Goal: Task Accomplishment & Management: Complete application form

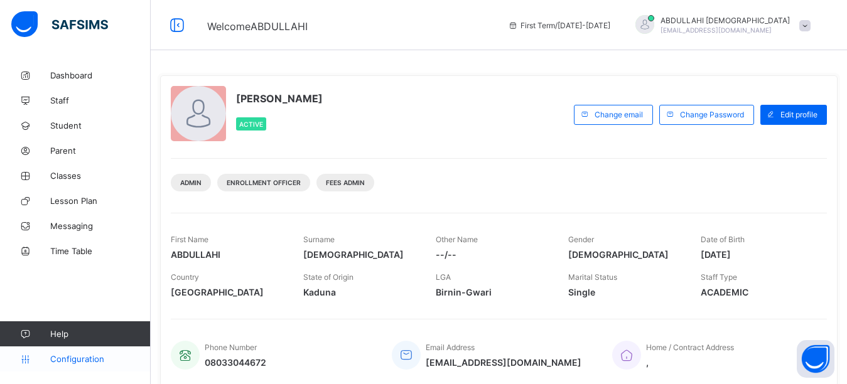
click at [58, 358] on span "Configuration" at bounding box center [100, 359] width 100 height 10
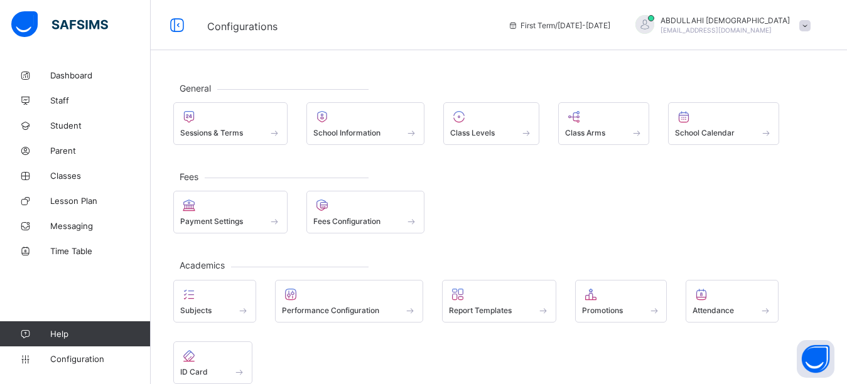
click at [810, 26] on span at bounding box center [804, 25] width 11 height 11
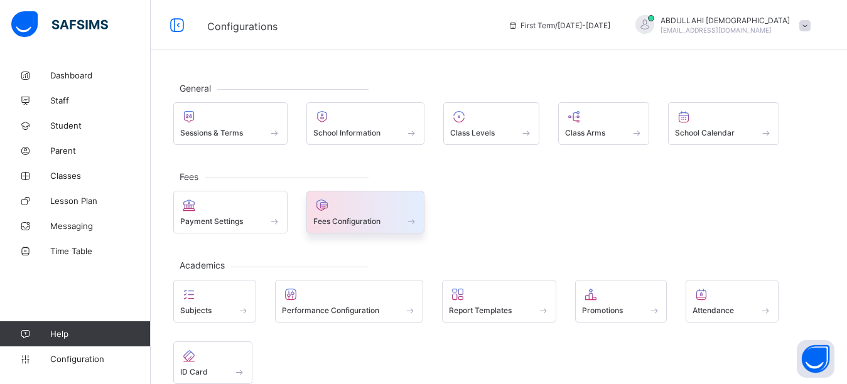
click at [339, 219] on span "Fees Configuration" at bounding box center [346, 221] width 67 height 9
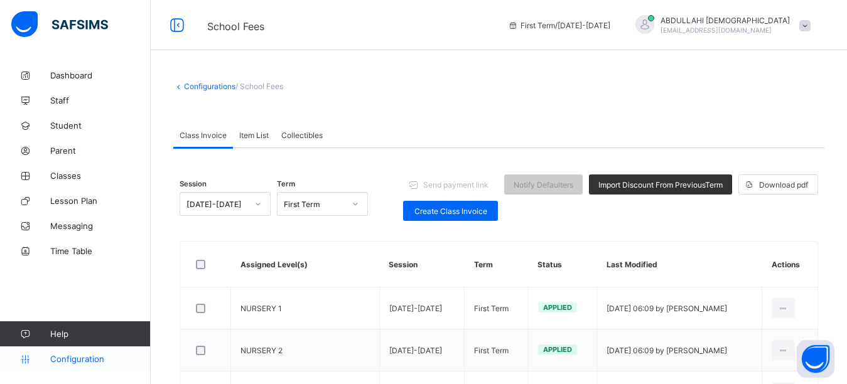
click at [90, 356] on span "Configuration" at bounding box center [100, 359] width 100 height 10
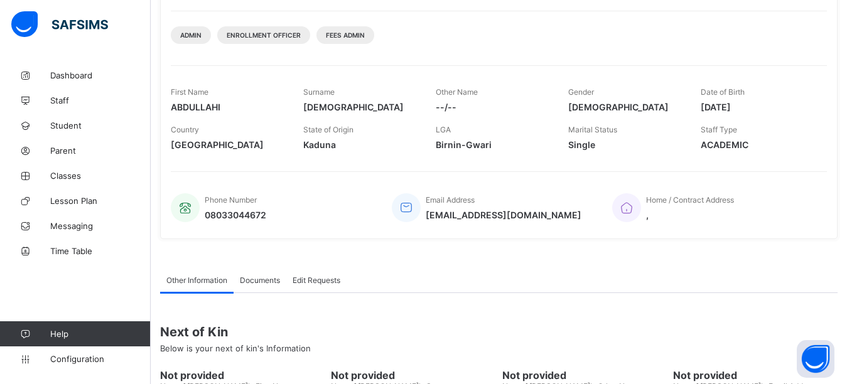
scroll to position [267, 0]
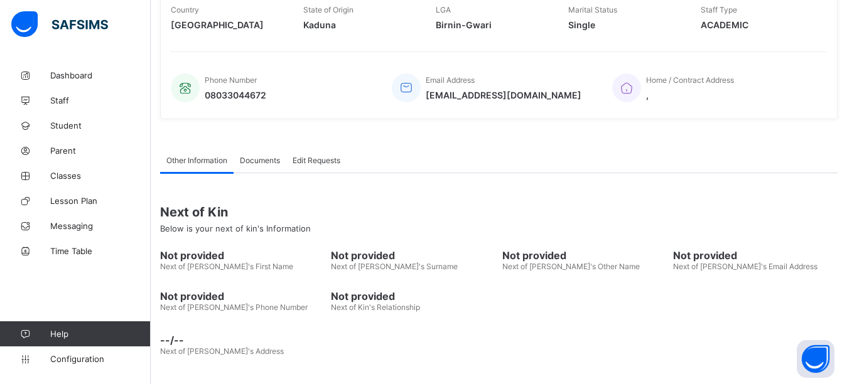
click at [154, 142] on div "[PERSON_NAME] Active Change email Change Password Edit profile Admin Enrollment…" at bounding box center [499, 89] width 696 height 589
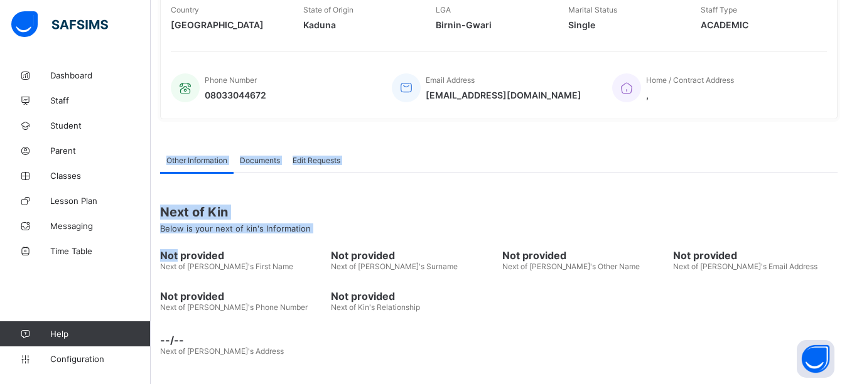
drag, startPoint x: 154, startPoint y: 142, endPoint x: 153, endPoint y: 258, distance: 116.1
click at [153, 258] on div "[PERSON_NAME] Active Change email Change Password Edit profile Admin Enrollment…" at bounding box center [499, 89] width 696 height 589
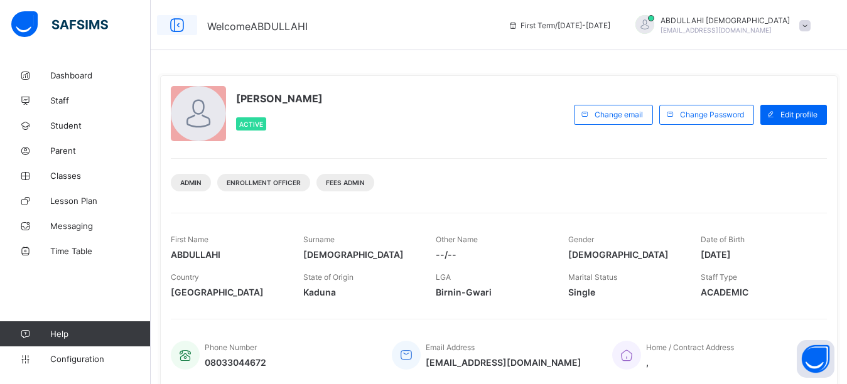
click at [178, 22] on icon at bounding box center [176, 25] width 21 height 18
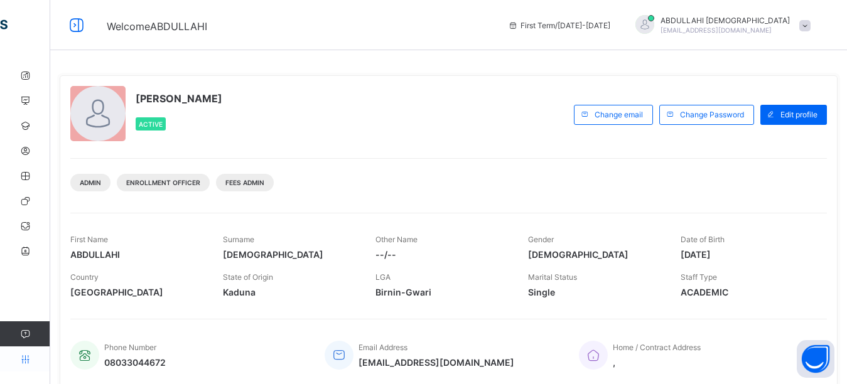
click at [24, 355] on icon at bounding box center [25, 359] width 50 height 9
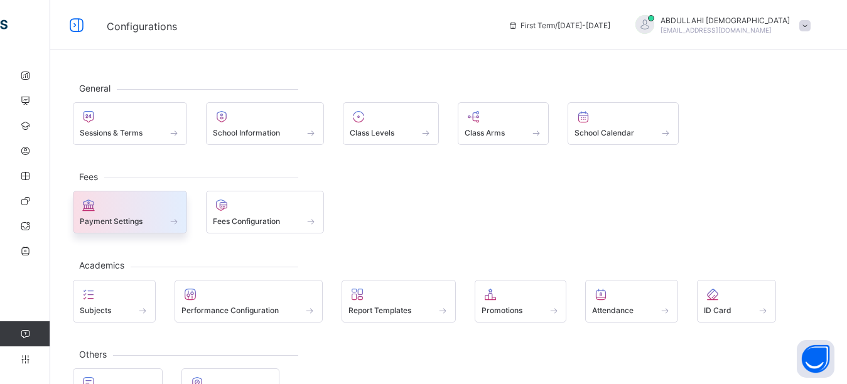
click at [123, 215] on span at bounding box center [130, 214] width 100 height 3
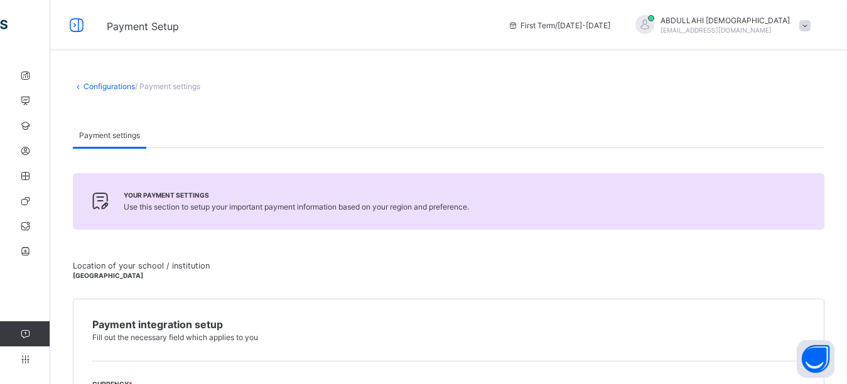
click at [810, 27] on span at bounding box center [804, 25] width 11 height 11
click at [26, 336] on icon at bounding box center [25, 333] width 50 height 9
click at [25, 361] on icon at bounding box center [25, 359] width 50 height 9
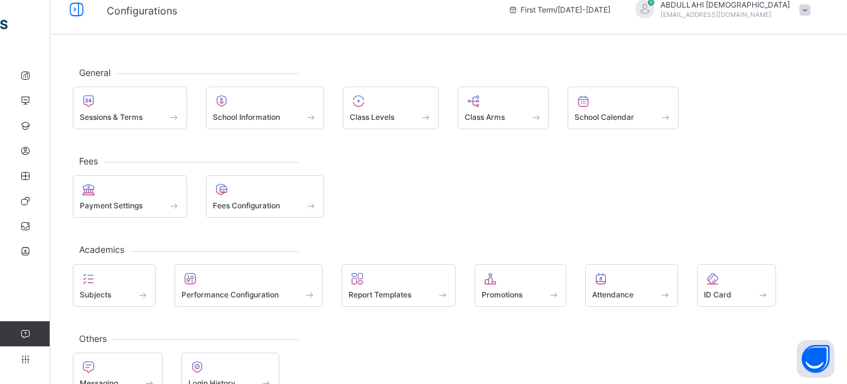
scroll to position [13, 0]
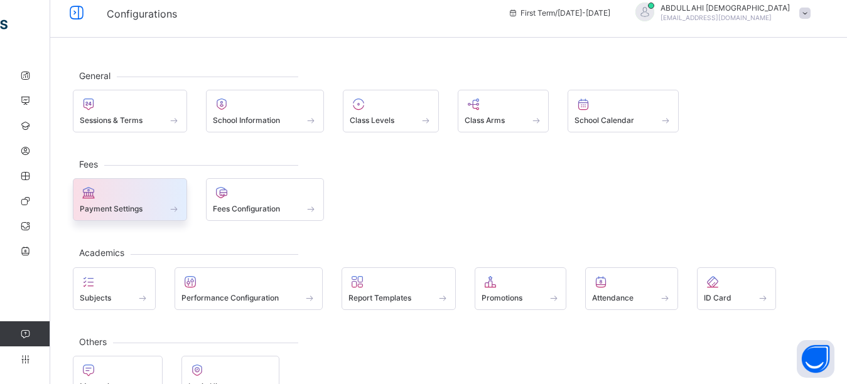
click at [119, 202] on span at bounding box center [130, 201] width 100 height 3
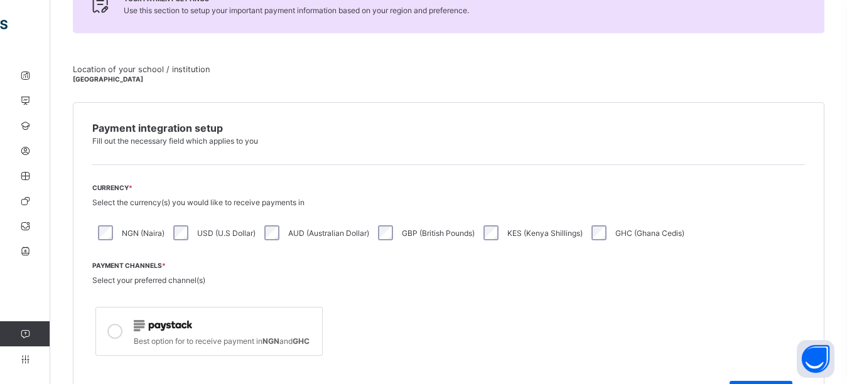
scroll to position [203, 0]
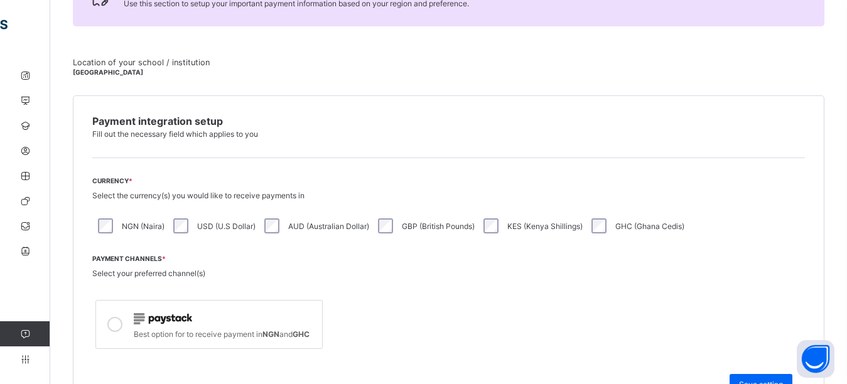
click at [210, 131] on span "Fill out the necessary field which applies to you" at bounding box center [175, 133] width 166 height 9
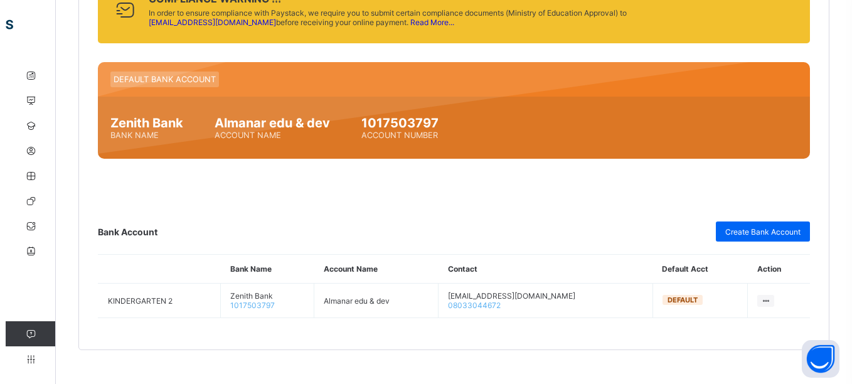
scroll to position [657, 0]
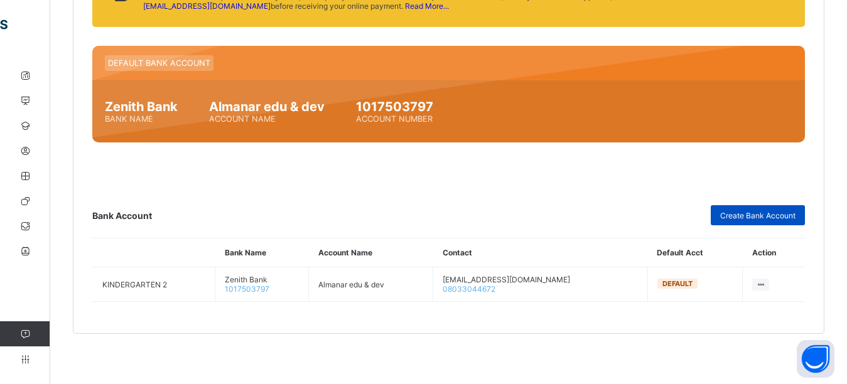
click at [781, 215] on span "Create Bank Account" at bounding box center [757, 215] width 75 height 9
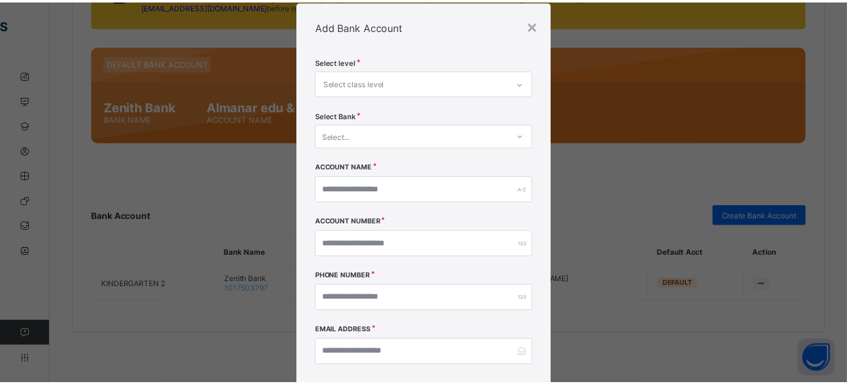
scroll to position [0, 0]
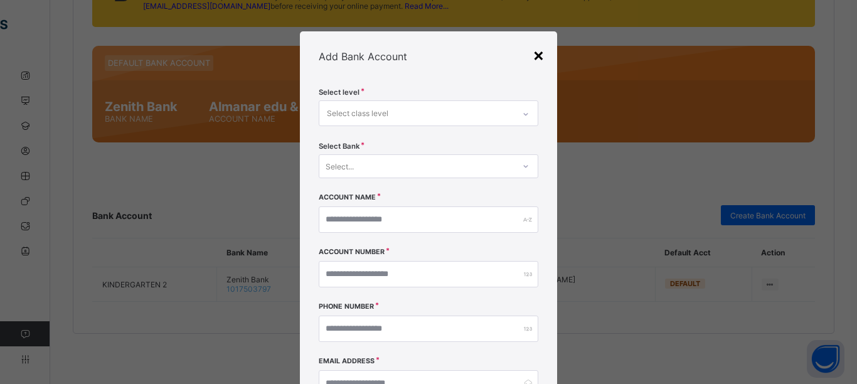
click at [536, 54] on div "×" at bounding box center [539, 54] width 12 height 21
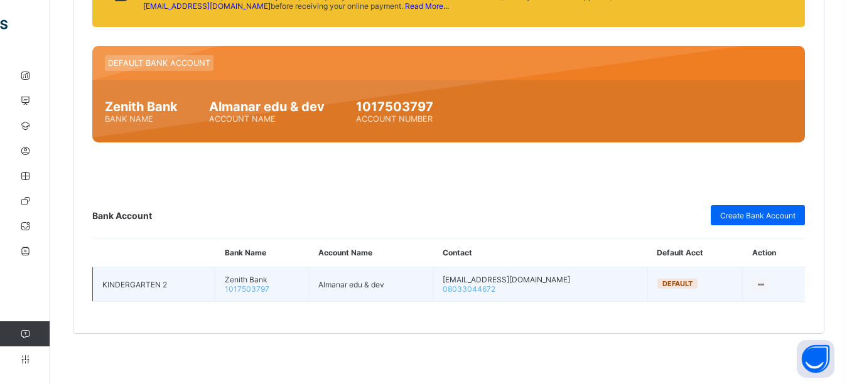
click at [766, 283] on icon at bounding box center [760, 284] width 11 height 9
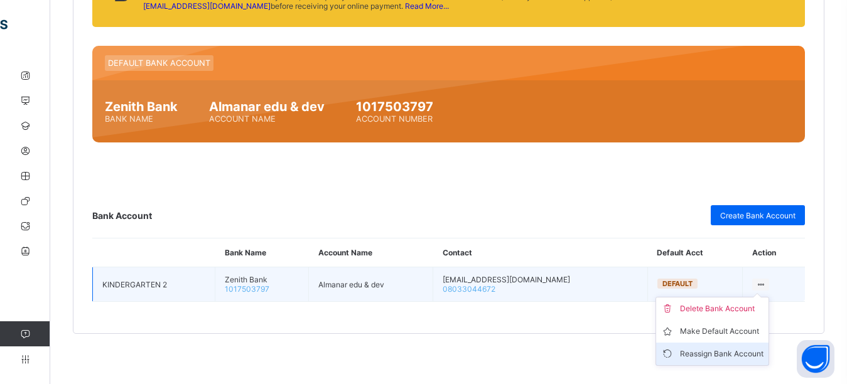
click at [746, 356] on div "Reassign Bank Account" at bounding box center [721, 354] width 83 height 13
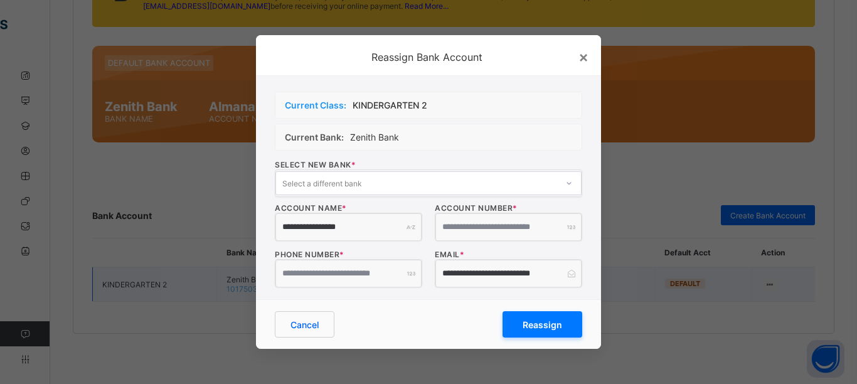
click at [545, 329] on span "Reassign" at bounding box center [543, 324] width 40 height 11
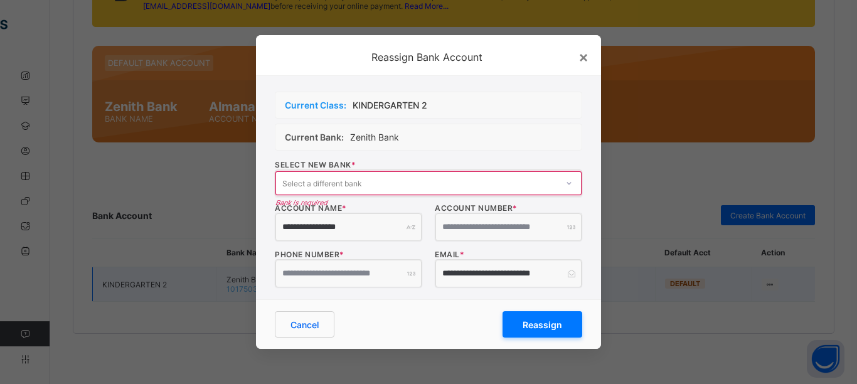
click at [582, 58] on div "×" at bounding box center [584, 57] width 10 height 18
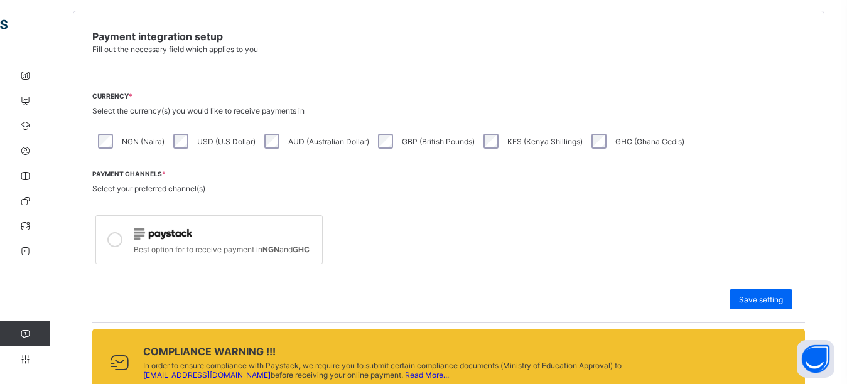
scroll to position [279, 0]
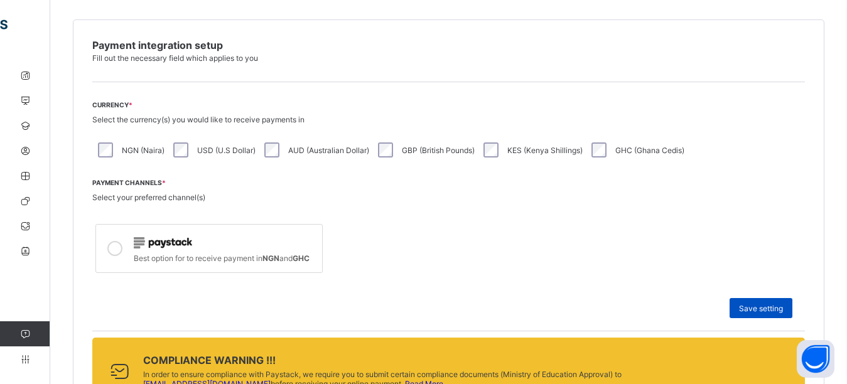
click at [775, 309] on span "Save setting" at bounding box center [761, 308] width 44 height 9
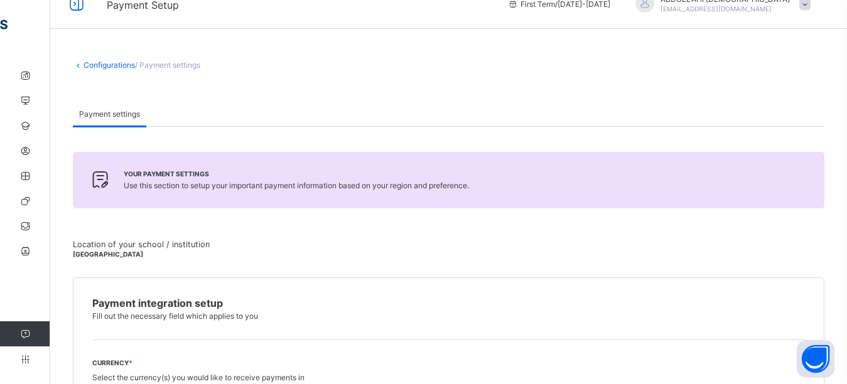
scroll to position [0, 0]
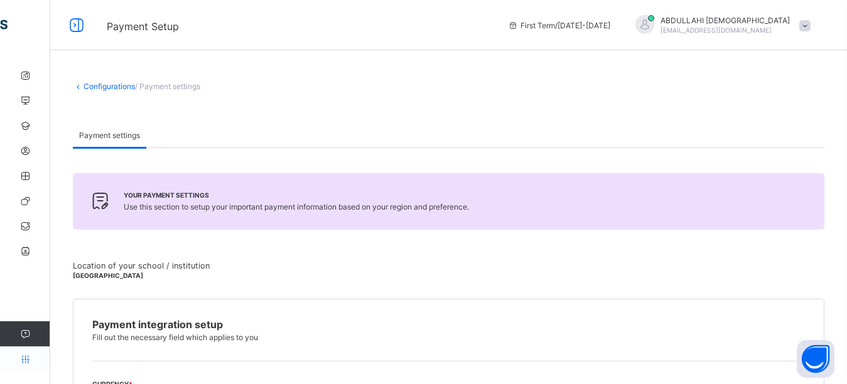
click at [24, 360] on icon at bounding box center [25, 359] width 50 height 9
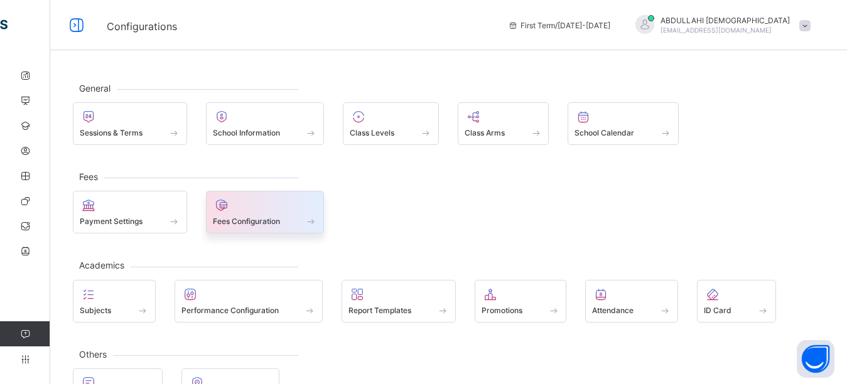
click at [238, 222] on span "Fees Configuration" at bounding box center [246, 221] width 67 height 9
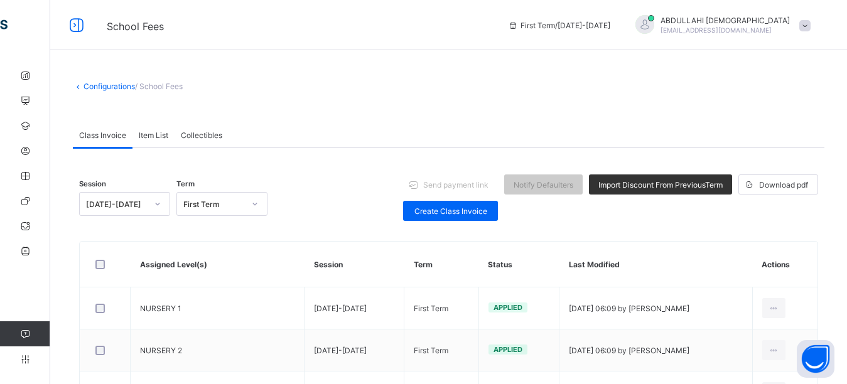
click at [169, 86] on span "/ School Fees" at bounding box center [159, 86] width 48 height 9
click at [573, 188] on span "Notify Defaulters" at bounding box center [543, 184] width 60 height 9
click at [197, 136] on span "Collectibles" at bounding box center [201, 135] width 41 height 9
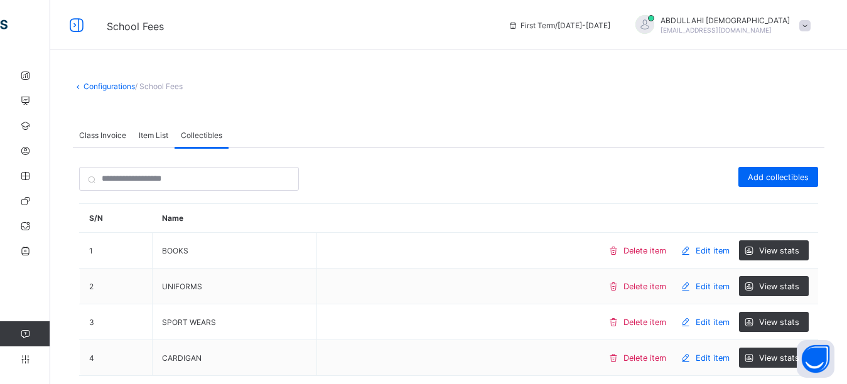
click at [151, 137] on span "Item List" at bounding box center [153, 135] width 29 height 9
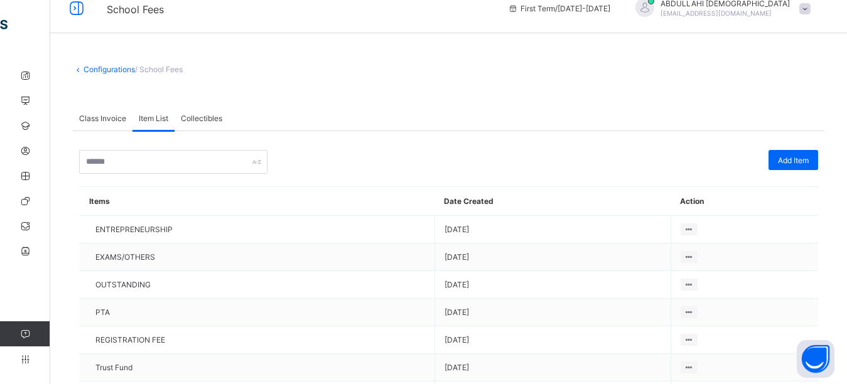
scroll to position [16, 0]
click at [114, 117] on span "Class Invoice" at bounding box center [102, 118] width 47 height 9
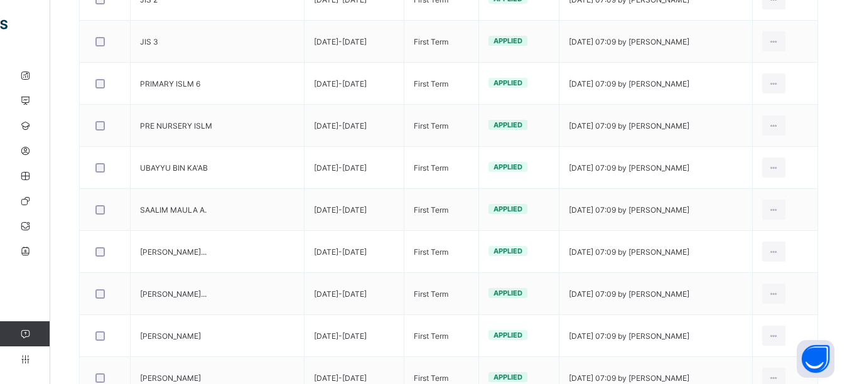
scroll to position [1791, 0]
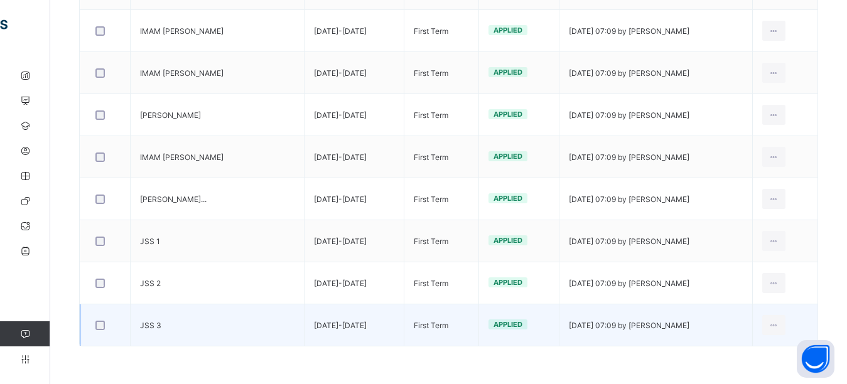
click at [488, 329] on div "Applied" at bounding box center [507, 324] width 39 height 10
click at [762, 351] on div "Edit Invoice" at bounding box center [754, 353] width 51 height 13
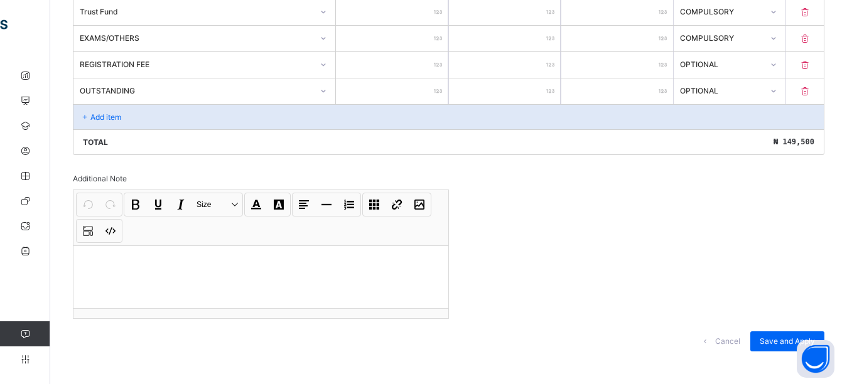
scroll to position [439, 0]
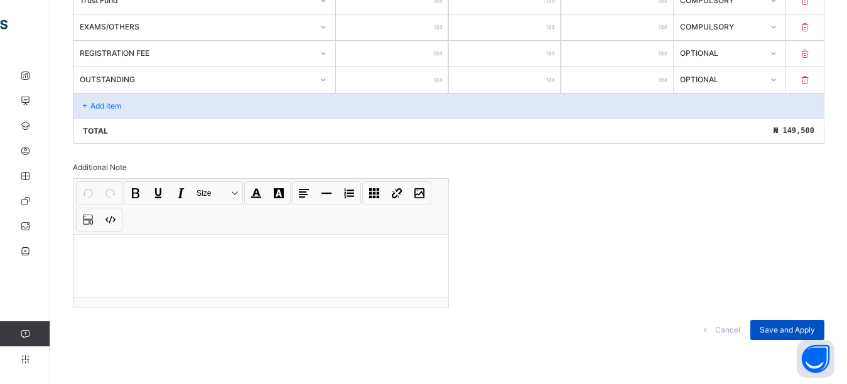
click at [797, 328] on span "Save and Apply" at bounding box center [786, 329] width 55 height 9
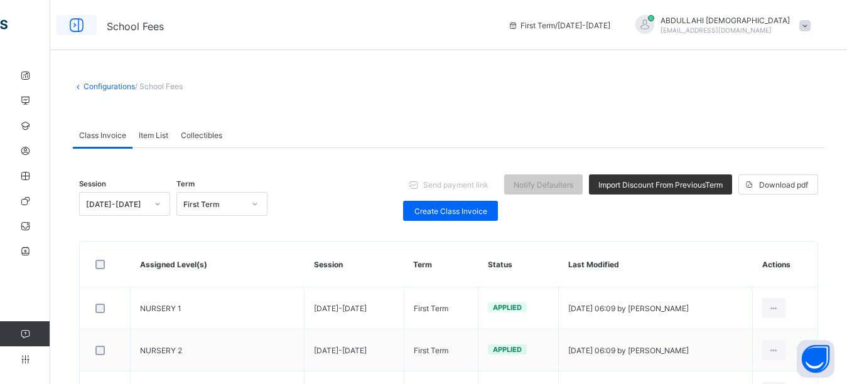
click at [75, 23] on icon at bounding box center [76, 25] width 21 height 18
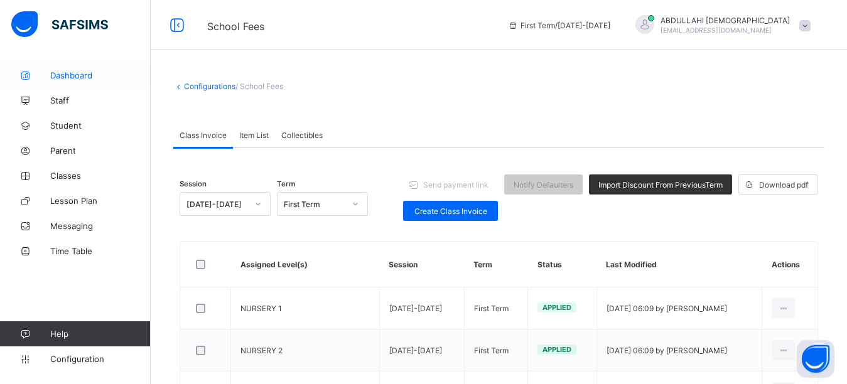
click at [69, 72] on span "Dashboard" at bounding box center [100, 75] width 100 height 10
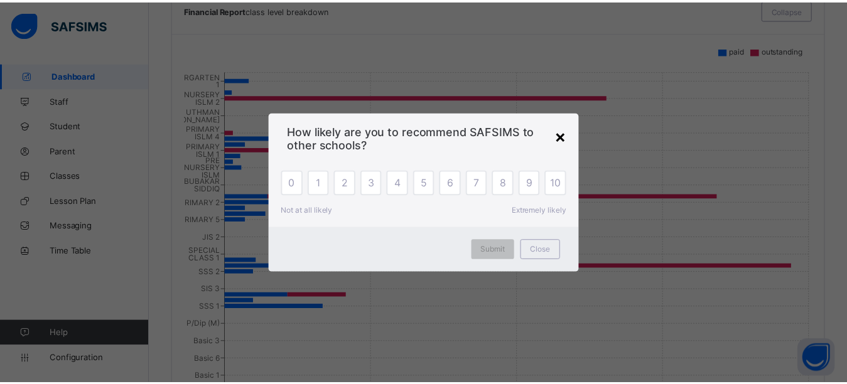
scroll to position [1039, 0]
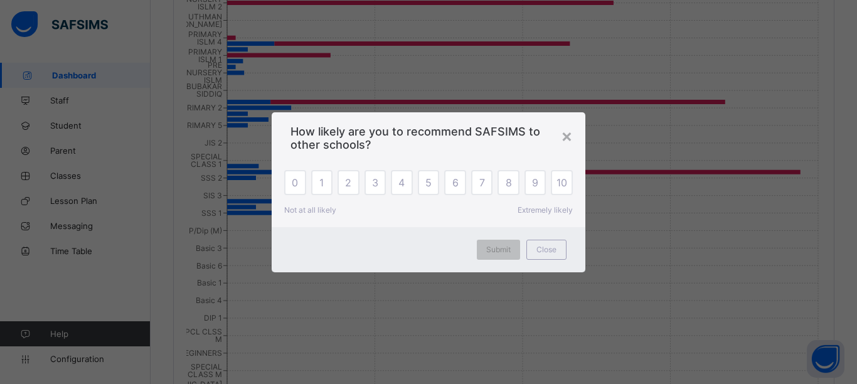
click at [567, 137] on div "×" at bounding box center [567, 135] width 12 height 21
click at [567, 137] on icon "KINDERGARTEN 1 NURSERY ISLM 2 UTHMAN BIN AFFAN PRIMARY ISLM 4 PRIMARY ISLM 1 PR…" at bounding box center [503, 215] width 635 height 502
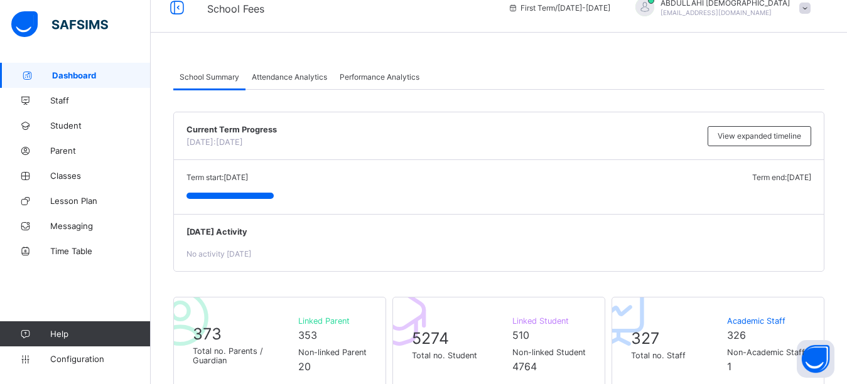
scroll to position [0, 0]
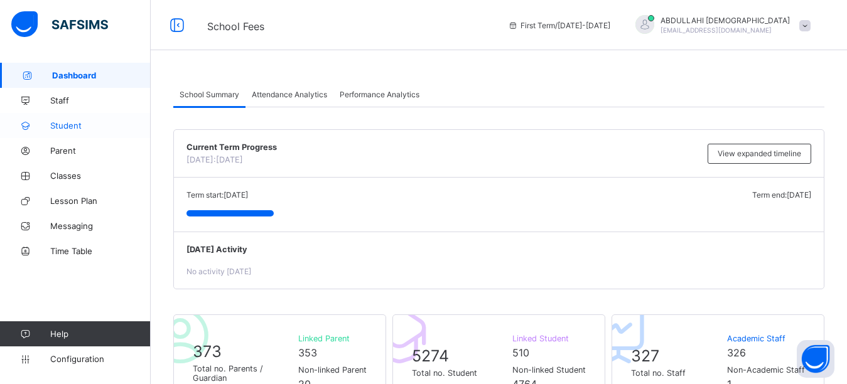
click at [91, 127] on span "Student" at bounding box center [100, 125] width 100 height 10
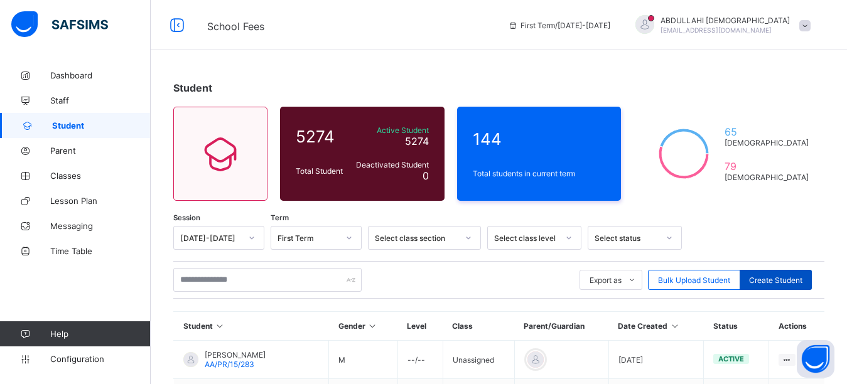
click at [782, 281] on span "Create Student" at bounding box center [775, 280] width 53 height 9
select select "**"
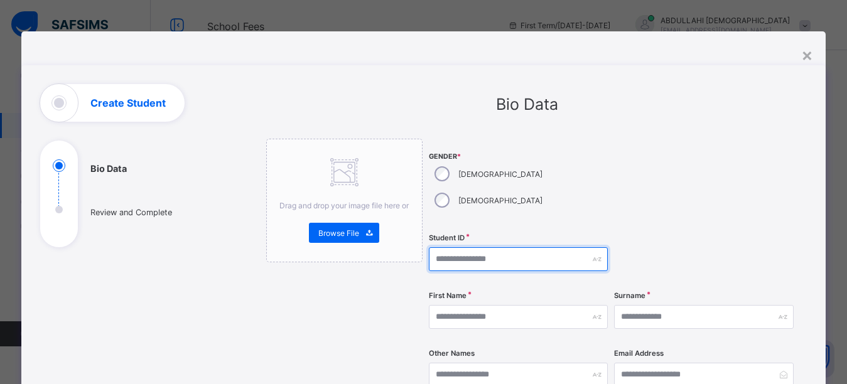
click at [466, 247] on input "text" at bounding box center [518, 259] width 179 height 24
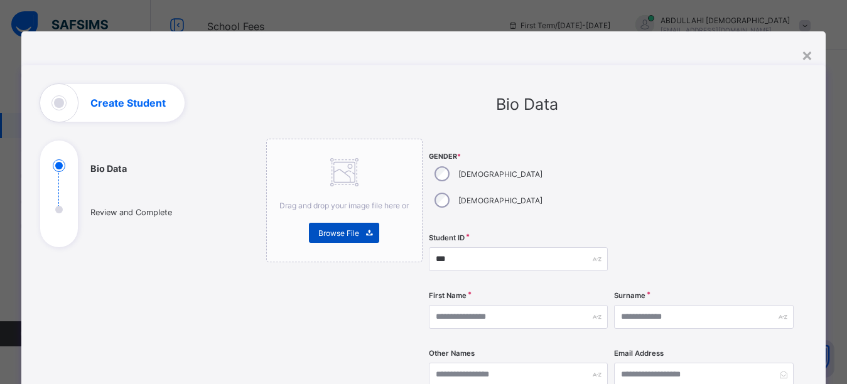
click at [343, 235] on span "Browse File" at bounding box center [338, 232] width 41 height 9
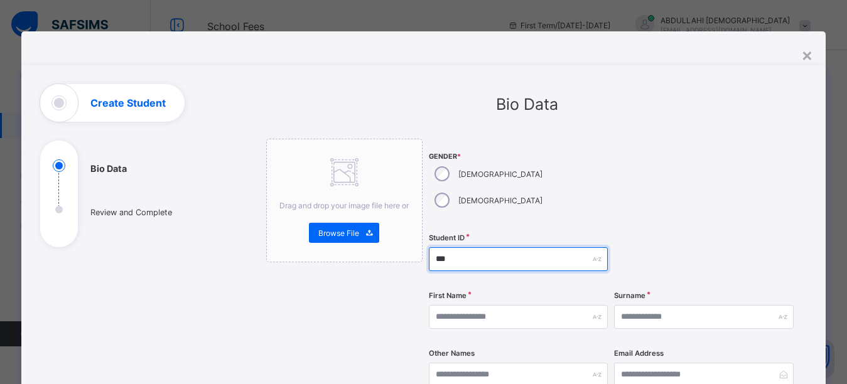
click at [478, 247] on input "***" at bounding box center [518, 259] width 179 height 24
type input "**********"
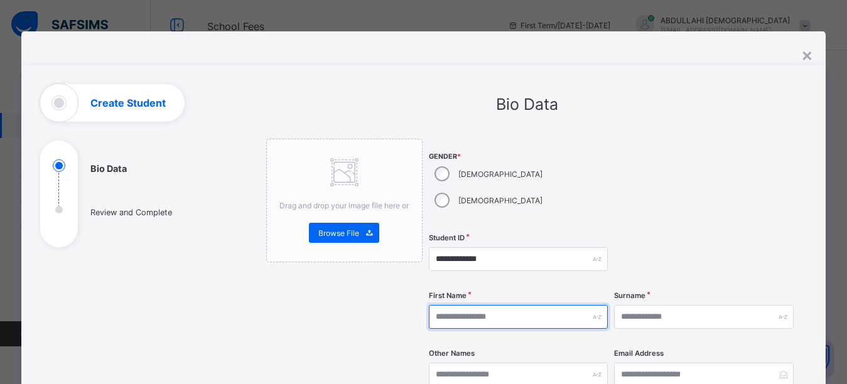
click at [478, 305] on input "text" at bounding box center [518, 317] width 179 height 24
type input "******"
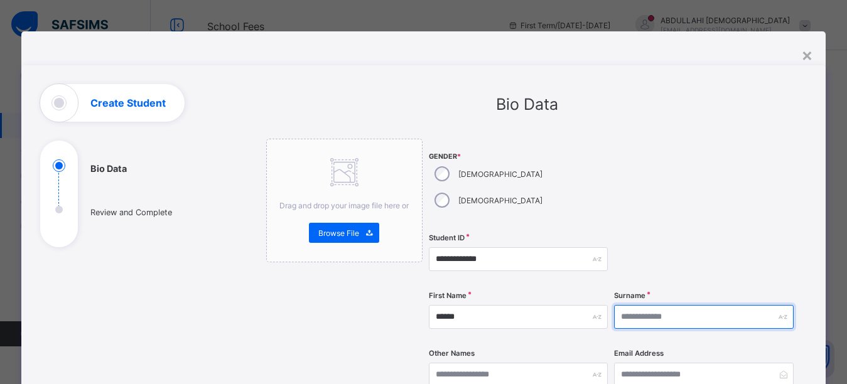
click at [660, 305] on input "text" at bounding box center [703, 317] width 179 height 24
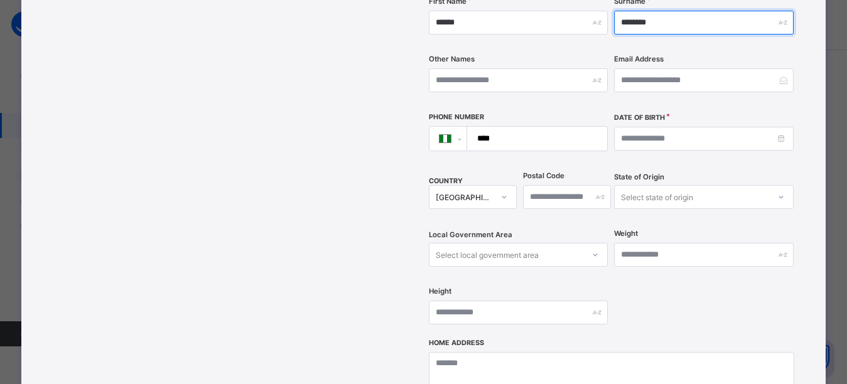
scroll to position [301, 0]
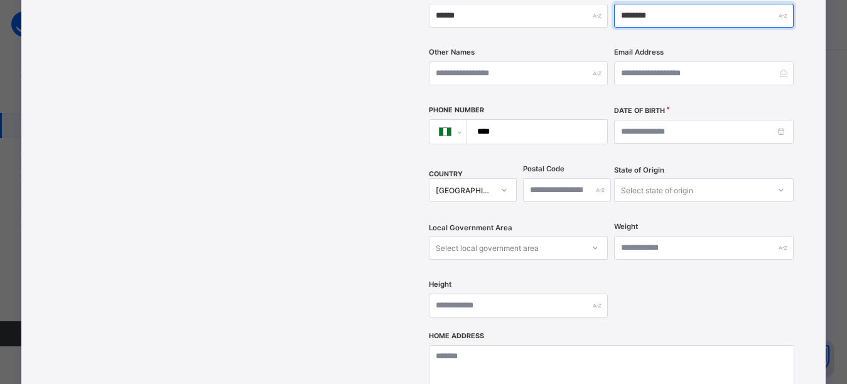
type input "********"
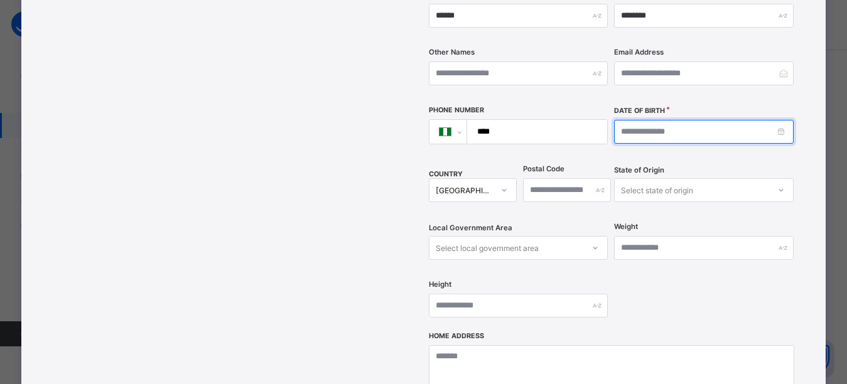
click at [683, 120] on input at bounding box center [703, 132] width 179 height 24
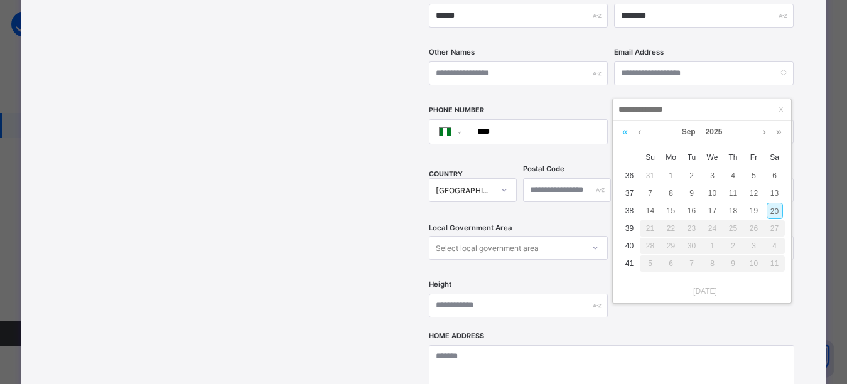
click at [624, 132] on link at bounding box center [625, 131] width 12 height 21
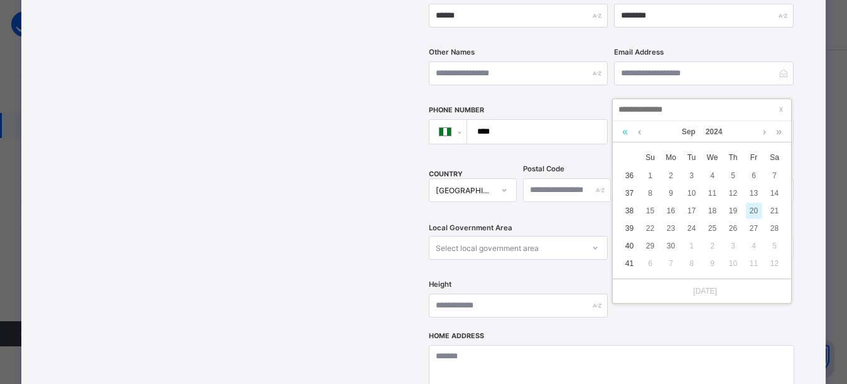
click at [624, 132] on link at bounding box center [625, 131] width 12 height 21
click at [624, 130] on link at bounding box center [625, 131] width 12 height 21
click at [691, 195] on div "6" at bounding box center [691, 193] width 16 height 16
type input "**********"
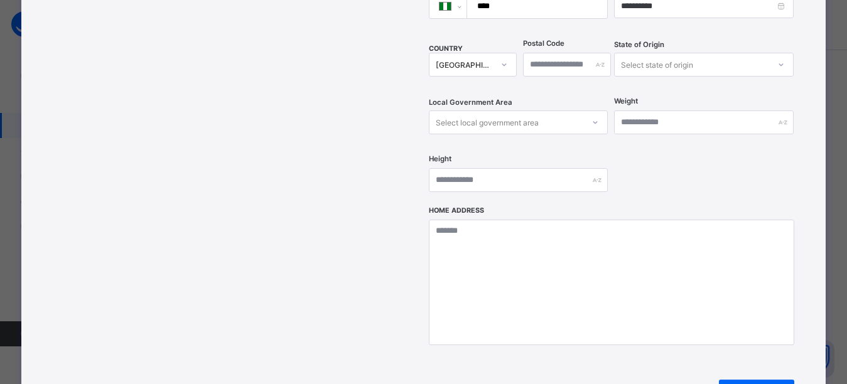
scroll to position [446, 0]
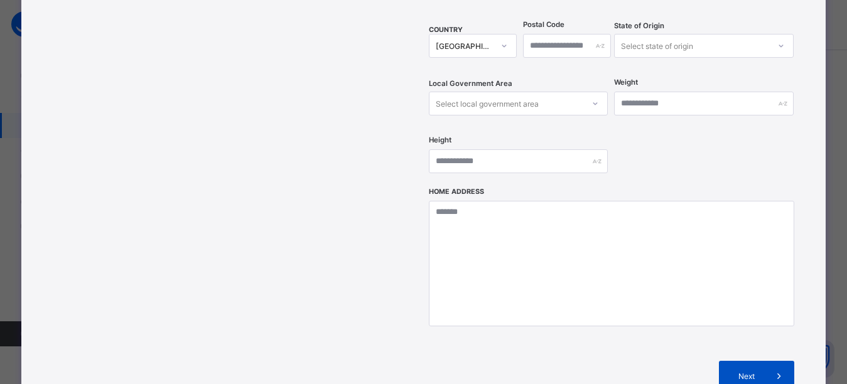
click at [761, 372] on span "Next" at bounding box center [746, 376] width 36 height 9
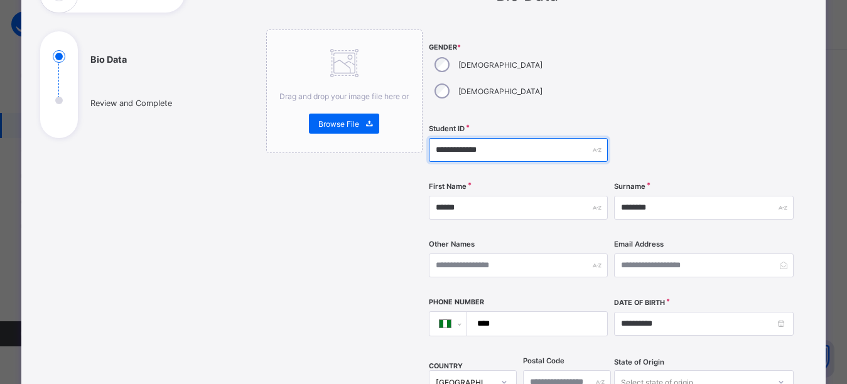
click at [486, 138] on input "**********" at bounding box center [518, 150] width 179 height 24
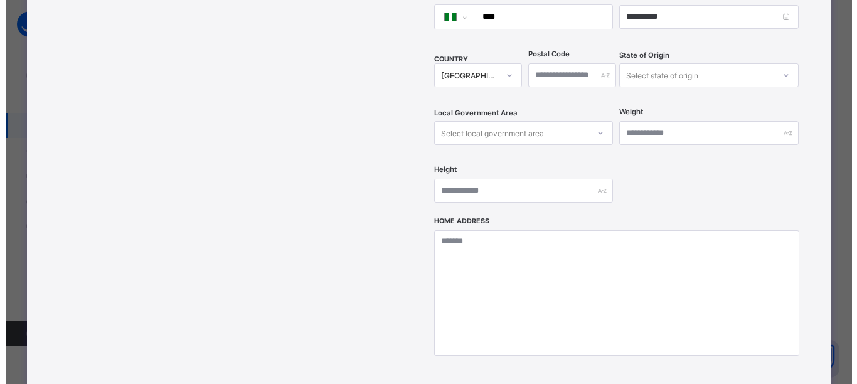
scroll to position [453, 0]
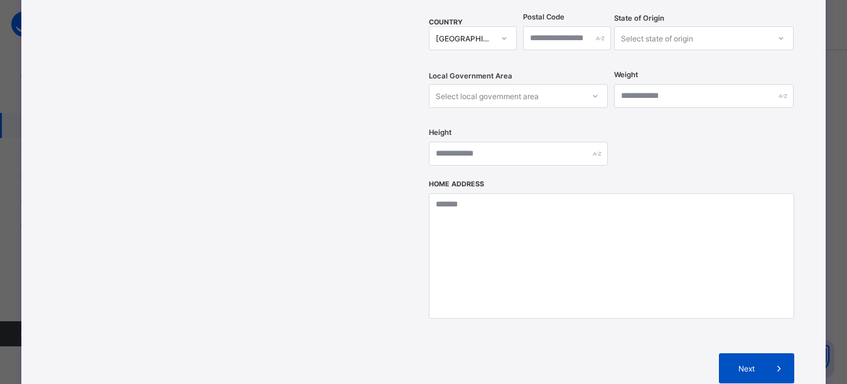
type input "**********"
click at [781, 362] on icon at bounding box center [779, 368] width 14 height 13
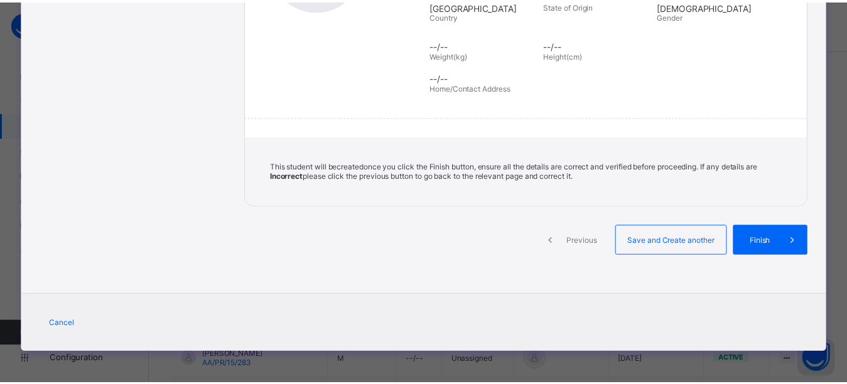
scroll to position [264, 0]
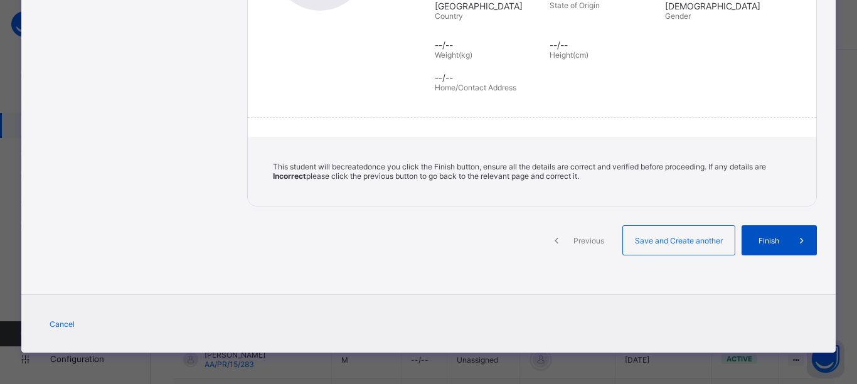
click at [766, 241] on span "Finish" at bounding box center [769, 240] width 36 height 9
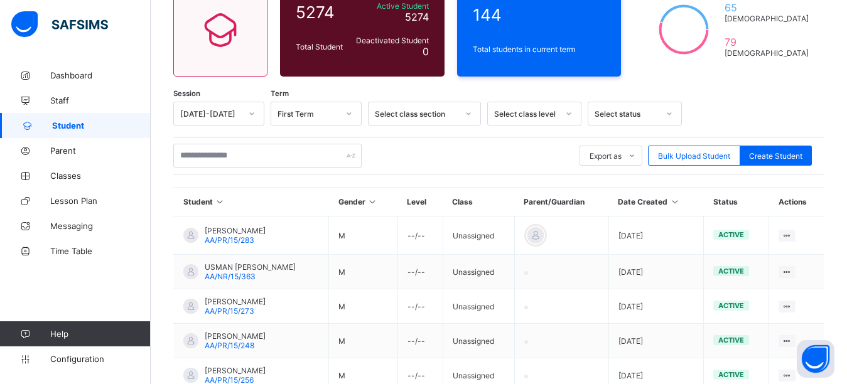
scroll to position [74, 0]
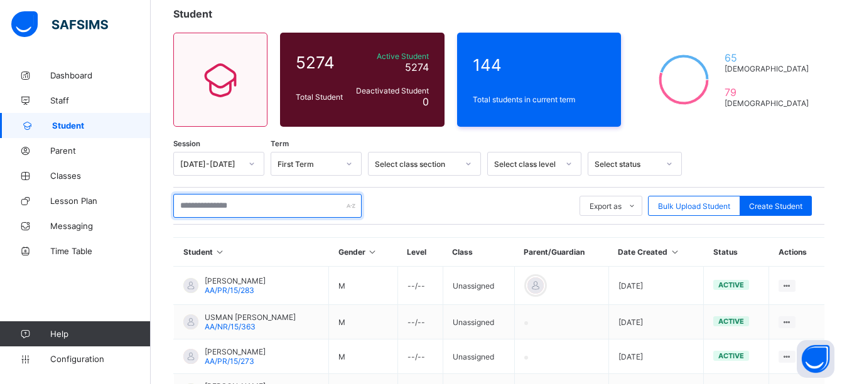
click at [250, 206] on input "text" at bounding box center [267, 206] width 188 height 24
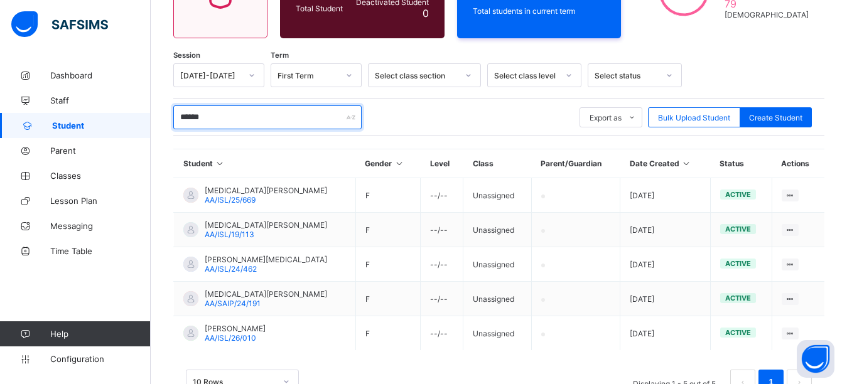
scroll to position [205, 0]
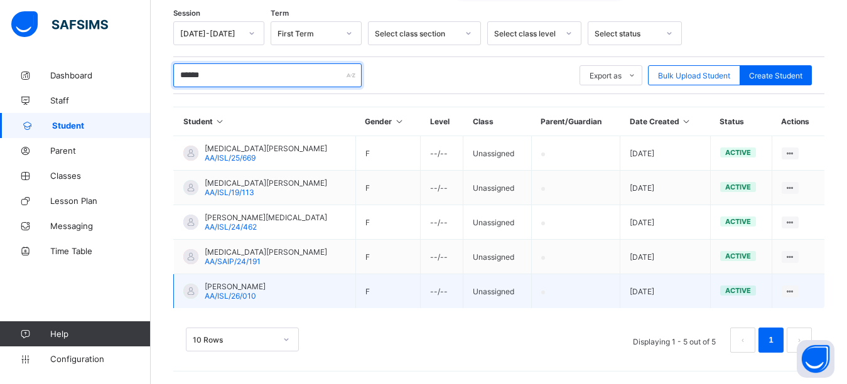
type input "******"
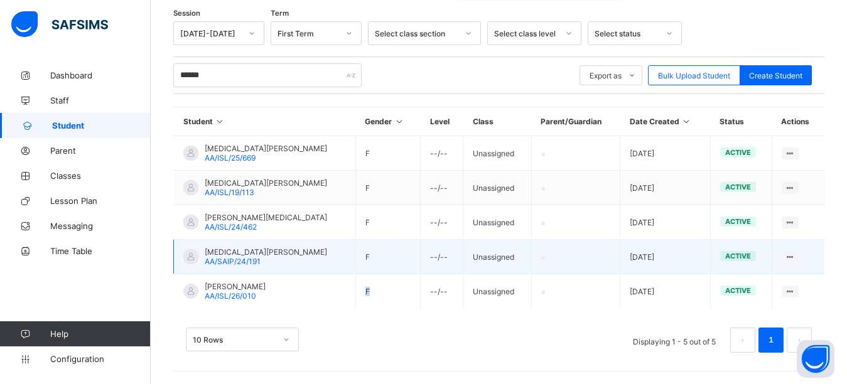
drag, startPoint x: 267, startPoint y: 292, endPoint x: 397, endPoint y: 272, distance: 130.9
click at [397, 272] on tbody "YASMIN YUSUF AA/ISL/25/669 F --/-- Unassigned 2025-08-30 active View Profile Ed…" at bounding box center [499, 222] width 651 height 173
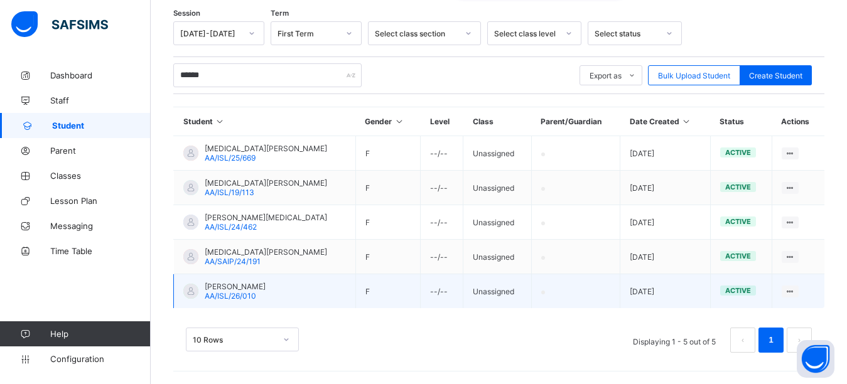
click at [391, 293] on td "F" at bounding box center [387, 291] width 65 height 35
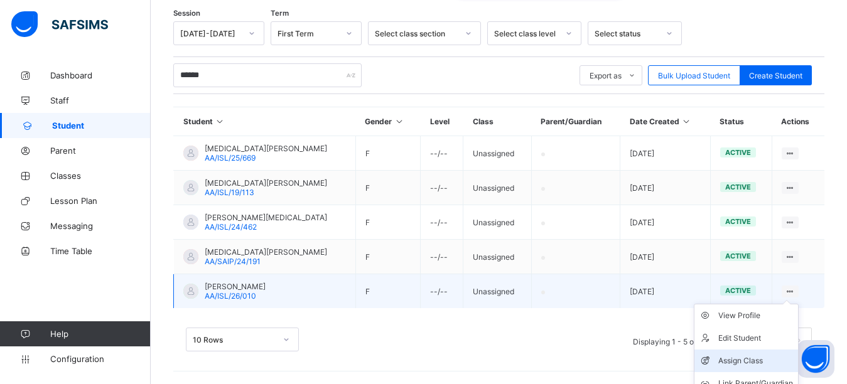
click at [748, 360] on div "Assign Class" at bounding box center [755, 361] width 75 height 13
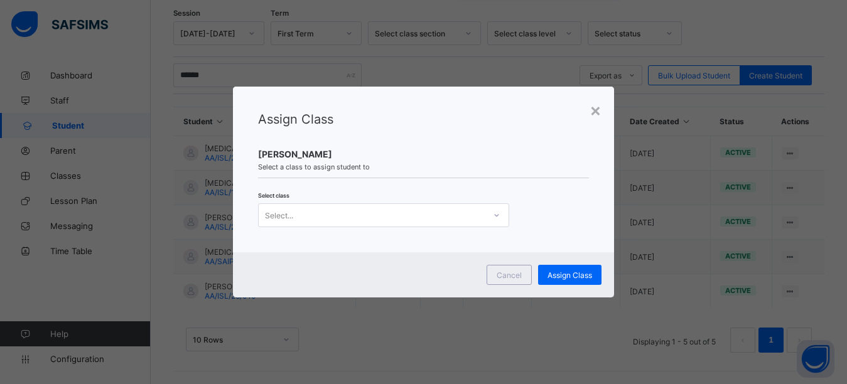
click at [340, 217] on div "Select..." at bounding box center [372, 215] width 226 height 18
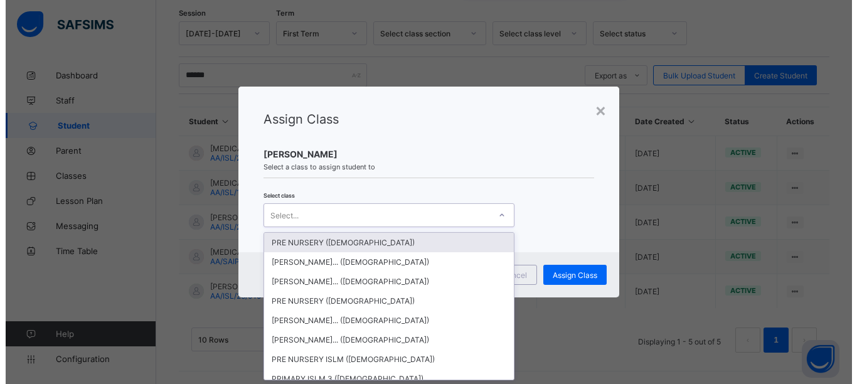
scroll to position [0, 0]
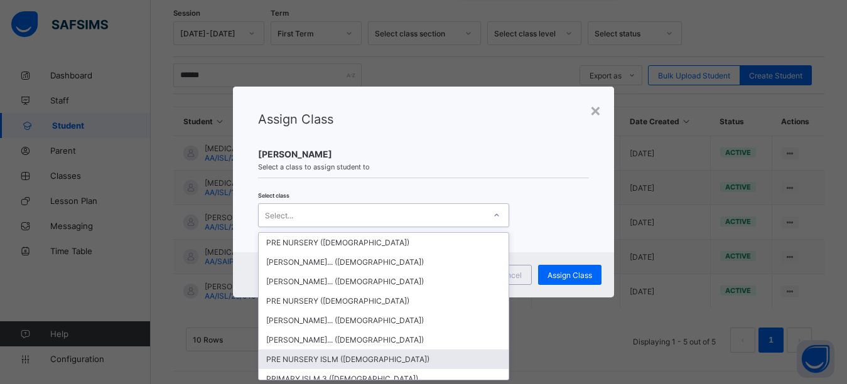
click at [376, 358] on div "PRE NURSERY ISLM (MALE)" at bounding box center [384, 359] width 250 height 19
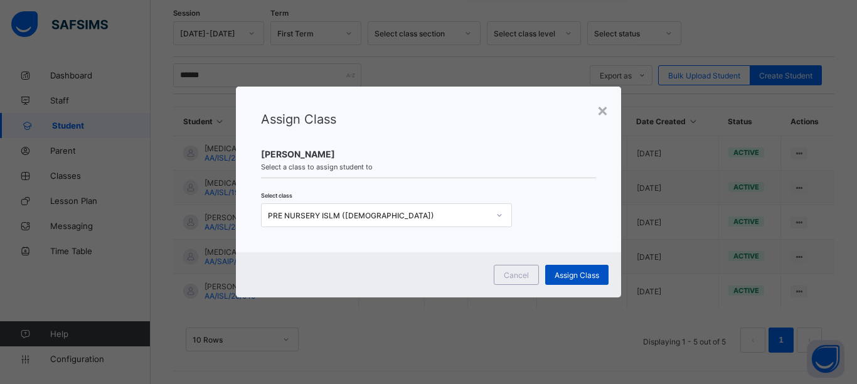
click at [574, 269] on div "Assign Class" at bounding box center [576, 275] width 63 height 20
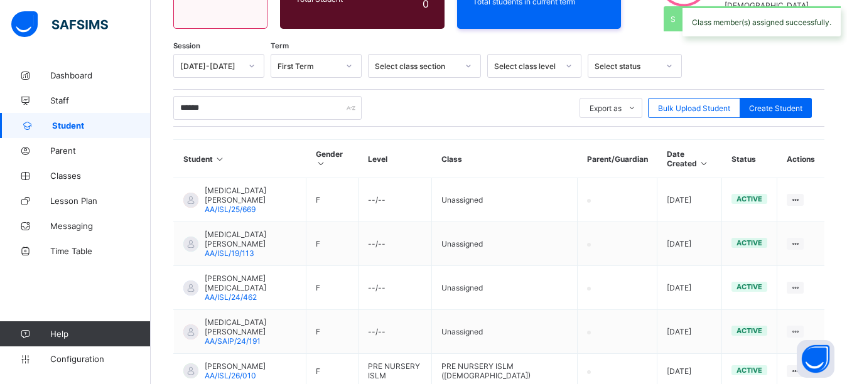
scroll to position [205, 0]
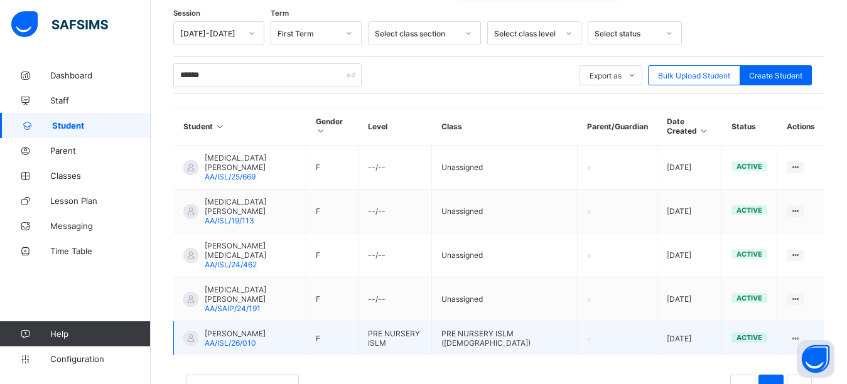
click at [191, 331] on div at bounding box center [190, 338] width 15 height 15
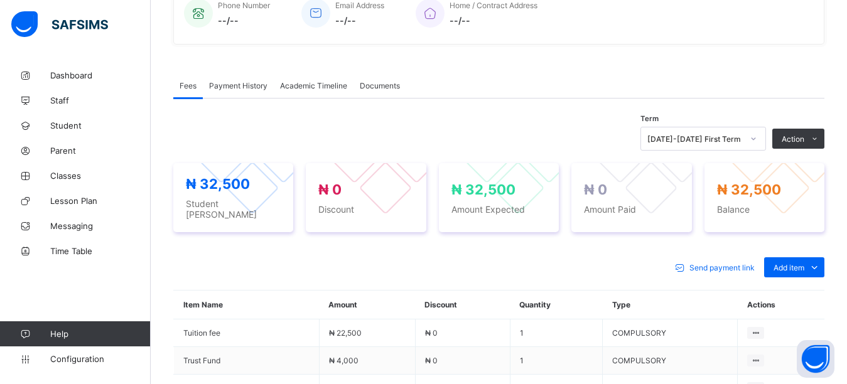
scroll to position [331, 0]
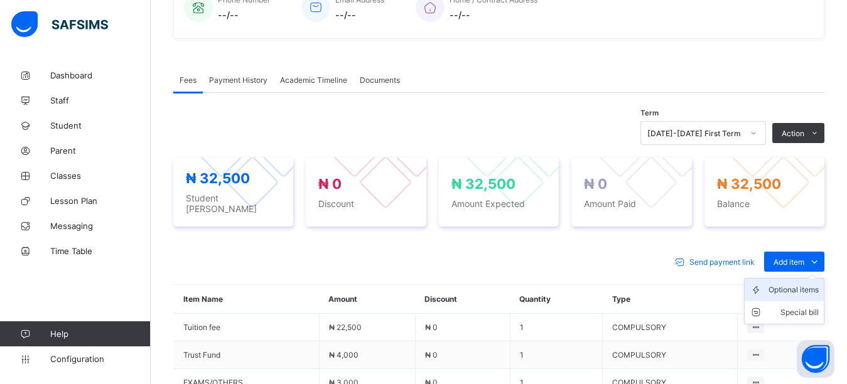
click at [813, 284] on div "Optional items" at bounding box center [793, 290] width 50 height 13
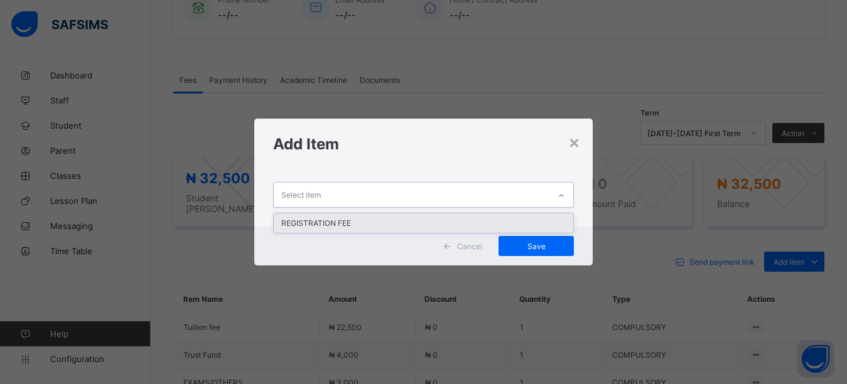
click at [470, 202] on div "Select item" at bounding box center [412, 195] width 276 height 24
click at [442, 217] on div "REGISTRATION FEE" at bounding box center [424, 222] width 300 height 19
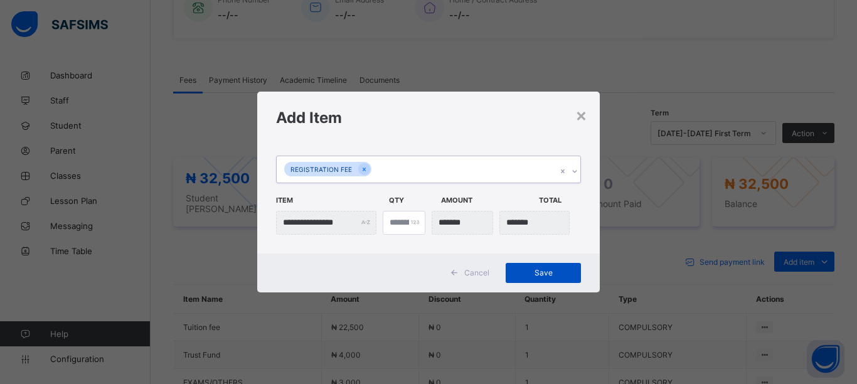
click at [528, 269] on span "Save" at bounding box center [543, 272] width 56 height 9
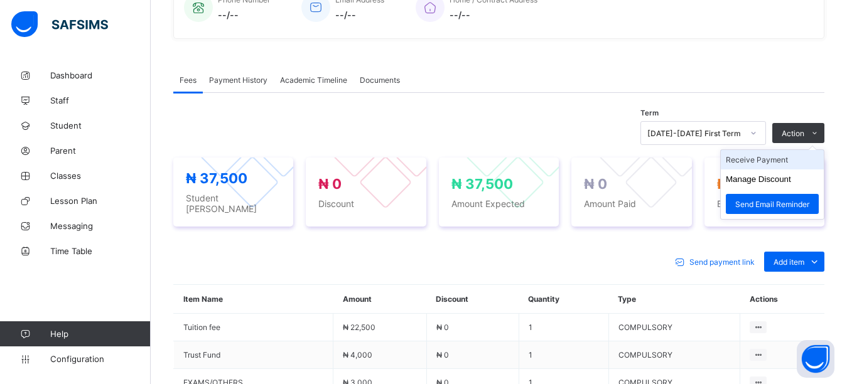
click at [776, 160] on li "Receive Payment" at bounding box center [771, 159] width 103 height 19
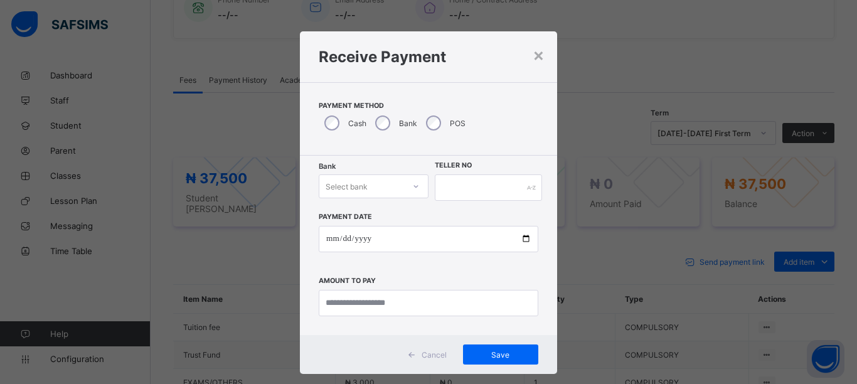
click at [385, 190] on div "Select bank" at bounding box center [361, 187] width 85 height 18
click at [372, 222] on div "Zenith Bank - Almanar edu & dev" at bounding box center [373, 218] width 109 height 29
click at [468, 190] on input "text" at bounding box center [488, 187] width 107 height 26
type input "**********"
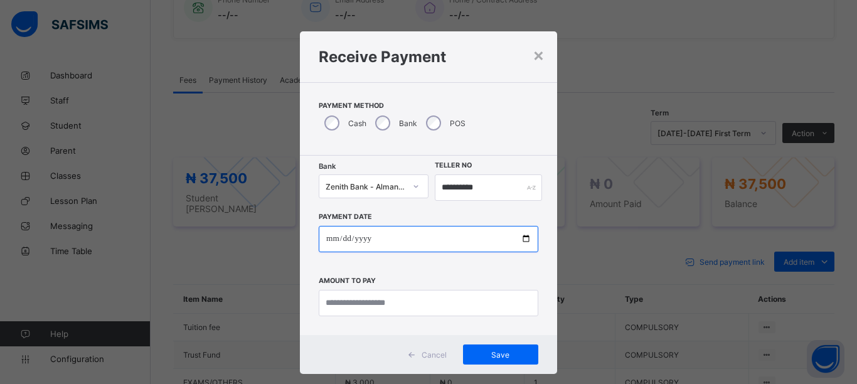
click at [525, 237] on input "date" at bounding box center [429, 239] width 220 height 26
type input "**********"
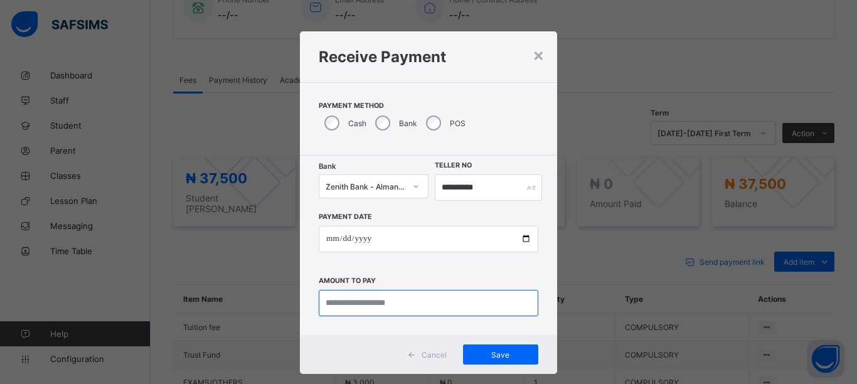
click at [420, 302] on input "currency" at bounding box center [429, 303] width 220 height 26
type input "********"
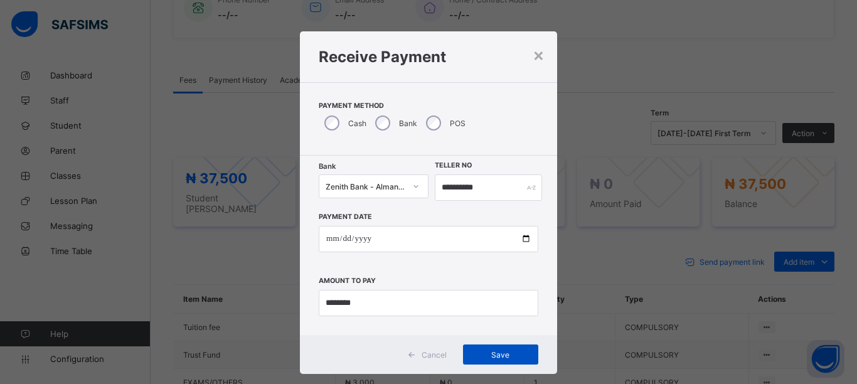
click at [510, 356] on span "Save" at bounding box center [501, 354] width 56 height 9
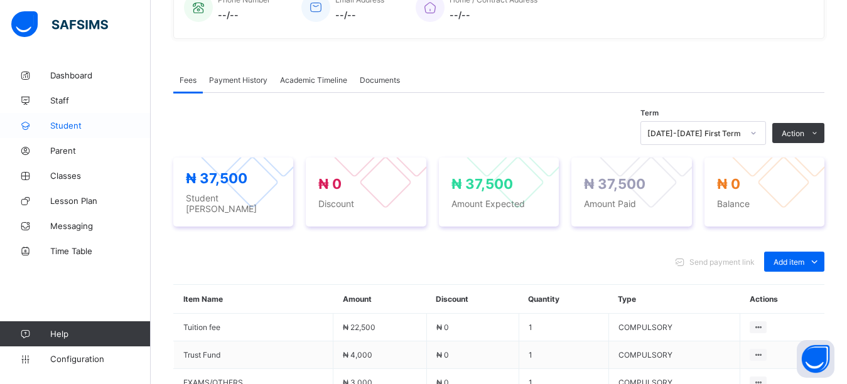
click at [74, 126] on span "Student" at bounding box center [100, 125] width 100 height 10
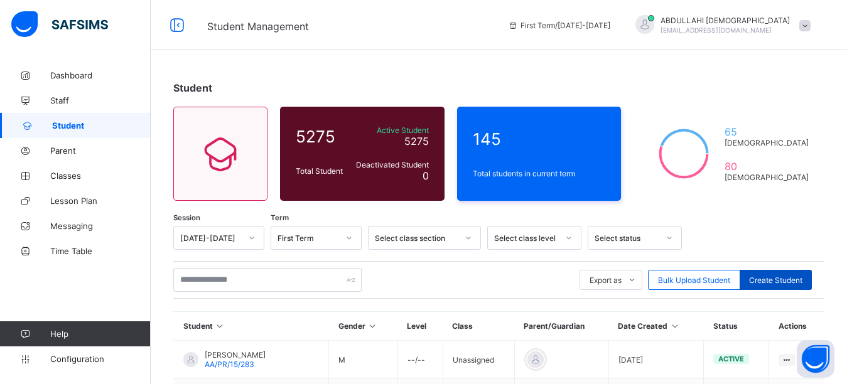
click at [795, 281] on span "Create Student" at bounding box center [775, 280] width 53 height 9
select select "**"
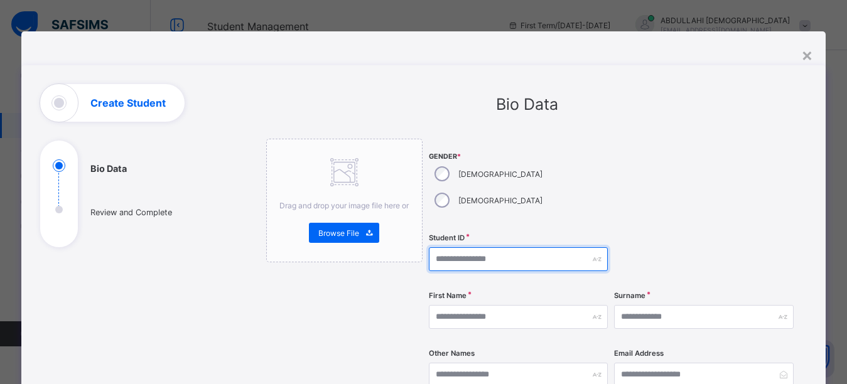
click at [469, 247] on input "text" at bounding box center [518, 259] width 179 height 24
type input "**********"
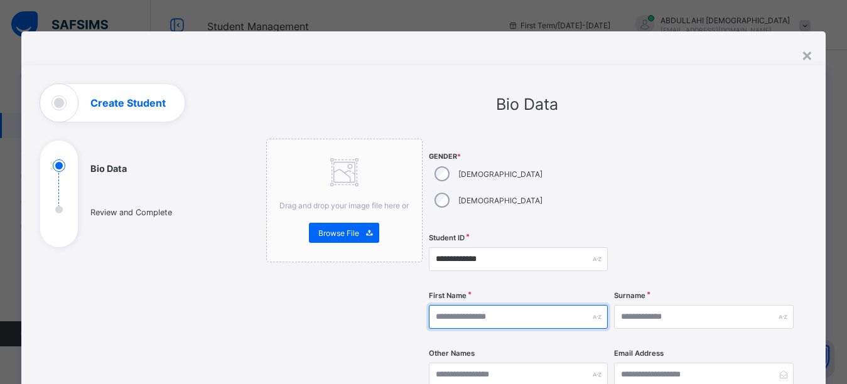
click at [476, 305] on input "text" at bounding box center [518, 317] width 179 height 24
type input "*****"
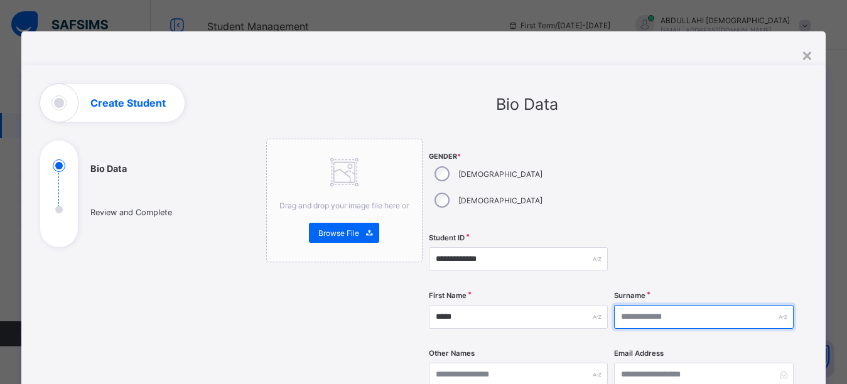
click at [650, 305] on input "text" at bounding box center [703, 317] width 179 height 24
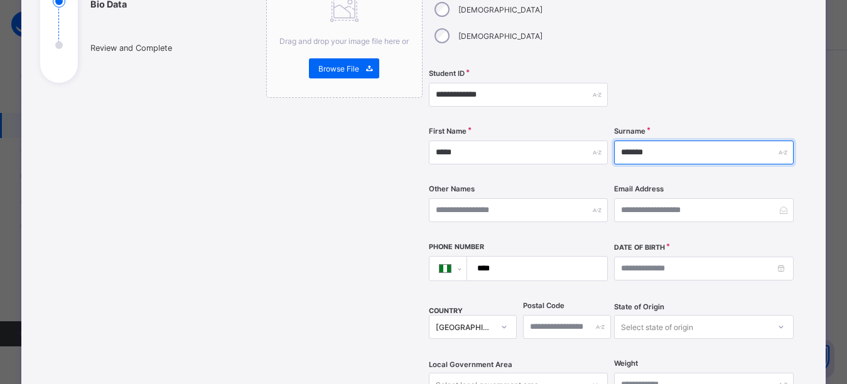
scroll to position [191, 0]
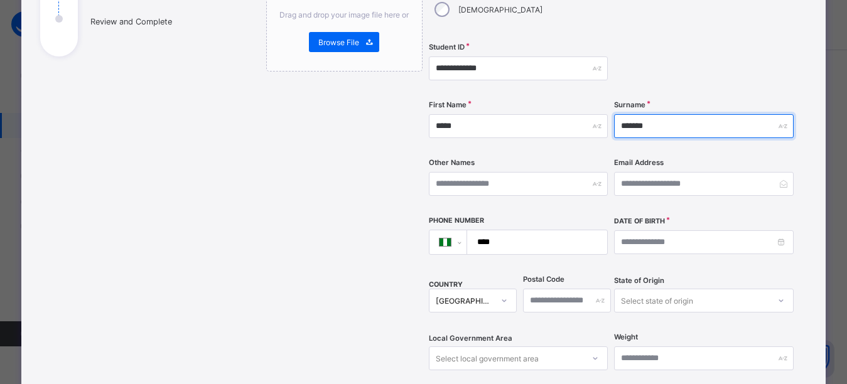
type input "*******"
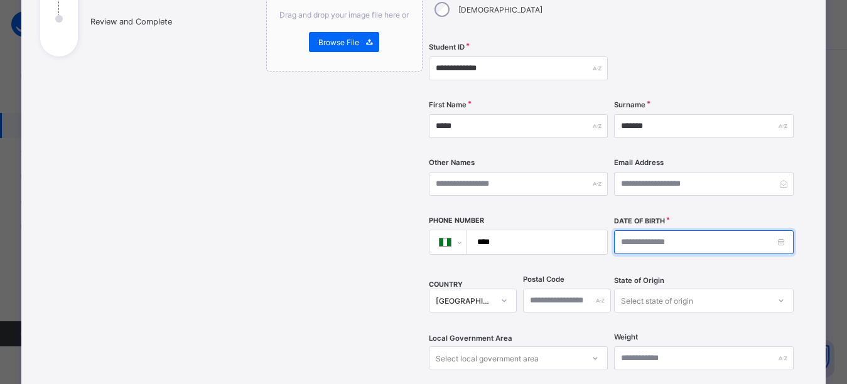
click at [730, 230] on input at bounding box center [703, 242] width 179 height 24
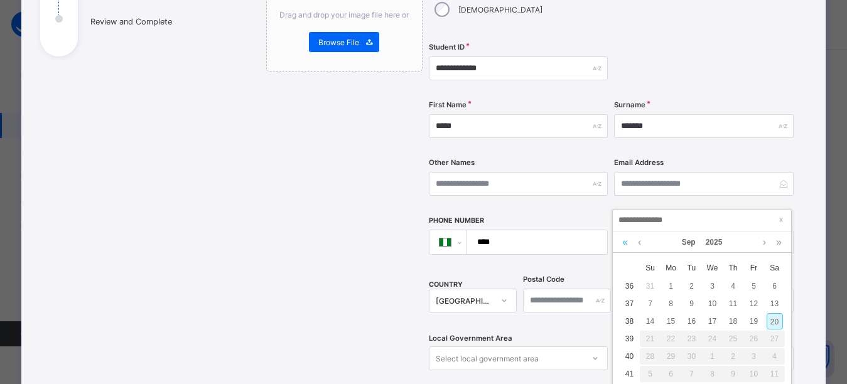
click at [624, 240] on link at bounding box center [625, 242] width 12 height 21
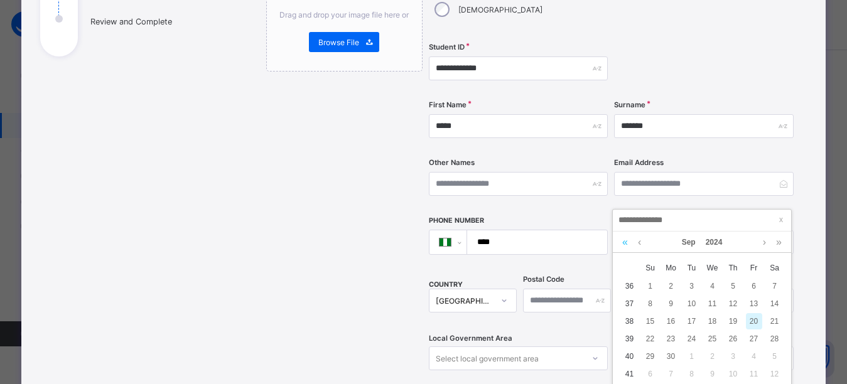
click at [624, 240] on link at bounding box center [625, 242] width 12 height 21
click at [713, 291] on div "1" at bounding box center [712, 286] width 16 height 16
type input "**********"
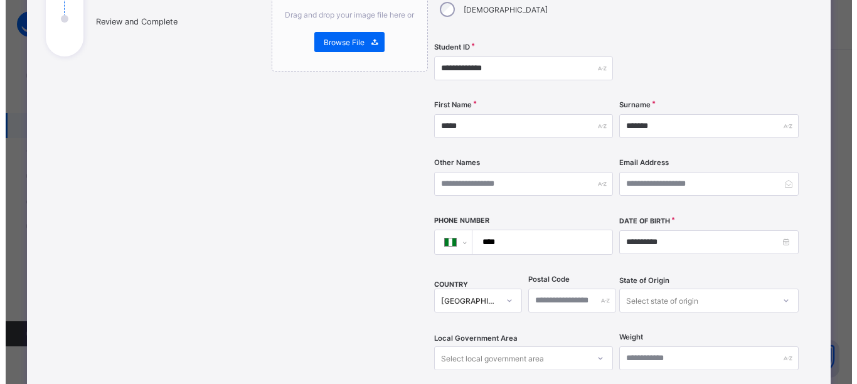
scroll to position [527, 0]
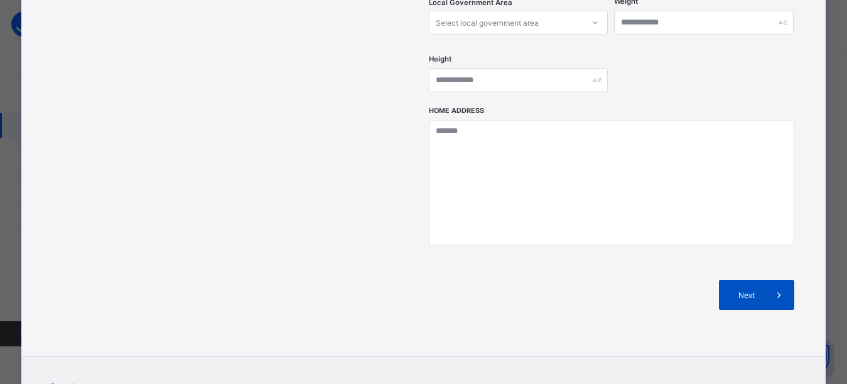
click at [768, 281] on span at bounding box center [779, 295] width 30 height 30
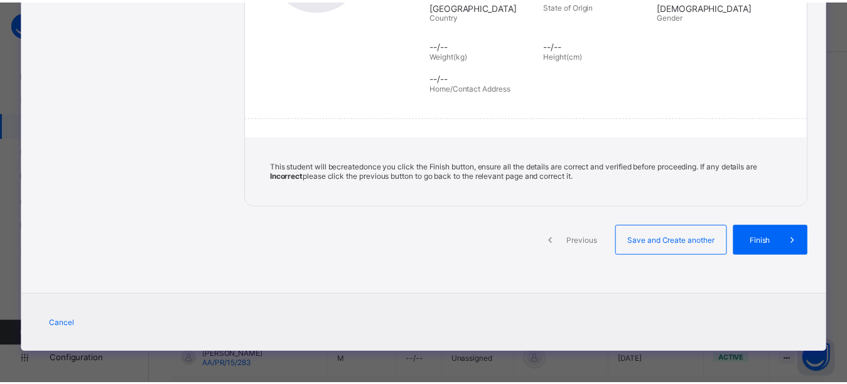
scroll to position [264, 0]
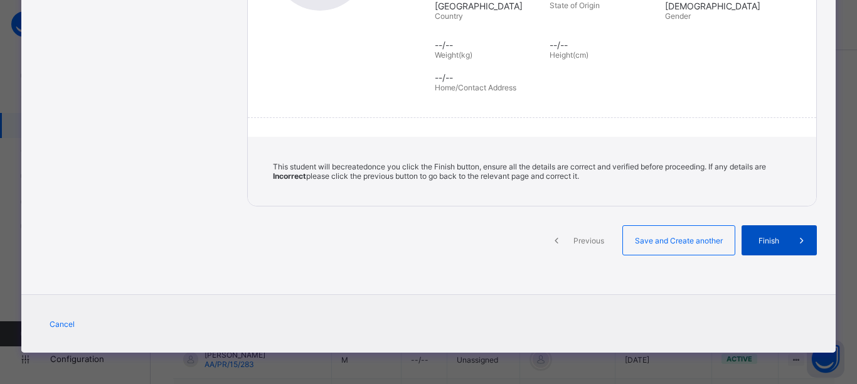
click at [787, 245] on span at bounding box center [802, 240] width 30 height 30
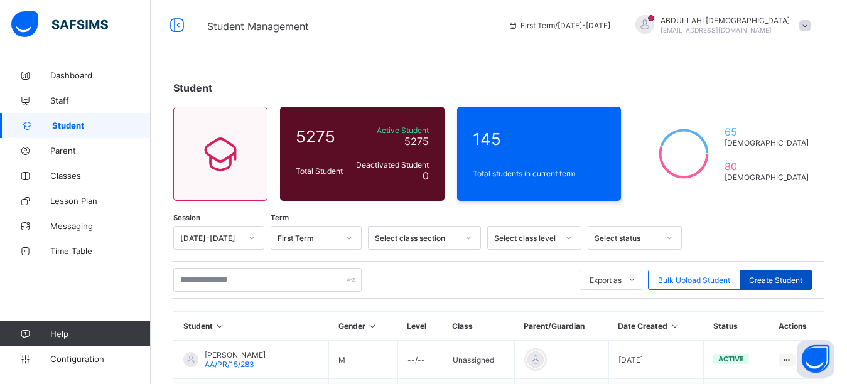
click at [791, 283] on span "Create Student" at bounding box center [775, 280] width 53 height 9
select select "**"
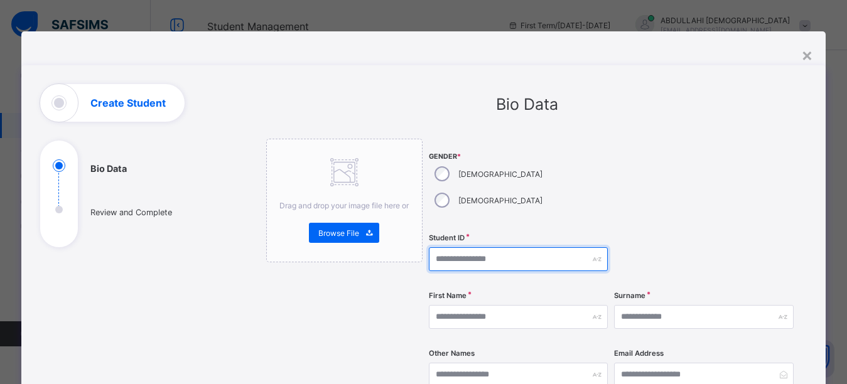
click at [476, 247] on input "text" at bounding box center [518, 259] width 179 height 24
type input "**********"
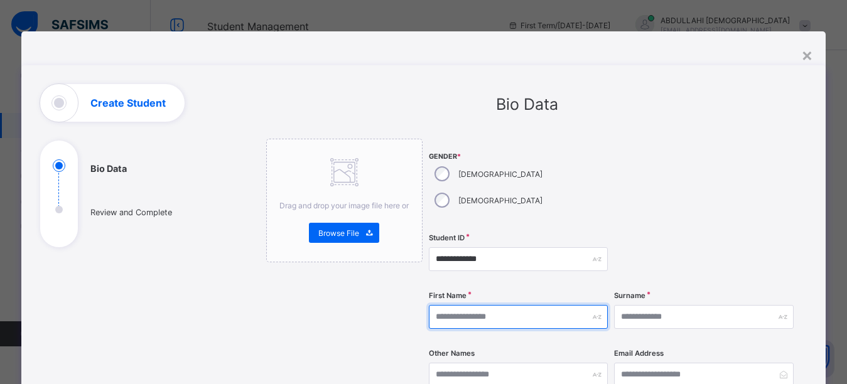
click at [469, 305] on input "text" at bounding box center [518, 317] width 179 height 24
type input "*****"
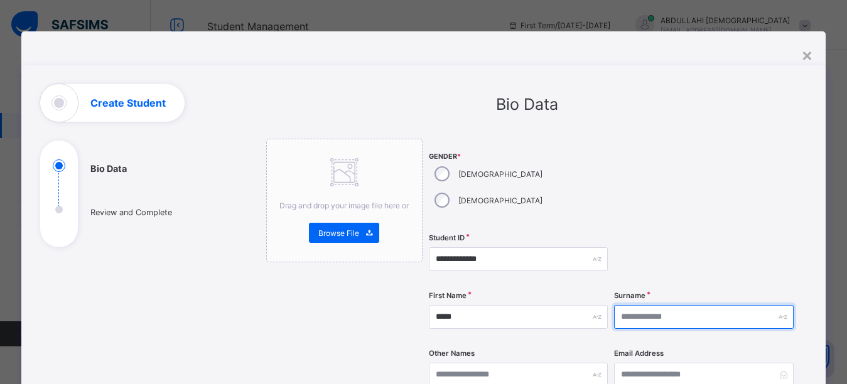
click at [646, 305] on input "text" at bounding box center [703, 317] width 179 height 24
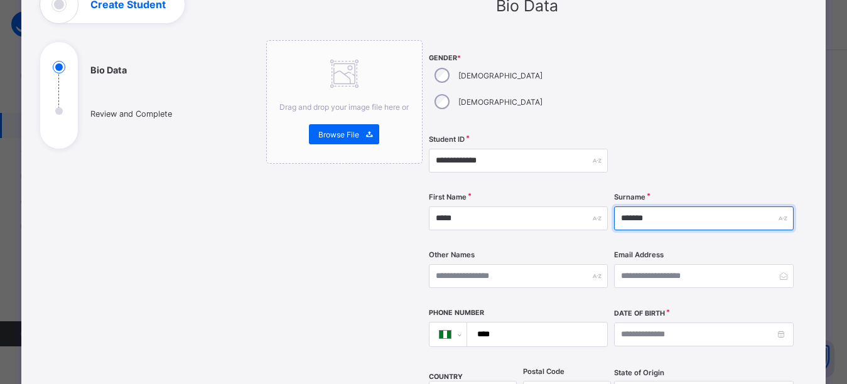
scroll to position [114, 0]
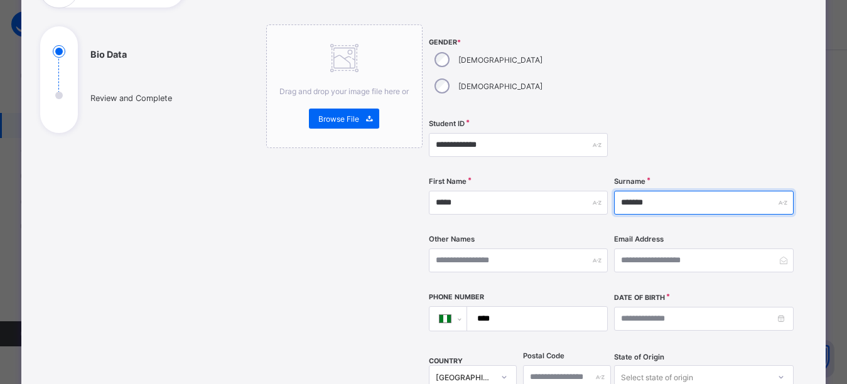
type input "*******"
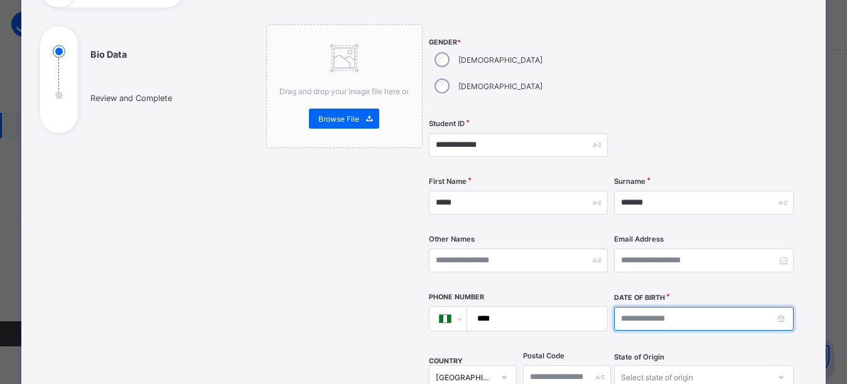
click at [680, 307] on input at bounding box center [703, 319] width 179 height 24
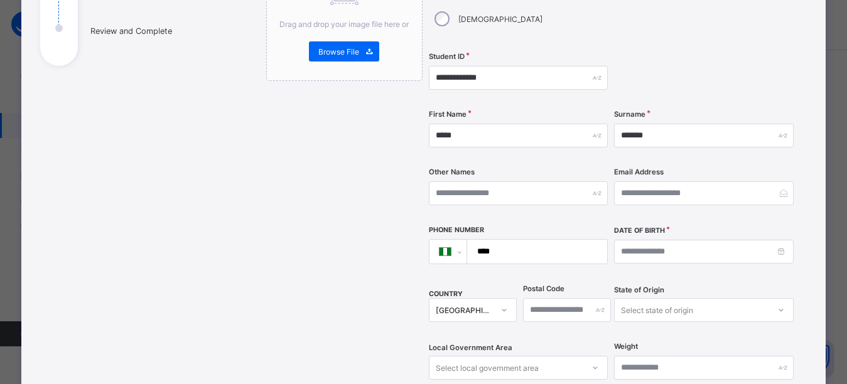
scroll to position [186, 0]
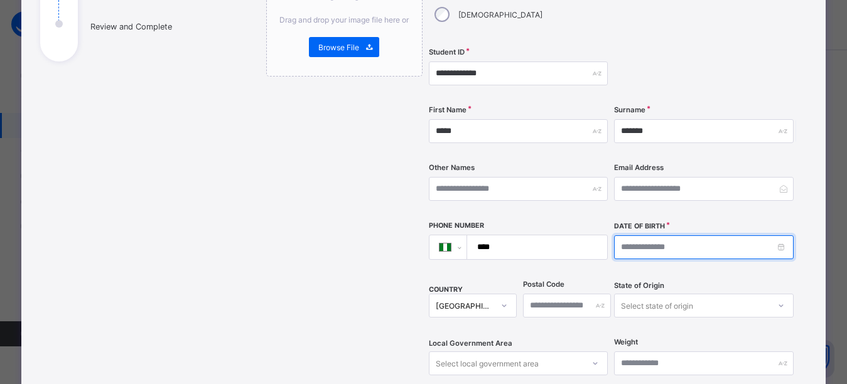
click at [741, 235] on input at bounding box center [703, 247] width 179 height 24
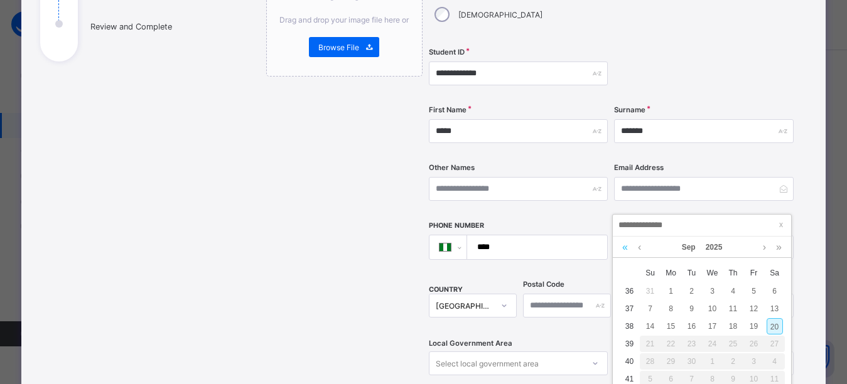
click at [621, 247] on link at bounding box center [625, 247] width 12 height 21
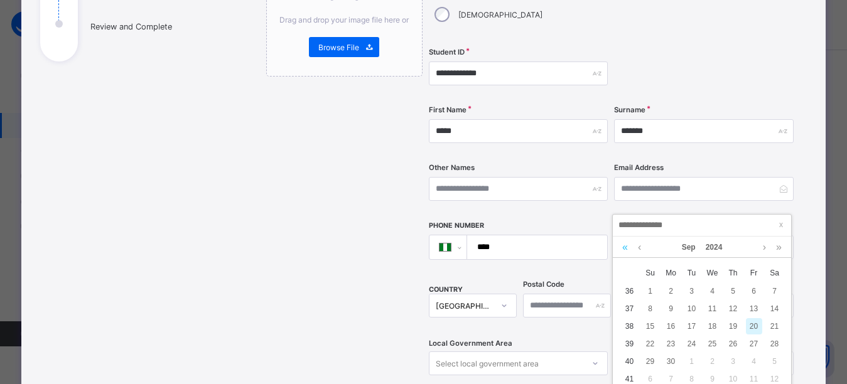
click at [621, 247] on link at bounding box center [625, 247] width 12 height 21
click at [637, 247] on link at bounding box center [638, 247] width 9 height 21
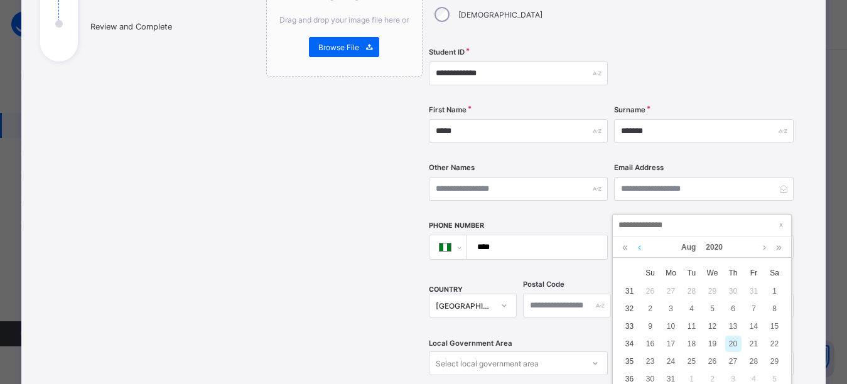
click at [637, 247] on link at bounding box center [638, 247] width 9 height 21
click at [688, 309] on div "7" at bounding box center [691, 309] width 16 height 16
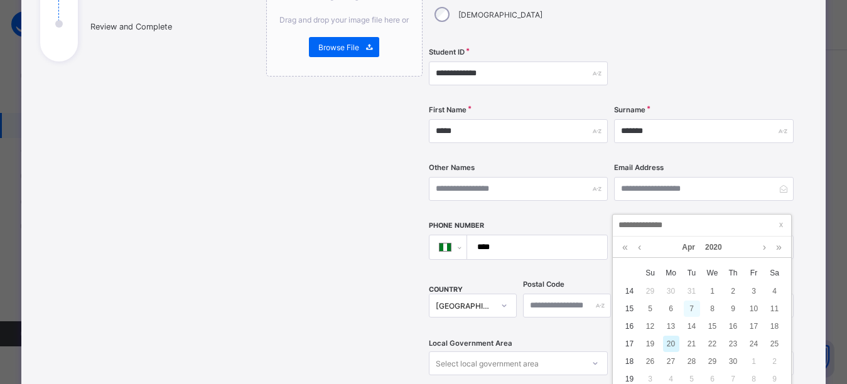
type input "**********"
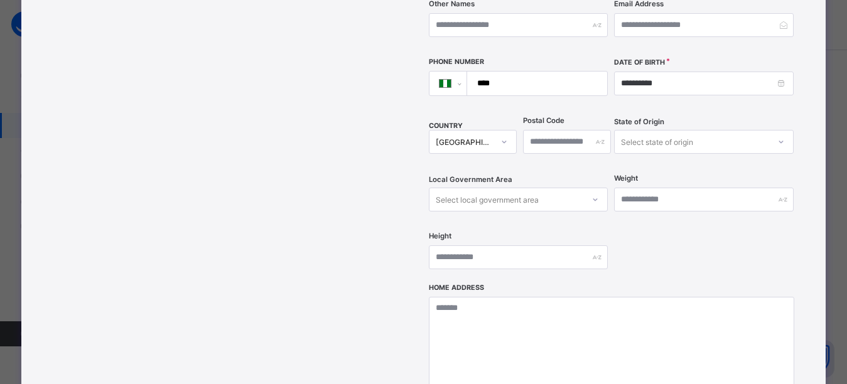
scroll to position [439, 0]
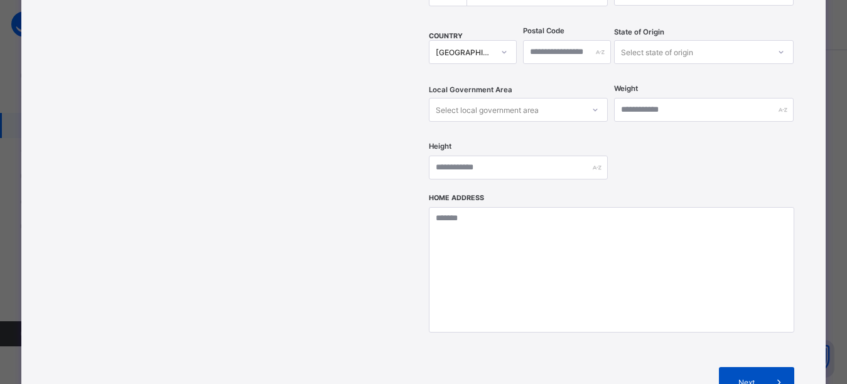
click at [770, 367] on span at bounding box center [779, 382] width 30 height 30
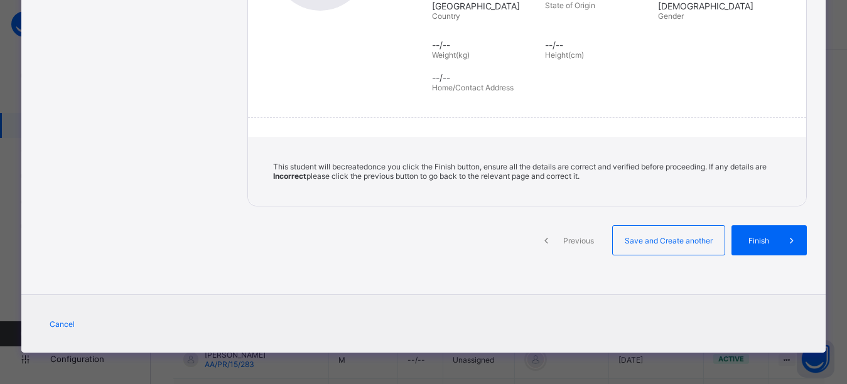
scroll to position [264, 0]
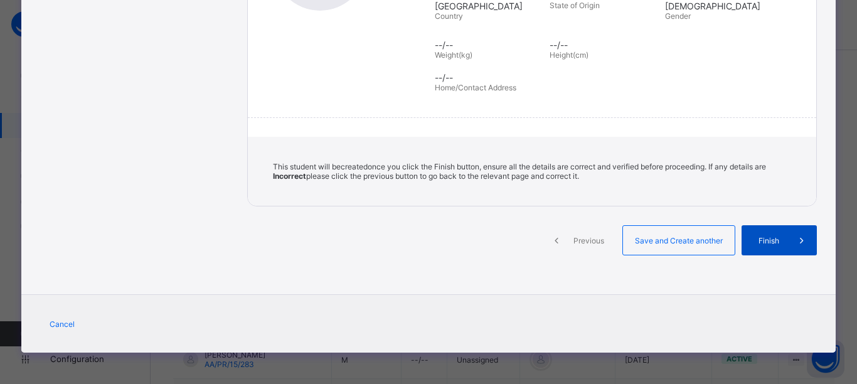
click at [774, 233] on div "Finish" at bounding box center [779, 240] width 75 height 30
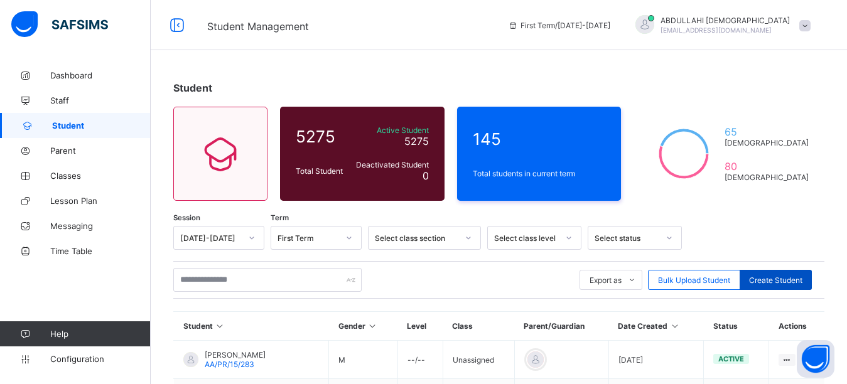
click at [789, 282] on span "Create Student" at bounding box center [775, 280] width 53 height 9
select select "**"
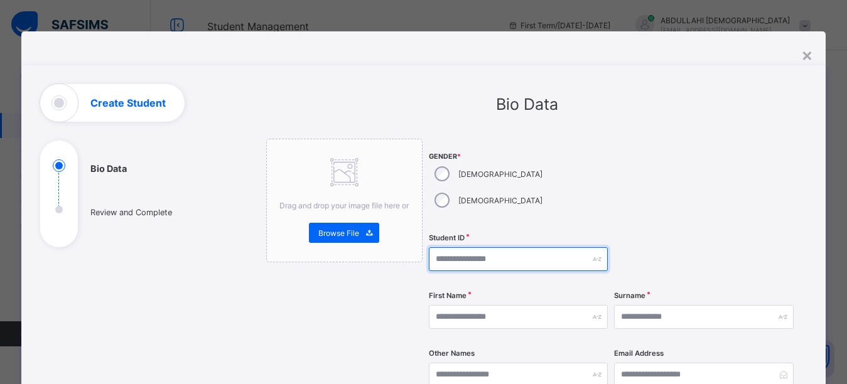
click at [466, 247] on input "text" at bounding box center [518, 259] width 179 height 24
type input "**********"
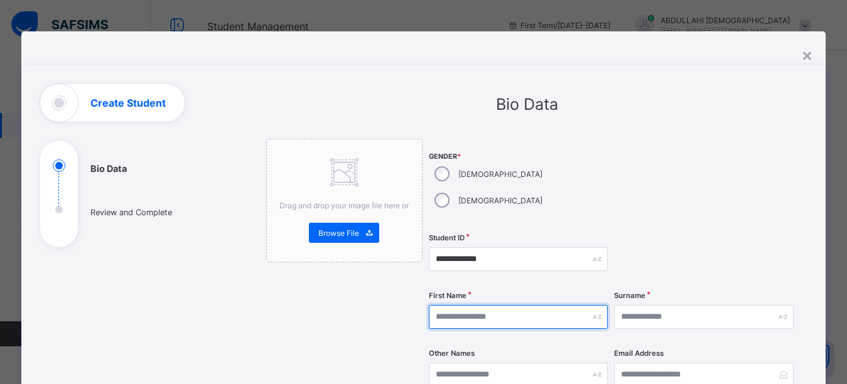
click at [478, 305] on input "text" at bounding box center [518, 317] width 179 height 24
type input "******"
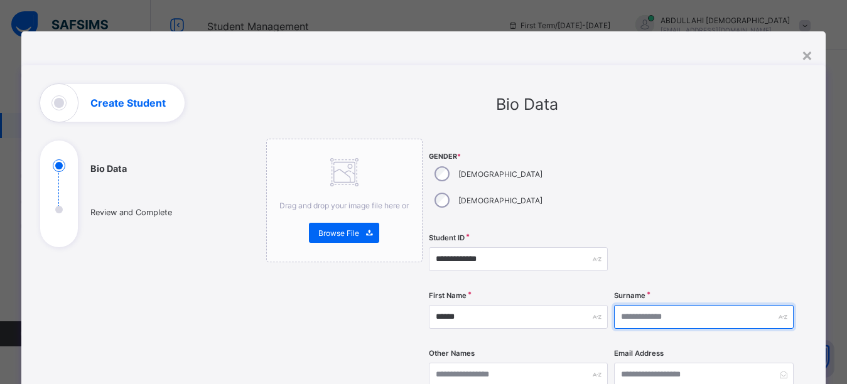
click at [650, 305] on input "text" at bounding box center [703, 317] width 179 height 24
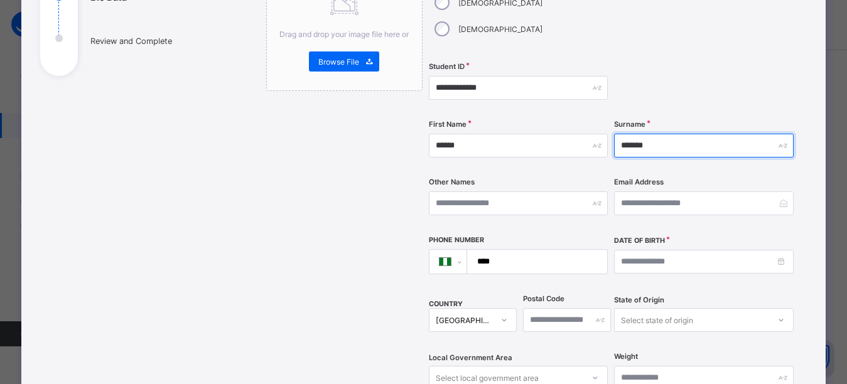
scroll to position [173, 0]
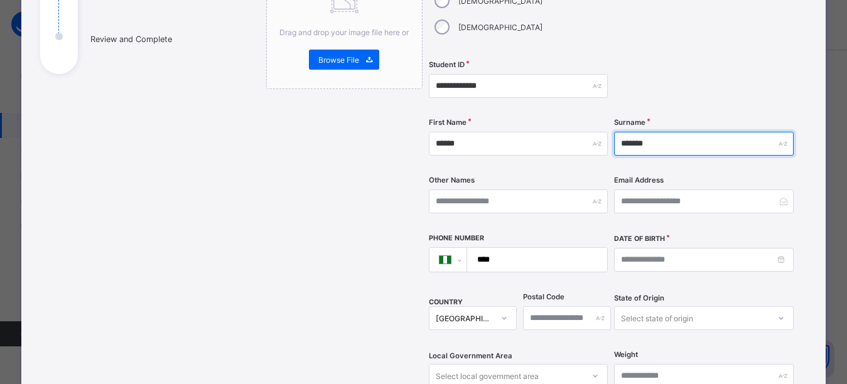
type input "*******"
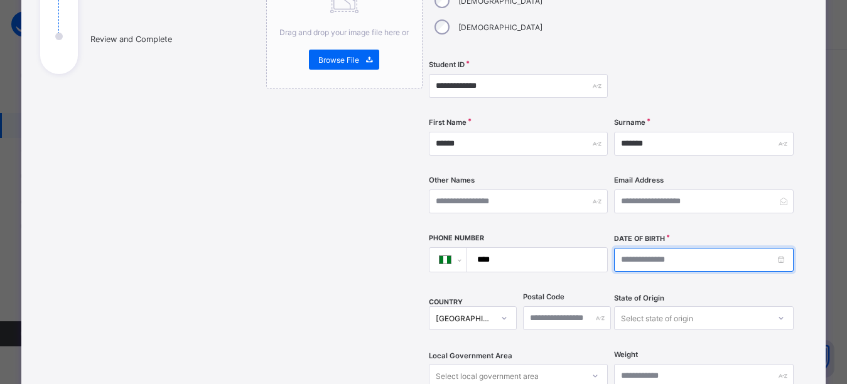
click at [727, 248] on input at bounding box center [703, 260] width 179 height 24
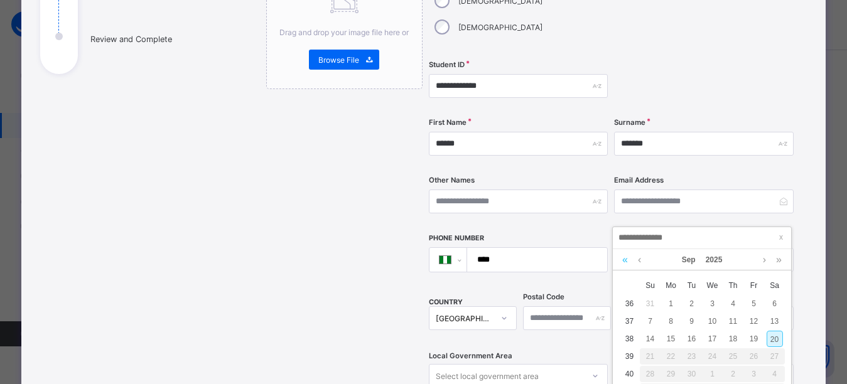
click at [624, 260] on link at bounding box center [625, 259] width 12 height 21
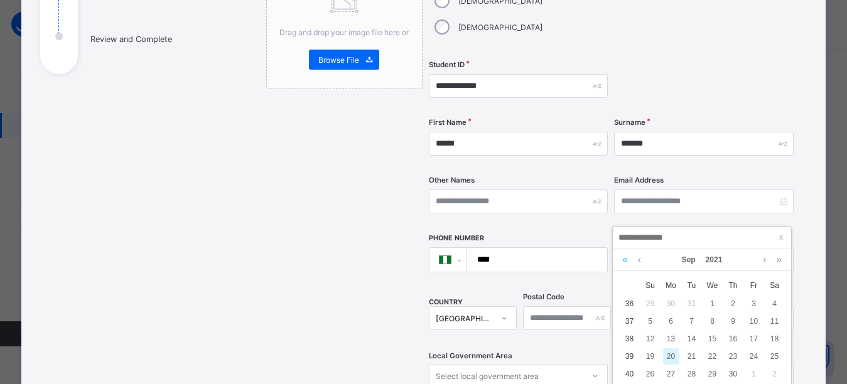
click at [624, 260] on link at bounding box center [625, 259] width 12 height 21
click at [732, 319] on div "8" at bounding box center [733, 321] width 16 height 16
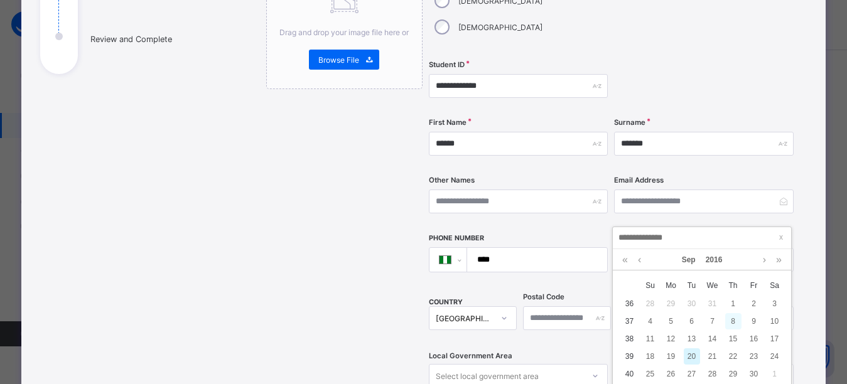
type input "**********"
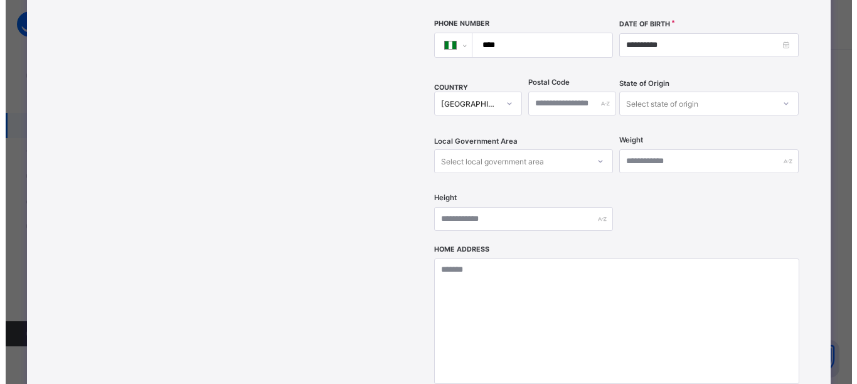
scroll to position [453, 0]
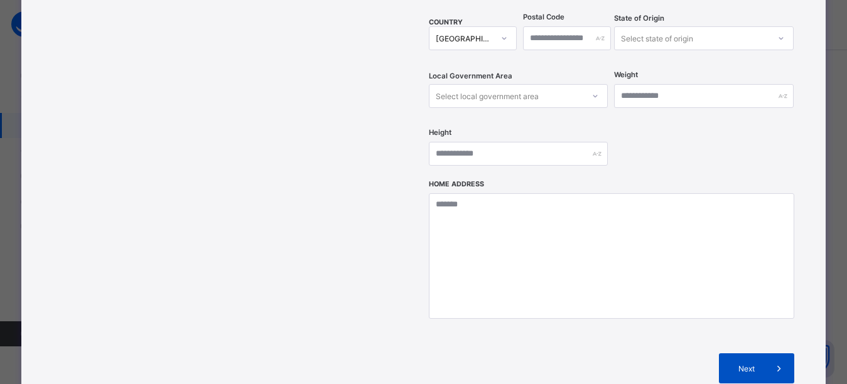
click at [758, 364] on span "Next" at bounding box center [746, 368] width 36 height 9
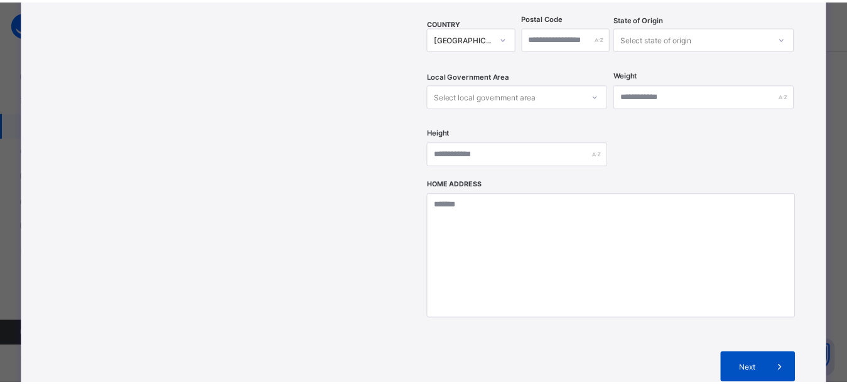
scroll to position [264, 0]
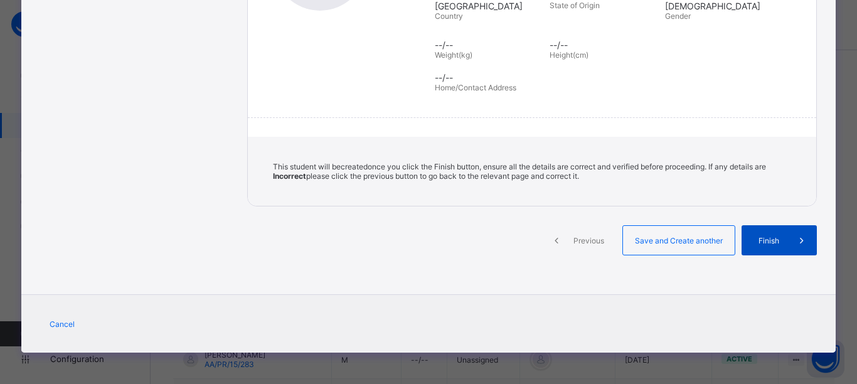
click at [789, 241] on span at bounding box center [802, 240] width 30 height 30
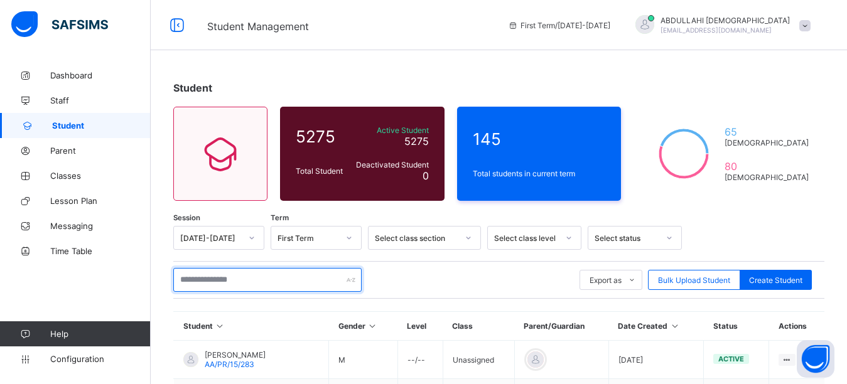
click at [269, 287] on input "text" at bounding box center [267, 280] width 188 height 24
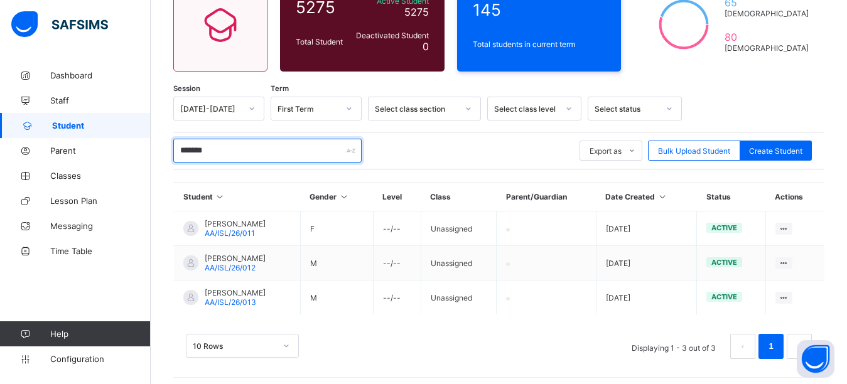
scroll to position [131, 0]
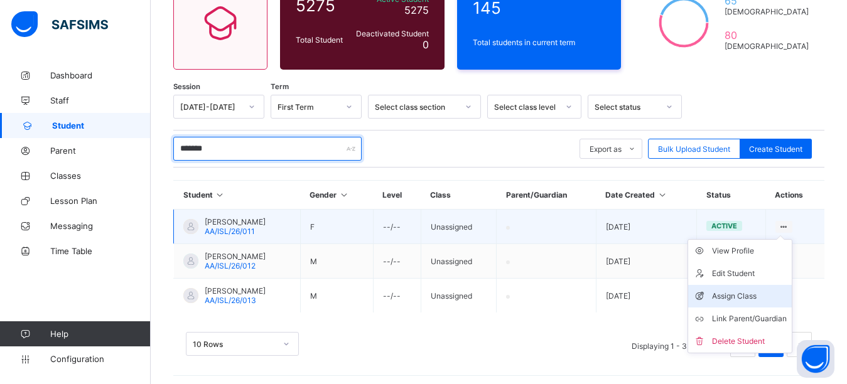
type input "*******"
click at [756, 296] on div "Assign Class" at bounding box center [749, 296] width 75 height 13
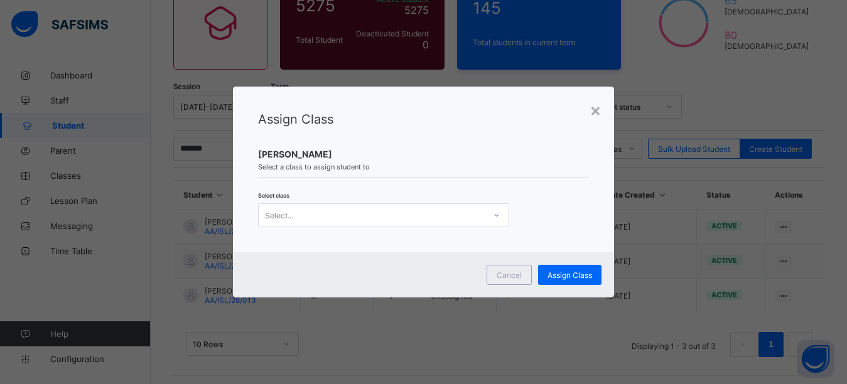
click at [383, 214] on div "Select..." at bounding box center [372, 215] width 226 height 18
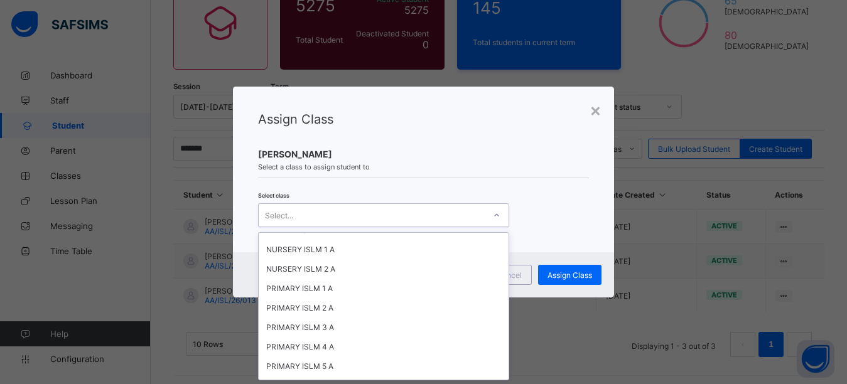
scroll to position [2008, 0]
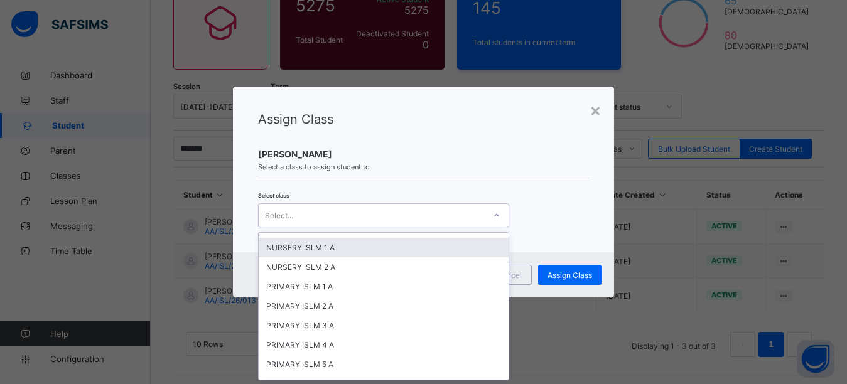
click at [306, 240] on div "NURSERY ISLM 1 A" at bounding box center [384, 247] width 250 height 19
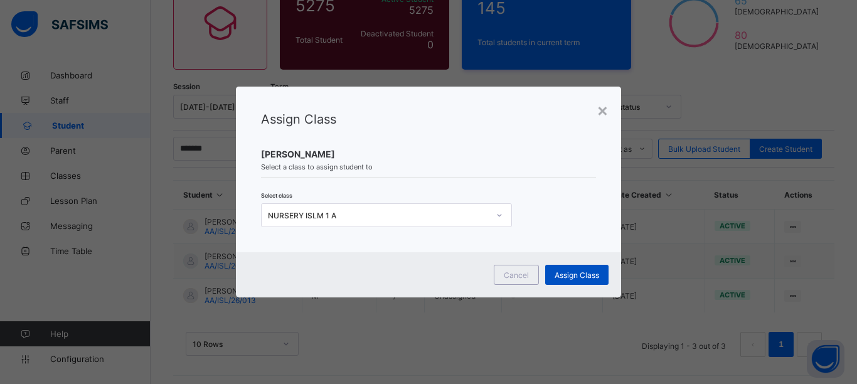
click at [567, 272] on span "Assign Class" at bounding box center [577, 274] width 45 height 9
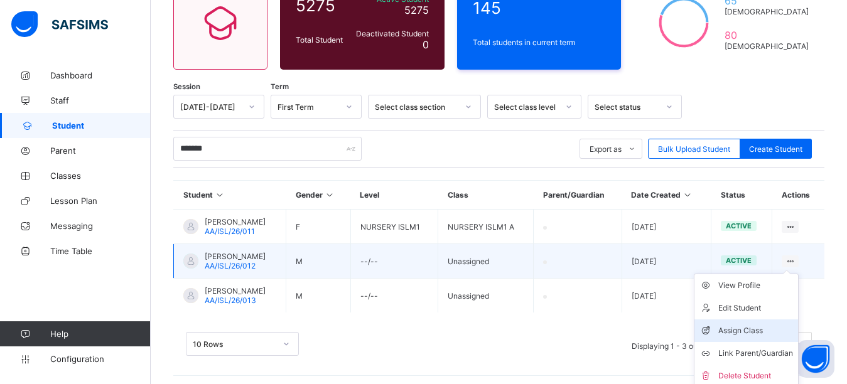
click at [766, 326] on div "Assign Class" at bounding box center [755, 330] width 75 height 13
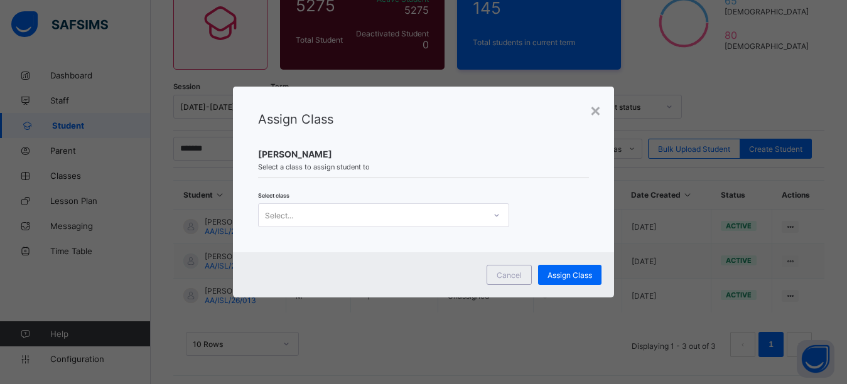
click at [501, 211] on div at bounding box center [496, 215] width 21 height 20
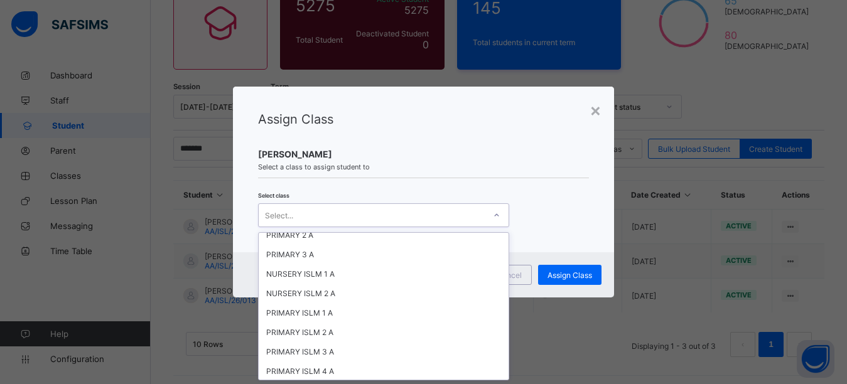
scroll to position [1983, 0]
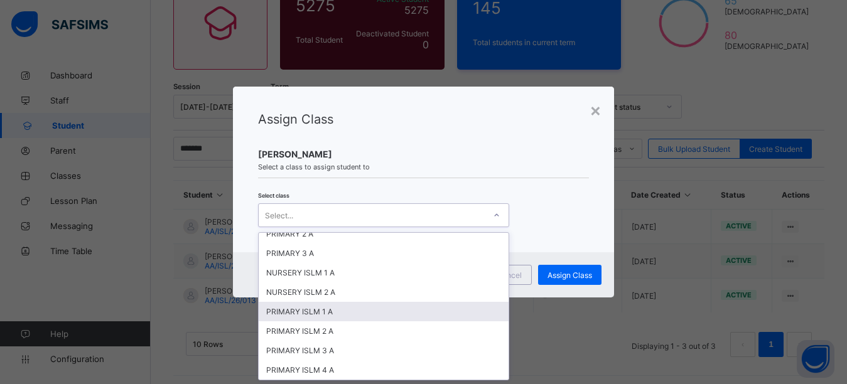
click at [323, 305] on div "PRIMARY ISLM 1 A" at bounding box center [384, 311] width 250 height 19
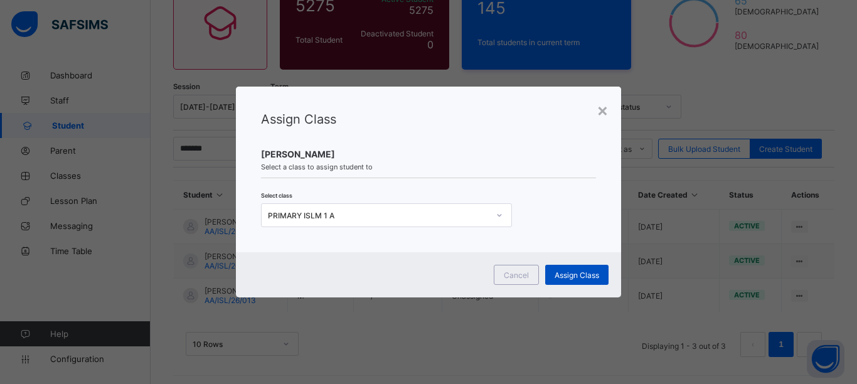
click at [562, 269] on div "Assign Class" at bounding box center [576, 275] width 63 height 20
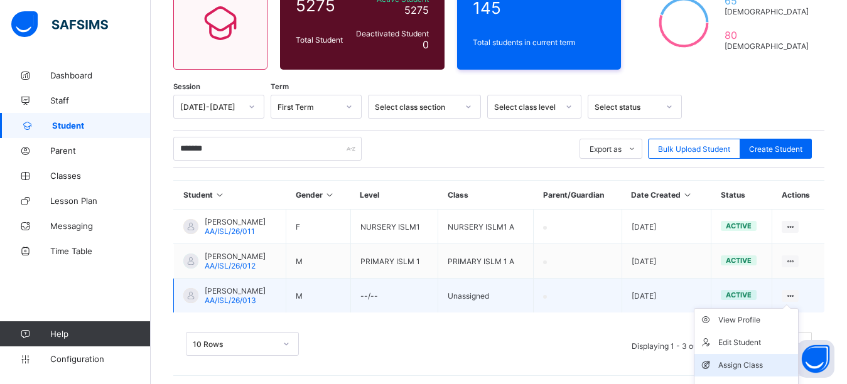
click at [759, 360] on div "Assign Class" at bounding box center [755, 365] width 75 height 13
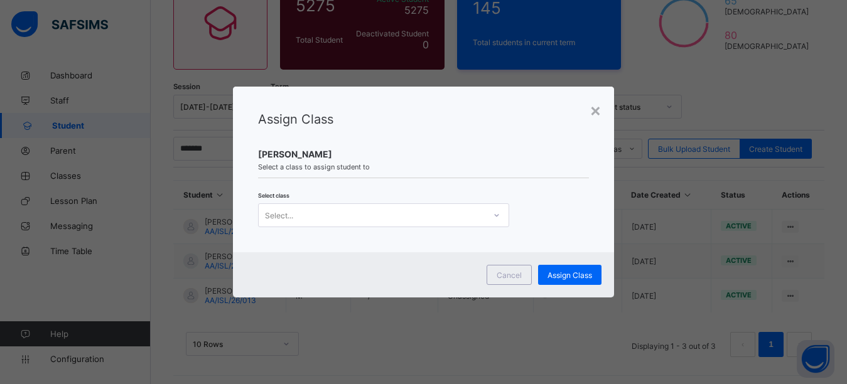
click at [450, 212] on div "Select..." at bounding box center [372, 215] width 226 height 18
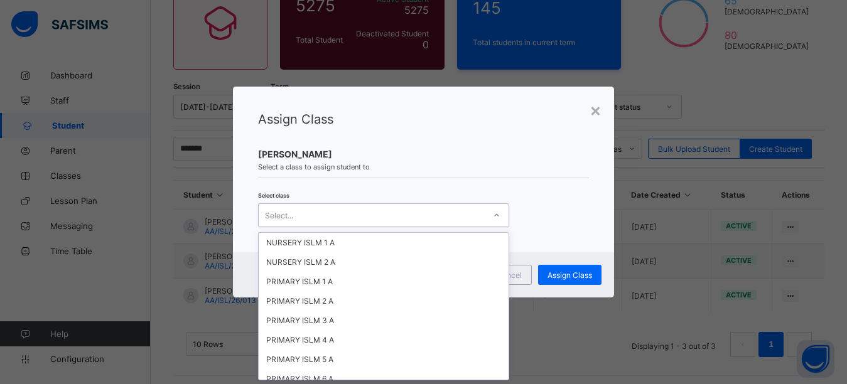
scroll to position [2025, 0]
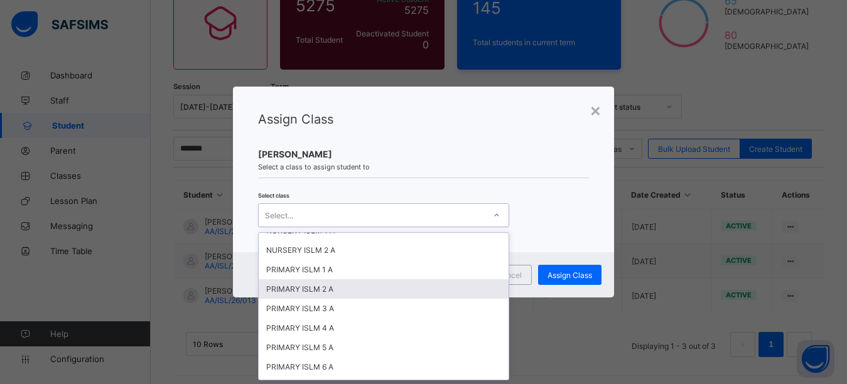
click at [322, 279] on div "PRIMARY ISLM 2 A" at bounding box center [384, 288] width 250 height 19
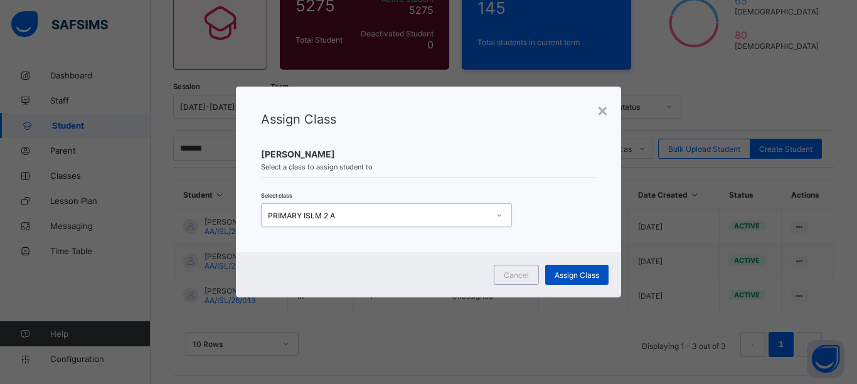
click at [577, 274] on span "Assign Class" at bounding box center [577, 274] width 45 height 9
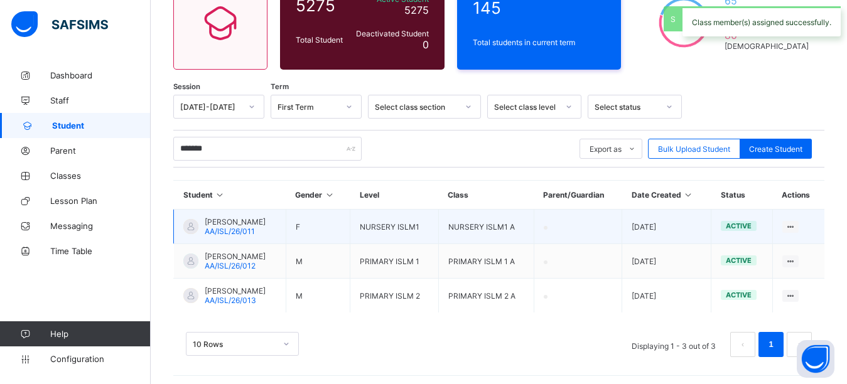
click at [188, 227] on div at bounding box center [190, 226] width 15 height 15
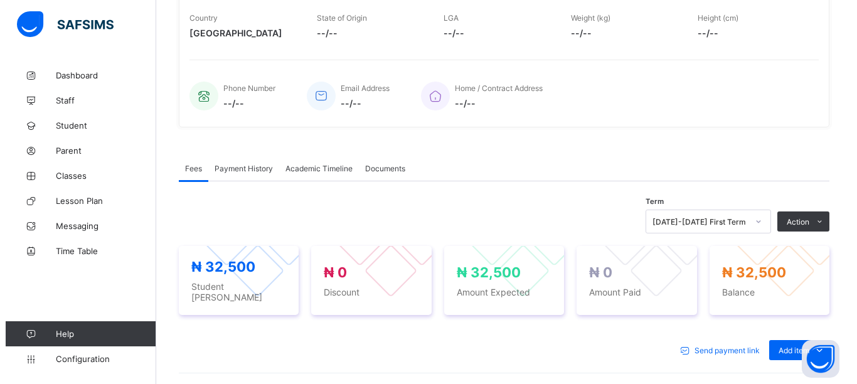
scroll to position [300, 0]
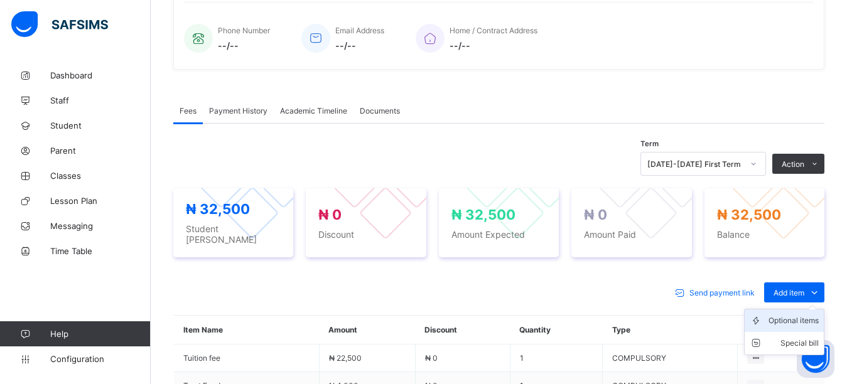
click at [806, 320] on div "Optional items" at bounding box center [793, 320] width 50 height 13
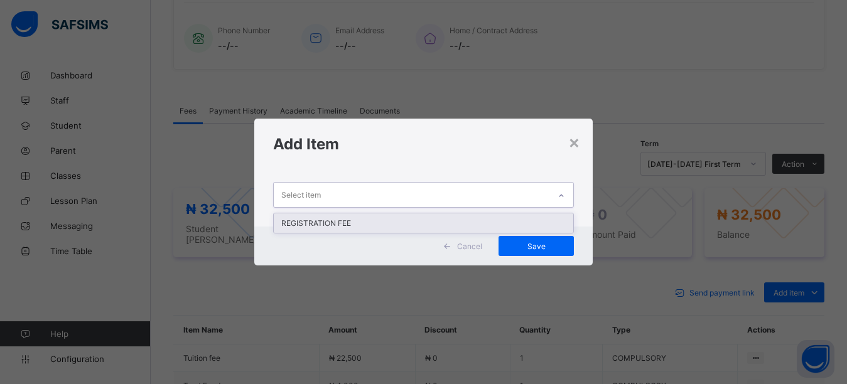
click at [437, 192] on div "Select item" at bounding box center [412, 195] width 276 height 24
click at [400, 221] on div "REGISTRATION FEE" at bounding box center [424, 222] width 300 height 19
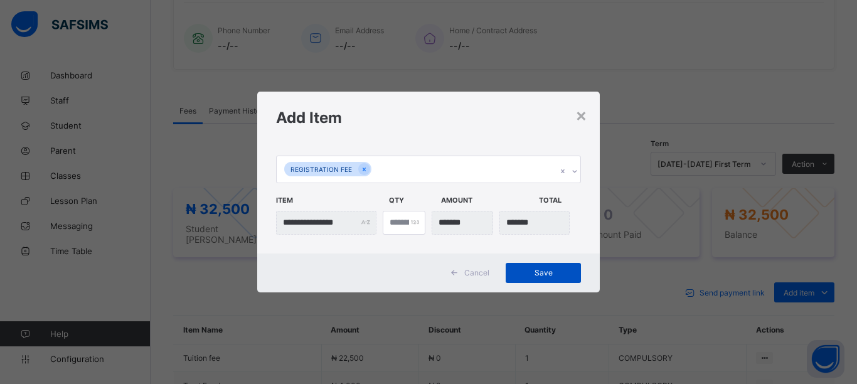
click at [522, 275] on span "Save" at bounding box center [543, 272] width 56 height 9
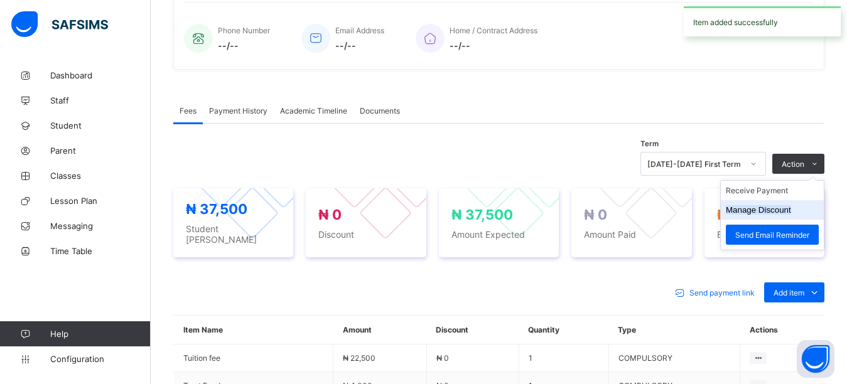
click at [789, 207] on button "Manage Discount" at bounding box center [757, 209] width 65 height 9
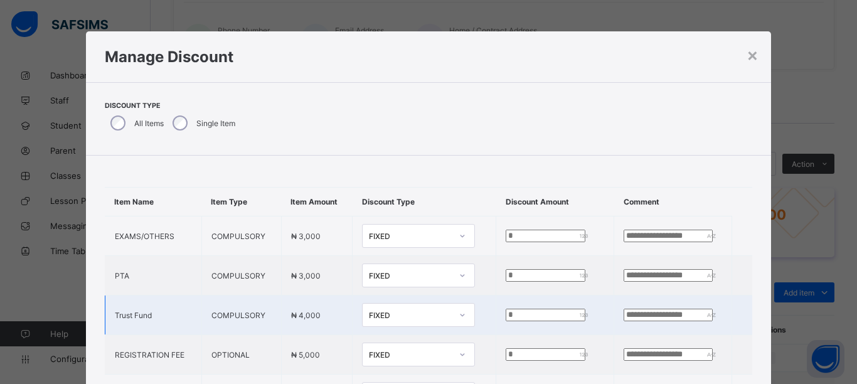
click at [506, 319] on input "*" at bounding box center [546, 315] width 80 height 13
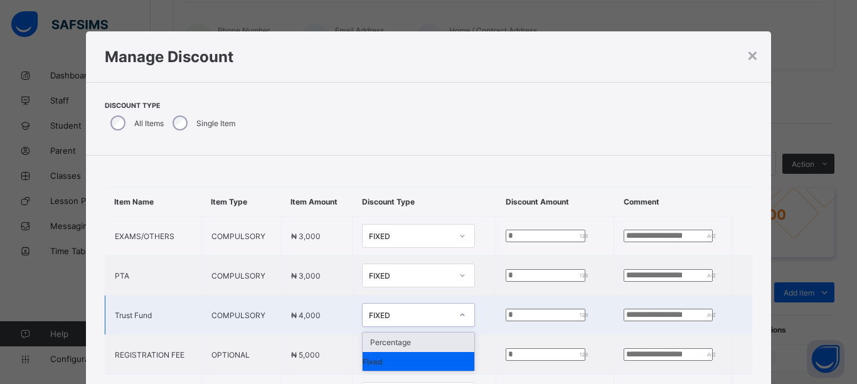
click at [369, 318] on div "FIXED" at bounding box center [410, 315] width 83 height 9
click at [383, 340] on div "Percentage" at bounding box center [419, 342] width 112 height 19
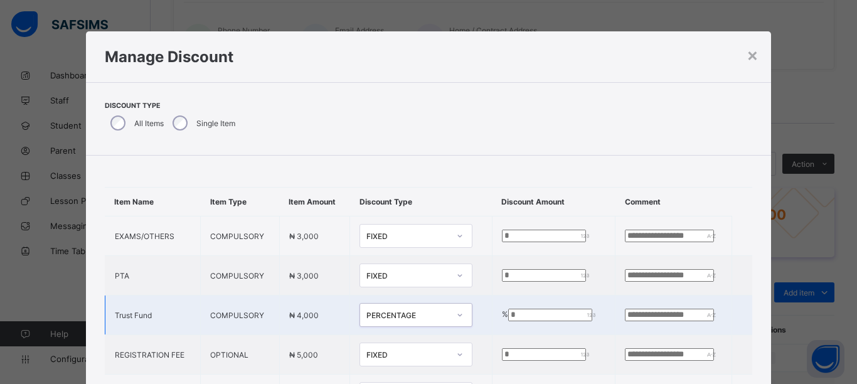
click at [492, 317] on td "% *" at bounding box center [553, 316] width 123 height 40
click at [508, 321] on input "*" at bounding box center [550, 315] width 84 height 13
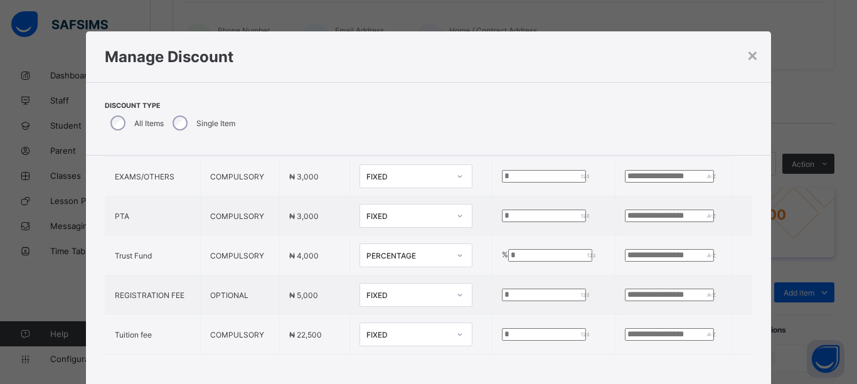
scroll to position [72, 0]
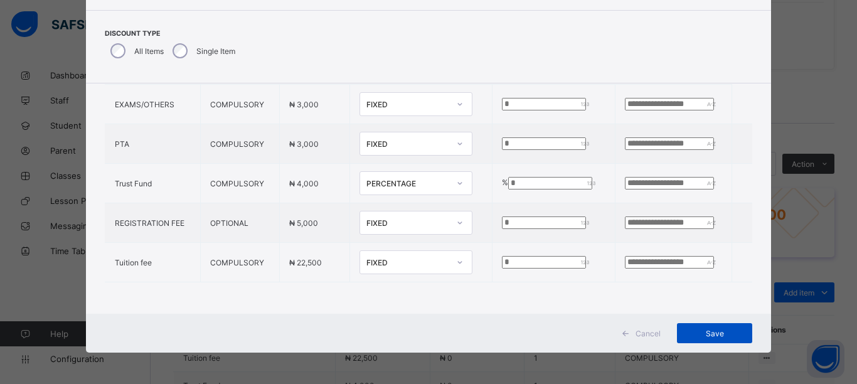
click at [732, 334] on span "Save" at bounding box center [715, 333] width 56 height 9
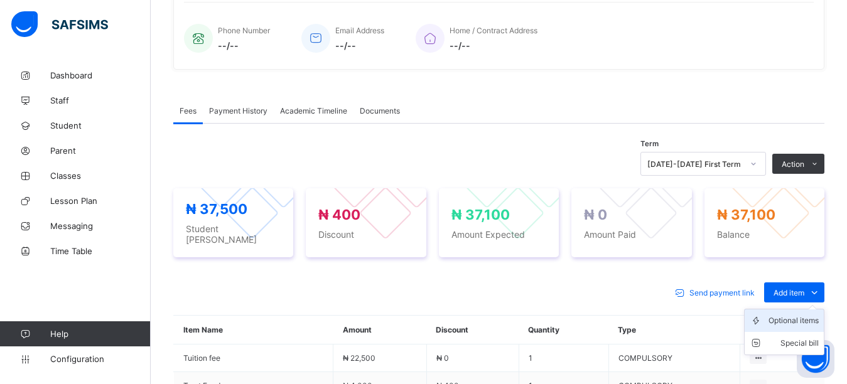
click at [808, 314] on div "Optional items" at bounding box center [793, 320] width 50 height 13
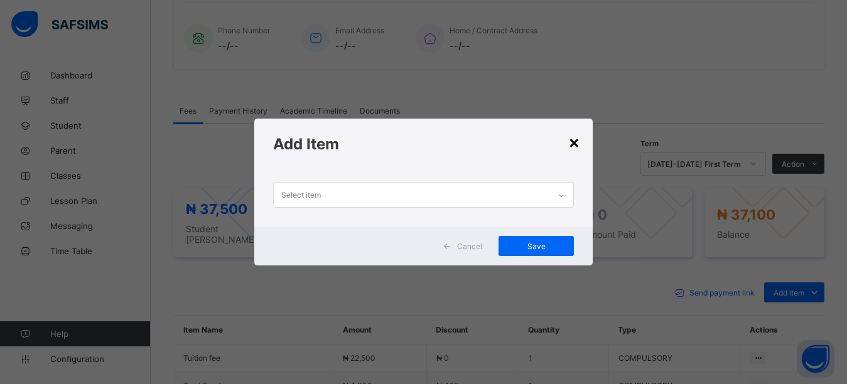
click at [579, 143] on div "×" at bounding box center [574, 141] width 12 height 21
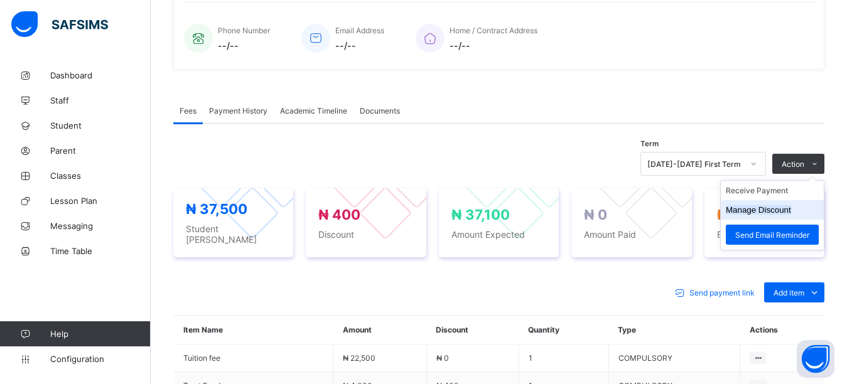
click at [791, 211] on button "Manage Discount" at bounding box center [757, 209] width 65 height 9
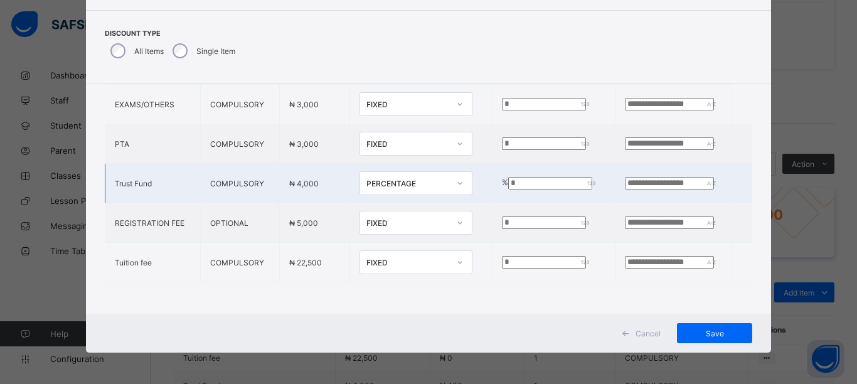
click at [508, 177] on input "**" at bounding box center [550, 183] width 84 height 13
type input "*"
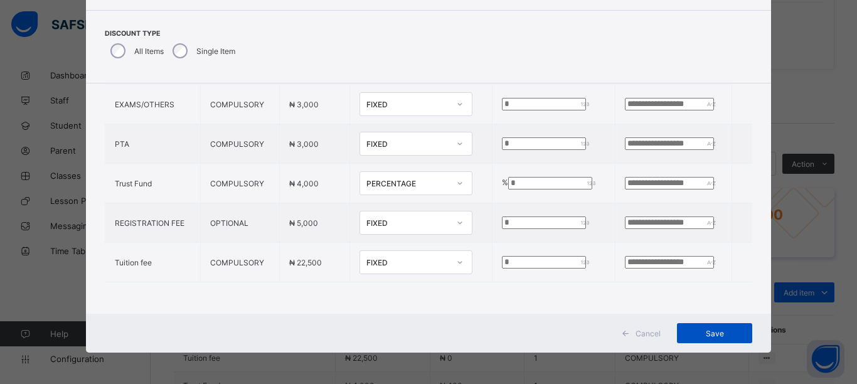
type input "*"
click at [714, 333] on span "Save" at bounding box center [715, 333] width 56 height 9
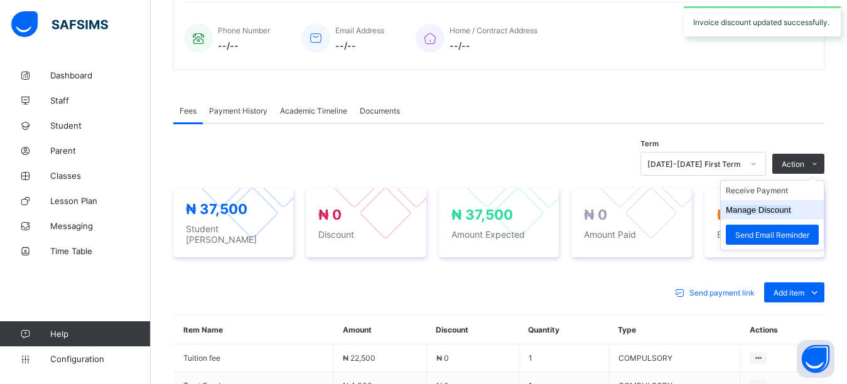
click at [788, 208] on button "Manage Discount" at bounding box center [757, 209] width 65 height 9
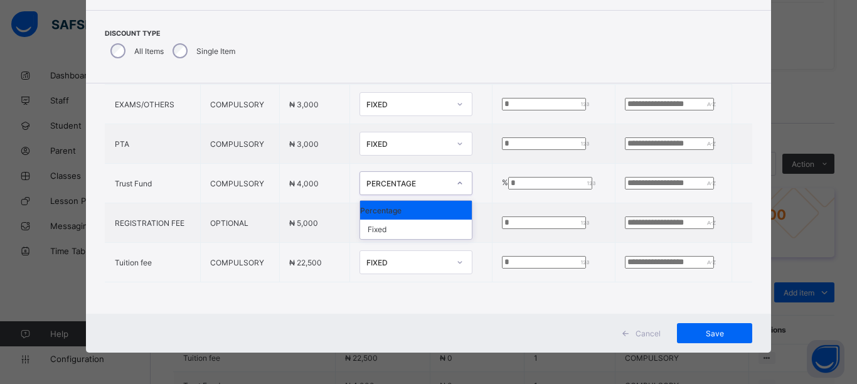
click at [404, 174] on div "PERCENTAGE" at bounding box center [404, 183] width 88 height 18
click at [380, 220] on div "Fixed" at bounding box center [416, 229] width 112 height 19
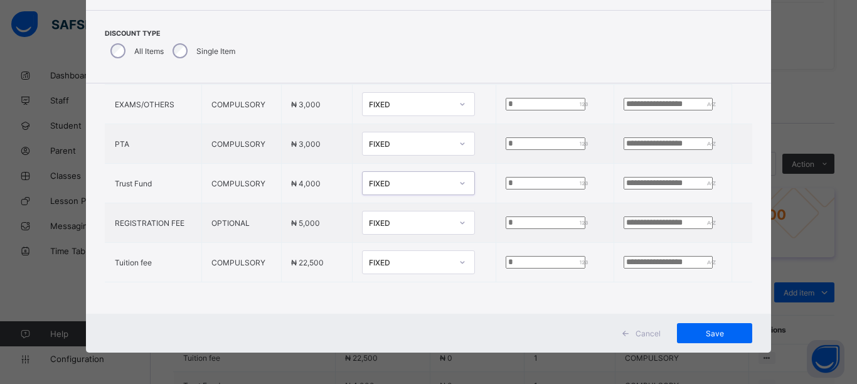
scroll to position [70, 0]
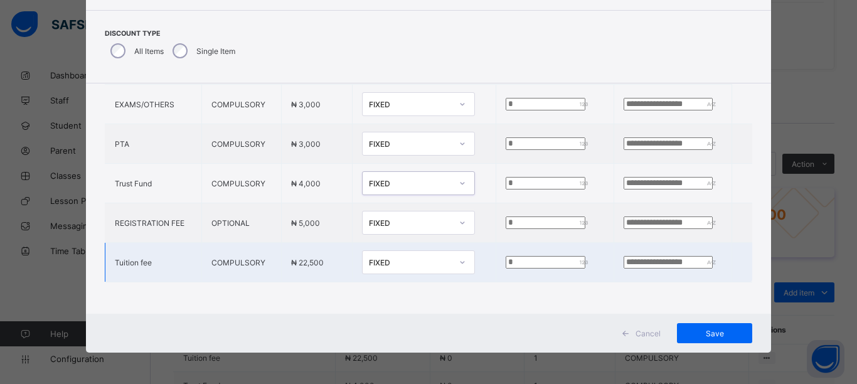
click at [452, 252] on div at bounding box center [462, 262] width 21 height 20
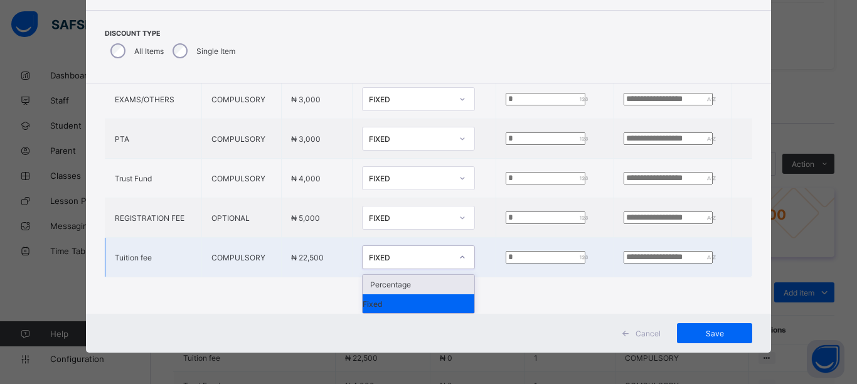
click at [405, 276] on div "Percentage" at bounding box center [419, 284] width 112 height 19
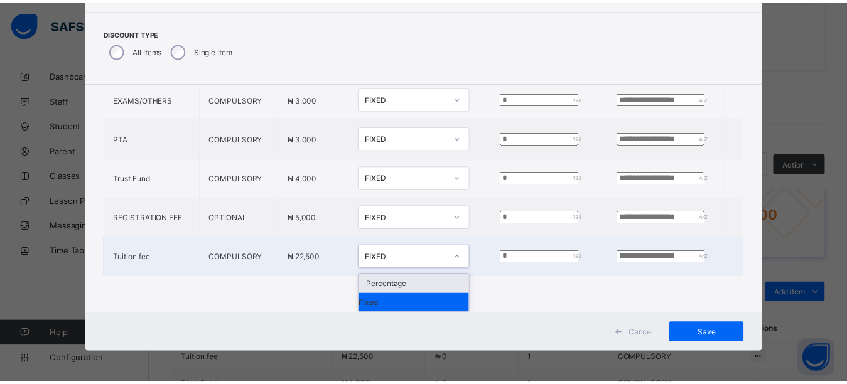
scroll to position [80, 0]
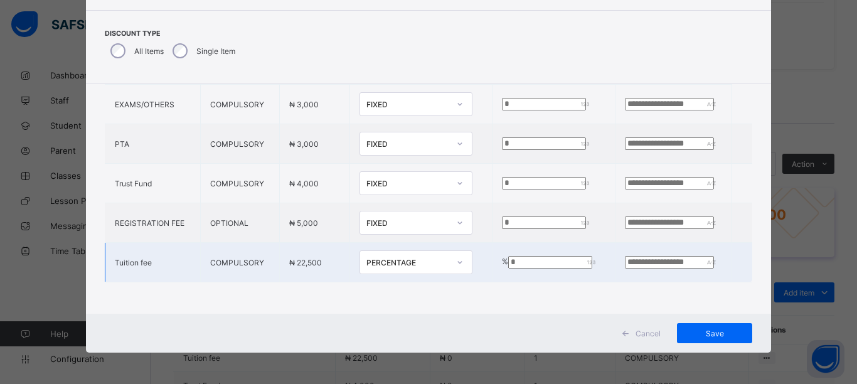
click at [508, 256] on input "*" at bounding box center [550, 262] width 84 height 13
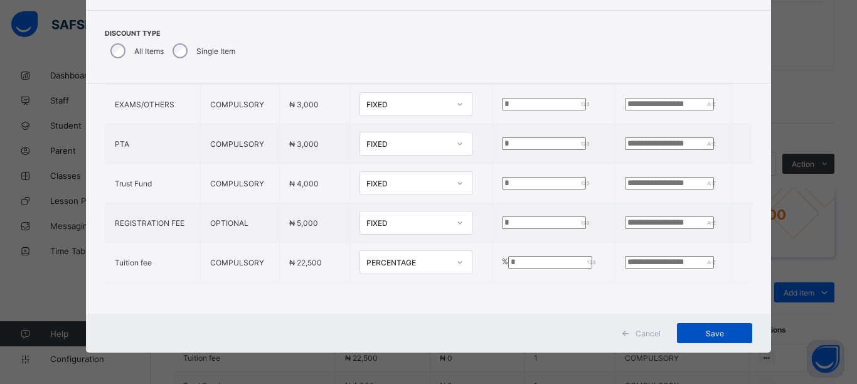
type input "**"
click at [714, 330] on span "Save" at bounding box center [715, 333] width 56 height 9
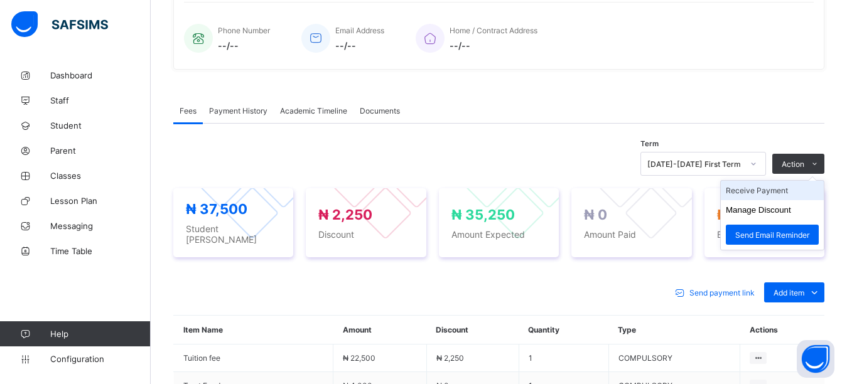
click at [791, 191] on li "Receive Payment" at bounding box center [771, 190] width 103 height 19
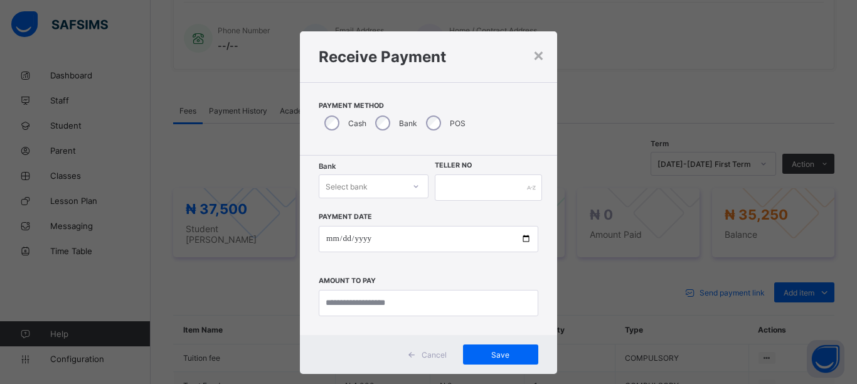
click at [376, 186] on div "Select bank" at bounding box center [361, 187] width 85 height 18
click at [366, 232] on div "Zenith Bank - Almanar edu & dev" at bounding box center [373, 218] width 109 height 29
click at [476, 183] on input "text" at bounding box center [488, 187] width 107 height 26
type input "***"
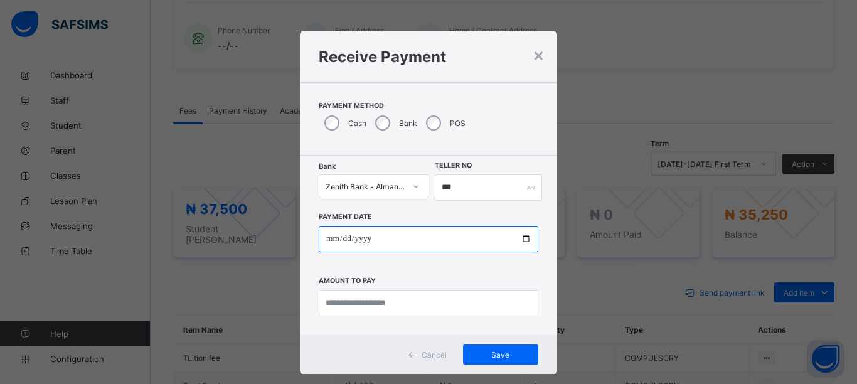
click at [522, 238] on input "date" at bounding box center [429, 239] width 220 height 26
type input "**********"
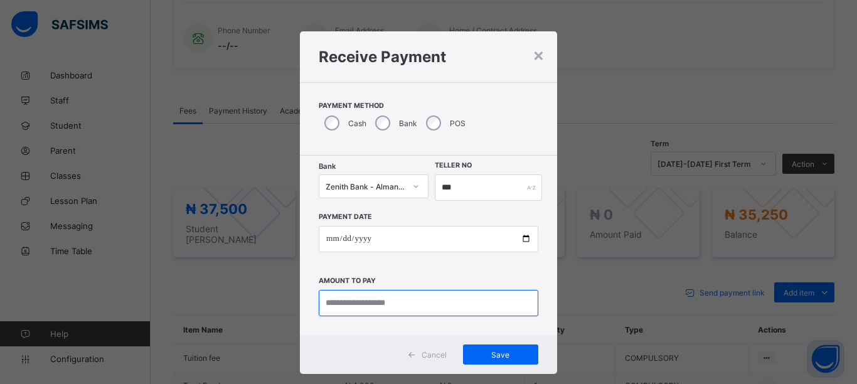
click at [406, 308] on input "currency" at bounding box center [429, 303] width 220 height 26
type input "********"
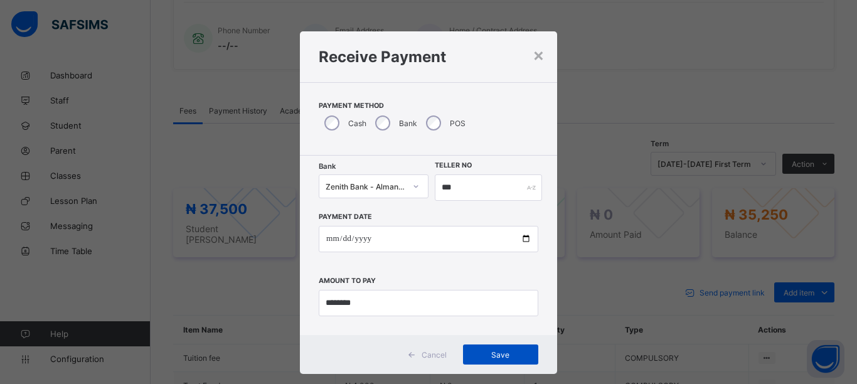
click at [490, 350] on span "Save" at bounding box center [501, 354] width 56 height 9
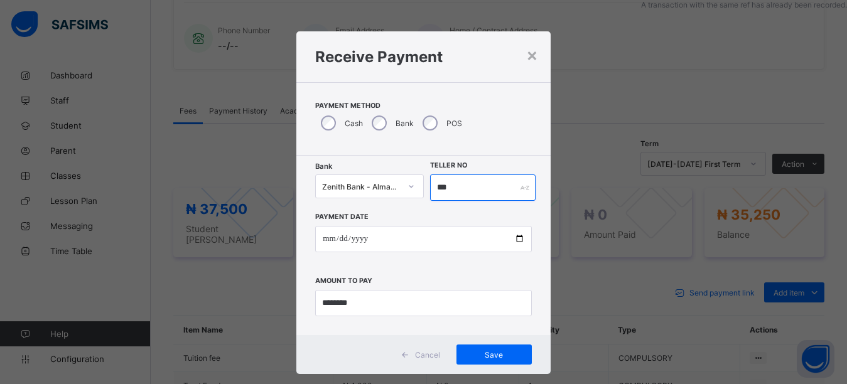
click at [453, 182] on input "***" at bounding box center [483, 187] width 106 height 26
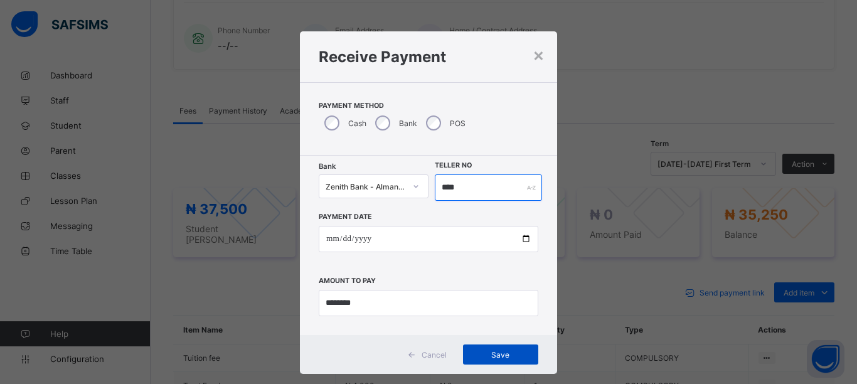
type input "****"
click at [490, 352] on span "Save" at bounding box center [501, 354] width 56 height 9
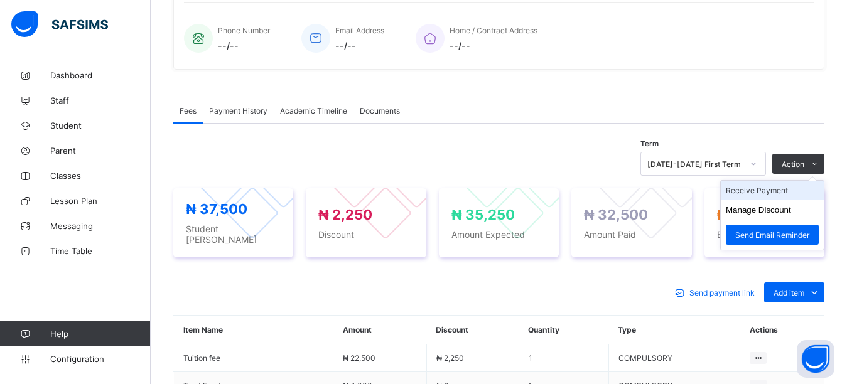
click at [783, 189] on li "Receive Payment" at bounding box center [771, 190] width 103 height 19
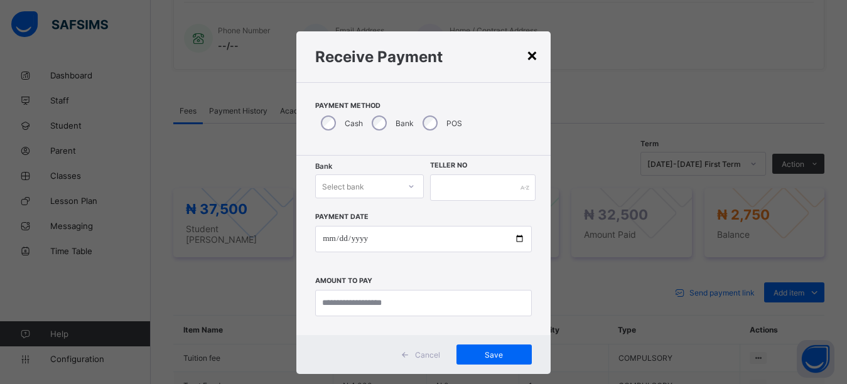
click at [527, 55] on div "×" at bounding box center [532, 54] width 12 height 21
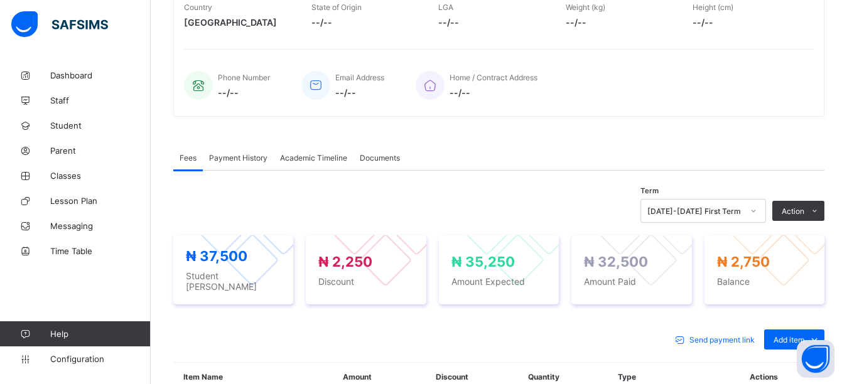
scroll to position [265, 0]
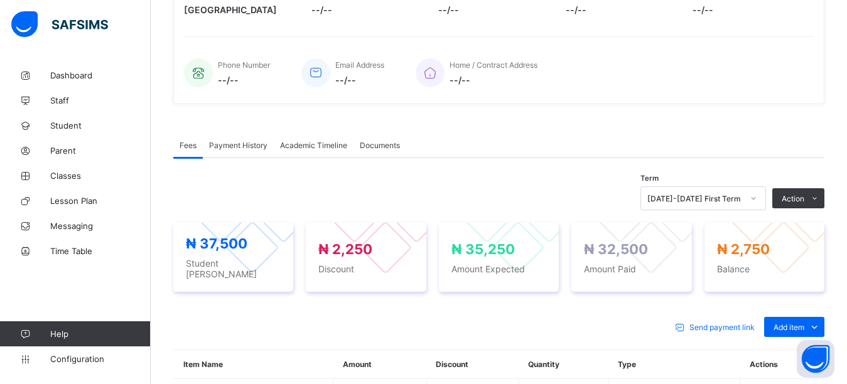
click at [243, 146] on span "Payment History" at bounding box center [238, 145] width 58 height 9
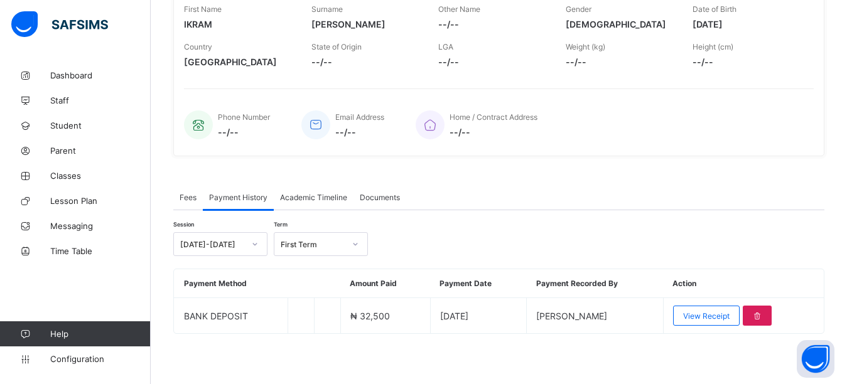
scroll to position [213, 0]
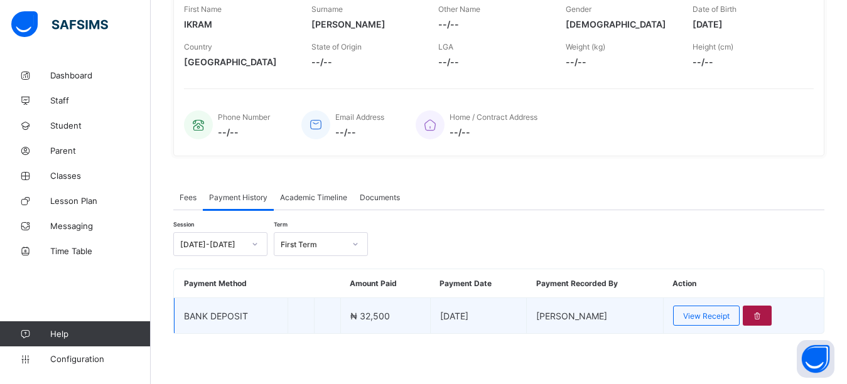
click at [763, 317] on icon at bounding box center [757, 315] width 11 height 9
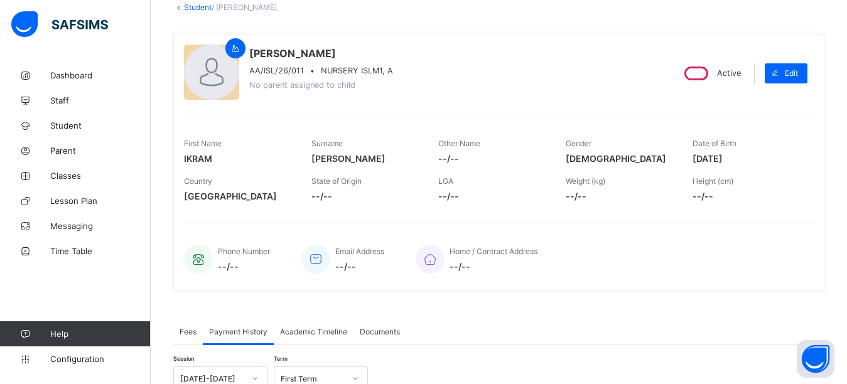
scroll to position [14, 0]
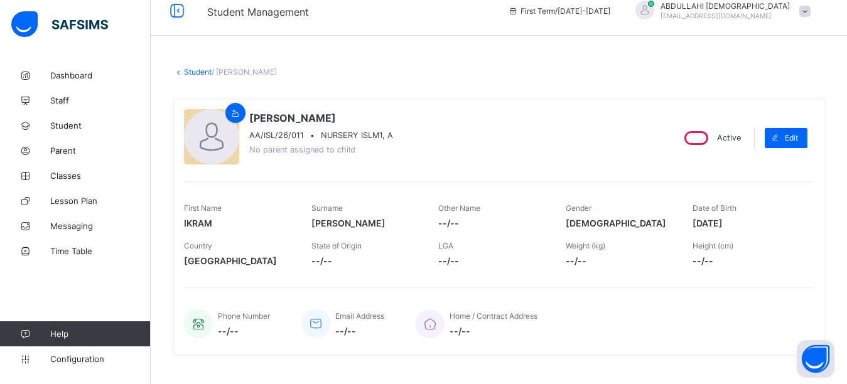
click at [218, 147] on div at bounding box center [211, 136] width 55 height 55
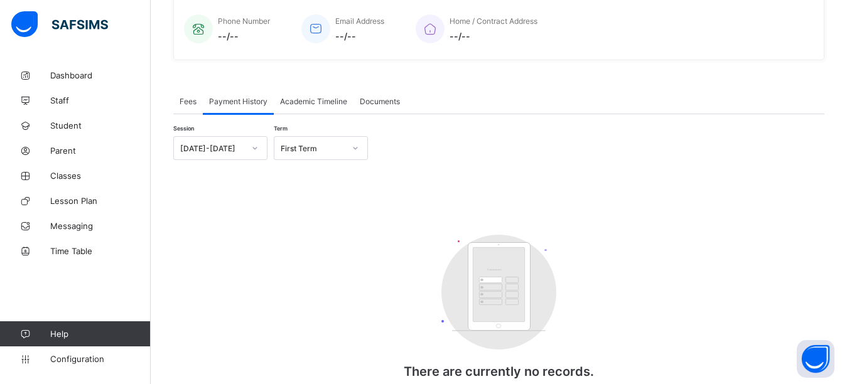
scroll to position [314, 0]
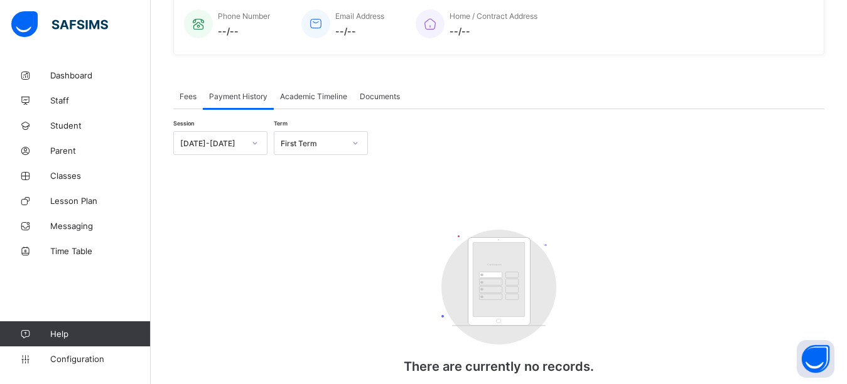
click at [190, 97] on span "Fees" at bounding box center [187, 96] width 17 height 9
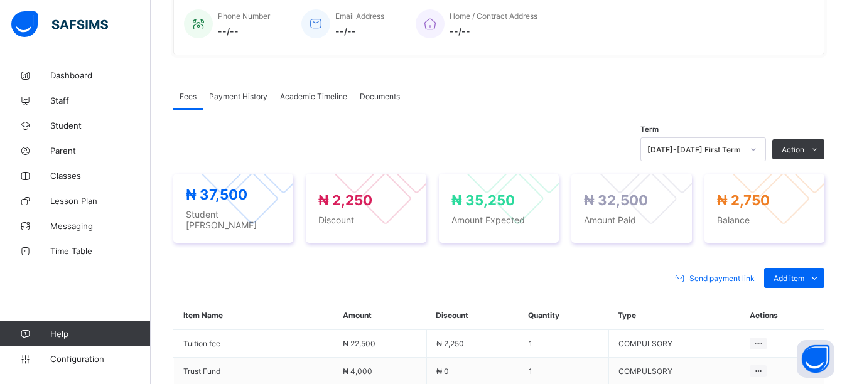
click at [243, 95] on span "Payment History" at bounding box center [238, 96] width 58 height 9
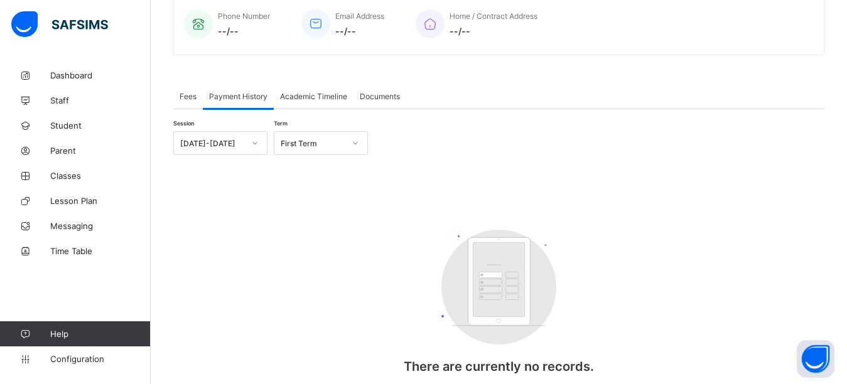
click at [186, 96] on span "Fees" at bounding box center [187, 96] width 17 height 9
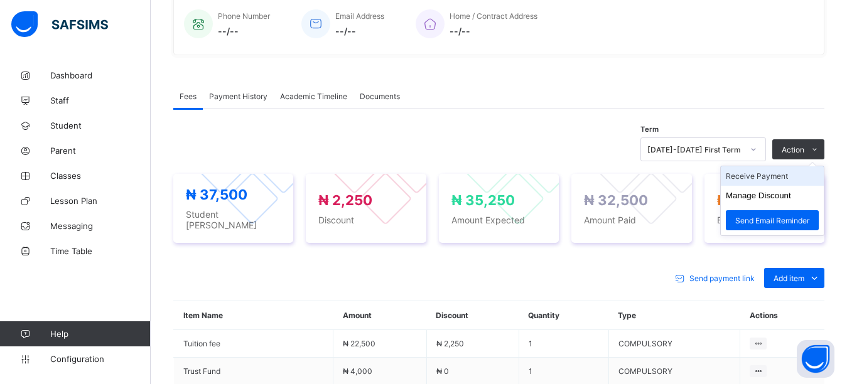
click at [779, 176] on li "Receive Payment" at bounding box center [771, 175] width 103 height 19
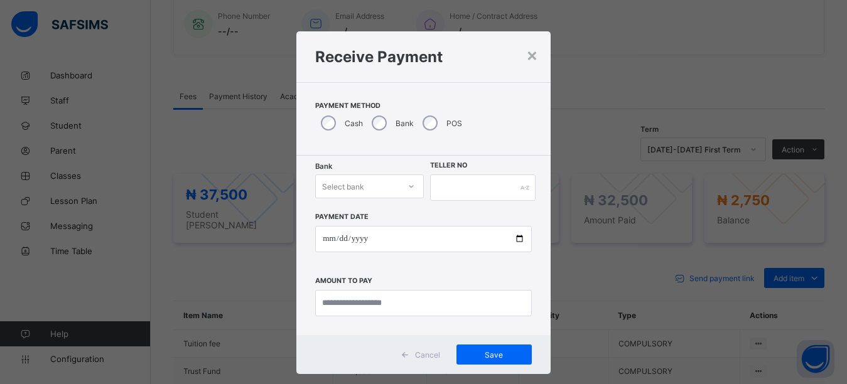
click at [712, 227] on div "× Receive Payment Payment Method Cash Bank POS Bank Select bank Teller No Payme…" at bounding box center [423, 192] width 847 height 384
click at [530, 54] on div "×" at bounding box center [532, 54] width 12 height 21
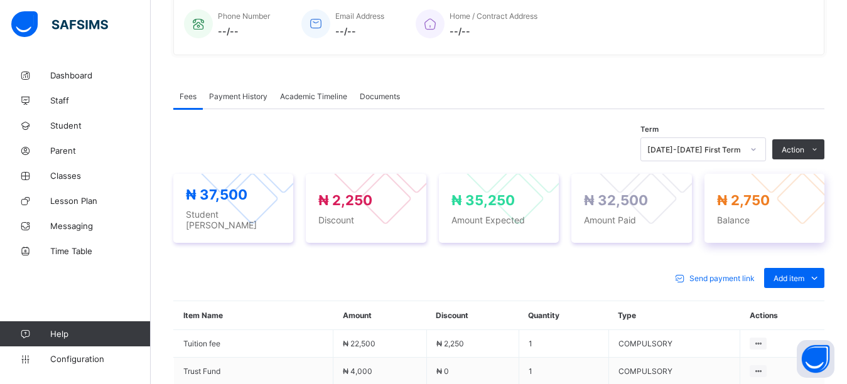
click at [739, 215] on span "Balance" at bounding box center [764, 220] width 95 height 11
click at [632, 210] on div "₦ 32,500 Amount Paid" at bounding box center [631, 208] width 95 height 33
click at [327, 96] on span "Academic Timeline" at bounding box center [313, 96] width 67 height 9
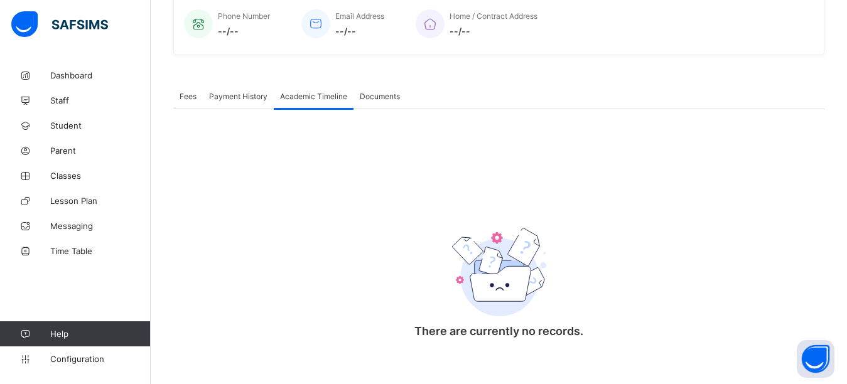
click at [372, 99] on span "Documents" at bounding box center [380, 96] width 40 height 9
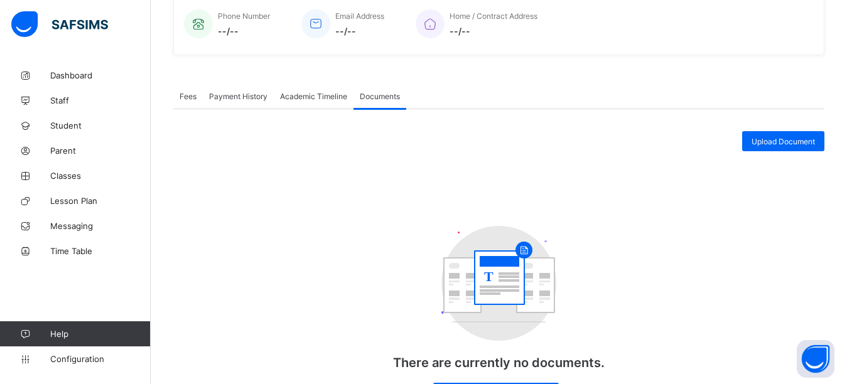
click at [225, 95] on span "Payment History" at bounding box center [238, 96] width 58 height 9
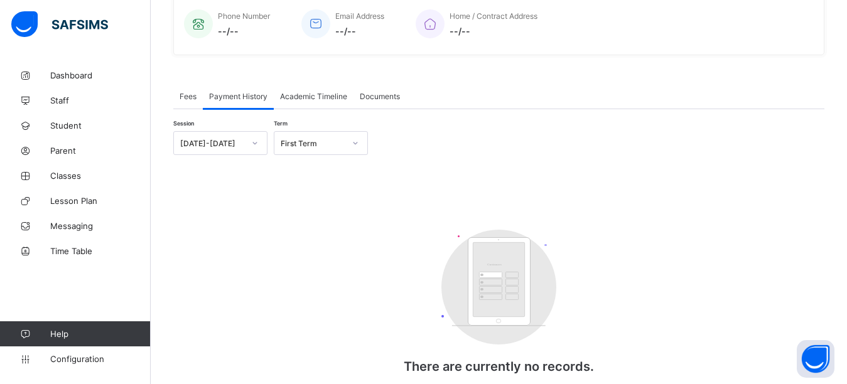
click at [191, 92] on span "Fees" at bounding box center [187, 96] width 17 height 9
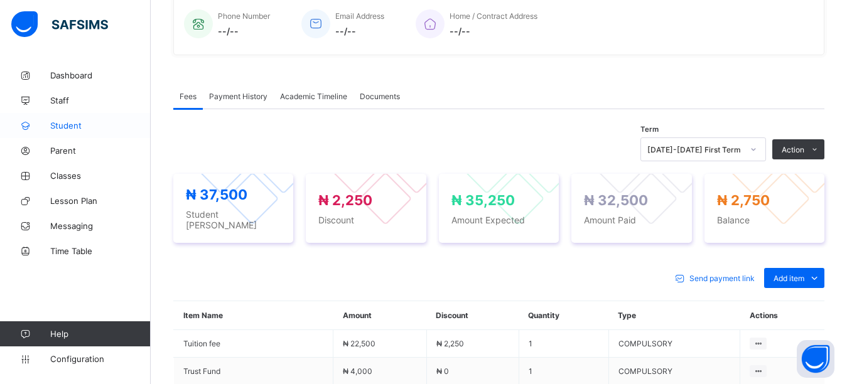
click at [68, 127] on span "Student" at bounding box center [100, 125] width 100 height 10
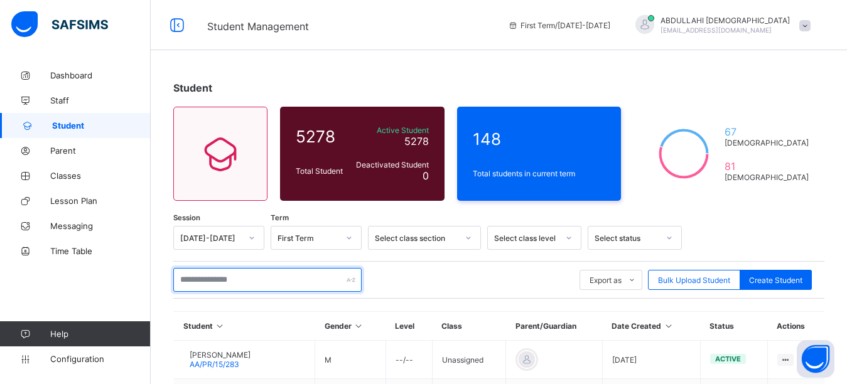
click at [240, 276] on input "text" at bounding box center [267, 280] width 188 height 24
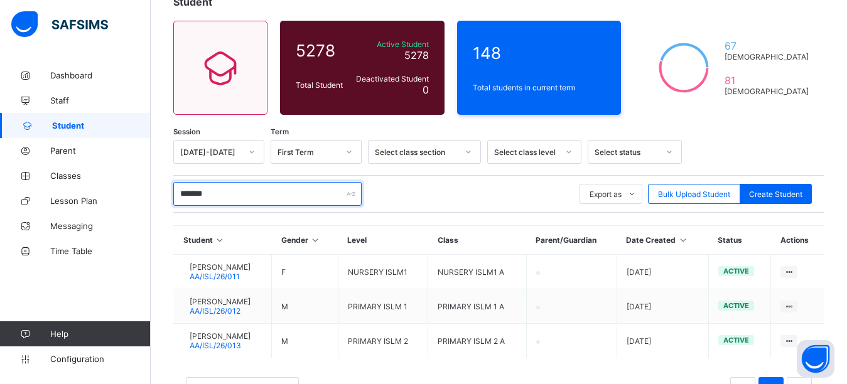
scroll to position [104, 0]
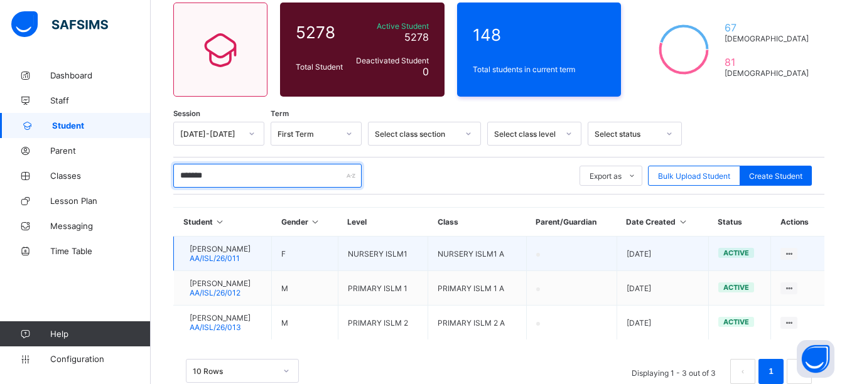
type input "*******"
click at [183, 254] on div at bounding box center [183, 254] width 0 height 0
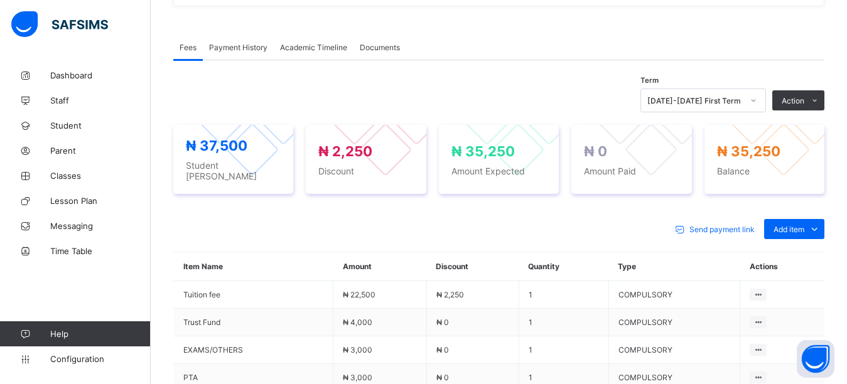
scroll to position [387, 0]
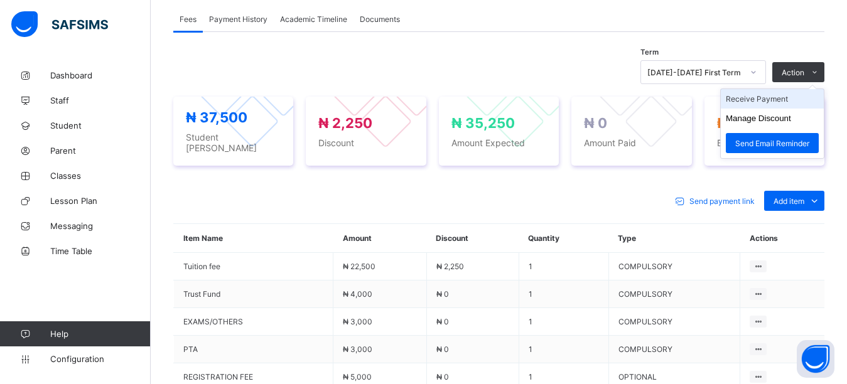
click at [784, 105] on li "Receive Payment" at bounding box center [771, 98] width 103 height 19
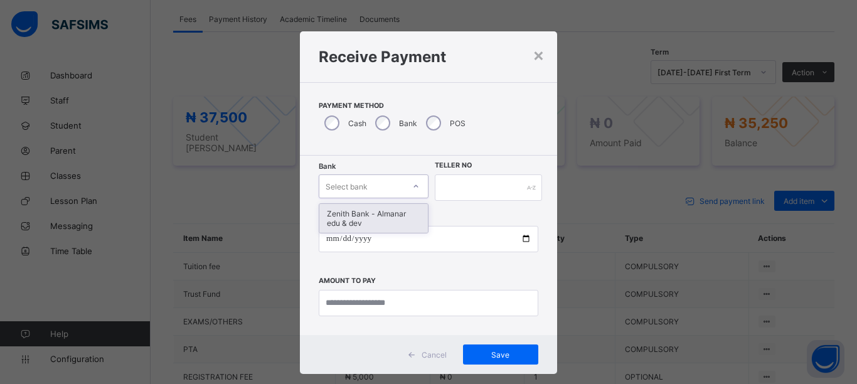
click at [370, 186] on div "Select bank" at bounding box center [361, 187] width 85 height 18
click at [367, 225] on div "Zenith Bank - Almanar edu & dev" at bounding box center [373, 218] width 109 height 29
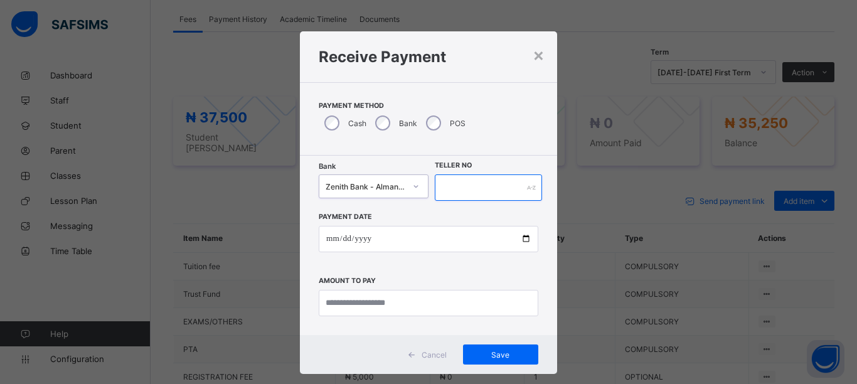
click at [469, 187] on input "text" at bounding box center [488, 187] width 107 height 26
type input "****"
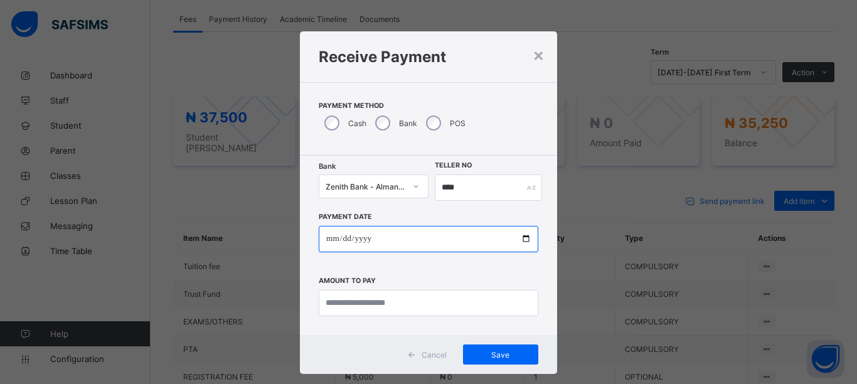
click at [523, 238] on input "date" at bounding box center [429, 239] width 220 height 26
type input "**********"
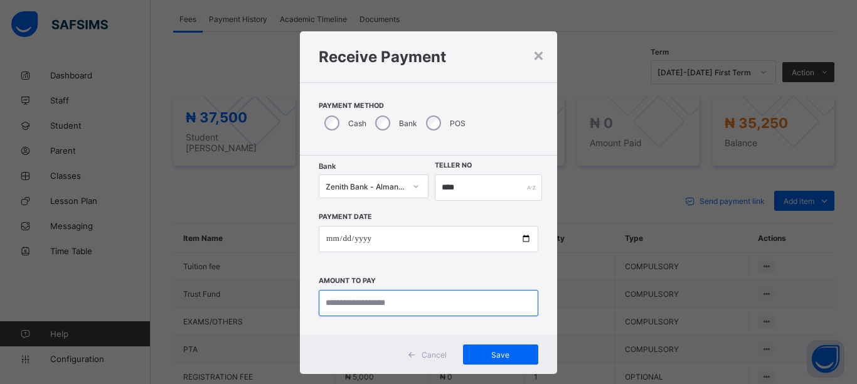
click at [360, 299] on input "currency" at bounding box center [429, 303] width 220 height 26
type input "********"
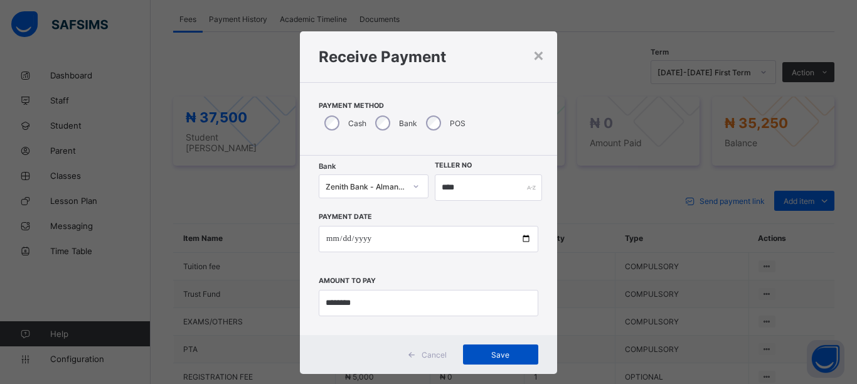
click at [491, 350] on span "Save" at bounding box center [501, 354] width 56 height 9
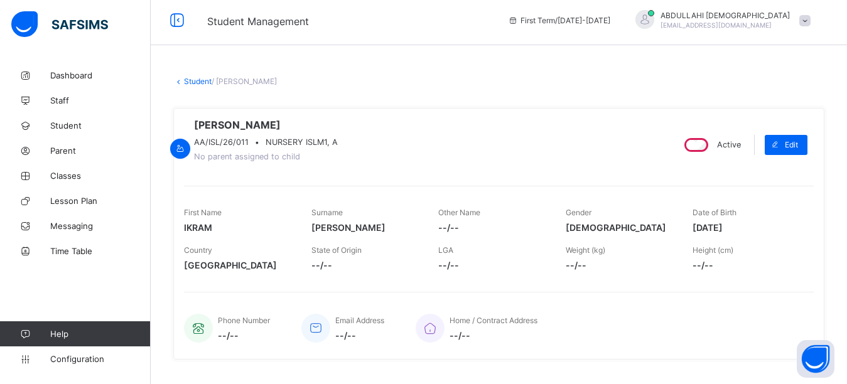
scroll to position [0, 0]
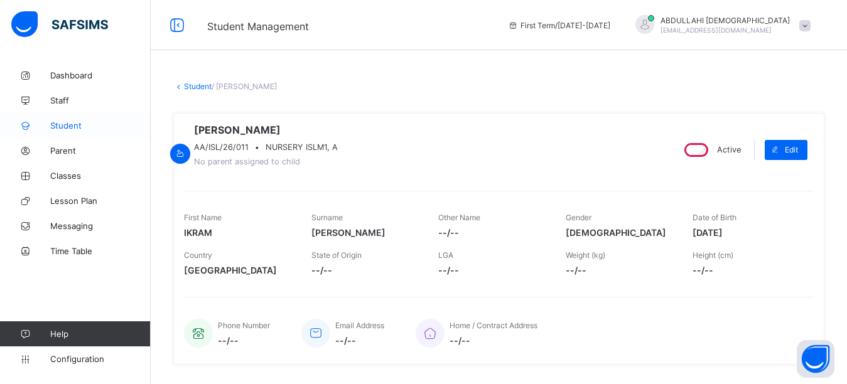
click at [65, 126] on span "Student" at bounding box center [100, 125] width 100 height 10
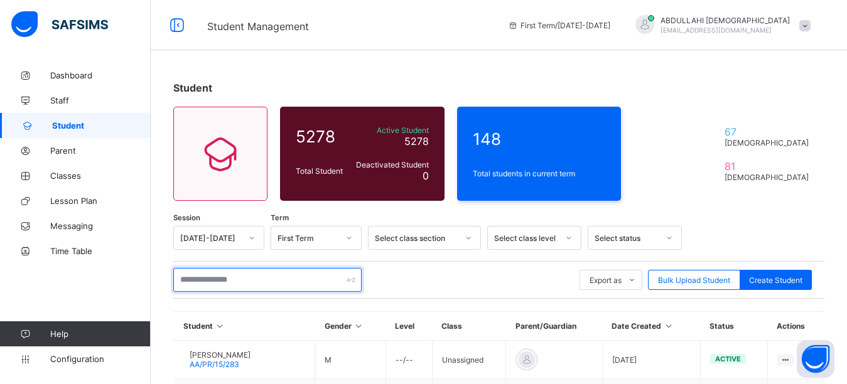
click at [248, 275] on input "text" at bounding box center [267, 280] width 188 height 24
type input "*******"
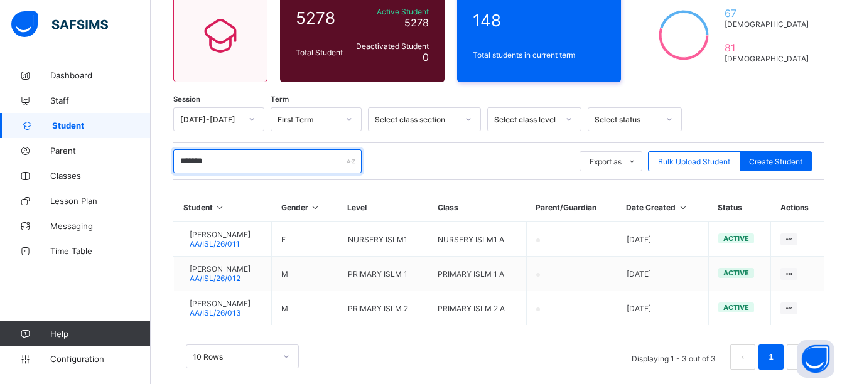
scroll to position [136, 0]
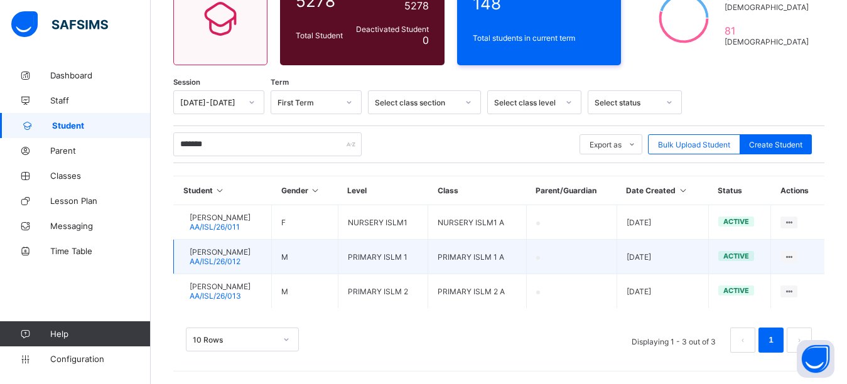
click at [183, 257] on div at bounding box center [183, 257] width 0 height 0
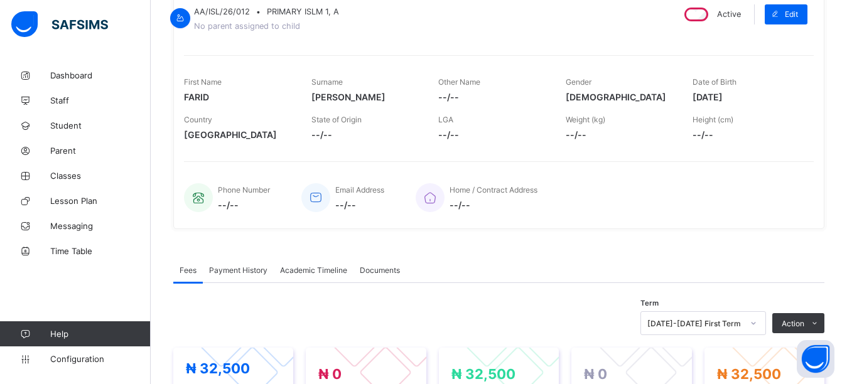
scroll to position [426, 0]
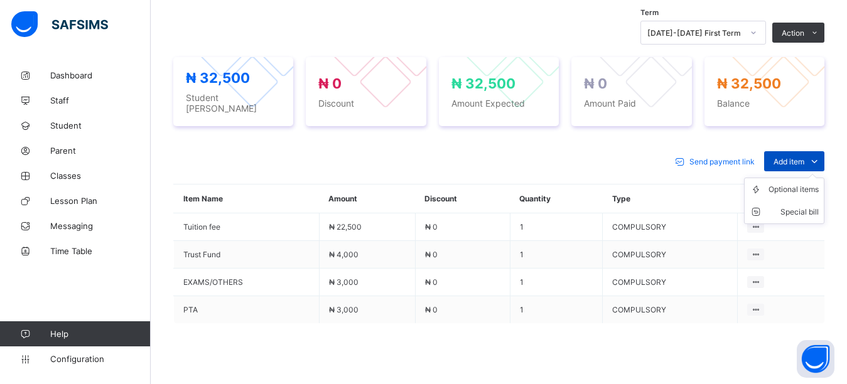
click at [800, 158] on span "Add item" at bounding box center [788, 161] width 31 height 9
click at [798, 182] on ul "Optional items Special bill" at bounding box center [784, 201] width 80 height 46
click at [800, 187] on div "Optional items" at bounding box center [793, 189] width 50 height 13
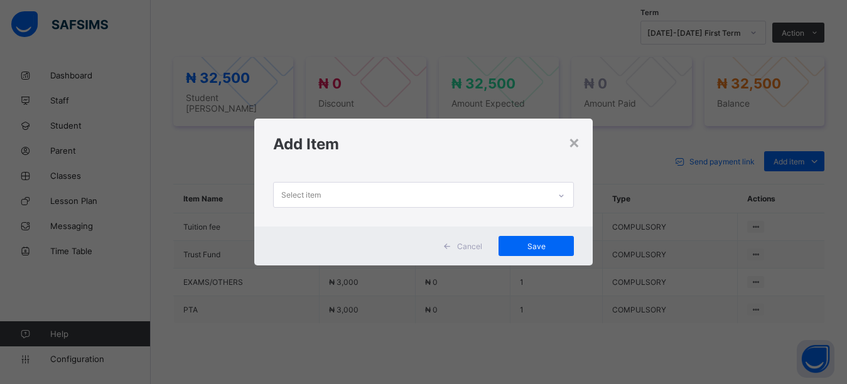
click at [452, 198] on div "Select item" at bounding box center [412, 195] width 276 height 24
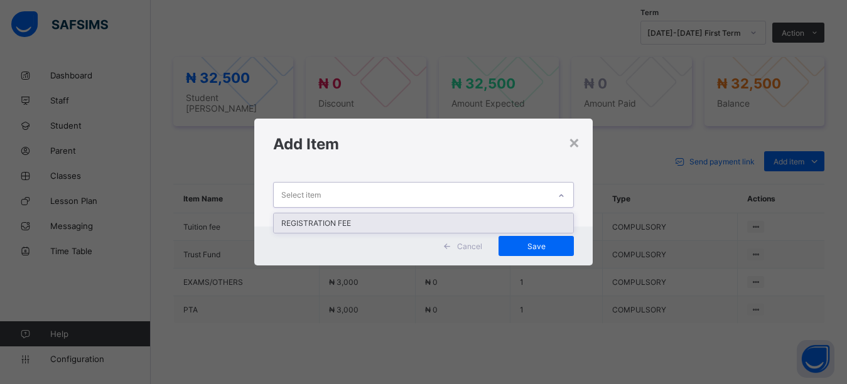
click at [431, 218] on div "REGISTRATION FEE" at bounding box center [424, 222] width 300 height 19
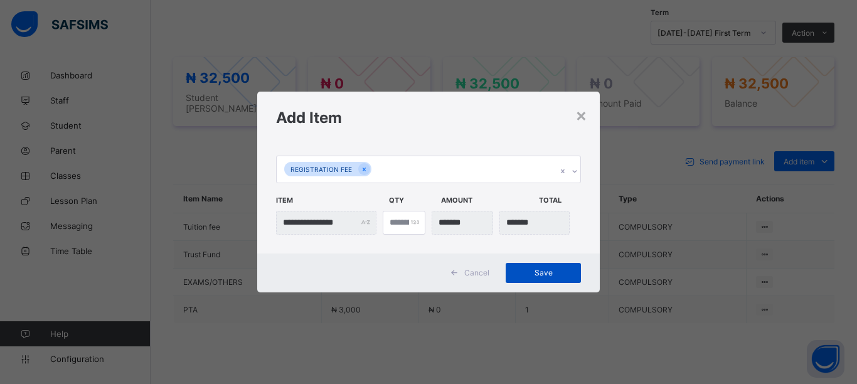
click at [528, 270] on span "Save" at bounding box center [543, 272] width 56 height 9
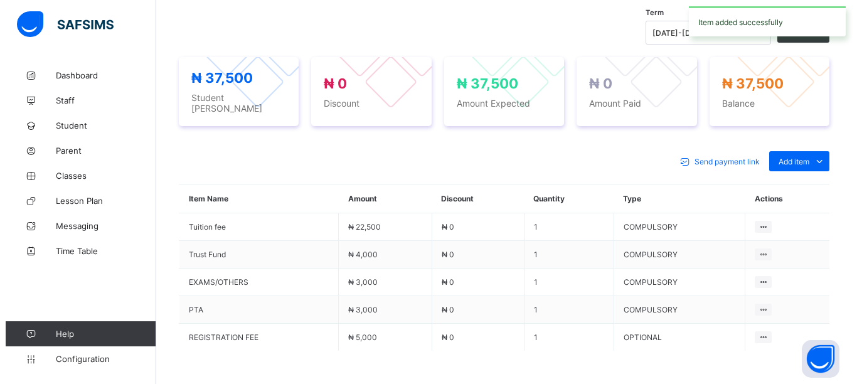
scroll to position [365, 0]
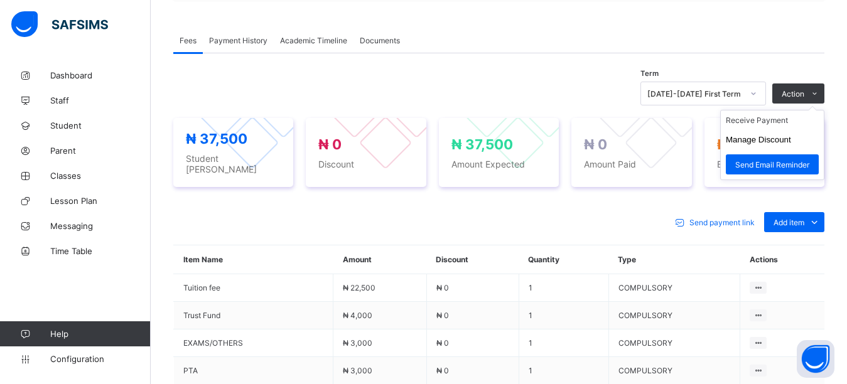
click at [818, 110] on ul "Receive Payment Manage Discount Send Email Reminder" at bounding box center [772, 145] width 104 height 70
click at [786, 144] on button "Manage Discount" at bounding box center [757, 139] width 65 height 9
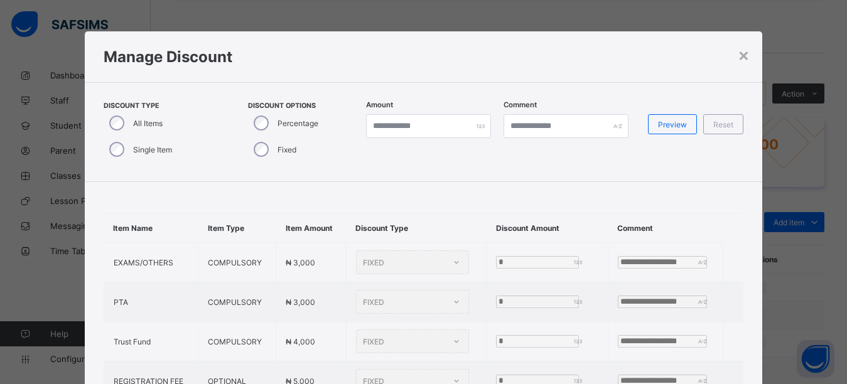
type input "*"
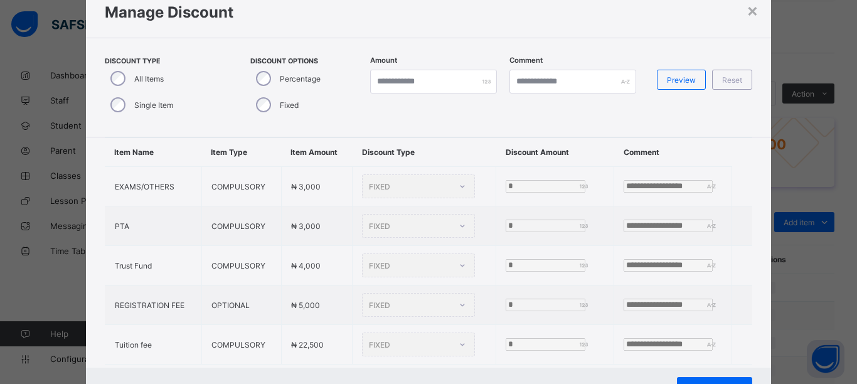
scroll to position [47, 0]
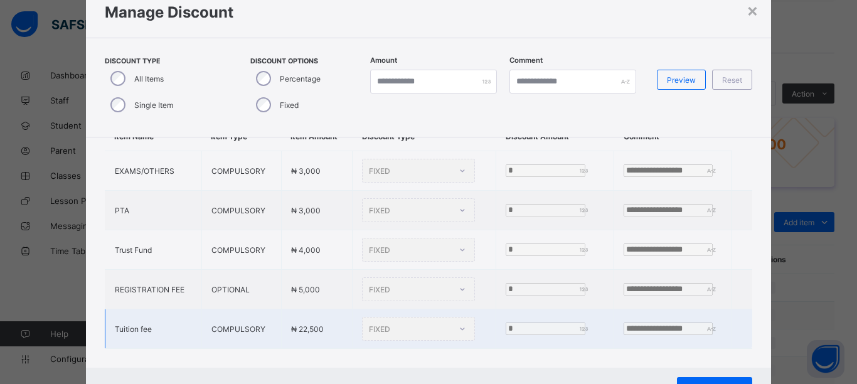
click at [368, 326] on div "FIXED" at bounding box center [418, 329] width 113 height 24
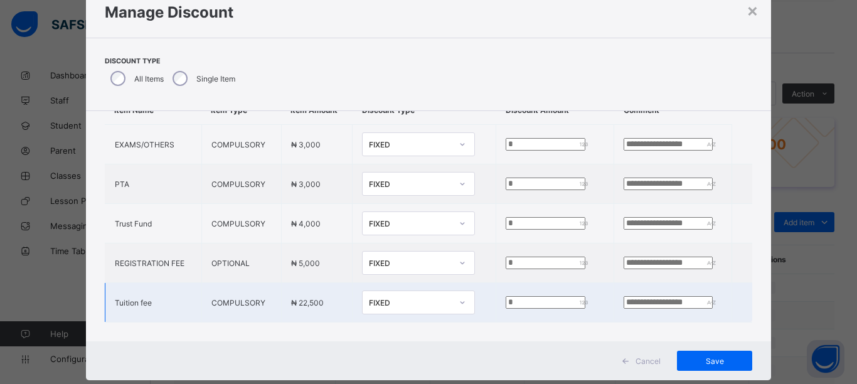
click at [459, 297] on icon at bounding box center [463, 302] width 8 height 13
click at [399, 325] on div "Percentage" at bounding box center [419, 329] width 112 height 19
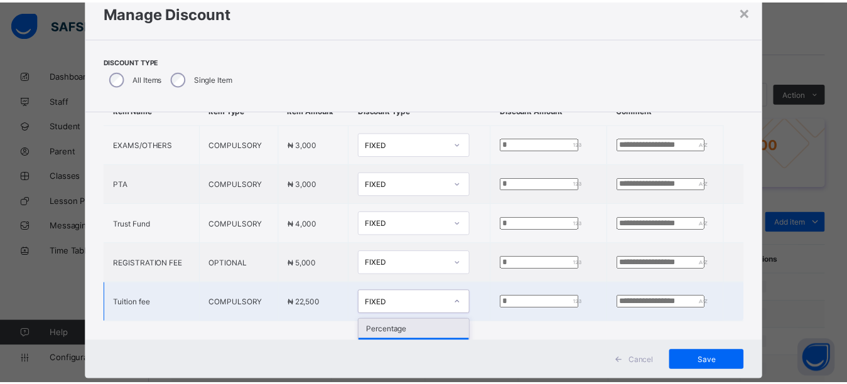
scroll to position [52, 0]
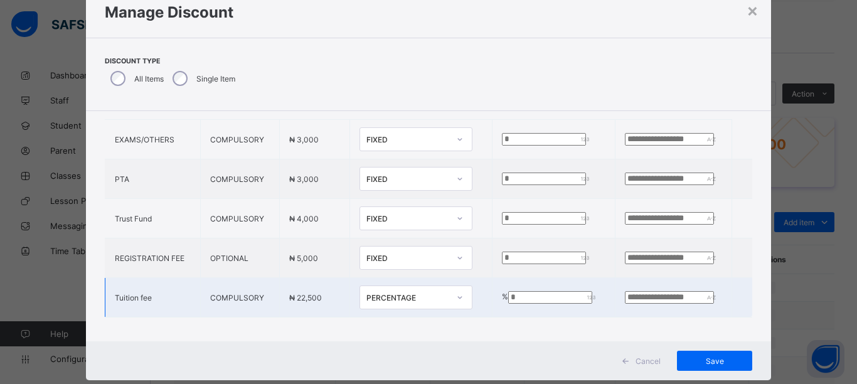
click at [508, 304] on input "*" at bounding box center [550, 297] width 84 height 13
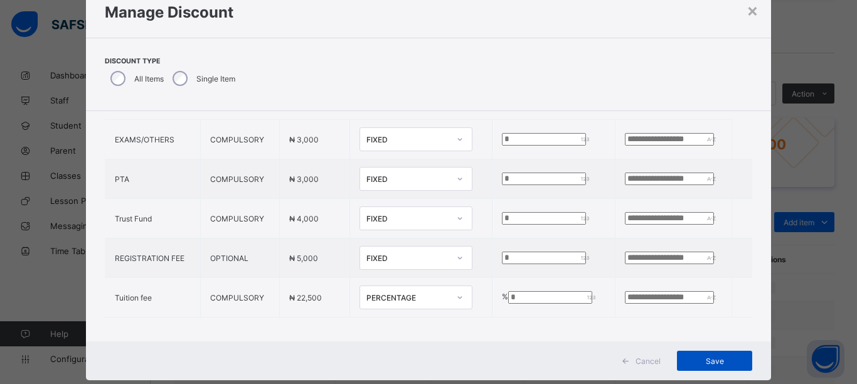
type input "**"
click at [695, 363] on span "Save" at bounding box center [715, 360] width 56 height 9
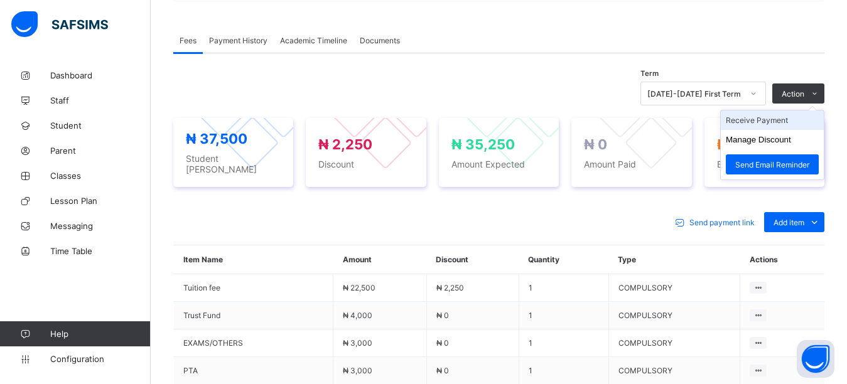
click at [777, 124] on li "Receive Payment" at bounding box center [771, 119] width 103 height 19
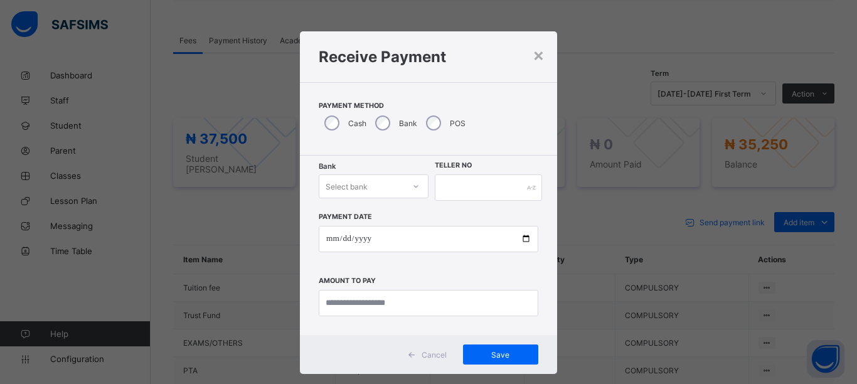
click at [387, 185] on div "Select bank" at bounding box center [361, 187] width 85 height 18
click at [385, 217] on div "Zenith Bank - Almanar edu & dev" at bounding box center [373, 218] width 109 height 29
click at [466, 188] on input "text" at bounding box center [488, 187] width 107 height 26
type input "****"
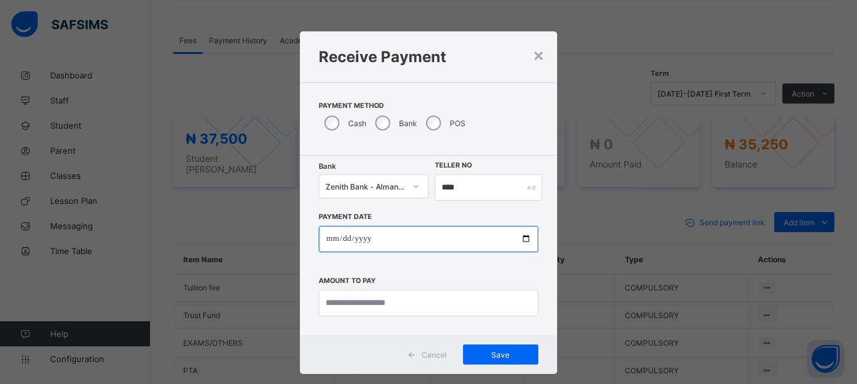
click at [523, 237] on input "date" at bounding box center [429, 239] width 220 height 26
type input "**********"
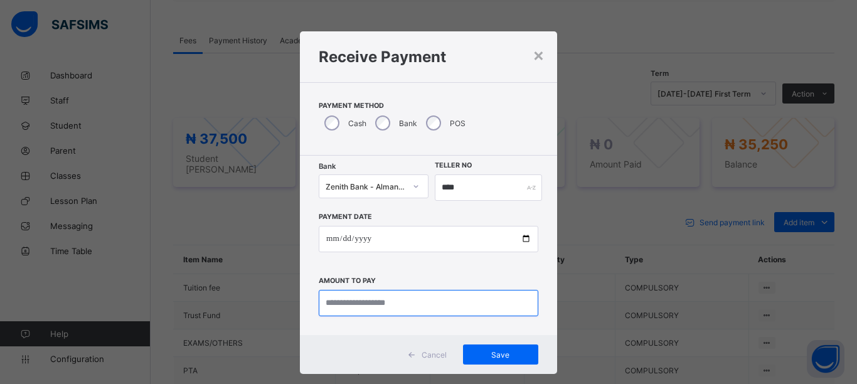
click at [447, 306] on input "currency" at bounding box center [429, 303] width 220 height 26
type input "********"
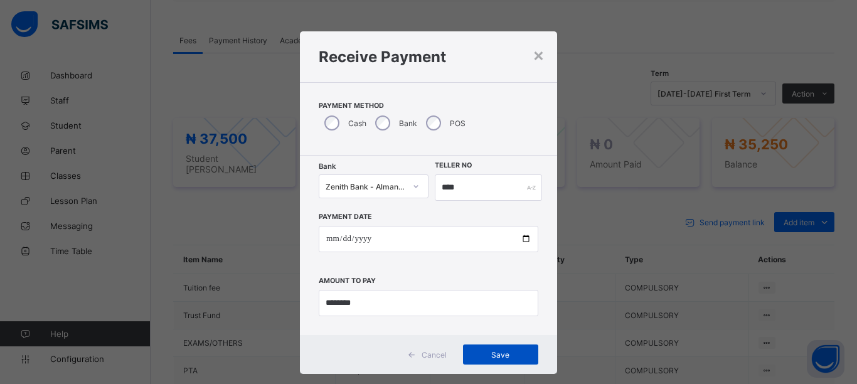
click at [513, 356] on span "Save" at bounding box center [501, 354] width 56 height 9
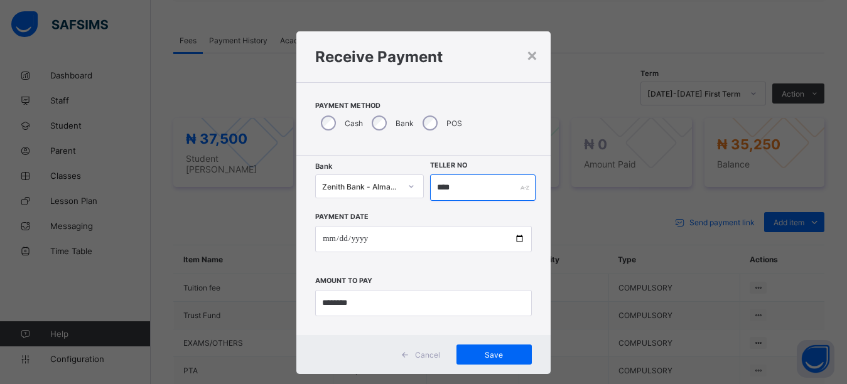
click at [455, 188] on input "****" at bounding box center [483, 187] width 106 height 26
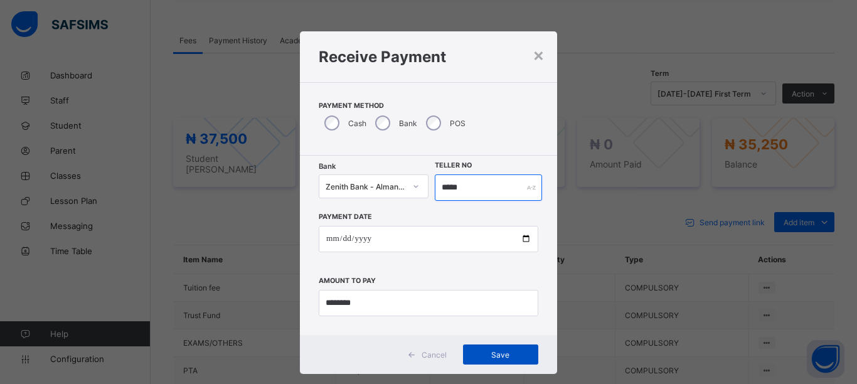
type input "*****"
click at [503, 353] on span "Save" at bounding box center [501, 354] width 56 height 9
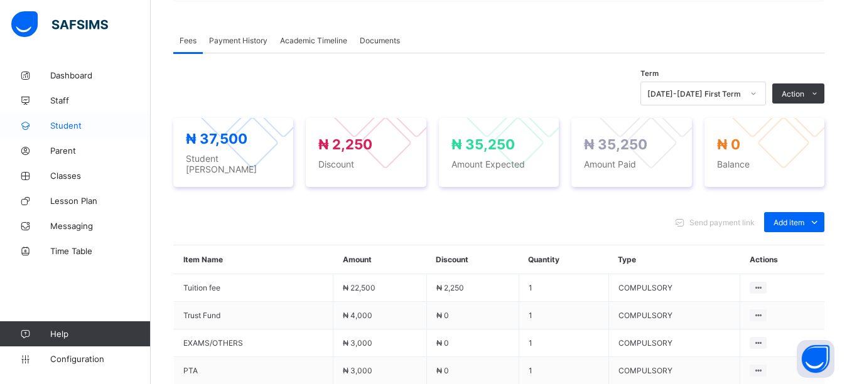
click at [78, 126] on span "Student" at bounding box center [100, 125] width 100 height 10
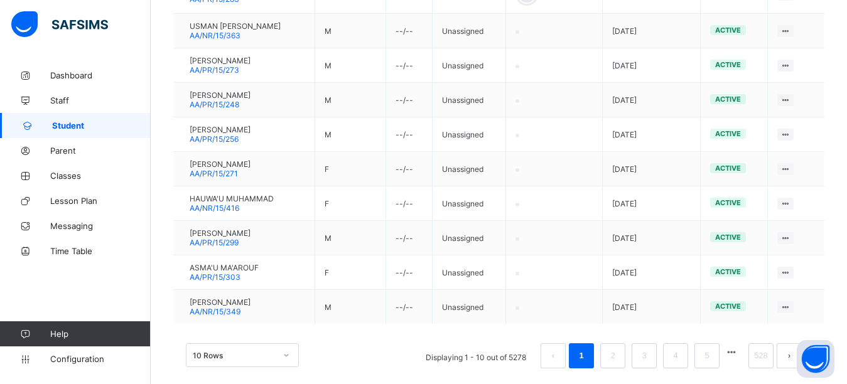
scroll to position [29, 0]
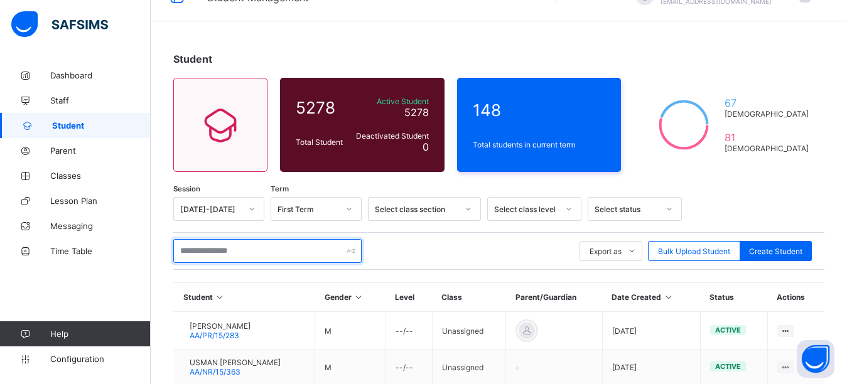
click at [229, 249] on input "text" at bounding box center [267, 251] width 188 height 24
type input "*******"
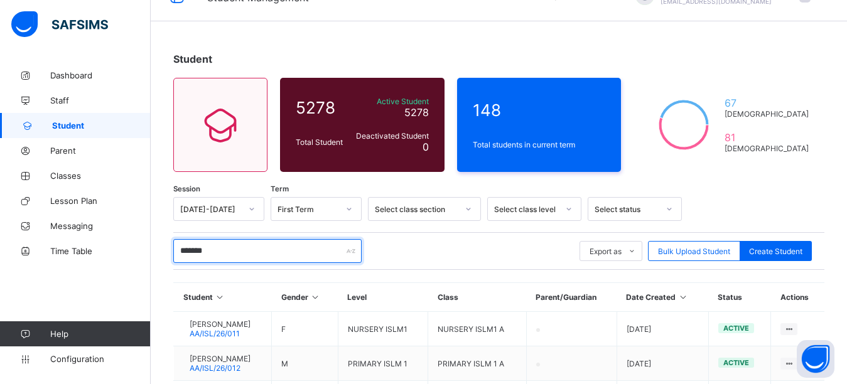
scroll to position [99, 0]
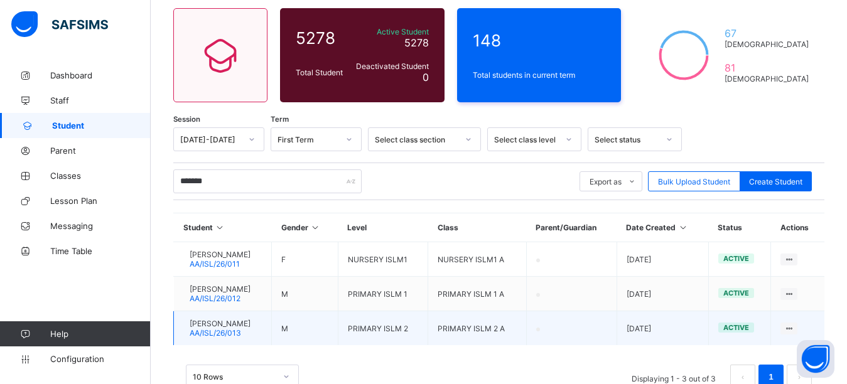
click at [183, 328] on div at bounding box center [183, 328] width 0 height 0
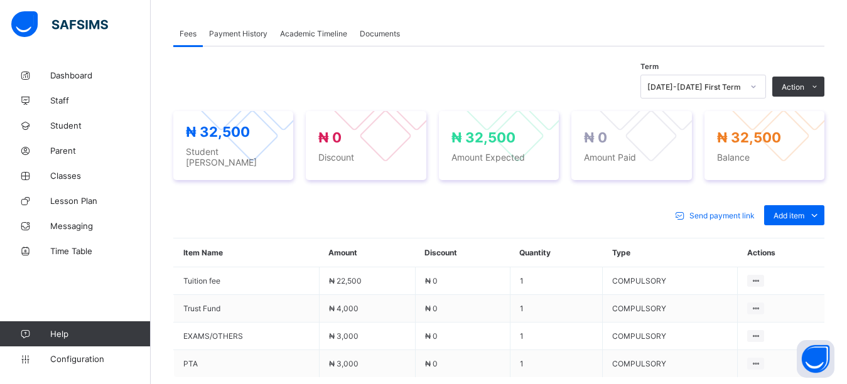
scroll to position [444, 0]
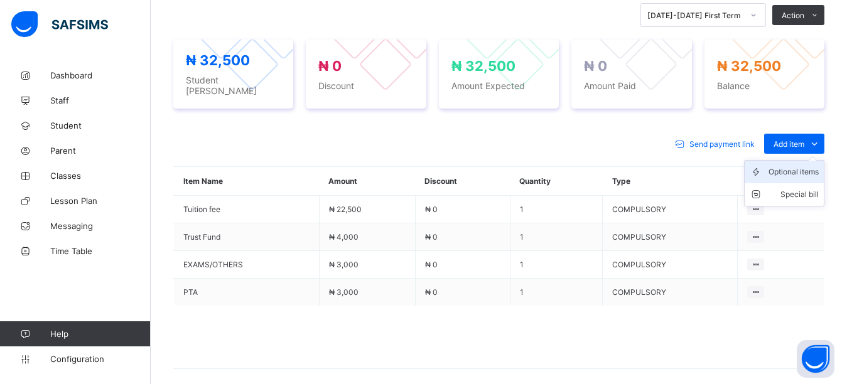
click at [803, 169] on div "Optional items" at bounding box center [793, 172] width 50 height 13
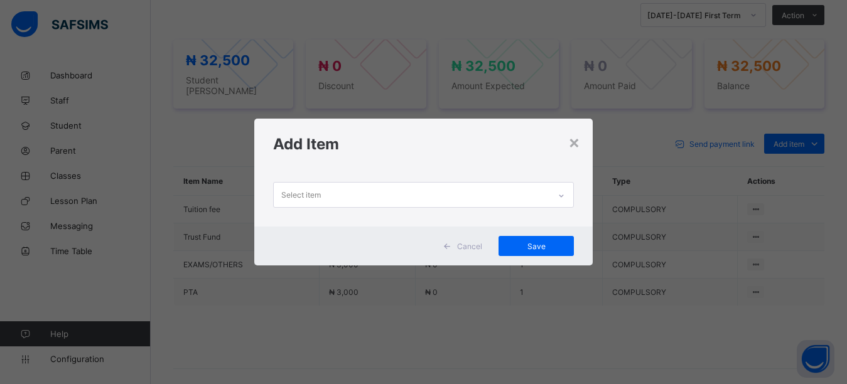
click at [429, 200] on div "Select item" at bounding box center [412, 195] width 276 height 24
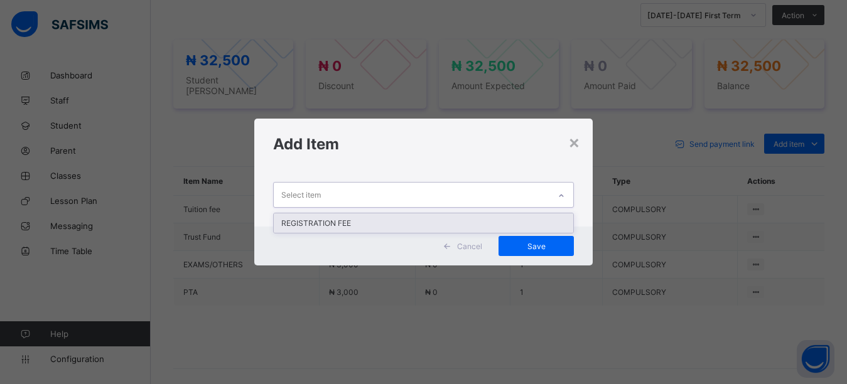
click at [409, 225] on div "REGISTRATION FEE" at bounding box center [424, 222] width 300 height 19
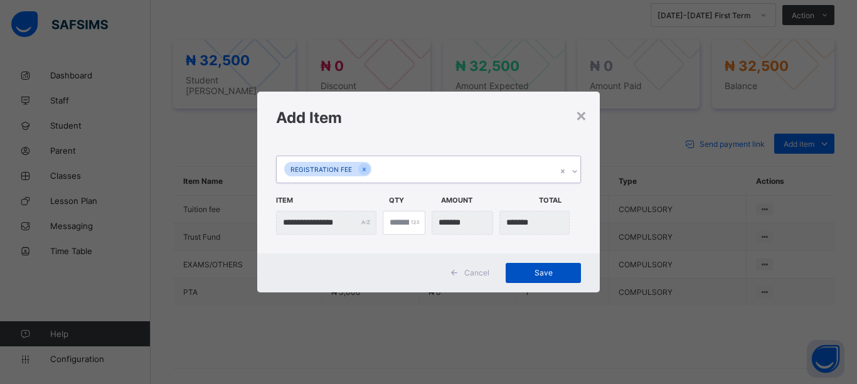
click at [545, 274] on span "Save" at bounding box center [543, 272] width 56 height 9
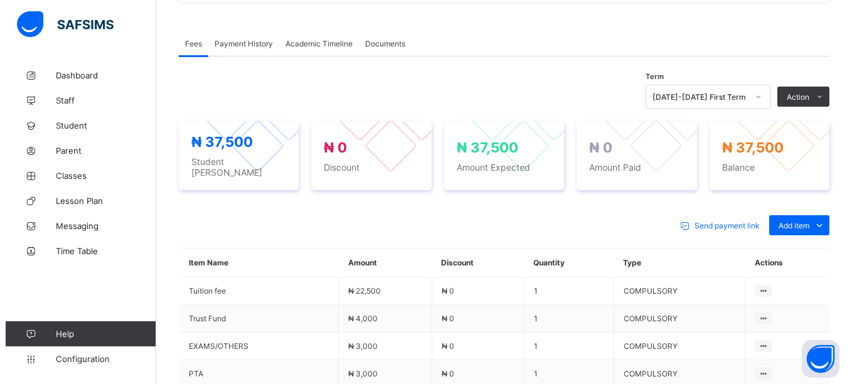
scroll to position [334, 0]
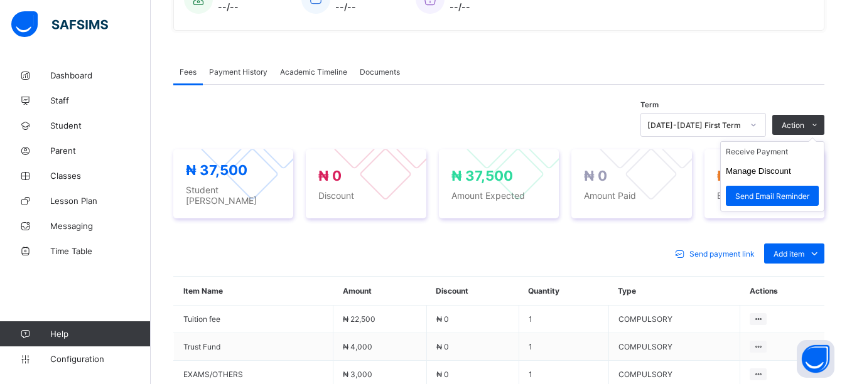
click at [816, 141] on ul "Receive Payment Manage Discount Send Email Reminder" at bounding box center [772, 176] width 104 height 70
click at [790, 158] on li "Receive Payment" at bounding box center [771, 151] width 103 height 19
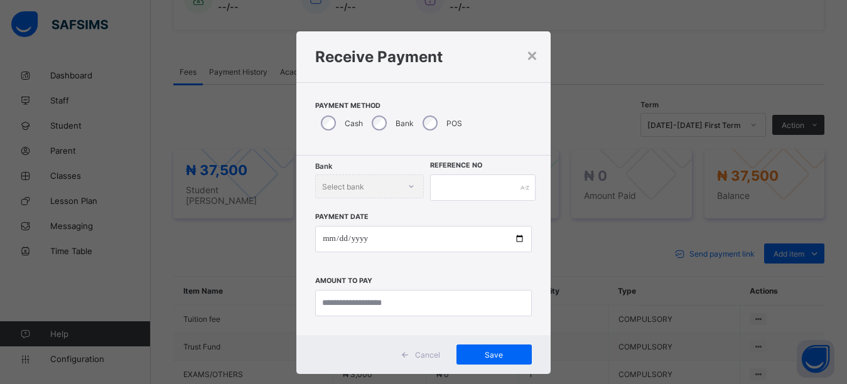
click at [672, 198] on div "× Receive Payment Payment Method Cash Bank POS Bank Select bank Reference No Pa…" at bounding box center [423, 192] width 847 height 384
click at [530, 55] on div "×" at bounding box center [532, 54] width 12 height 21
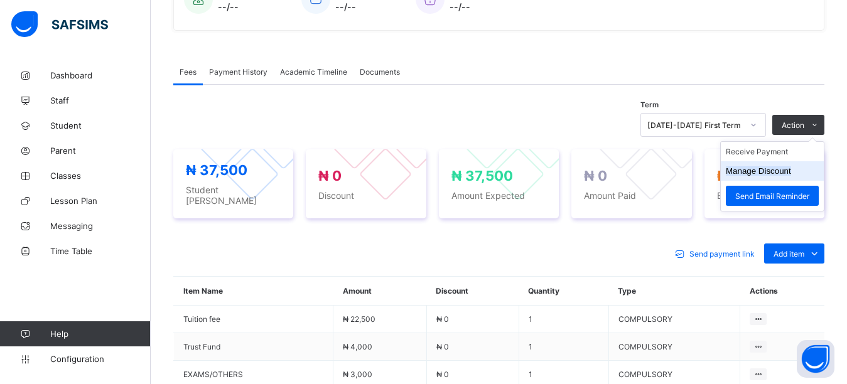
click at [786, 176] on button "Manage Discount" at bounding box center [757, 170] width 65 height 9
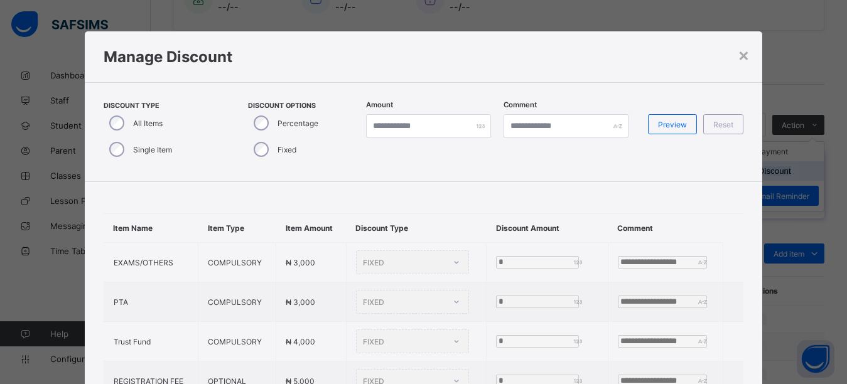
type input "*"
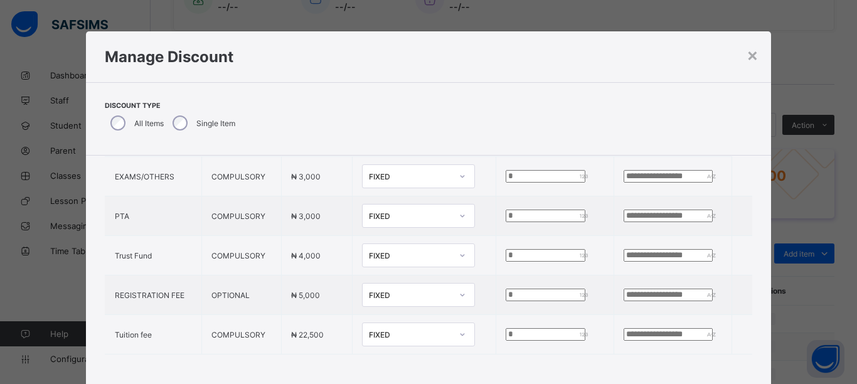
scroll to position [70, 0]
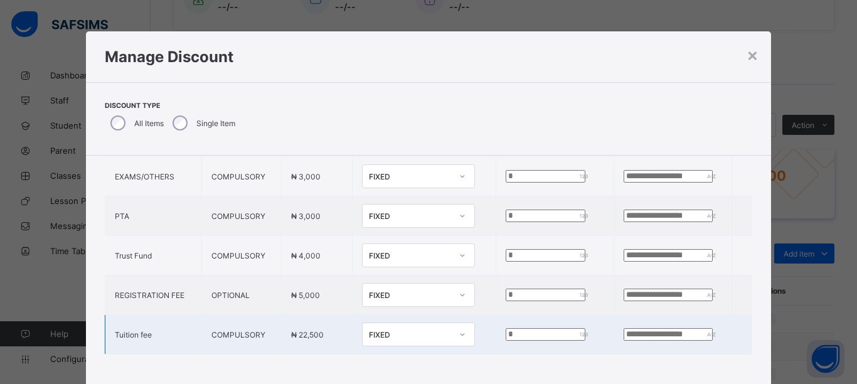
click at [420, 330] on div "FIXED" at bounding box center [410, 334] width 83 height 9
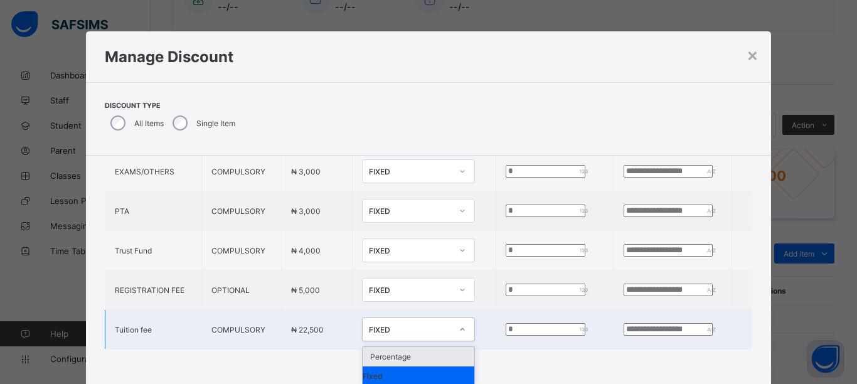
click at [400, 349] on div "Percentage" at bounding box center [419, 356] width 112 height 19
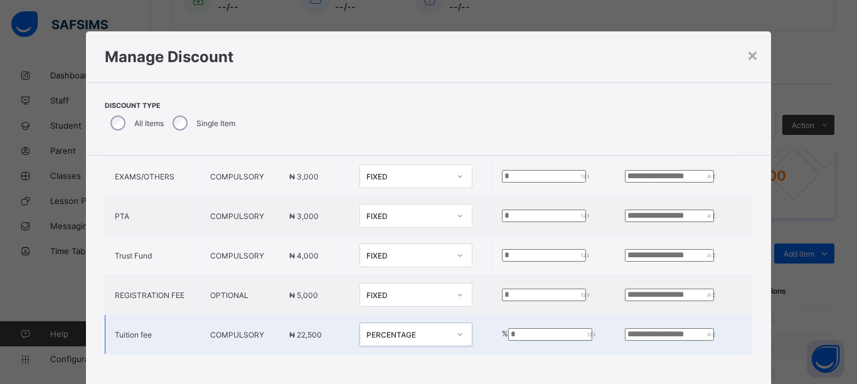
scroll to position [80, 0]
click at [508, 328] on input "*" at bounding box center [550, 334] width 84 height 13
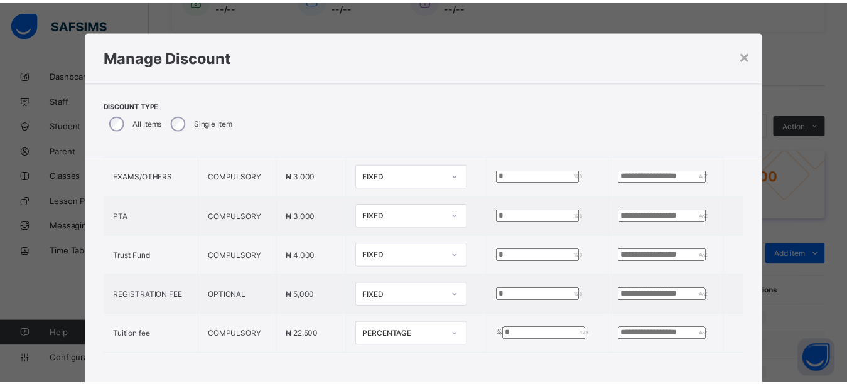
scroll to position [72, 0]
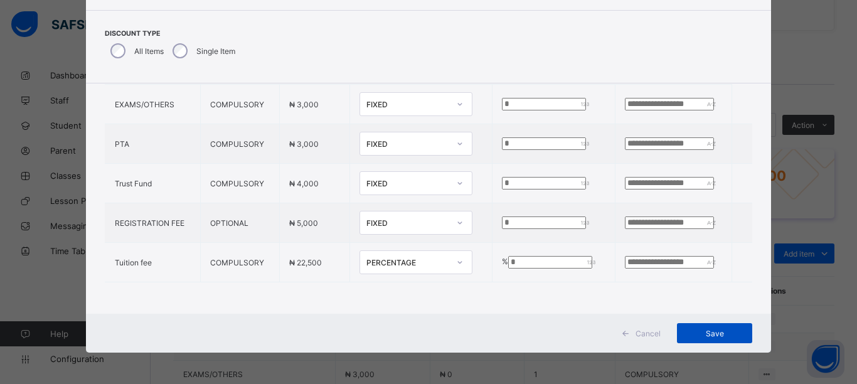
type input "**"
click at [728, 331] on span "Save" at bounding box center [715, 333] width 56 height 9
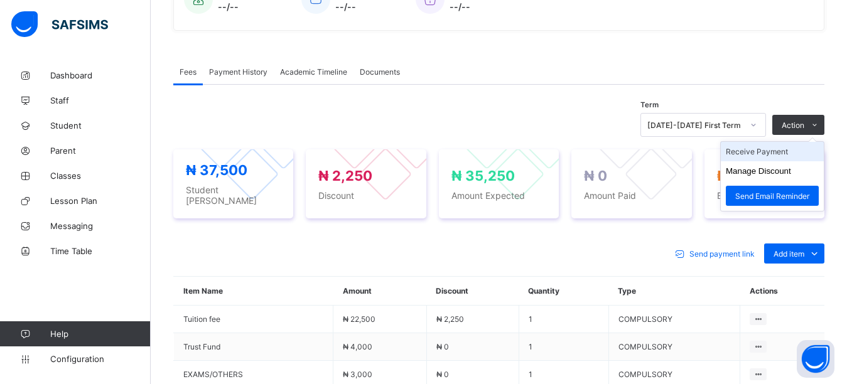
click at [789, 158] on li "Receive Payment" at bounding box center [771, 151] width 103 height 19
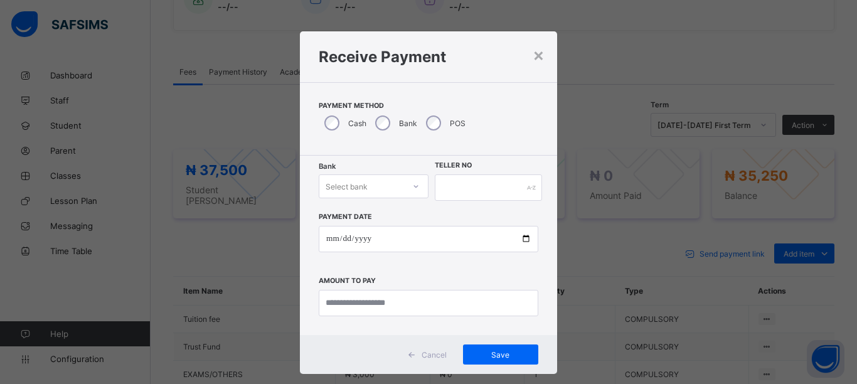
click at [388, 184] on div "Select bank" at bounding box center [361, 187] width 85 height 18
click at [326, 219] on div "Zenith Bank - Almanar edu & dev" at bounding box center [373, 218] width 109 height 29
click at [475, 190] on input "text" at bounding box center [488, 187] width 107 height 26
type input "****"
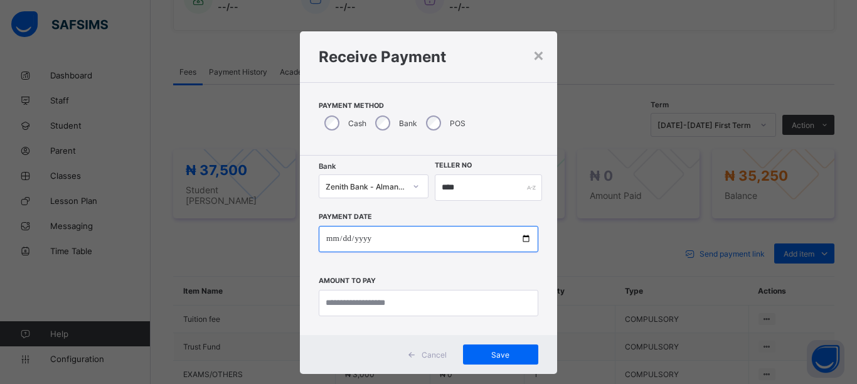
click at [525, 241] on input "date" at bounding box center [429, 239] width 220 height 26
type input "**********"
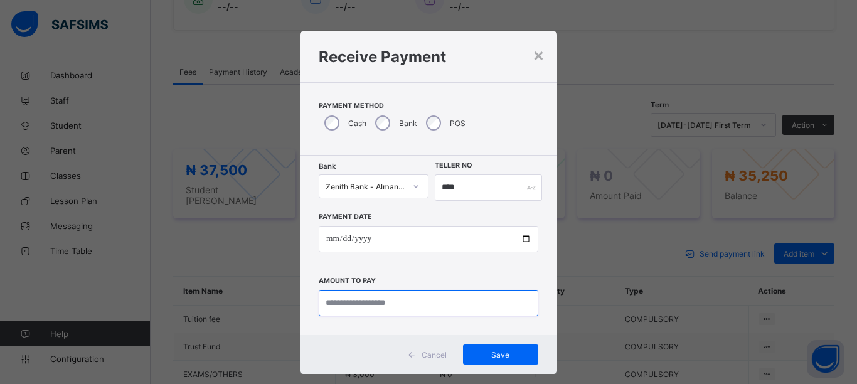
click at [405, 308] on input "currency" at bounding box center [429, 303] width 220 height 26
type input "********"
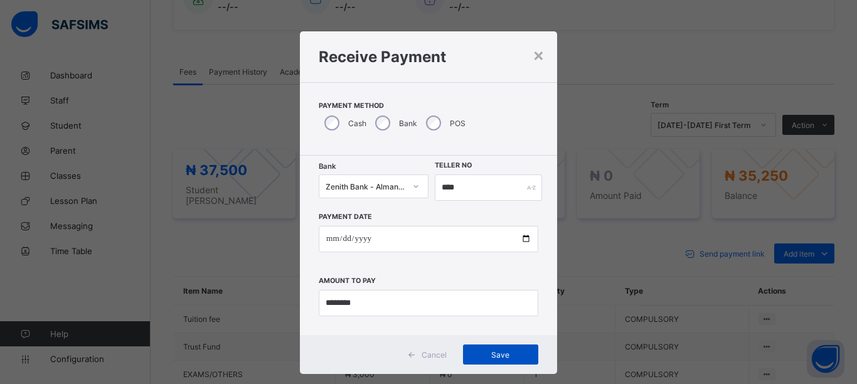
click at [505, 356] on span "Save" at bounding box center [501, 354] width 56 height 9
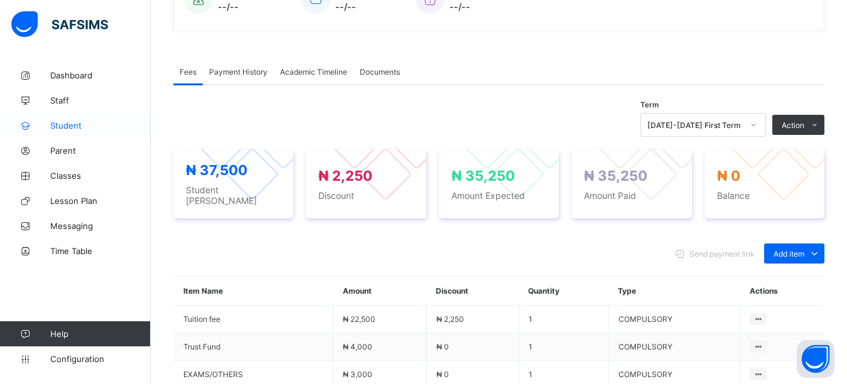
click at [83, 120] on span "Student" at bounding box center [100, 125] width 100 height 10
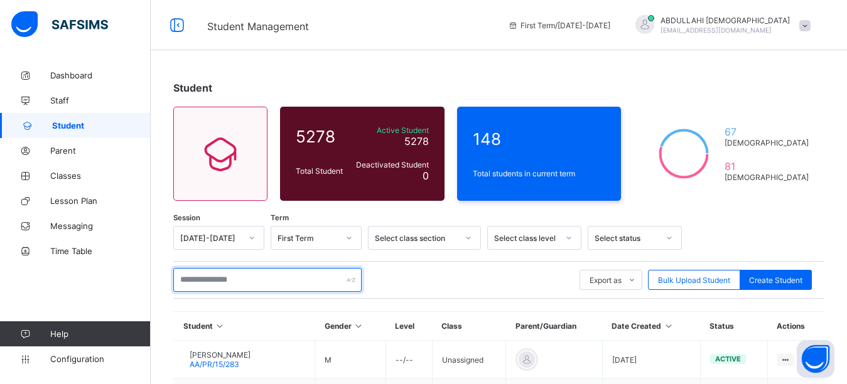
click at [221, 278] on input "text" at bounding box center [267, 280] width 188 height 24
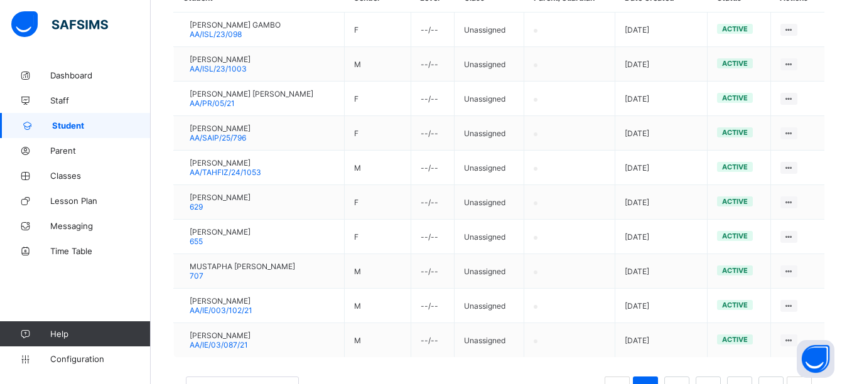
scroll to position [359, 0]
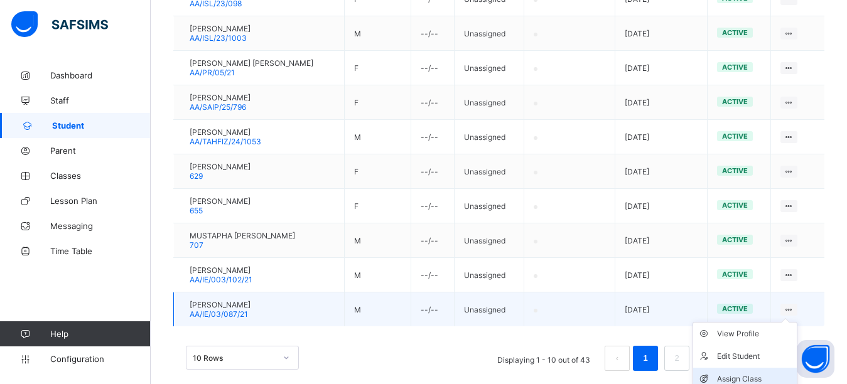
type input "*****"
click at [761, 377] on div "Assign Class" at bounding box center [754, 379] width 75 height 13
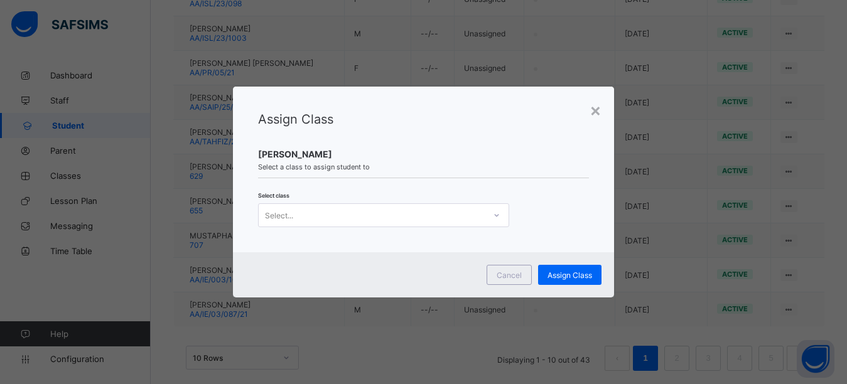
click at [409, 218] on div "Select..." at bounding box center [372, 215] width 226 height 18
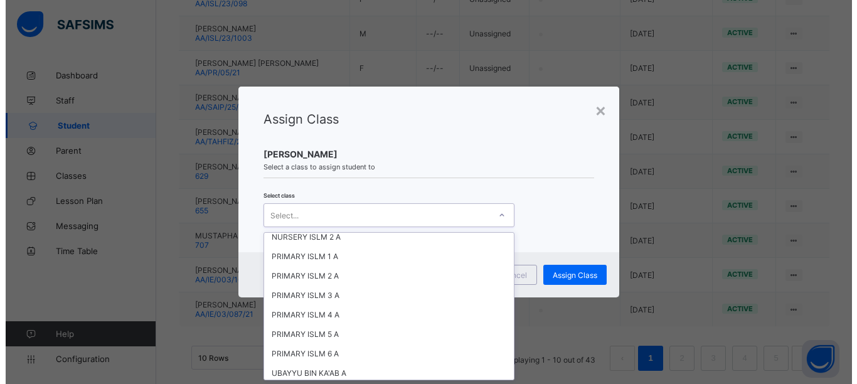
scroll to position [2040, 0]
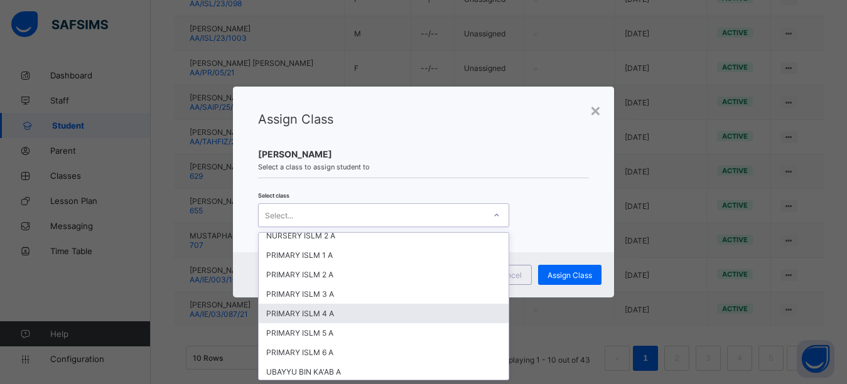
click at [315, 304] on div "PRIMARY ISLM 4 A" at bounding box center [384, 313] width 250 height 19
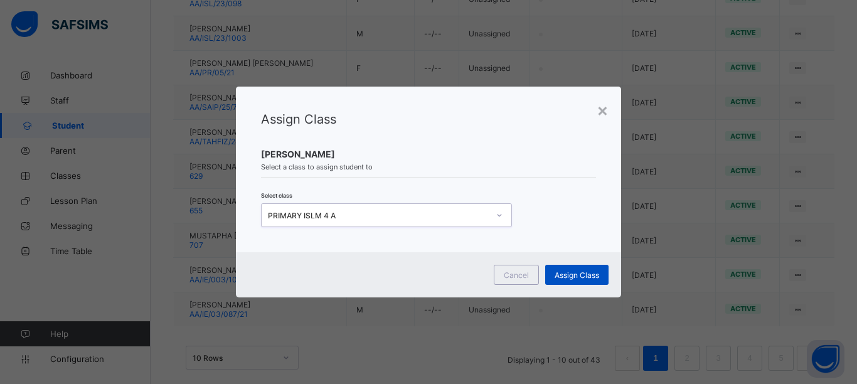
click at [573, 275] on span "Assign Class" at bounding box center [577, 274] width 45 height 9
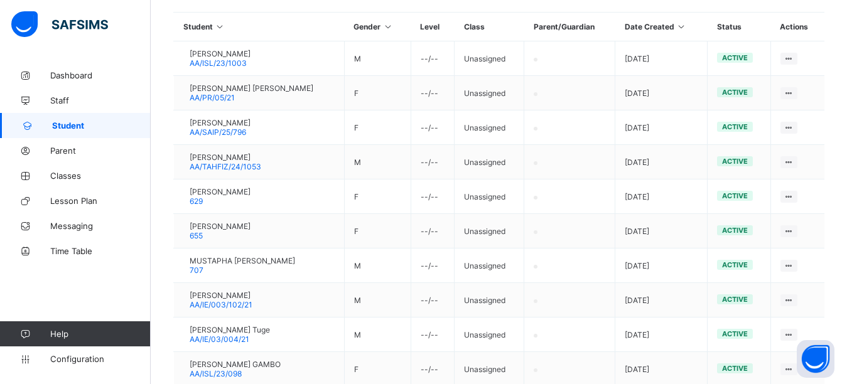
scroll to position [377, 0]
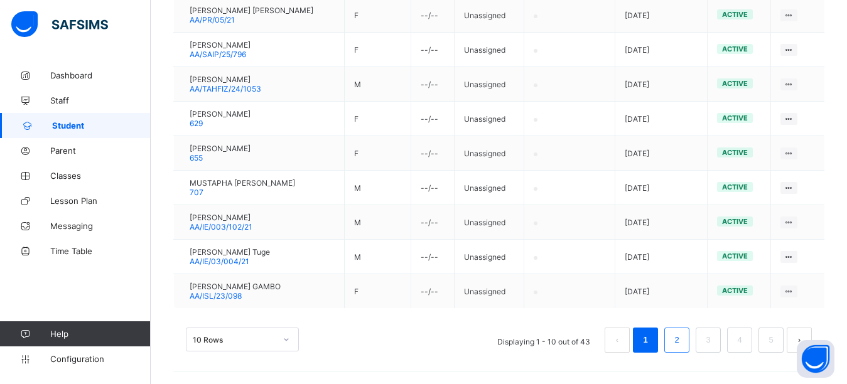
click at [689, 343] on li "2" at bounding box center [676, 340] width 25 height 25
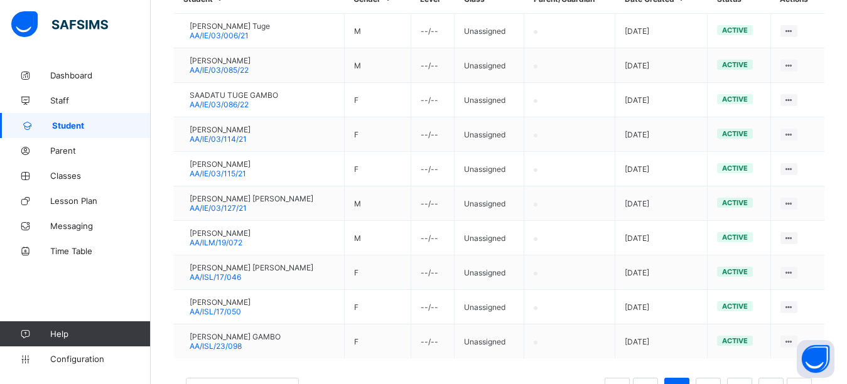
scroll to position [352, 0]
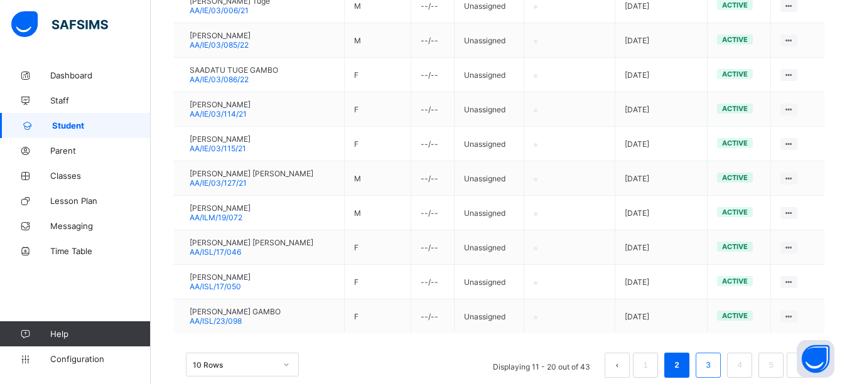
click at [714, 363] on link "3" at bounding box center [708, 365] width 12 height 16
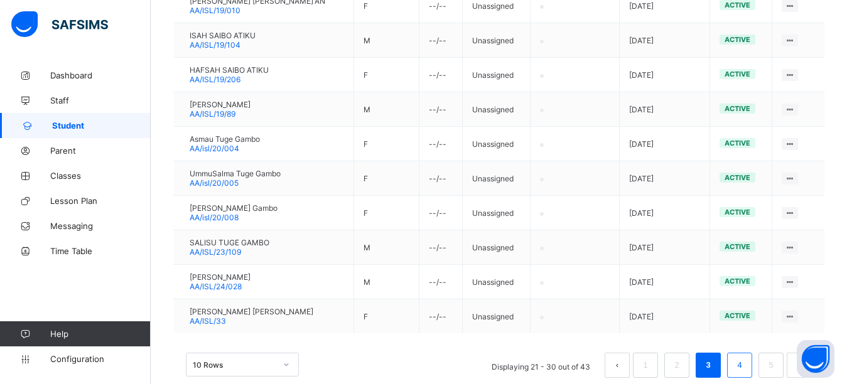
click at [745, 369] on link "4" at bounding box center [739, 365] width 12 height 16
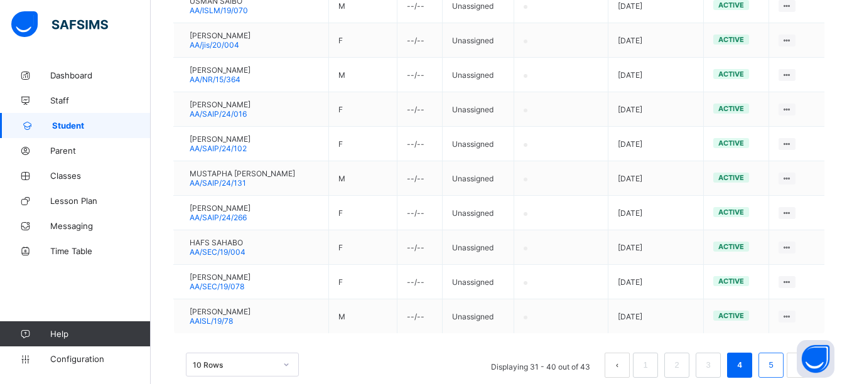
click at [776, 365] on link "5" at bounding box center [770, 365] width 12 height 16
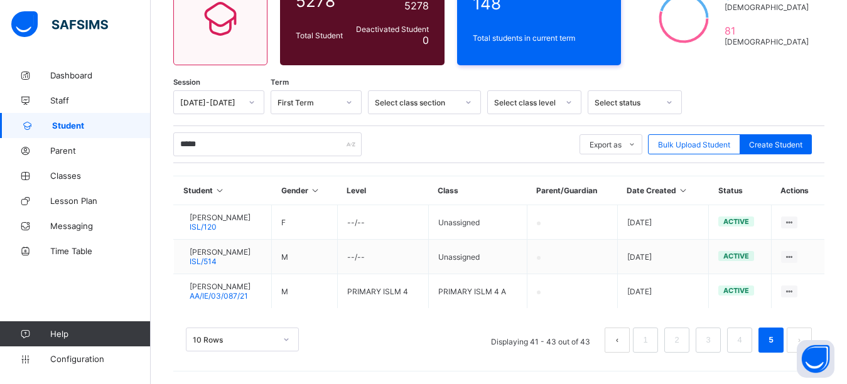
scroll to position [136, 0]
click at [745, 338] on link "4" at bounding box center [739, 340] width 12 height 16
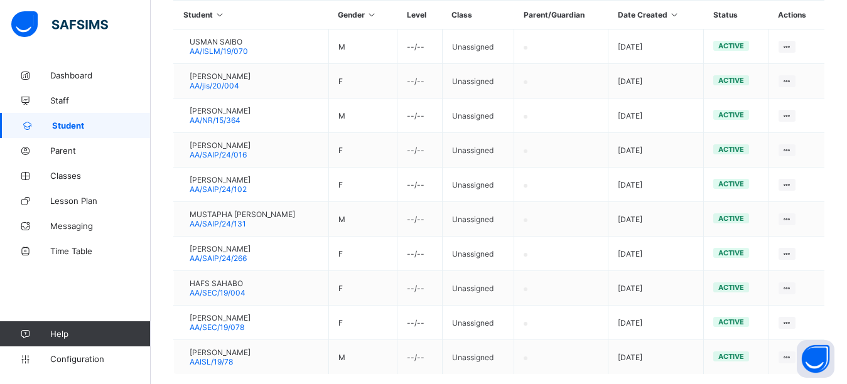
scroll to position [336, 0]
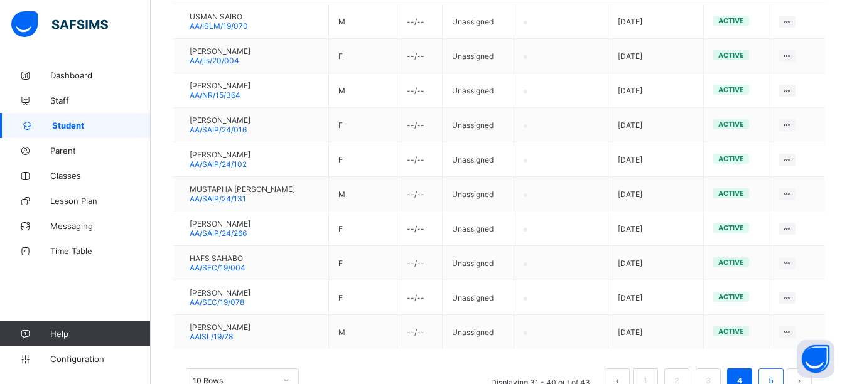
click at [776, 373] on link "5" at bounding box center [770, 381] width 12 height 16
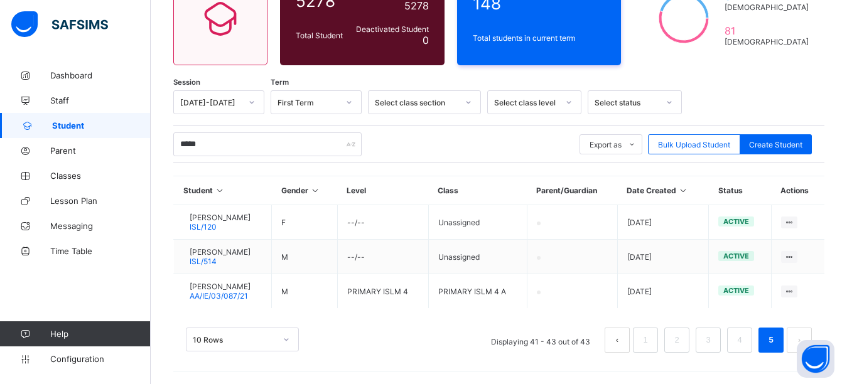
scroll to position [136, 0]
click at [712, 341] on link "3" at bounding box center [708, 340] width 12 height 16
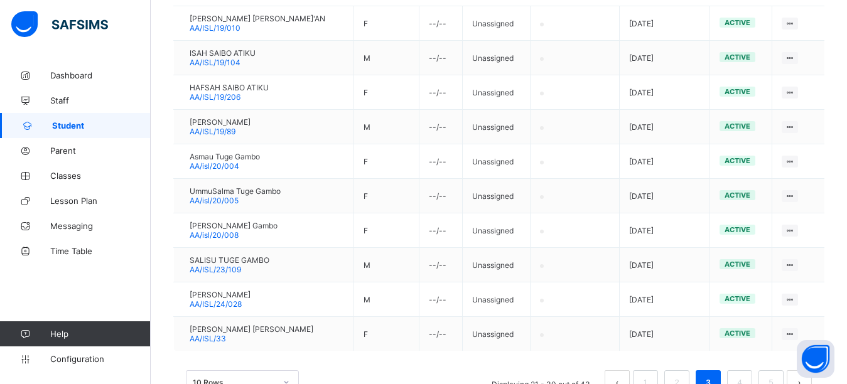
scroll to position [361, 0]
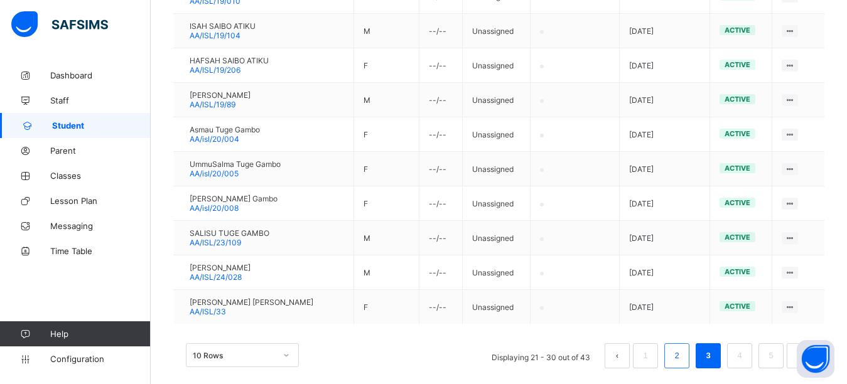
click at [682, 353] on link "2" at bounding box center [676, 356] width 12 height 16
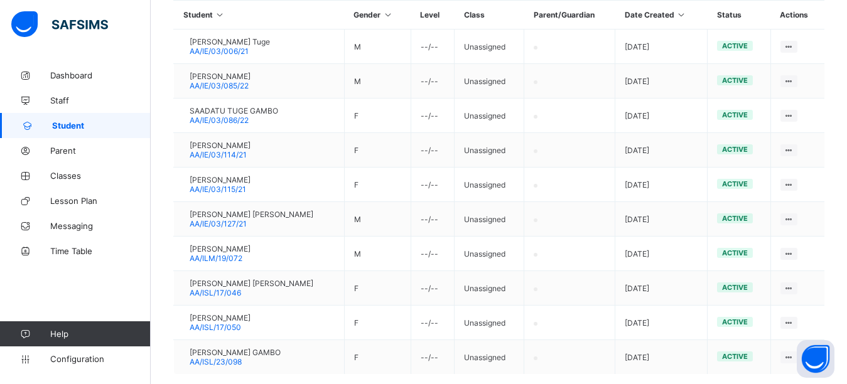
scroll to position [336, 0]
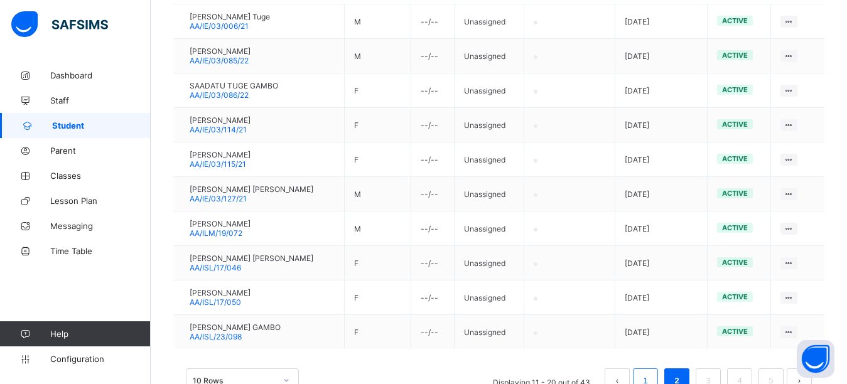
click at [651, 373] on link "1" at bounding box center [645, 381] width 12 height 16
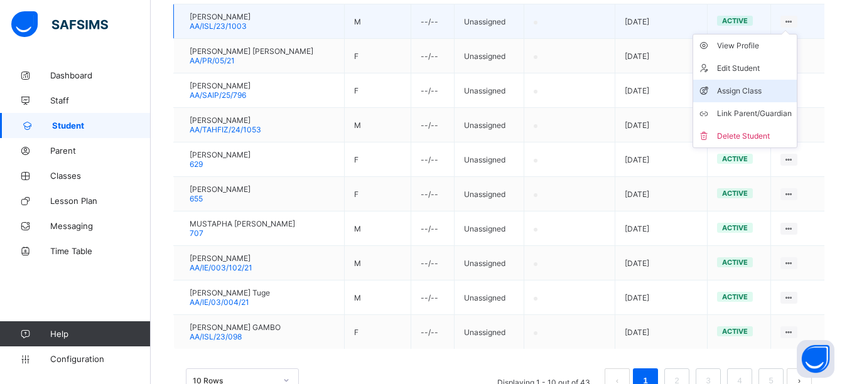
click at [747, 92] on div "Assign Class" at bounding box center [754, 91] width 75 height 13
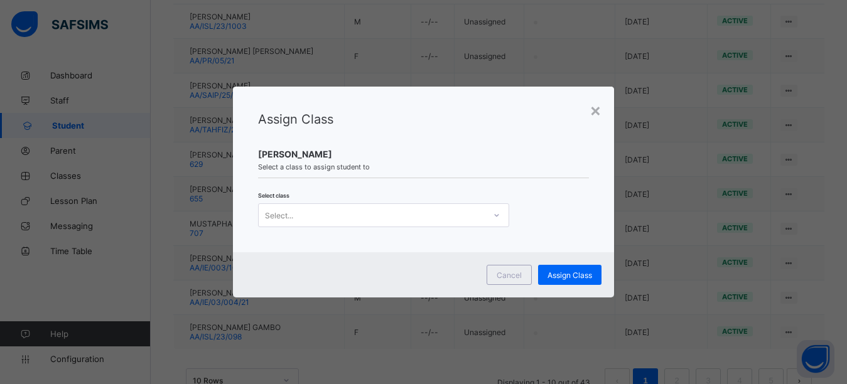
click at [407, 215] on div "Select..." at bounding box center [372, 215] width 226 height 18
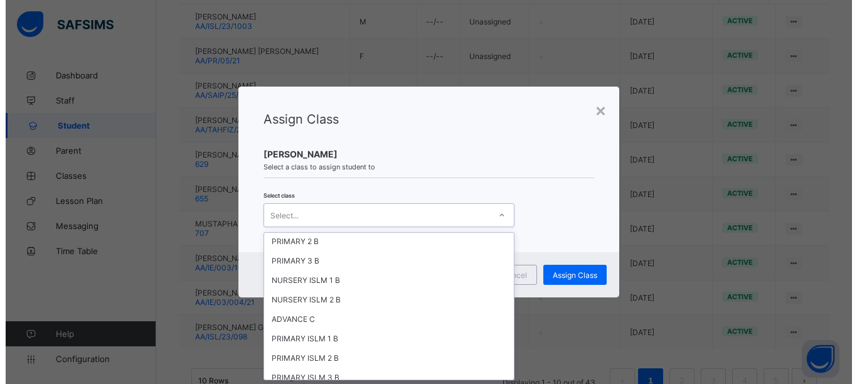
scroll to position [2535, 0]
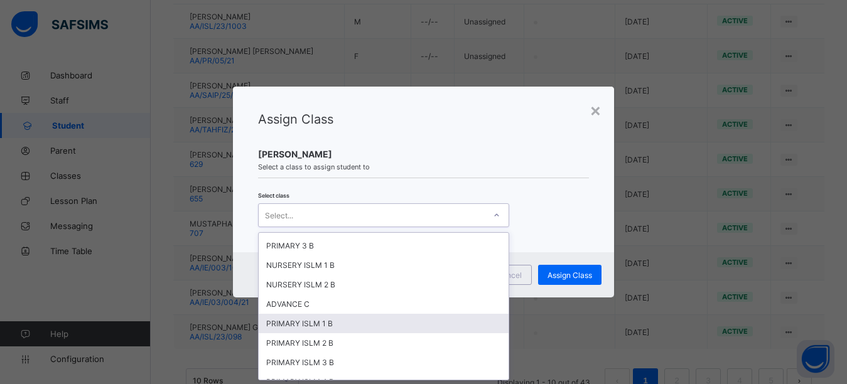
click at [349, 314] on div "PRIMARY ISLM 1 B" at bounding box center [384, 323] width 250 height 19
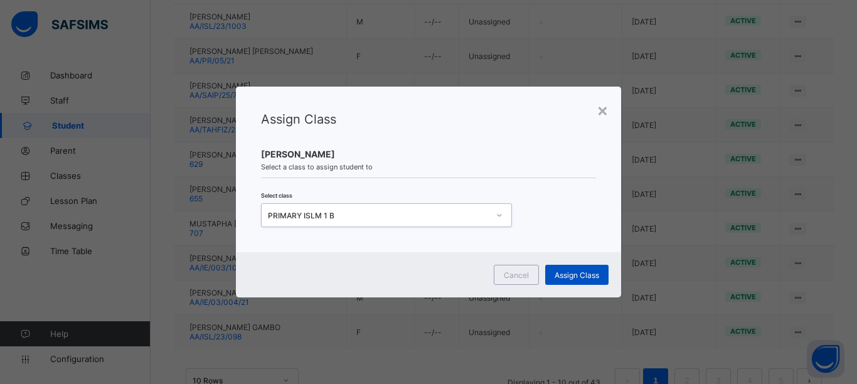
click at [579, 273] on span "Assign Class" at bounding box center [577, 274] width 45 height 9
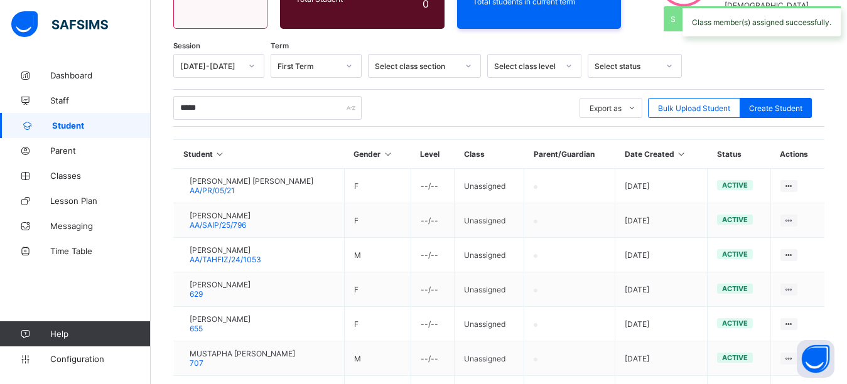
scroll to position [336, 0]
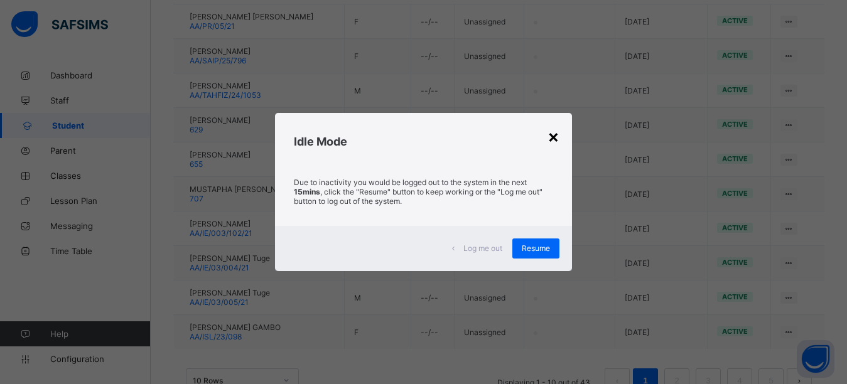
click at [554, 136] on div "×" at bounding box center [553, 136] width 12 height 21
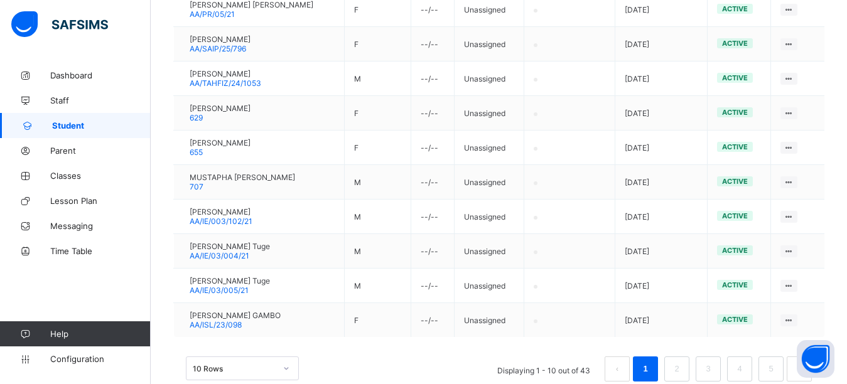
scroll to position [377, 0]
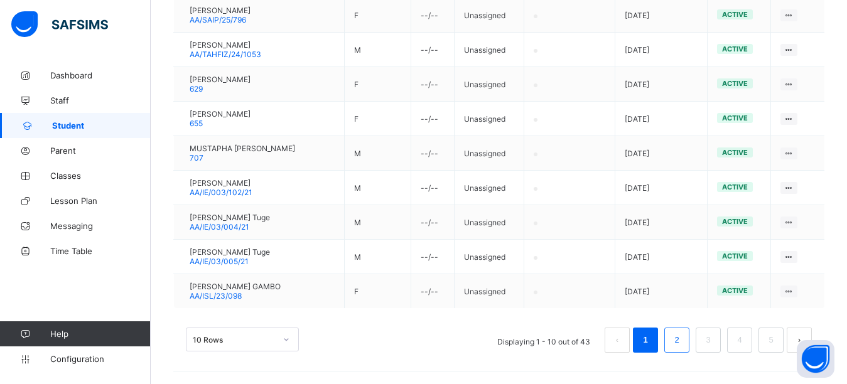
click at [682, 338] on link "2" at bounding box center [676, 340] width 12 height 16
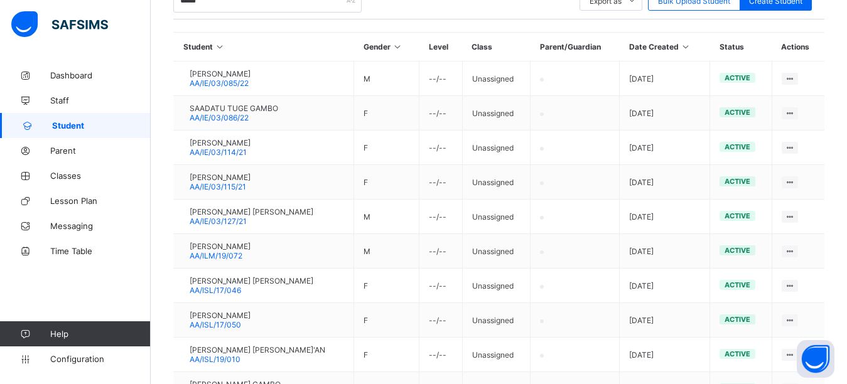
scroll to position [368, 0]
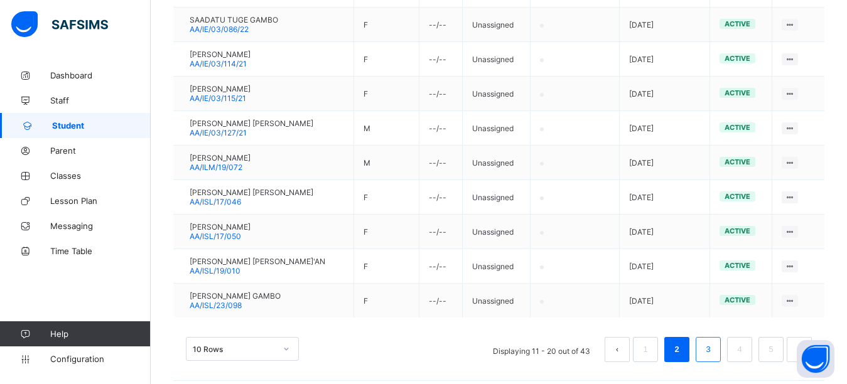
click at [714, 351] on link "3" at bounding box center [708, 349] width 12 height 16
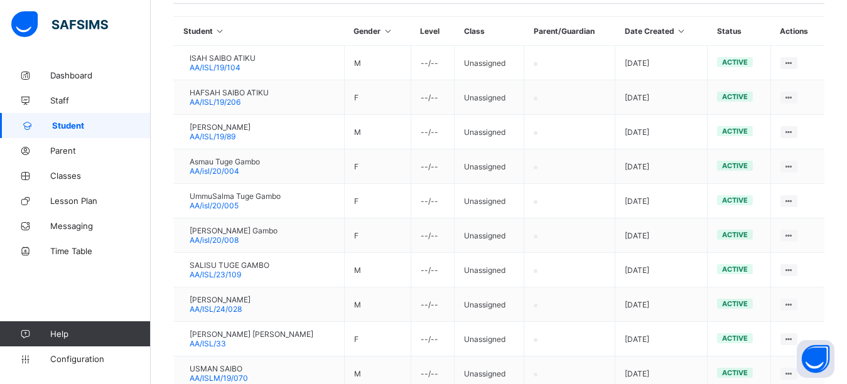
scroll to position [377, 0]
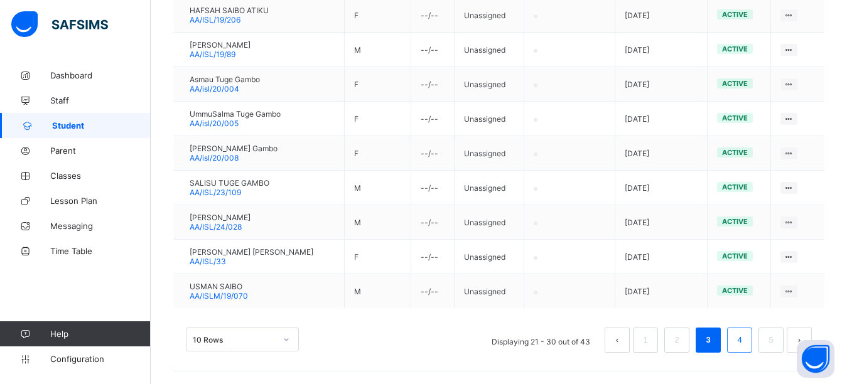
click at [745, 337] on link "4" at bounding box center [739, 340] width 12 height 16
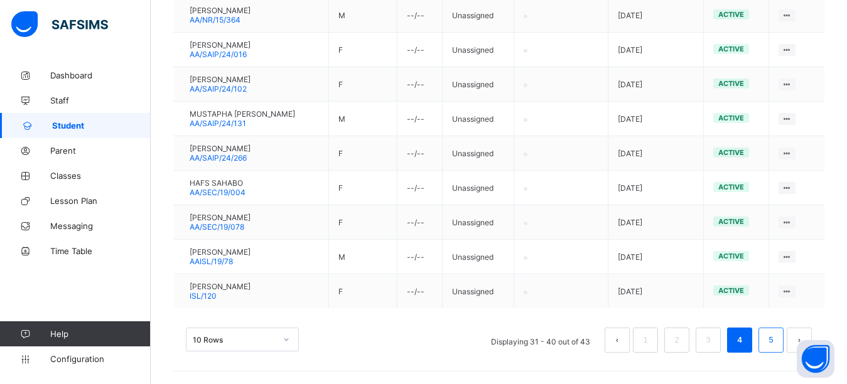
click at [776, 338] on link "5" at bounding box center [770, 340] width 12 height 16
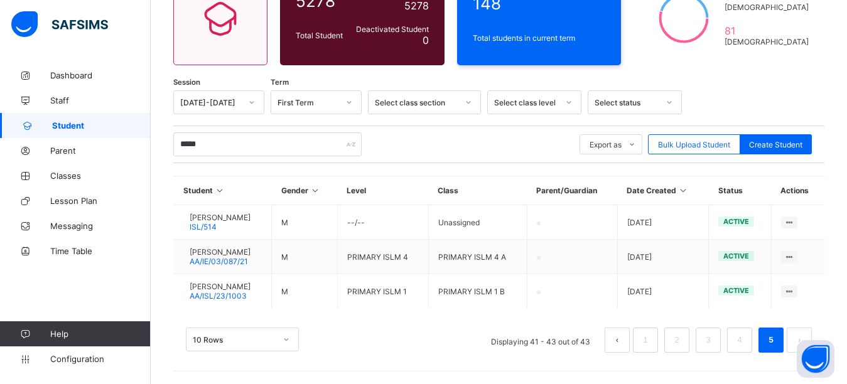
scroll to position [136, 0]
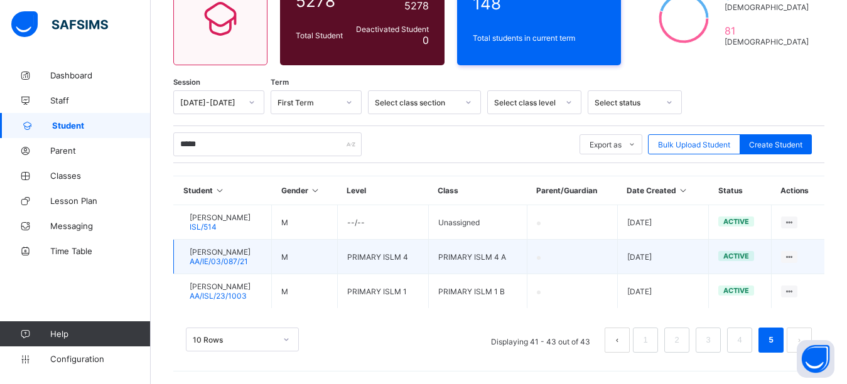
click at [183, 257] on div at bounding box center [183, 257] width 0 height 0
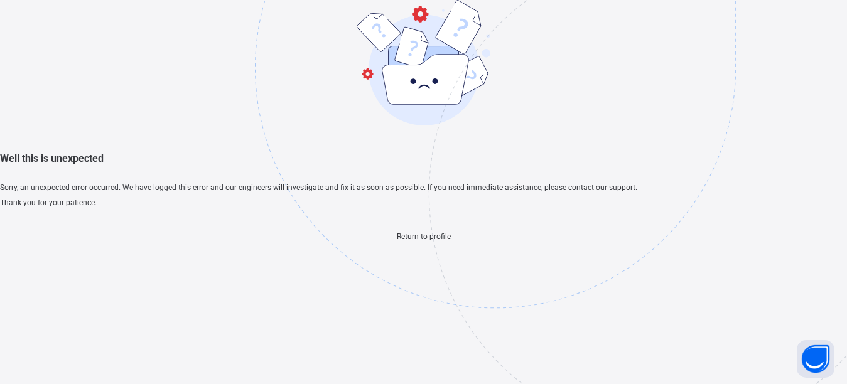
scroll to position [38, 0]
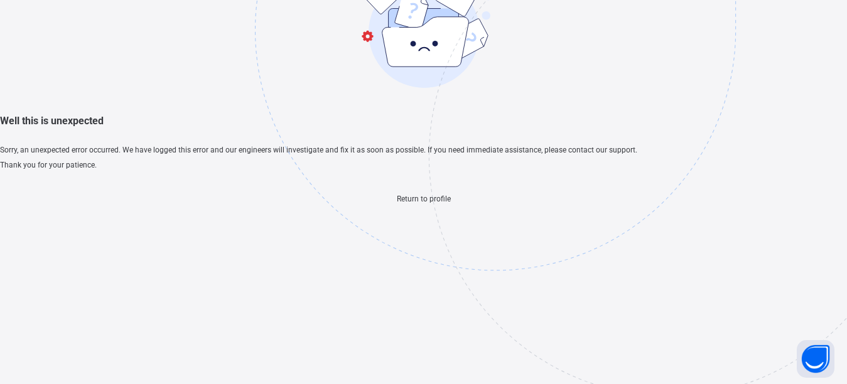
click at [446, 203] on span "Return to profile" at bounding box center [424, 199] width 54 height 9
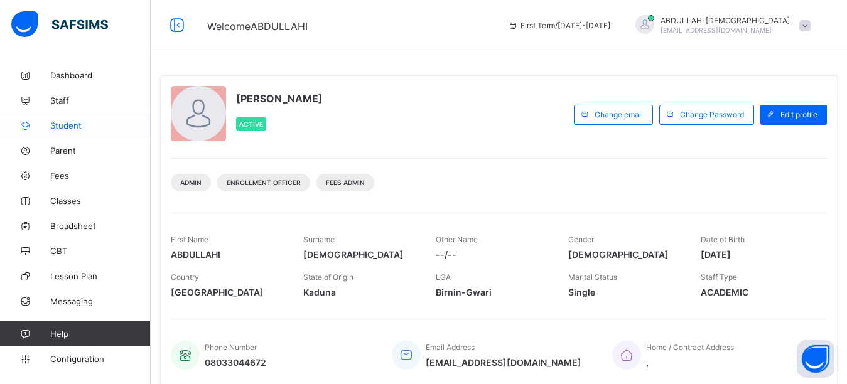
click at [70, 123] on span "Student" at bounding box center [100, 125] width 100 height 10
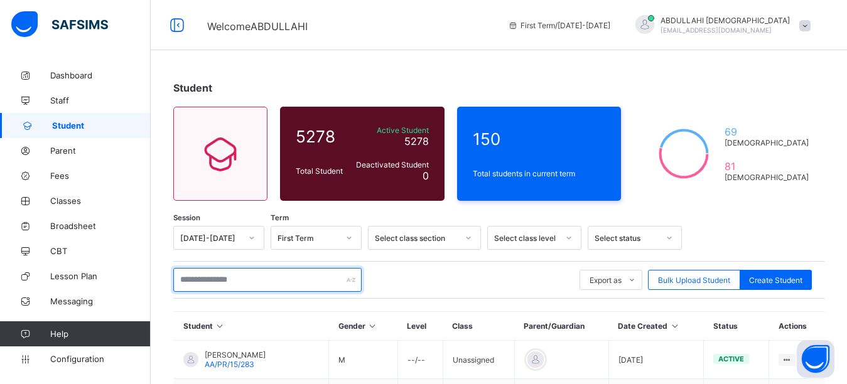
click at [255, 281] on input "text" at bounding box center [267, 280] width 188 height 24
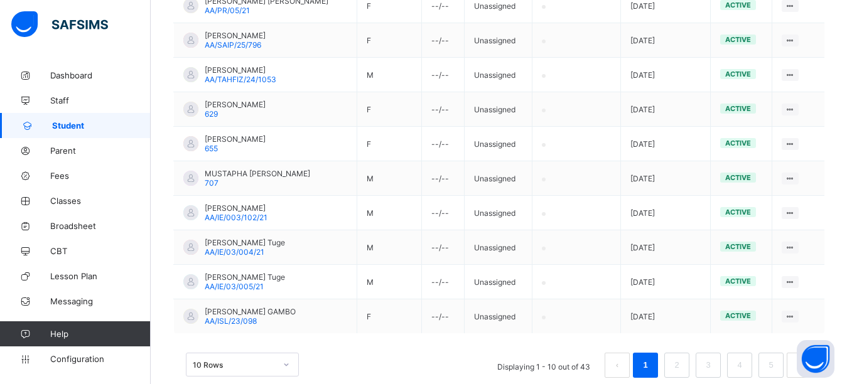
scroll to position [357, 0]
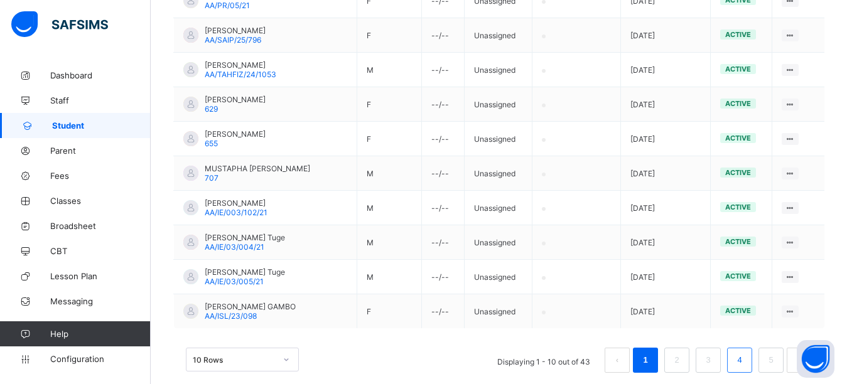
type input "*****"
click at [745, 360] on link "4" at bounding box center [739, 360] width 12 height 16
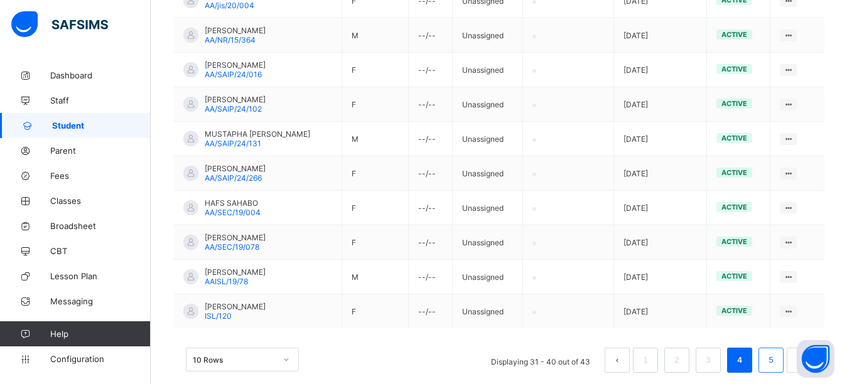
click at [774, 361] on li "5" at bounding box center [770, 360] width 25 height 25
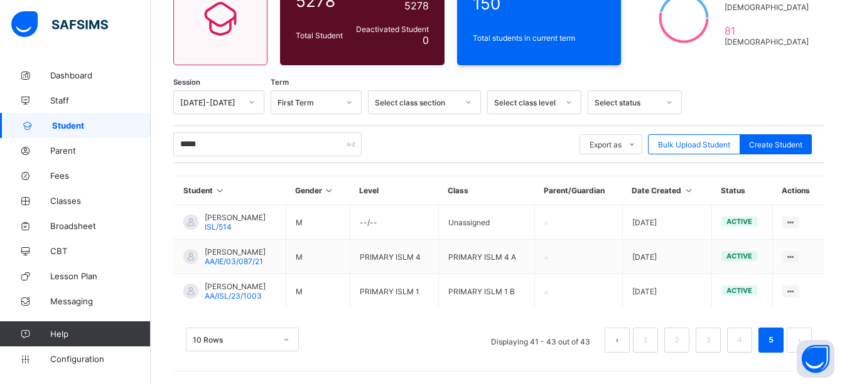
scroll to position [136, 0]
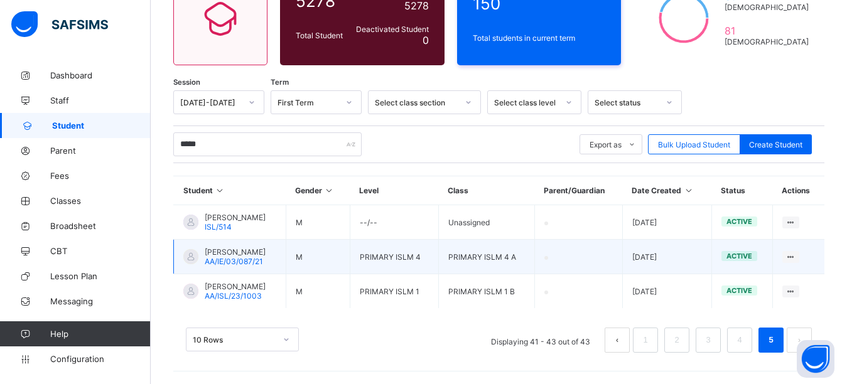
click at [193, 259] on div at bounding box center [190, 256] width 15 height 15
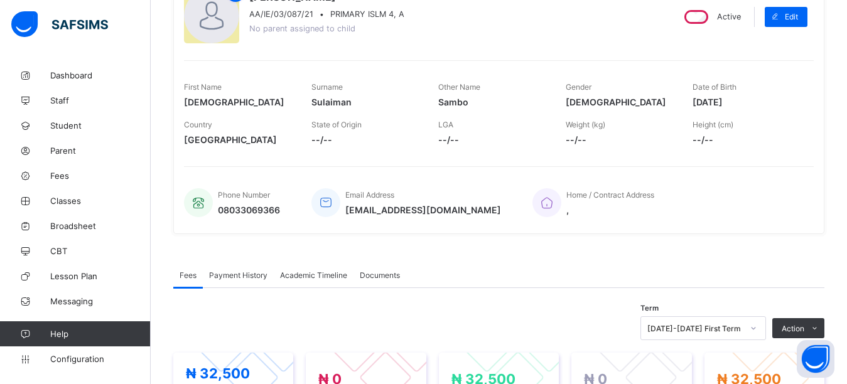
scroll to position [352, 0]
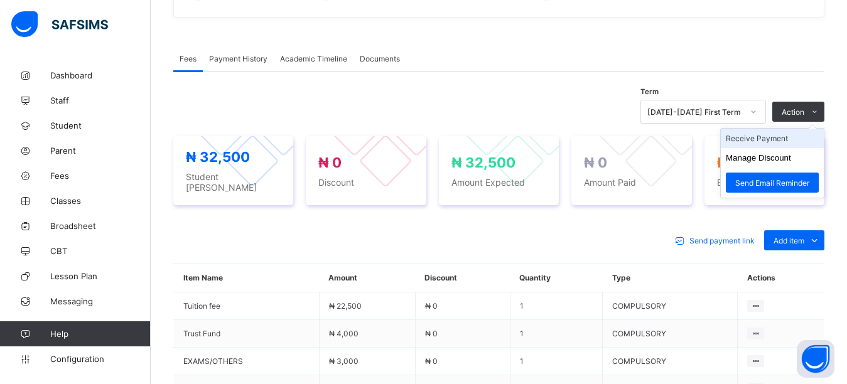
click at [777, 142] on li "Receive Payment" at bounding box center [771, 138] width 103 height 19
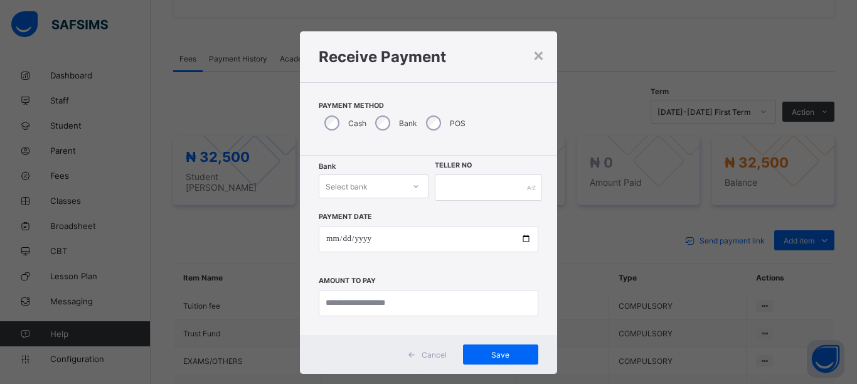
click at [404, 179] on div at bounding box center [416, 186] width 24 height 23
click at [388, 218] on div "Zenith Bank - Almanar edu & dev" at bounding box center [373, 218] width 109 height 29
click at [475, 187] on input "text" at bounding box center [488, 187] width 107 height 26
type input "*********"
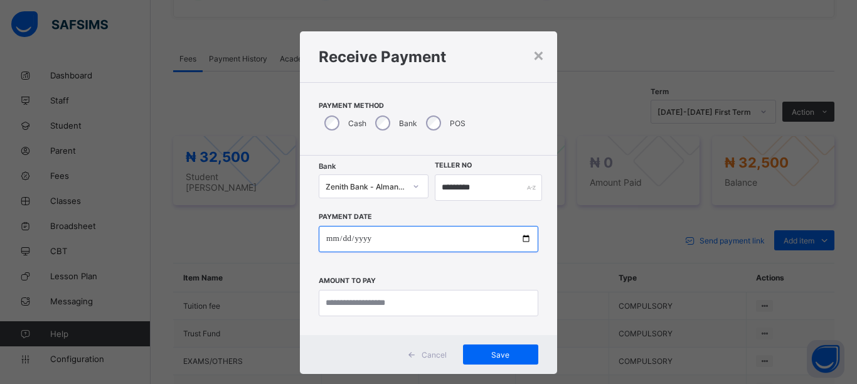
click at [521, 239] on input "date" at bounding box center [429, 239] width 220 height 26
type input "**********"
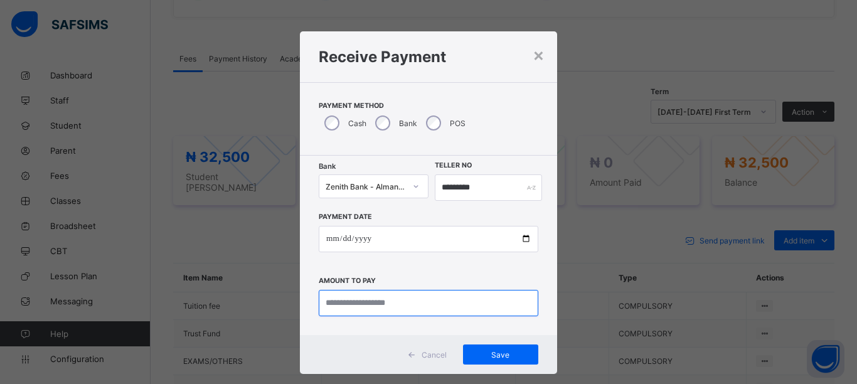
click at [416, 292] on input "currency" at bounding box center [429, 303] width 220 height 26
type input "********"
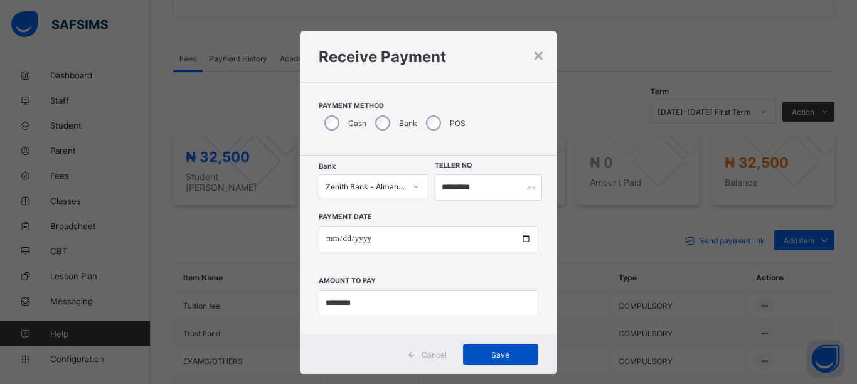
click at [511, 361] on div "Save" at bounding box center [500, 355] width 75 height 20
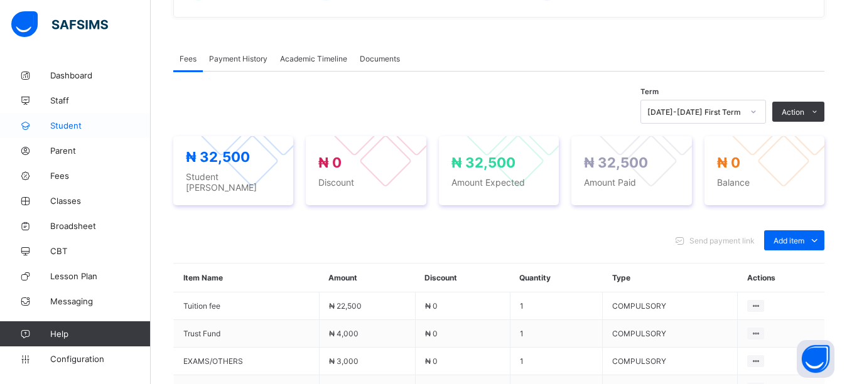
click at [75, 127] on span "Student" at bounding box center [100, 125] width 100 height 10
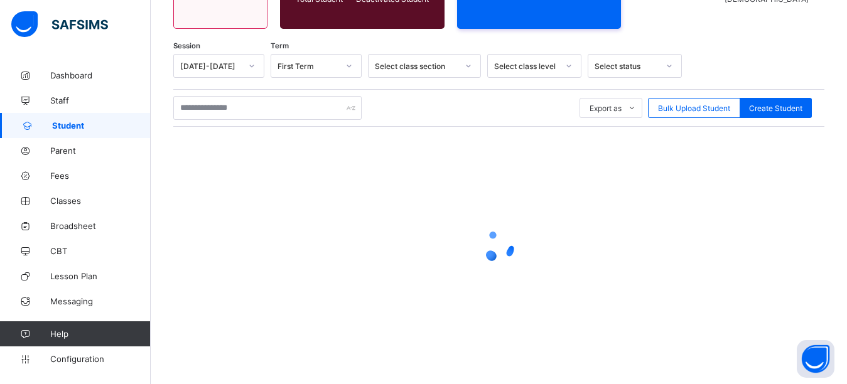
scroll to position [172, 0]
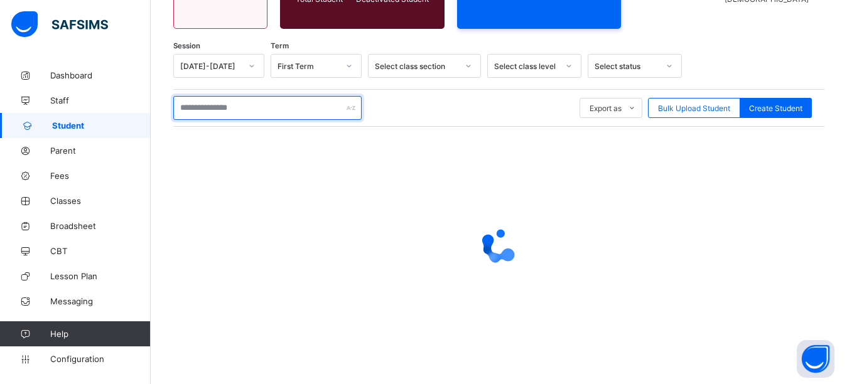
click at [265, 109] on input "text" at bounding box center [267, 108] width 188 height 24
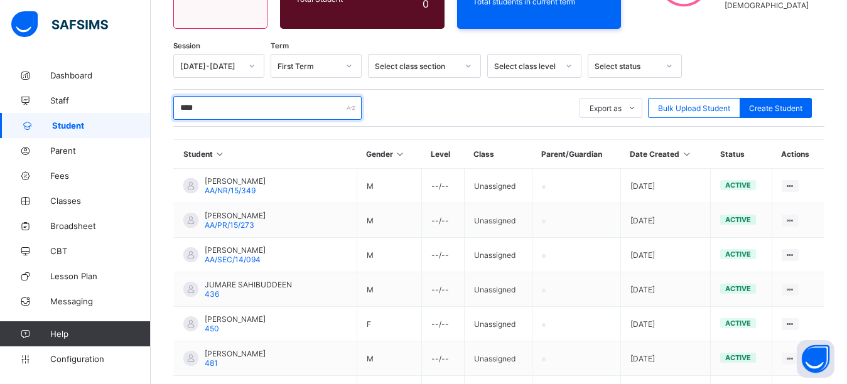
type input "*****"
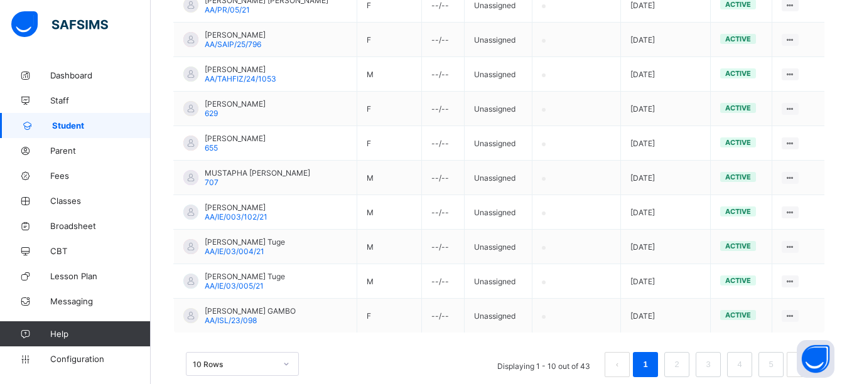
scroll to position [367, 0]
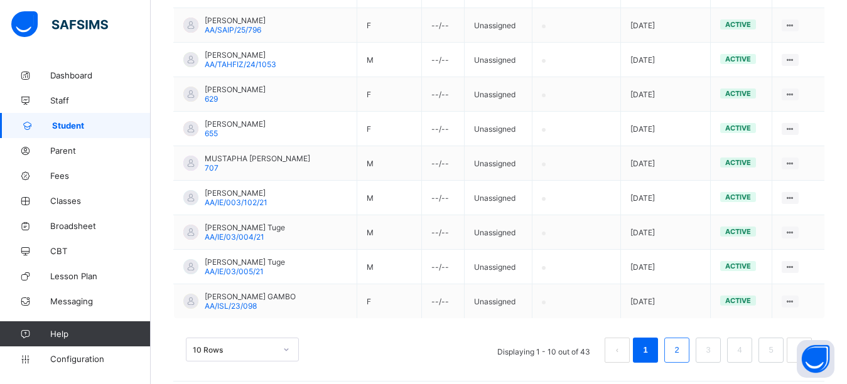
click at [682, 355] on link "2" at bounding box center [676, 350] width 12 height 16
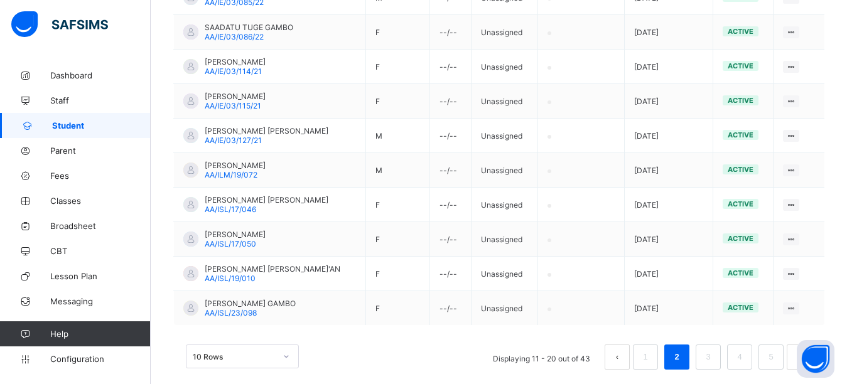
scroll to position [368, 0]
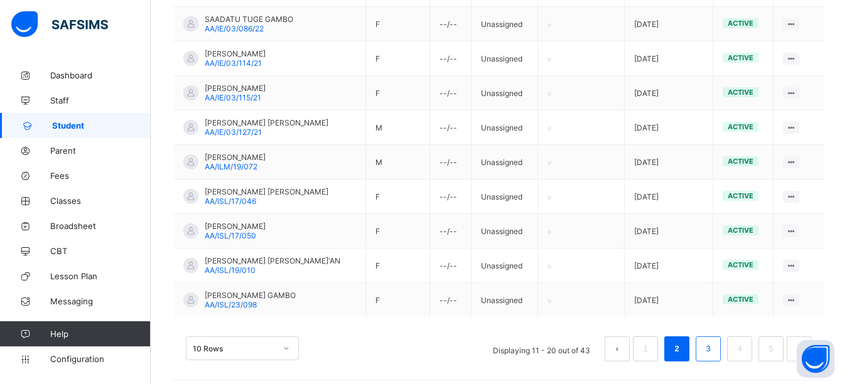
click at [720, 345] on li "3" at bounding box center [707, 348] width 25 height 25
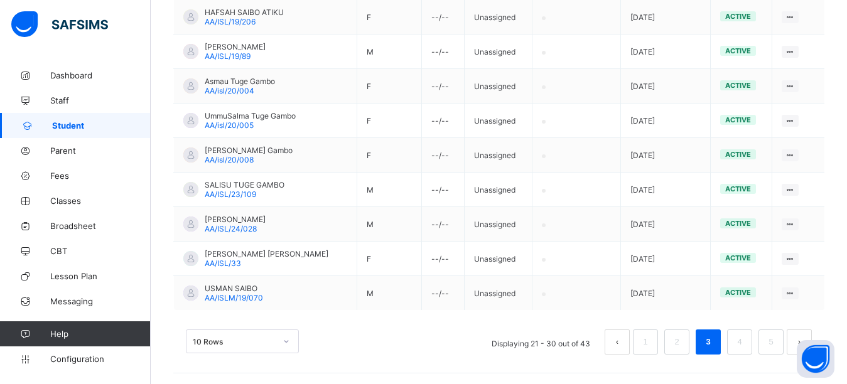
scroll to position [377, 0]
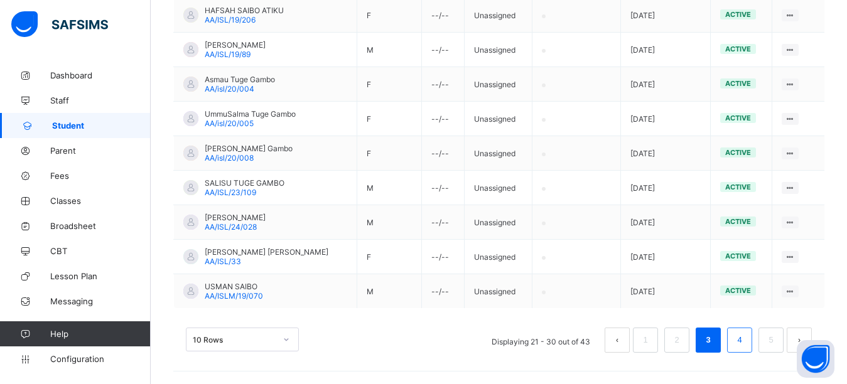
click at [745, 342] on link "4" at bounding box center [739, 340] width 12 height 16
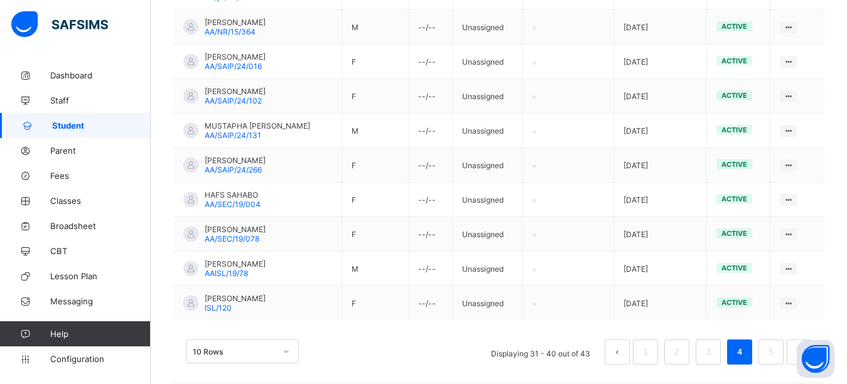
scroll to position [375, 0]
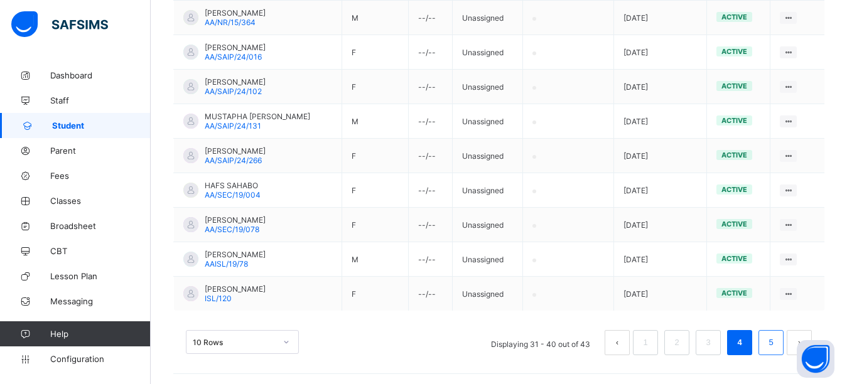
click at [775, 338] on link "5" at bounding box center [770, 342] width 12 height 16
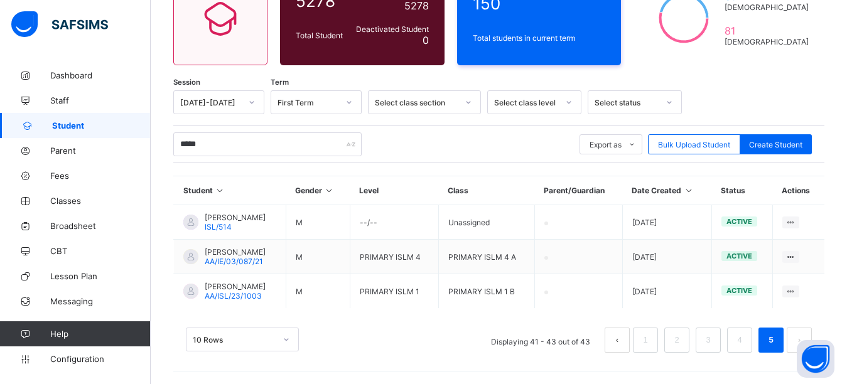
scroll to position [136, 0]
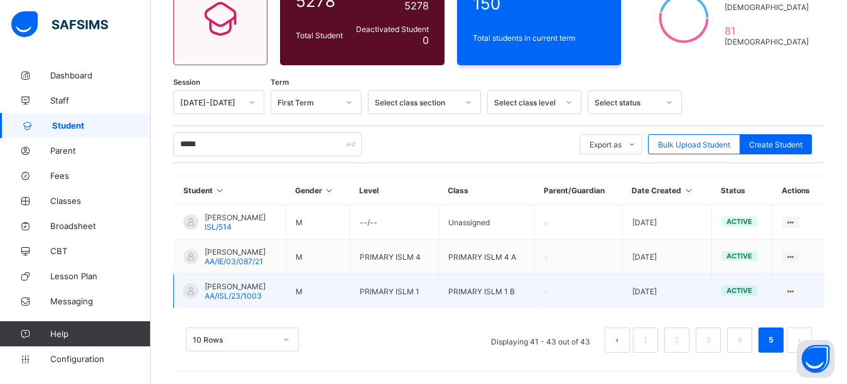
click at [190, 292] on div at bounding box center [190, 291] width 15 height 15
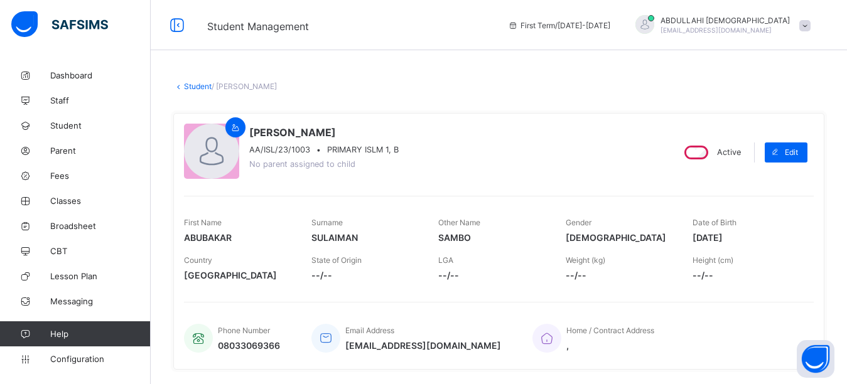
scroll to position [208, 0]
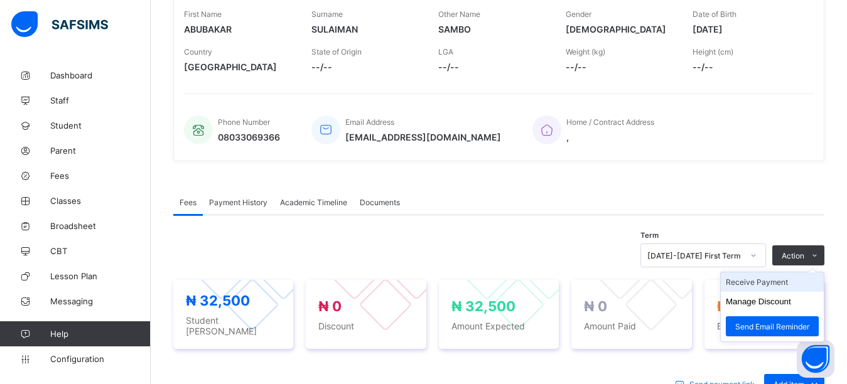
click at [783, 281] on li "Receive Payment" at bounding box center [771, 281] width 103 height 19
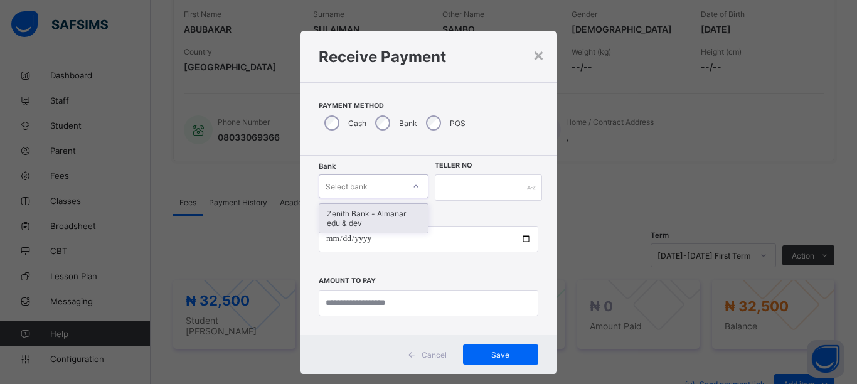
click at [353, 186] on div "Select bank" at bounding box center [347, 186] width 42 height 24
click at [359, 228] on div "Zenith Bank - Almanar edu & dev" at bounding box center [373, 218] width 109 height 29
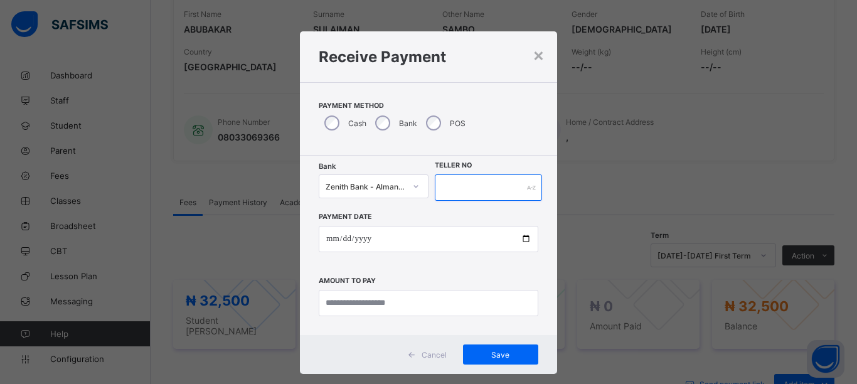
click at [456, 188] on input "text" at bounding box center [488, 187] width 107 height 26
type input "********"
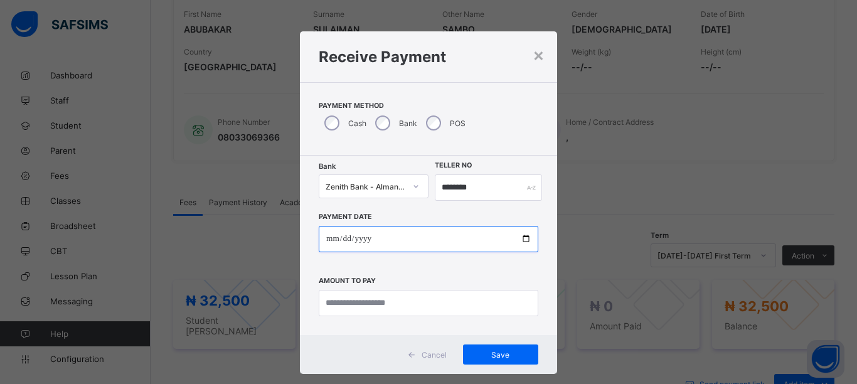
click at [521, 239] on input "date" at bounding box center [429, 239] width 220 height 26
type input "**********"
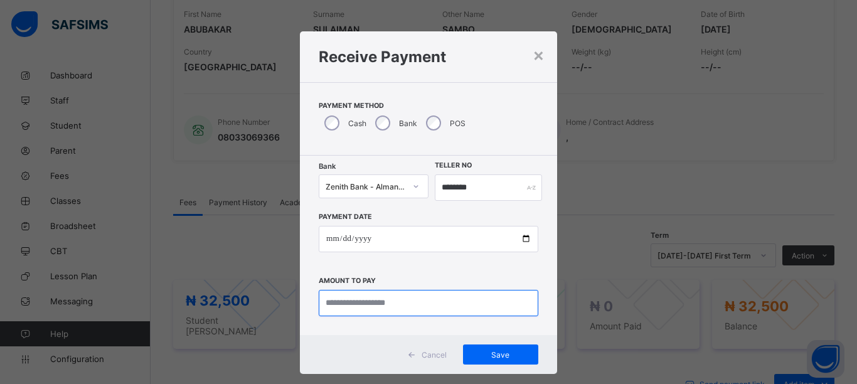
click at [415, 306] on input "currency" at bounding box center [429, 303] width 220 height 26
type input "********"
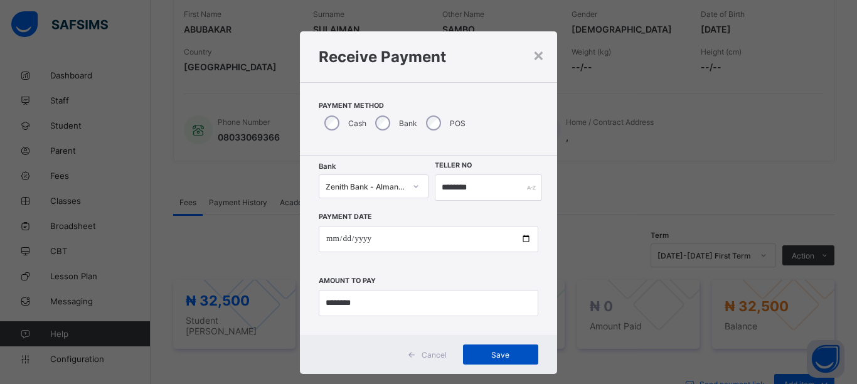
click at [500, 354] on span "Save" at bounding box center [501, 354] width 56 height 9
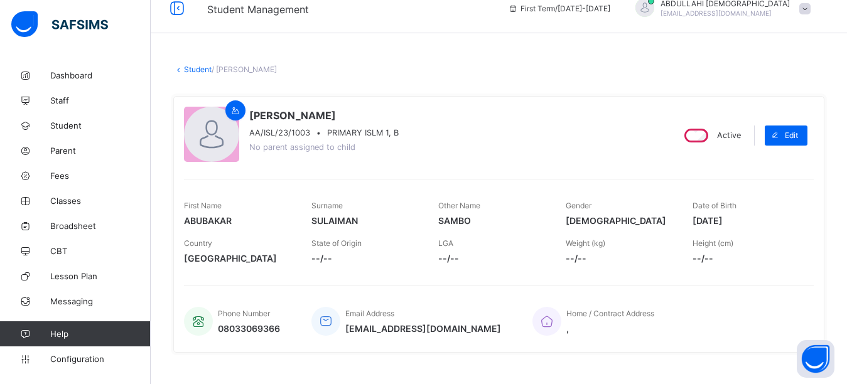
scroll to position [0, 0]
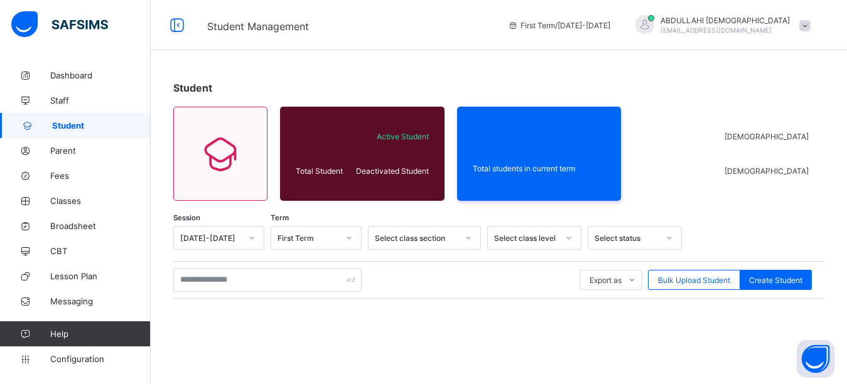
scroll to position [136, 0]
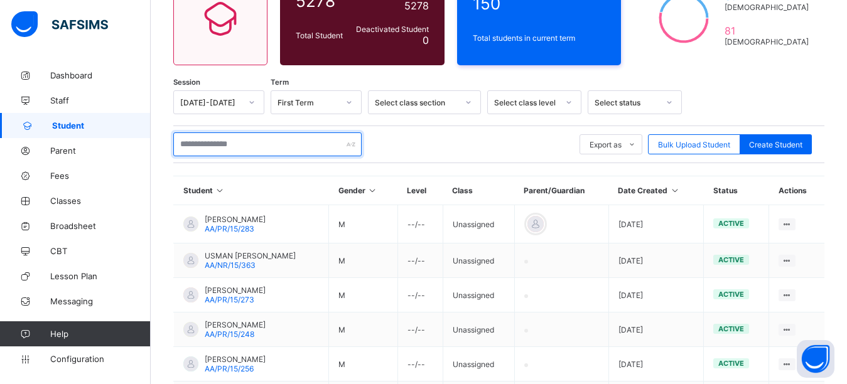
click at [266, 141] on input "text" at bounding box center [267, 144] width 188 height 24
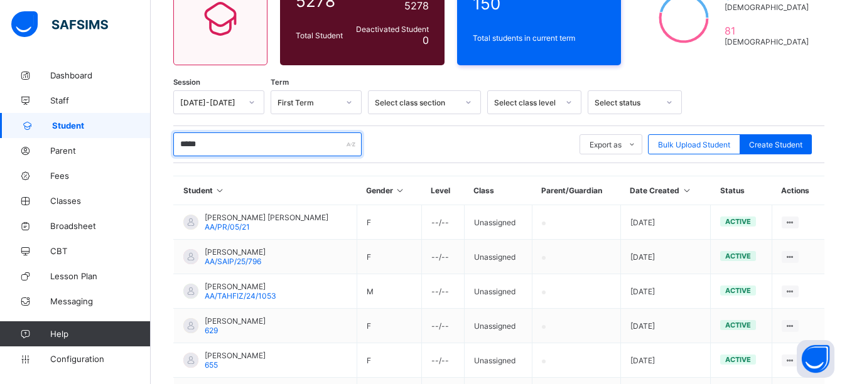
scroll to position [377, 0]
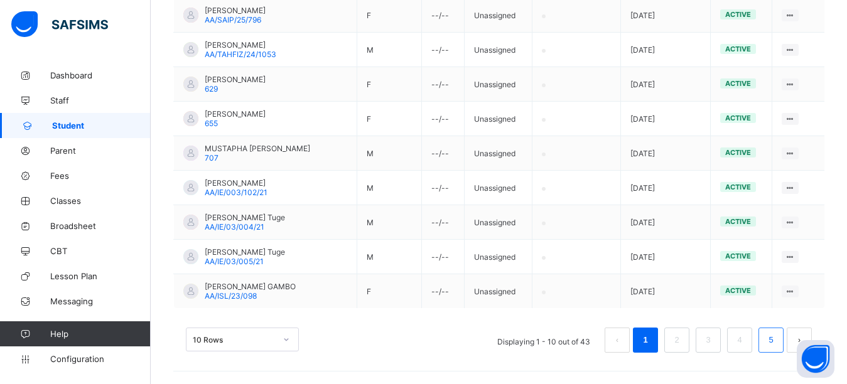
type input "*****"
click at [776, 338] on link "5" at bounding box center [770, 340] width 12 height 16
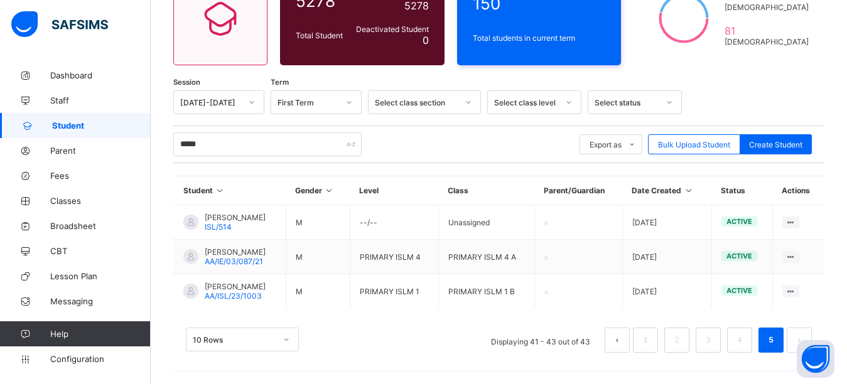
scroll to position [136, 0]
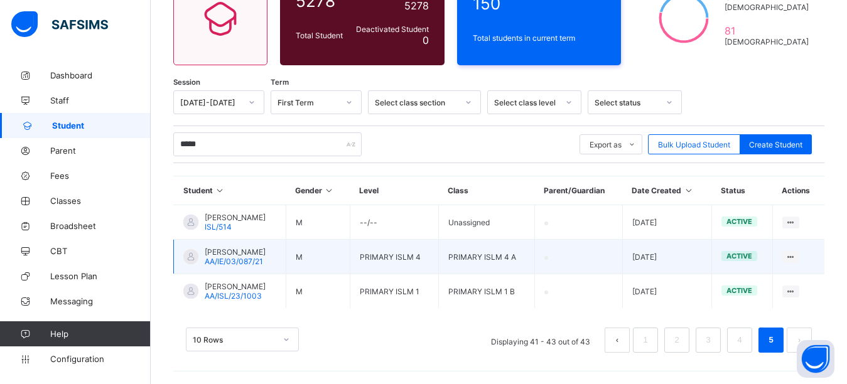
click at [193, 256] on div at bounding box center [190, 256] width 15 height 15
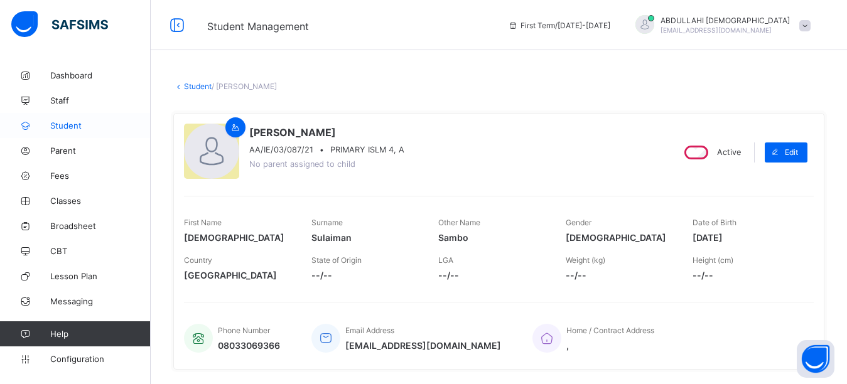
click at [78, 123] on span "Student" at bounding box center [100, 125] width 100 height 10
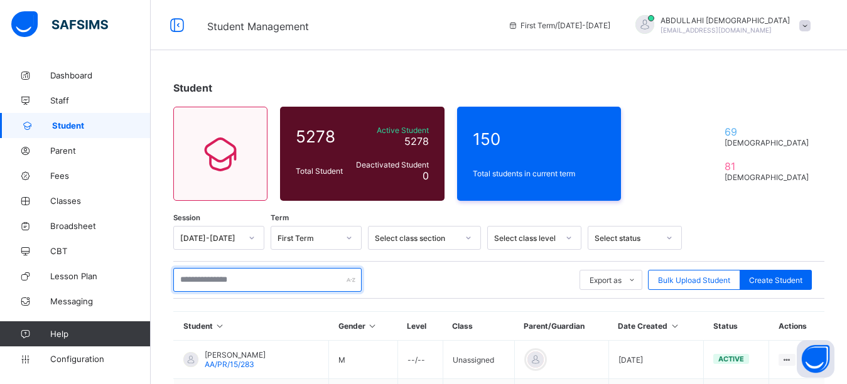
click at [252, 277] on input "text" at bounding box center [267, 280] width 188 height 24
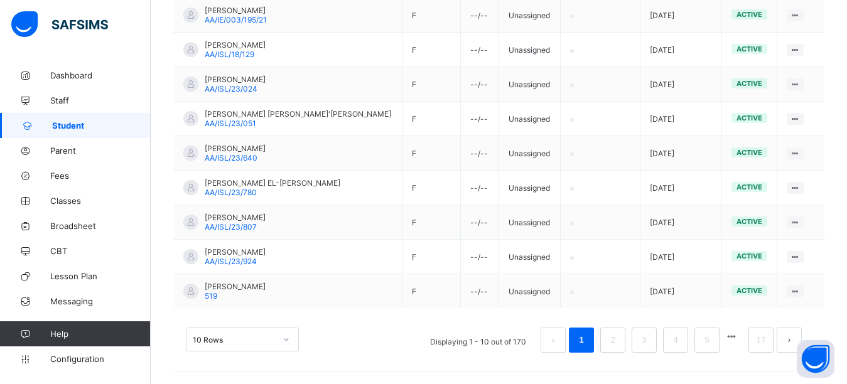
scroll to position [372, 0]
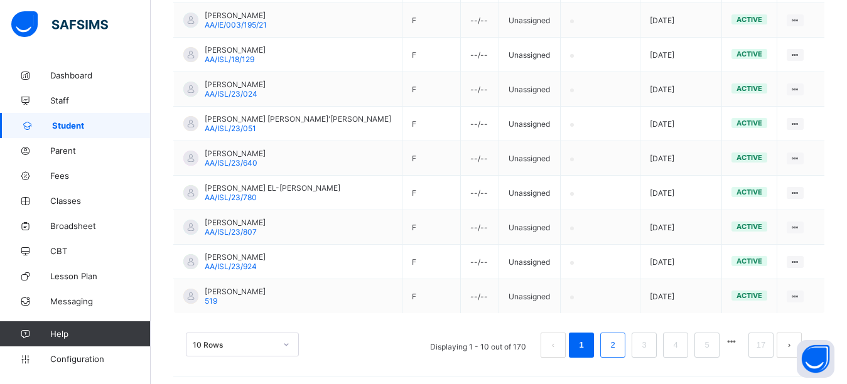
type input "******"
click at [618, 351] on link "2" at bounding box center [612, 345] width 12 height 16
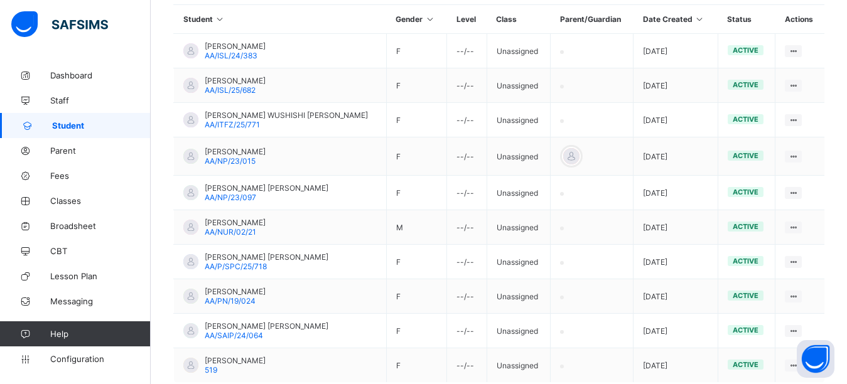
scroll to position [303, 0]
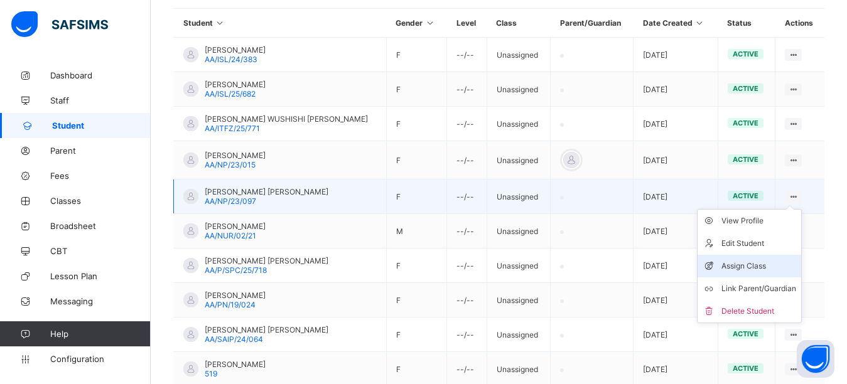
click at [761, 268] on div "Assign Class" at bounding box center [758, 266] width 75 height 13
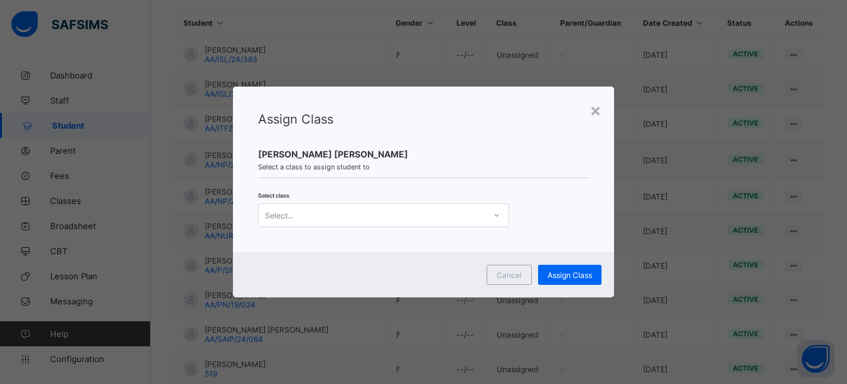
click at [391, 214] on div "Select..." at bounding box center [372, 215] width 226 height 18
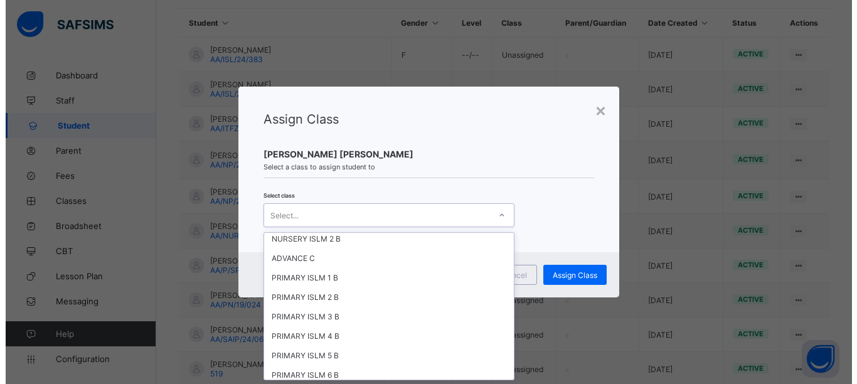
scroll to position [2119, 0]
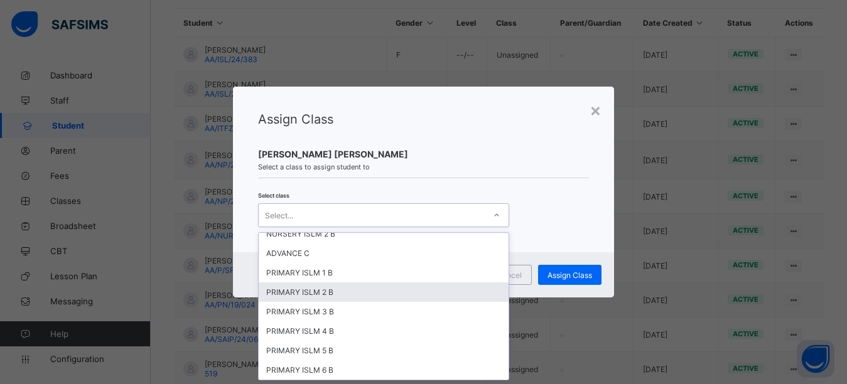
click at [338, 282] on div "PRIMARY ISLM 2 B" at bounding box center [384, 291] width 250 height 19
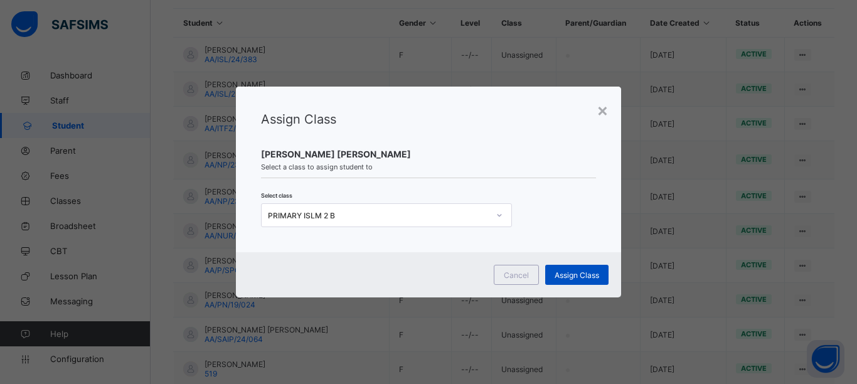
click at [581, 277] on span "Assign Class" at bounding box center [577, 274] width 45 height 9
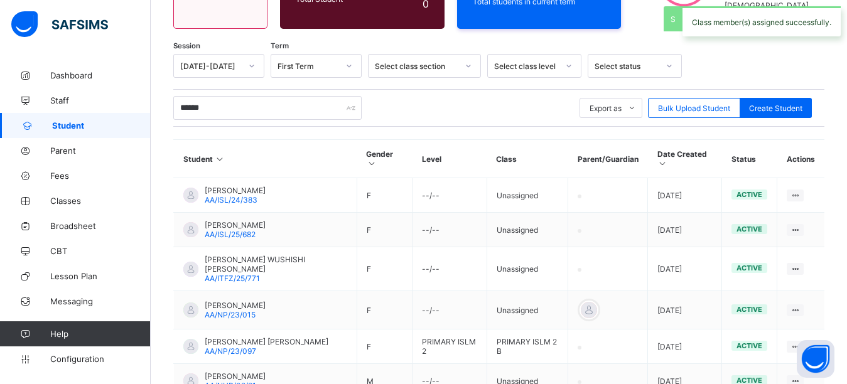
scroll to position [303, 0]
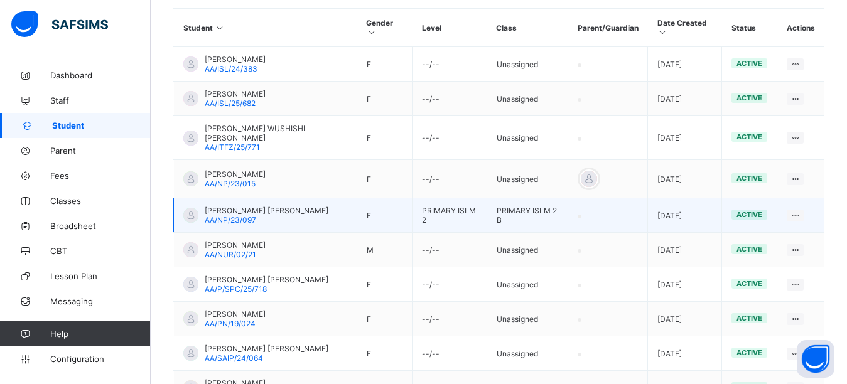
click at [195, 208] on div at bounding box center [190, 215] width 15 height 15
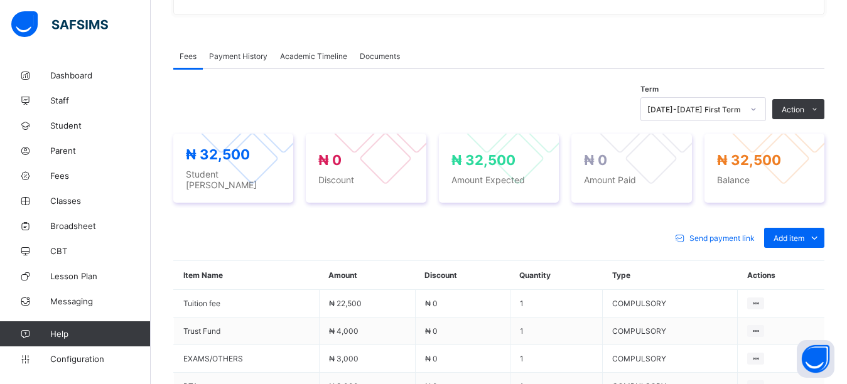
scroll to position [364, 0]
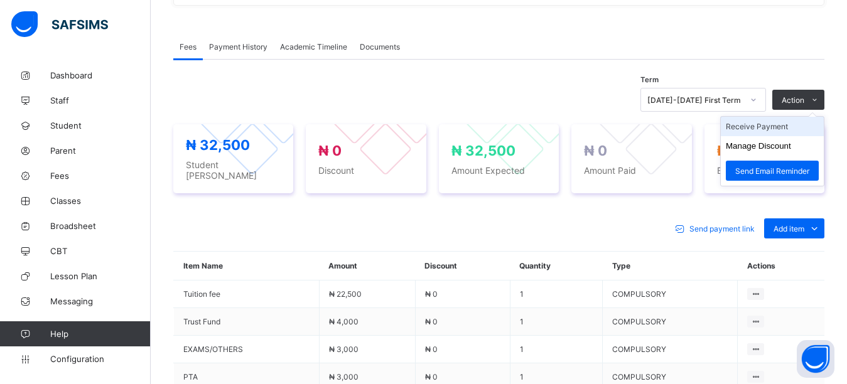
click at [788, 128] on li "Receive Payment" at bounding box center [771, 126] width 103 height 19
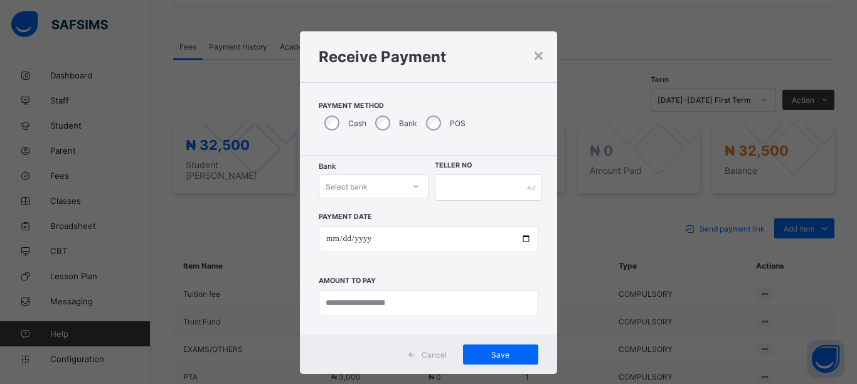
click at [367, 188] on div "Select bank" at bounding box center [361, 187] width 85 height 18
click at [355, 220] on div "Zenith Bank - Almanar edu & dev" at bounding box center [373, 218] width 109 height 29
click at [464, 191] on input "text" at bounding box center [488, 187] width 107 height 26
type input "******"
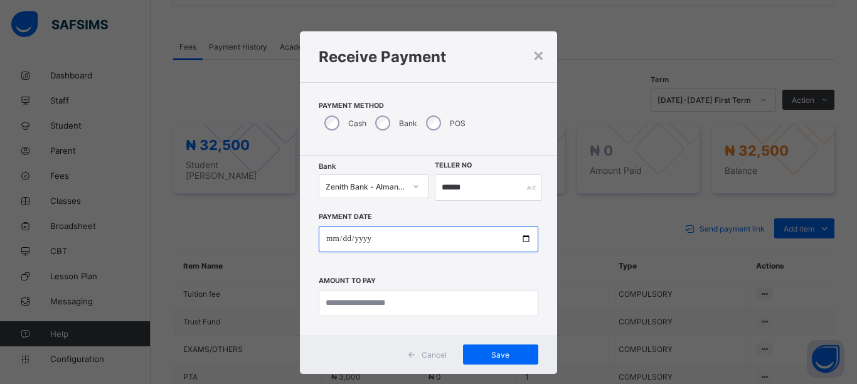
click at [522, 242] on input "date" at bounding box center [429, 239] width 220 height 26
type input "**********"
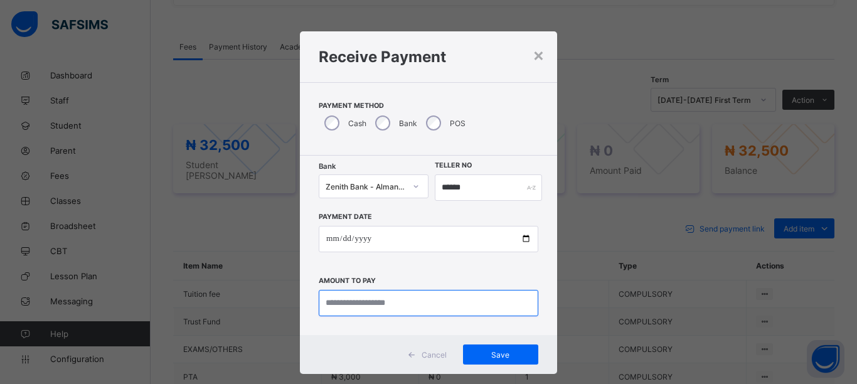
click at [405, 296] on input "currency" at bounding box center [429, 303] width 220 height 26
type input "********"
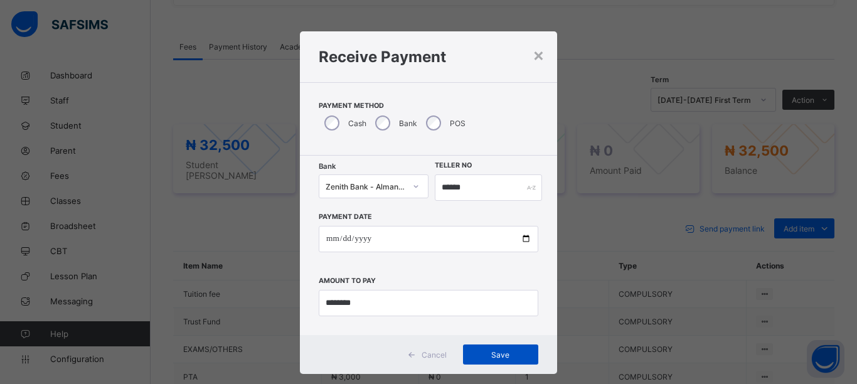
click at [500, 353] on span "Save" at bounding box center [501, 354] width 56 height 9
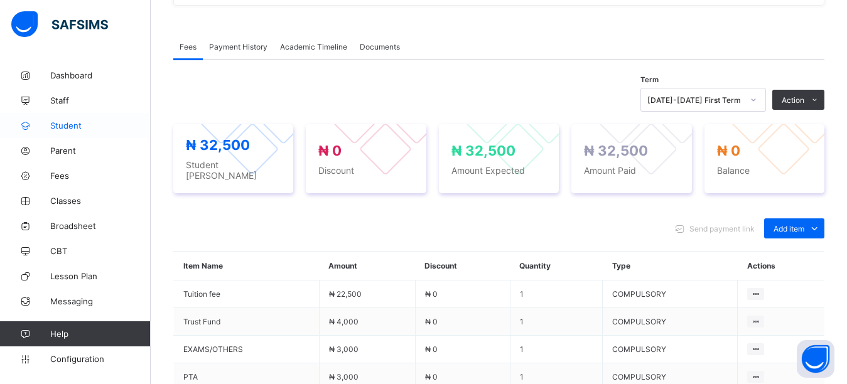
click at [71, 132] on link "Student" at bounding box center [75, 125] width 151 height 25
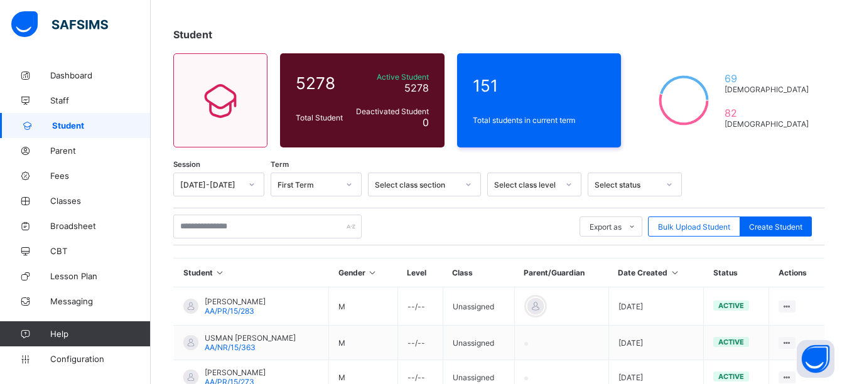
scroll to position [40, 0]
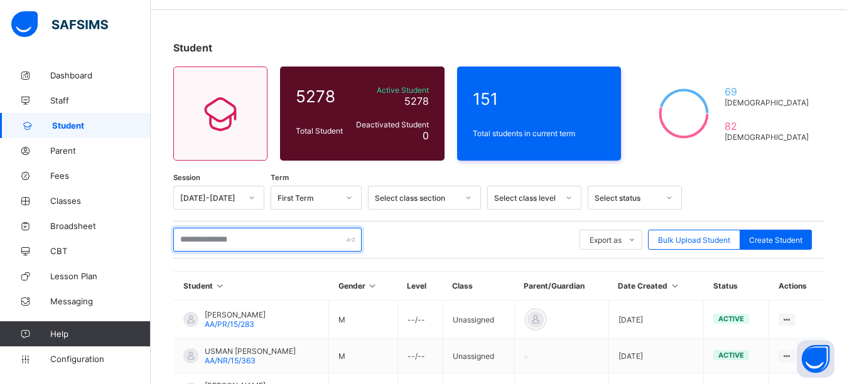
click at [253, 240] on input "text" at bounding box center [267, 240] width 188 height 24
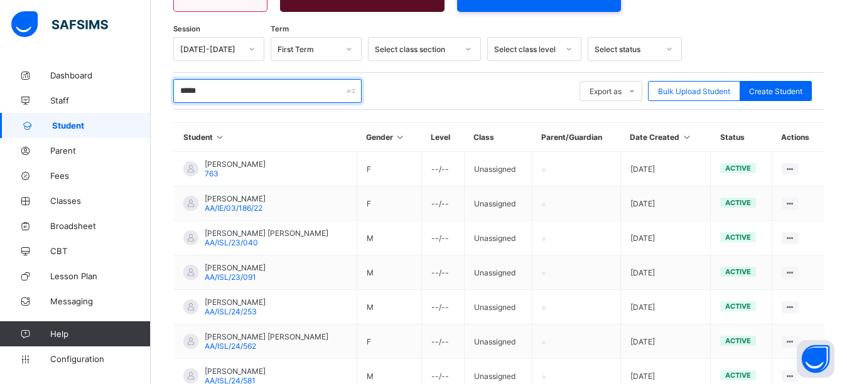
scroll to position [181, 0]
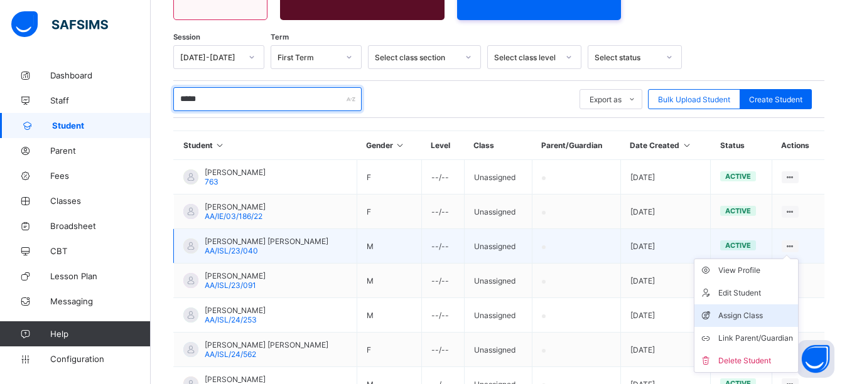
type input "*****"
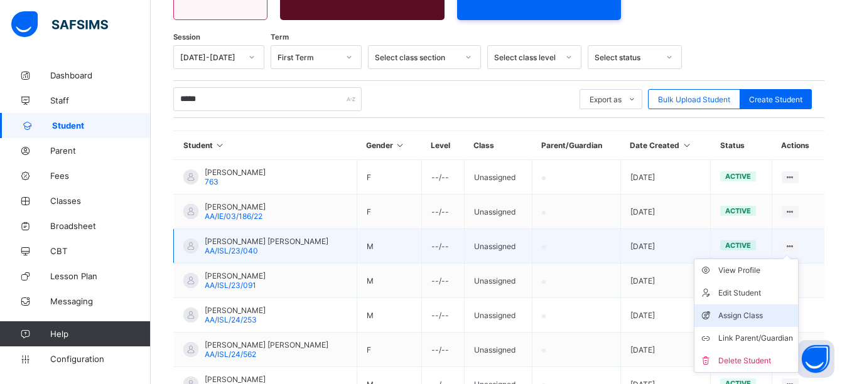
click at [761, 314] on div "Assign Class" at bounding box center [755, 315] width 75 height 13
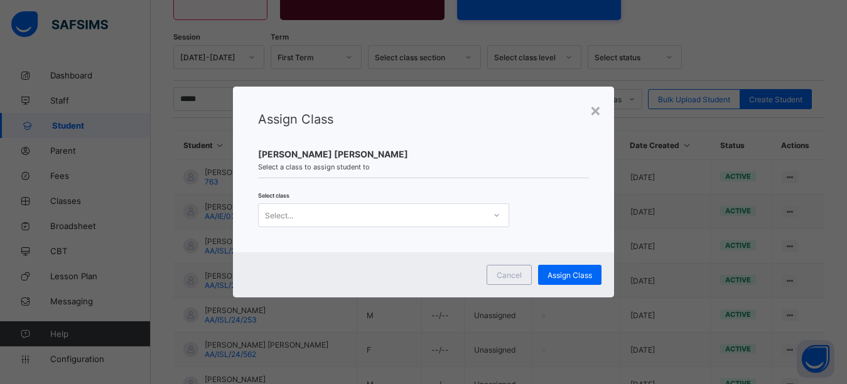
click at [390, 217] on div "Select..." at bounding box center [372, 215] width 226 height 18
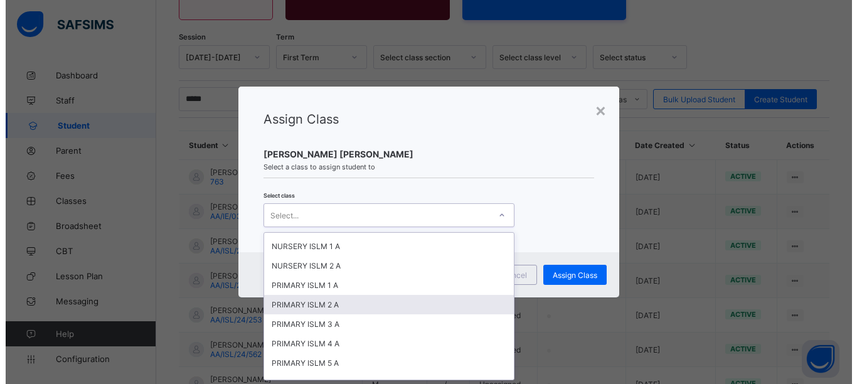
scroll to position [2028, 0]
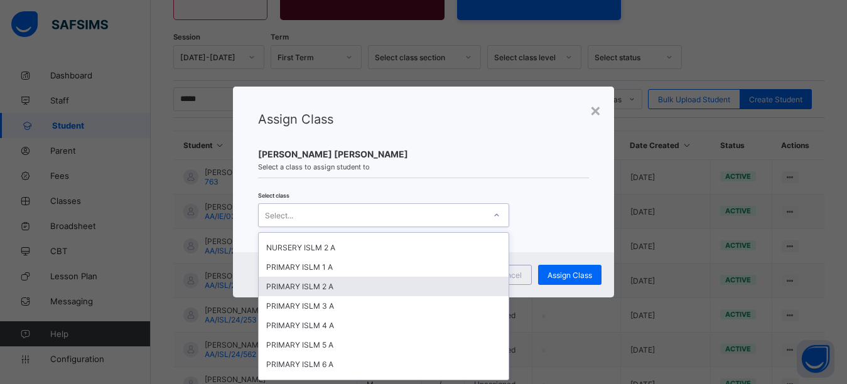
click at [380, 277] on div "PRIMARY ISLM 2 A" at bounding box center [384, 286] width 250 height 19
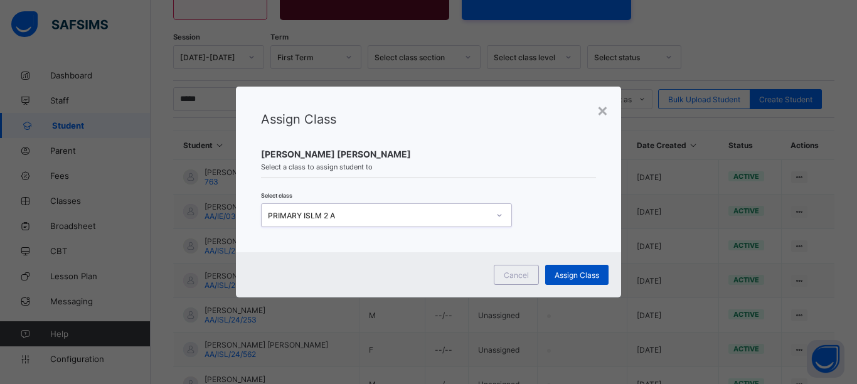
click at [591, 270] on span "Assign Class" at bounding box center [577, 274] width 45 height 9
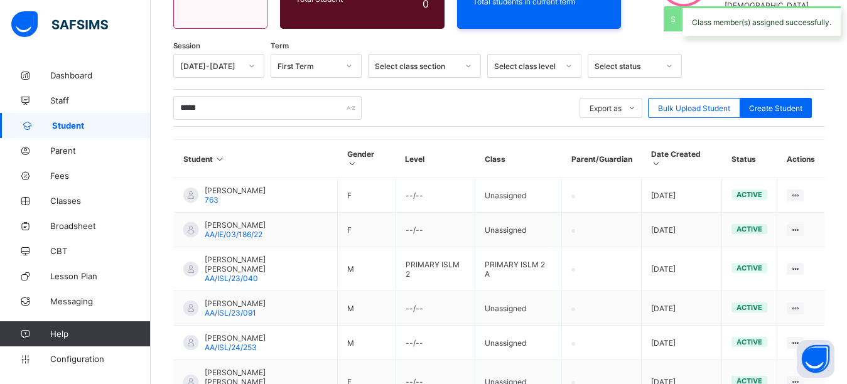
scroll to position [181, 0]
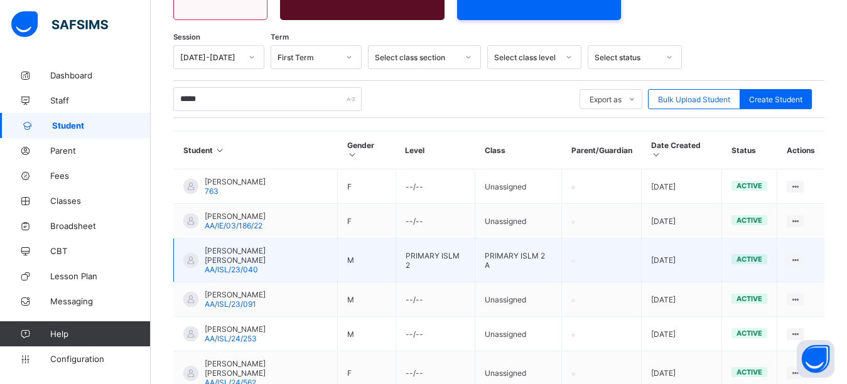
click at [195, 253] on div at bounding box center [190, 260] width 15 height 15
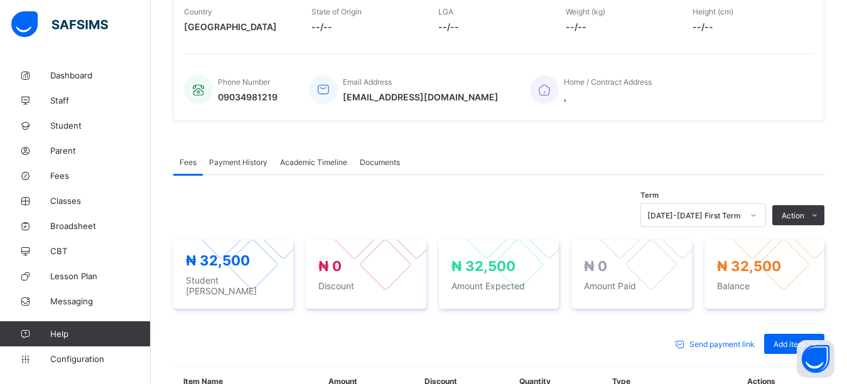
scroll to position [247, 0]
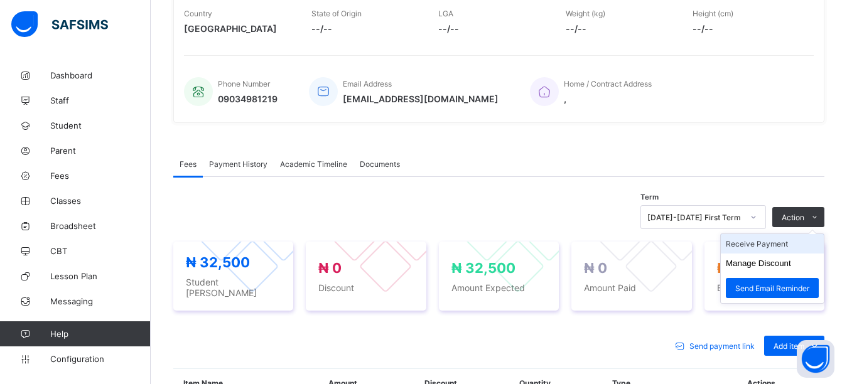
click at [774, 245] on li "Receive Payment" at bounding box center [771, 243] width 103 height 19
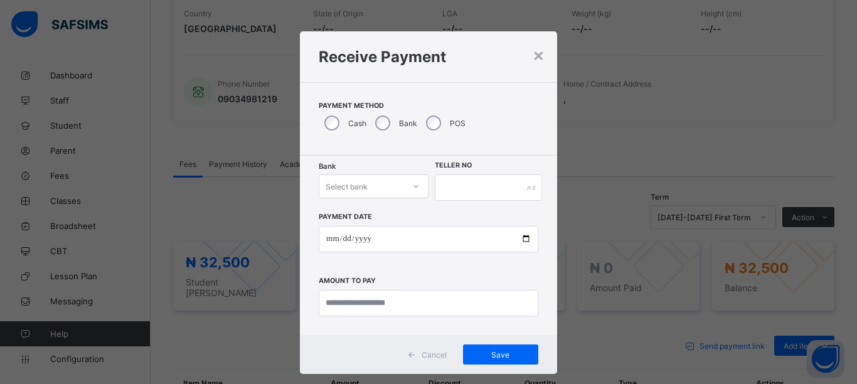
click at [409, 166] on div "Bank Select bank Teller No Payment Date Amount to pay" at bounding box center [428, 245] width 257 height 179
click at [390, 190] on div "Select bank" at bounding box center [361, 187] width 85 height 18
click at [393, 223] on div "Zenith Bank - Almanar edu & dev" at bounding box center [373, 218] width 109 height 29
click at [479, 183] on input "text" at bounding box center [488, 187] width 107 height 26
type input "*******"
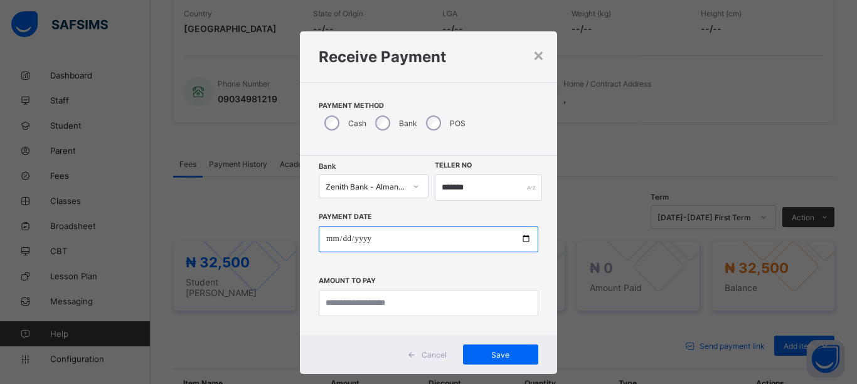
click at [525, 237] on input "date" at bounding box center [429, 239] width 220 height 26
type input "**********"
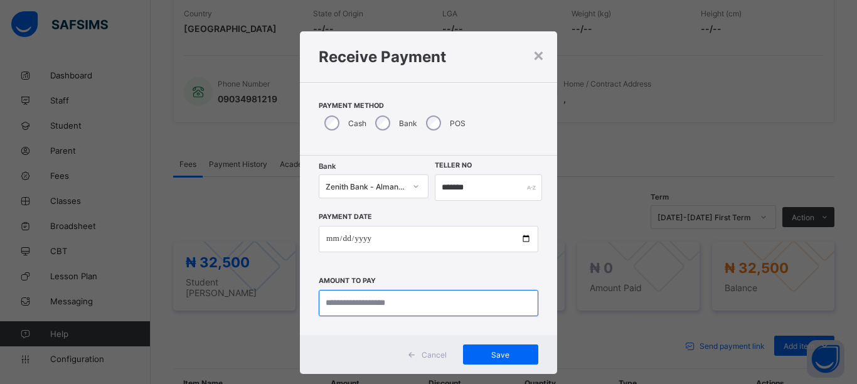
click at [405, 306] on input "currency" at bounding box center [429, 303] width 220 height 26
type input "********"
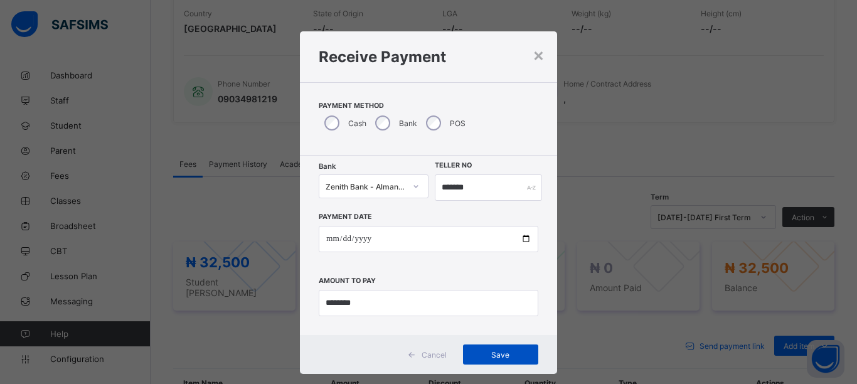
click at [505, 355] on span "Save" at bounding box center [501, 354] width 56 height 9
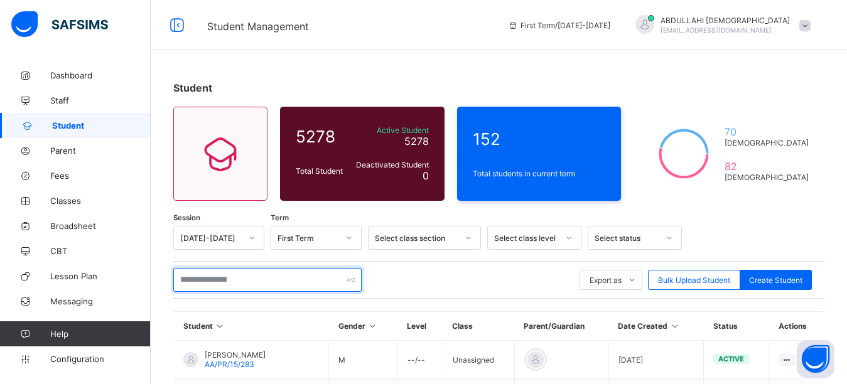
click at [223, 287] on input "text" at bounding box center [267, 280] width 188 height 24
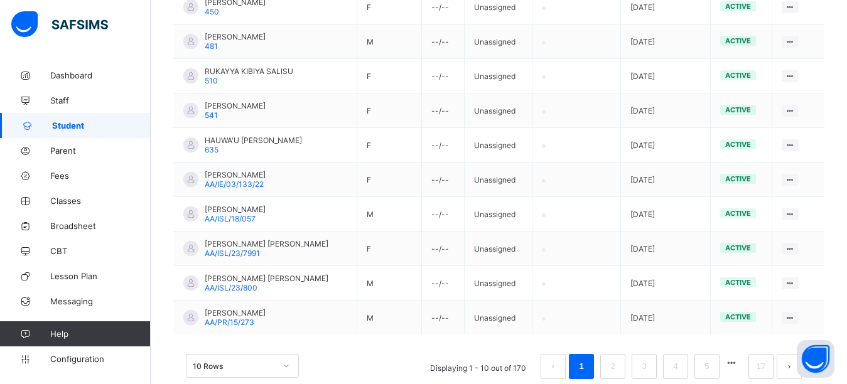
scroll to position [344, 0]
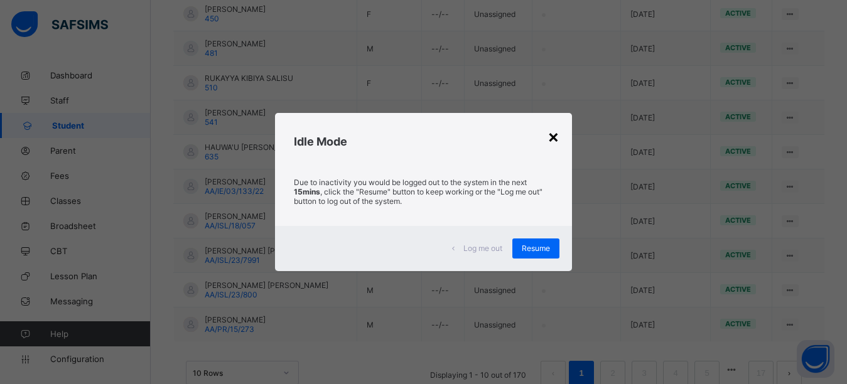
type input "******"
click at [555, 140] on div "×" at bounding box center [553, 136] width 12 height 21
click at [555, 137] on div "×" at bounding box center [553, 136] width 12 height 21
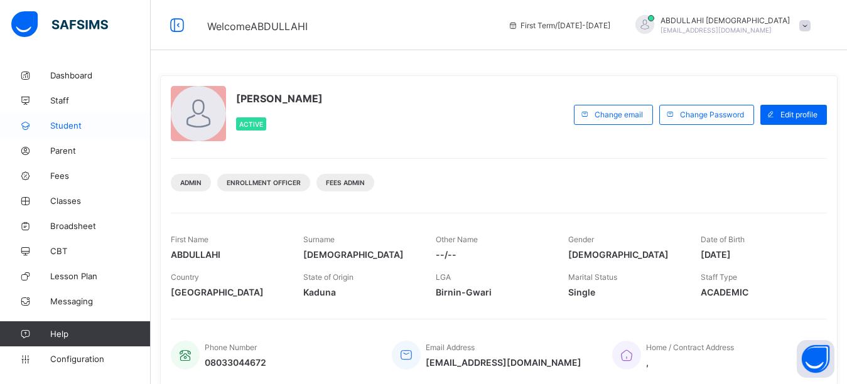
click at [61, 126] on span "Student" at bounding box center [100, 125] width 100 height 10
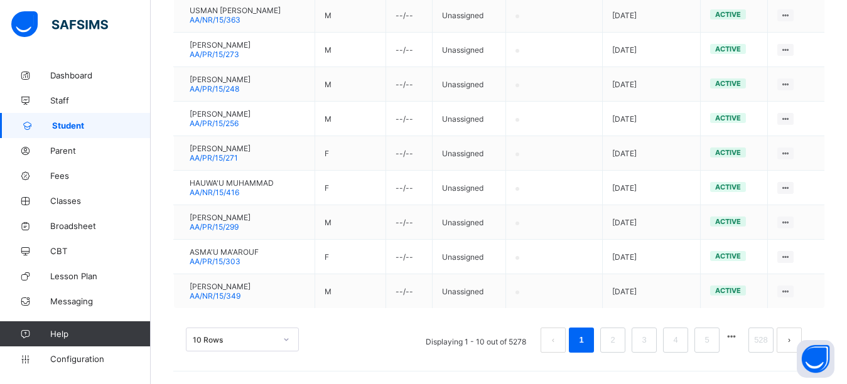
scroll to position [216, 0]
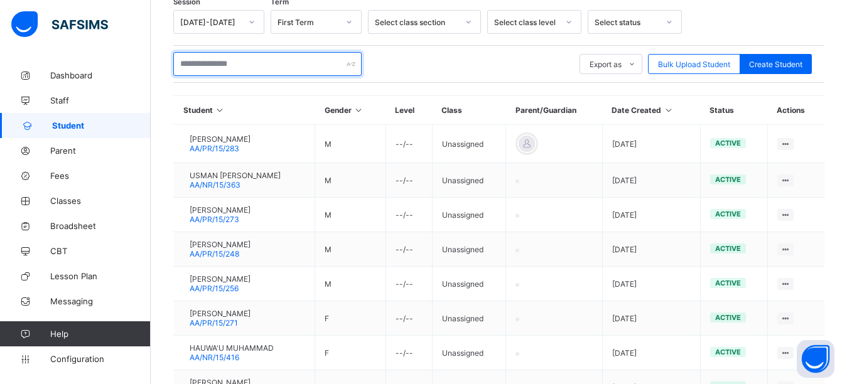
click at [259, 68] on input "text" at bounding box center [267, 64] width 188 height 24
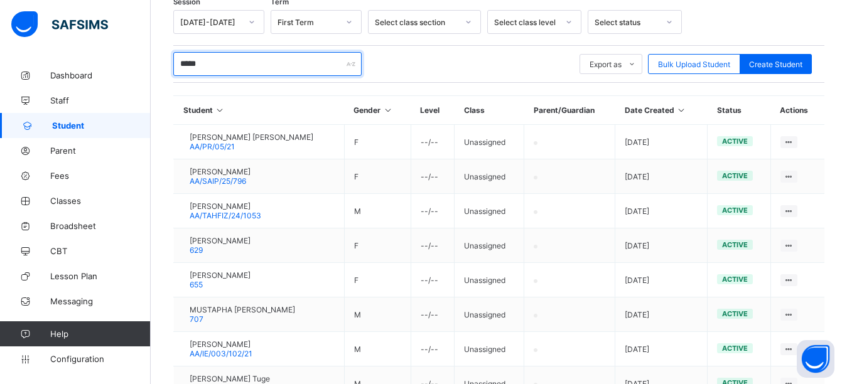
scroll to position [377, 0]
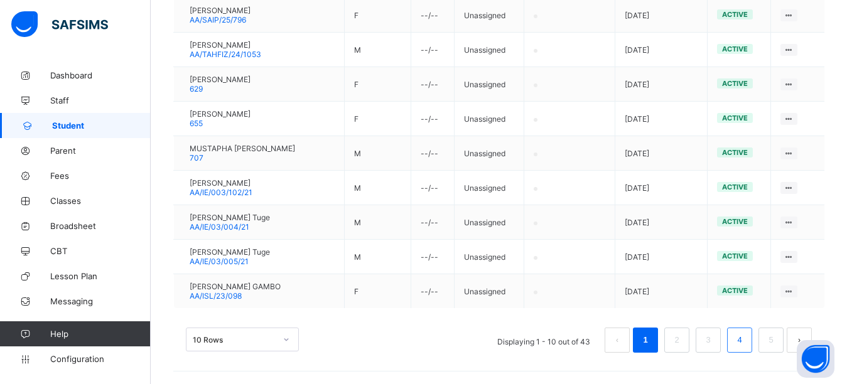
type input "*****"
click at [745, 334] on link "4" at bounding box center [739, 340] width 12 height 16
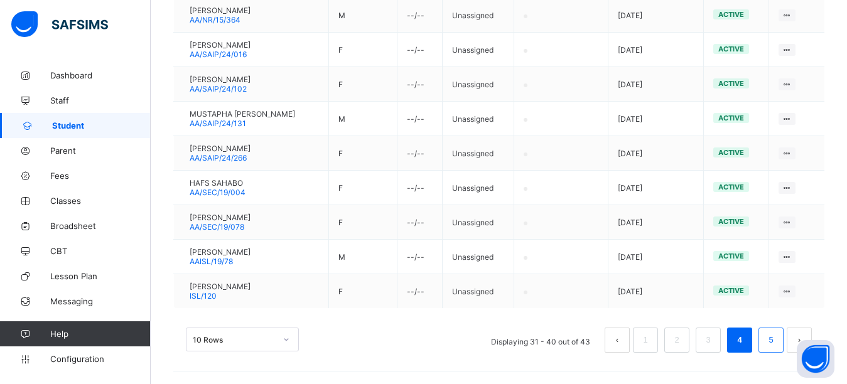
click at [776, 336] on link "5" at bounding box center [770, 340] width 12 height 16
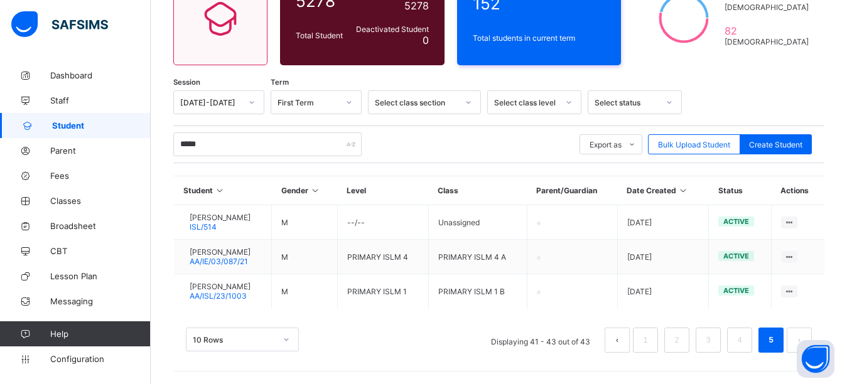
scroll to position [136, 0]
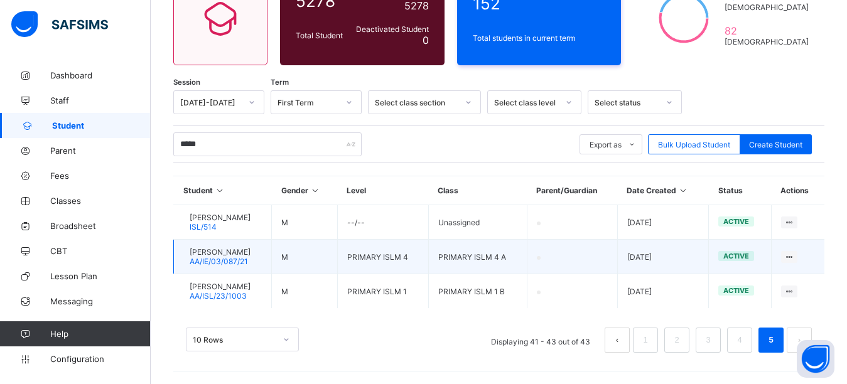
click at [183, 257] on div at bounding box center [183, 257] width 0 height 0
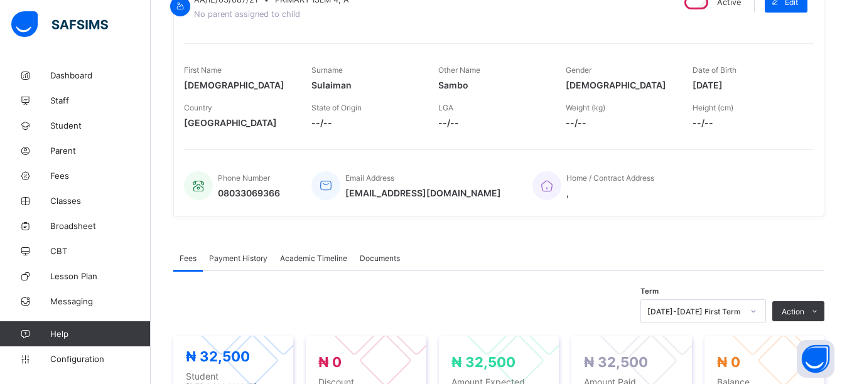
scroll to position [145, 0]
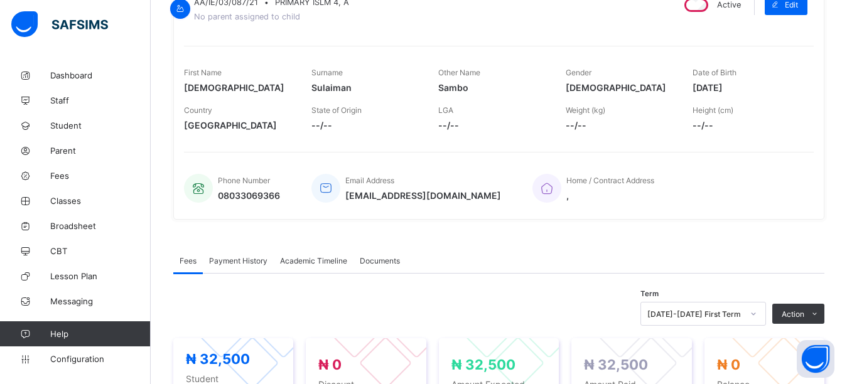
click at [243, 265] on span "Payment History" at bounding box center [238, 260] width 58 height 9
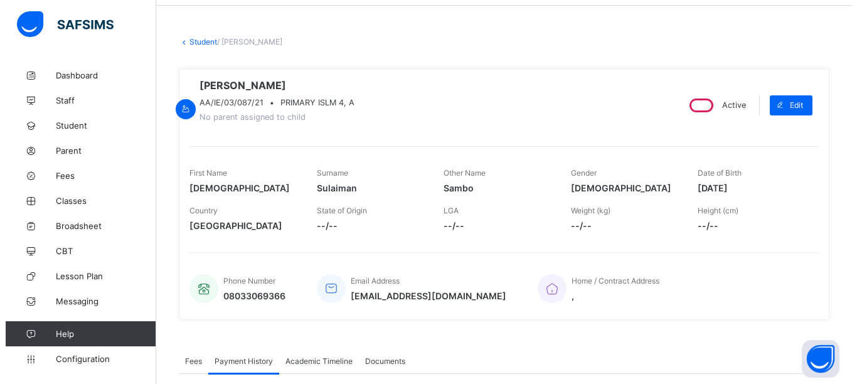
scroll to position [213, 0]
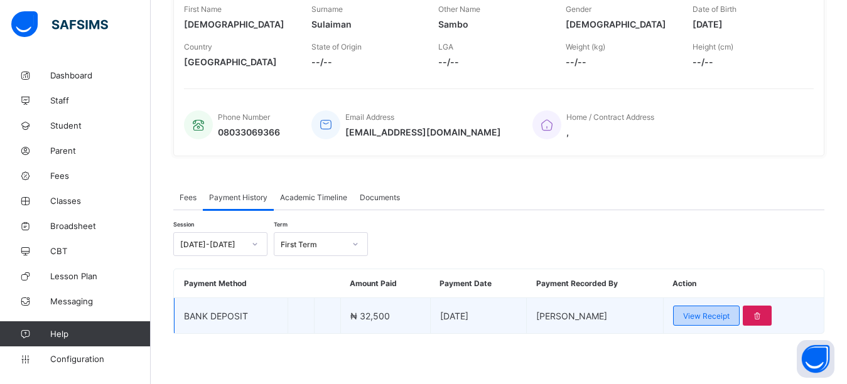
click at [719, 318] on span "View Receipt" at bounding box center [706, 315] width 46 height 9
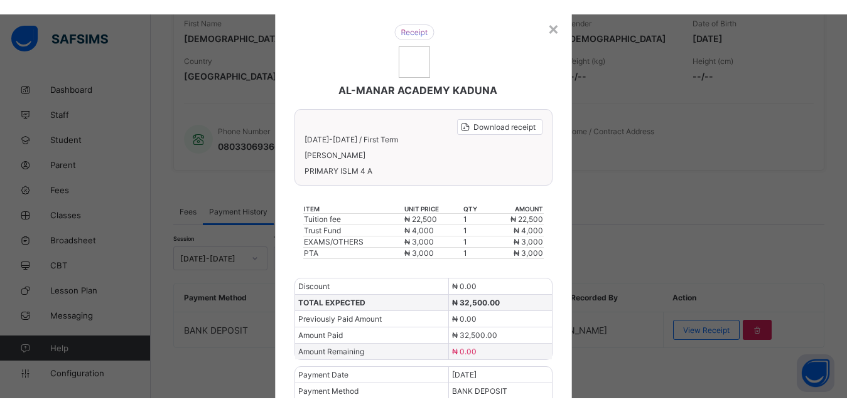
scroll to position [185, 0]
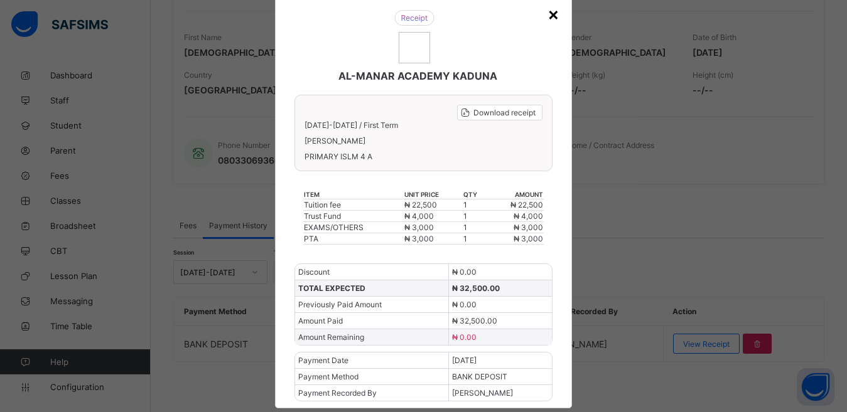
click at [554, 13] on div "×" at bounding box center [553, 13] width 12 height 21
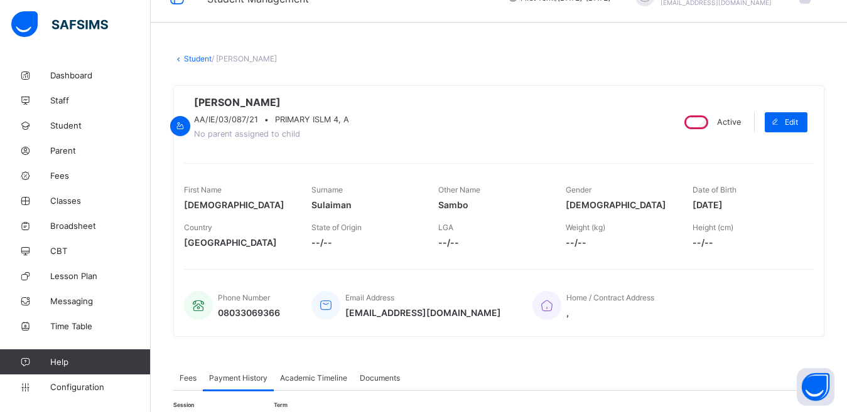
scroll to position [0, 0]
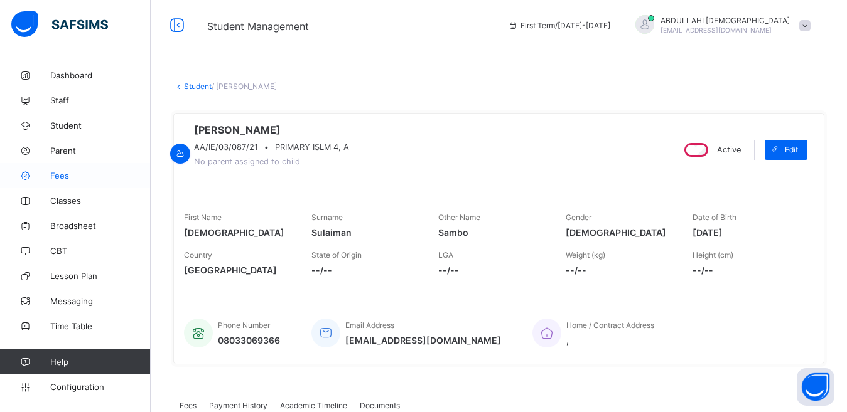
click at [65, 171] on span "Fees" at bounding box center [100, 176] width 100 height 10
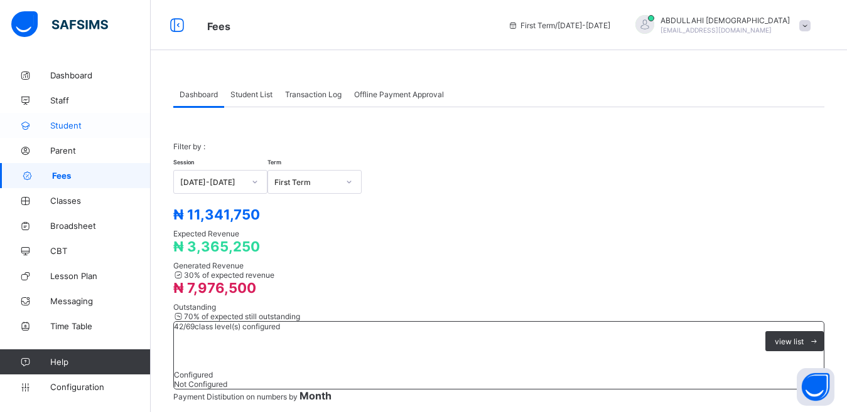
click at [57, 129] on span "Student" at bounding box center [100, 125] width 100 height 10
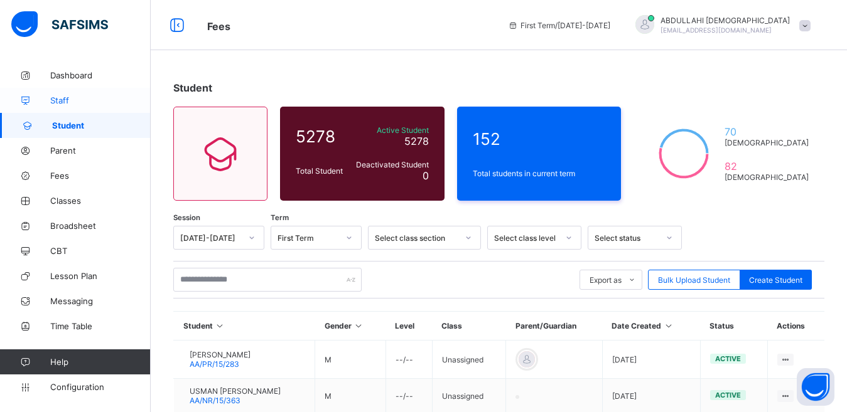
click at [68, 99] on span "Staff" at bounding box center [100, 100] width 100 height 10
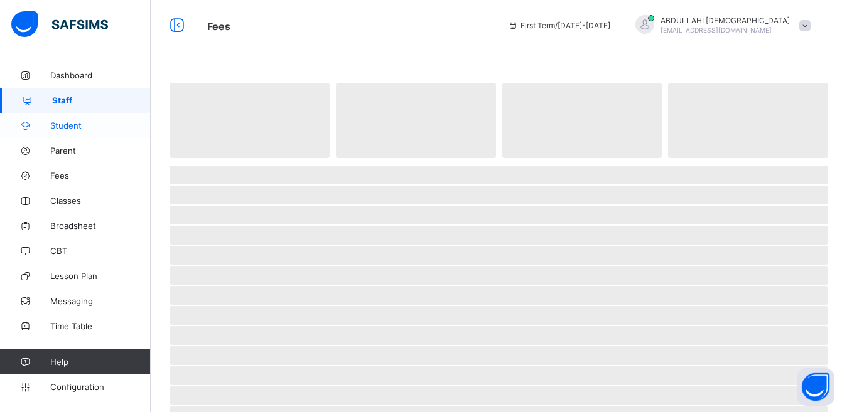
click at [72, 129] on span "Student" at bounding box center [100, 125] width 100 height 10
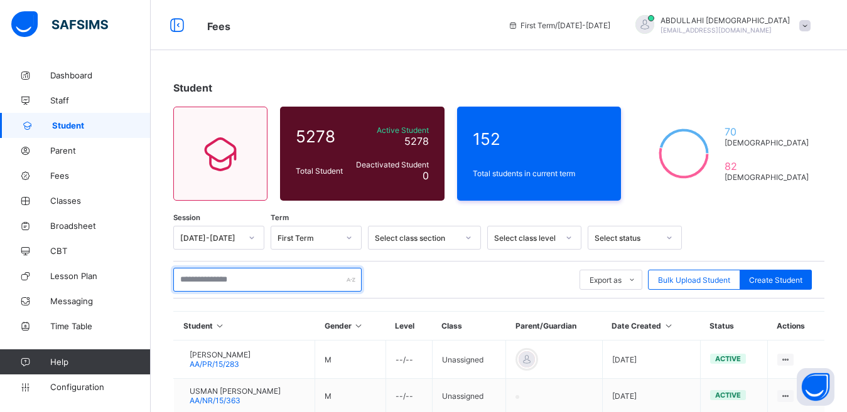
click at [238, 277] on input "text" at bounding box center [267, 280] width 188 height 24
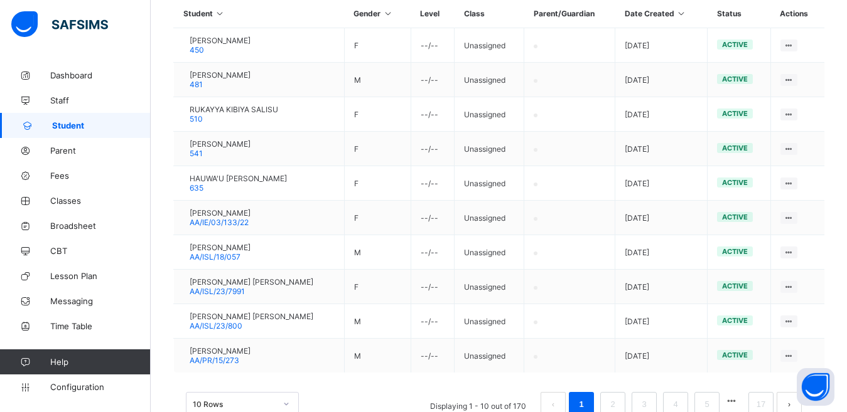
scroll to position [349, 0]
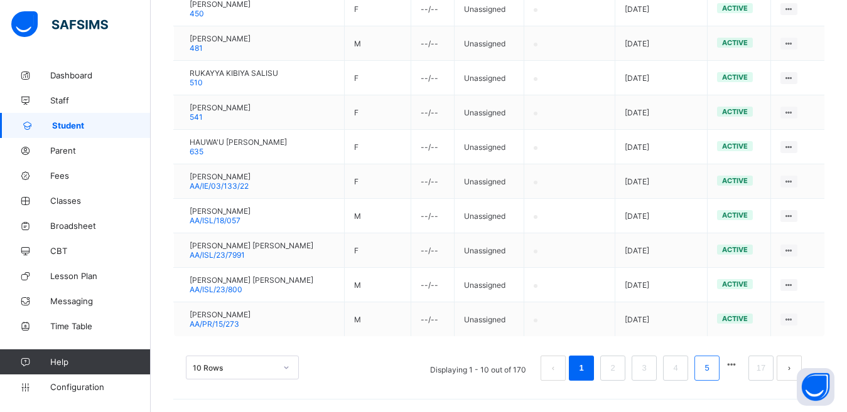
click at [712, 365] on link "5" at bounding box center [706, 368] width 12 height 16
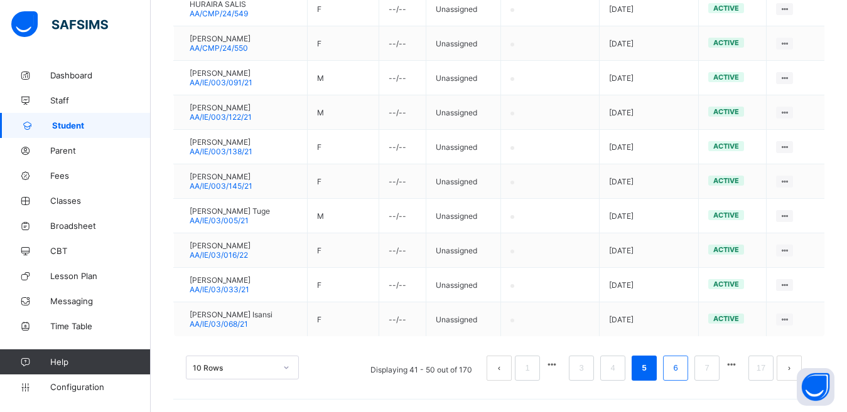
click at [681, 367] on link "6" at bounding box center [675, 368] width 12 height 16
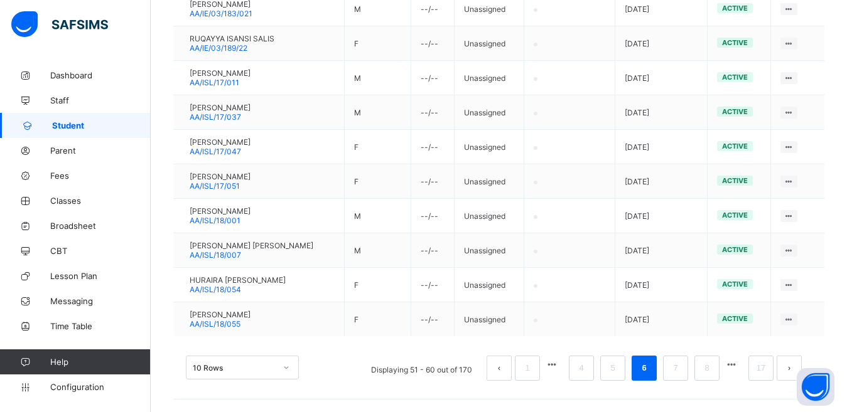
click at [704, 373] on ul "Displaying 51 - 60 out of 170 1 4 5 6 7 8 17" at bounding box center [586, 368] width 450 height 25
click at [710, 372] on li "8" at bounding box center [706, 368] width 25 height 25
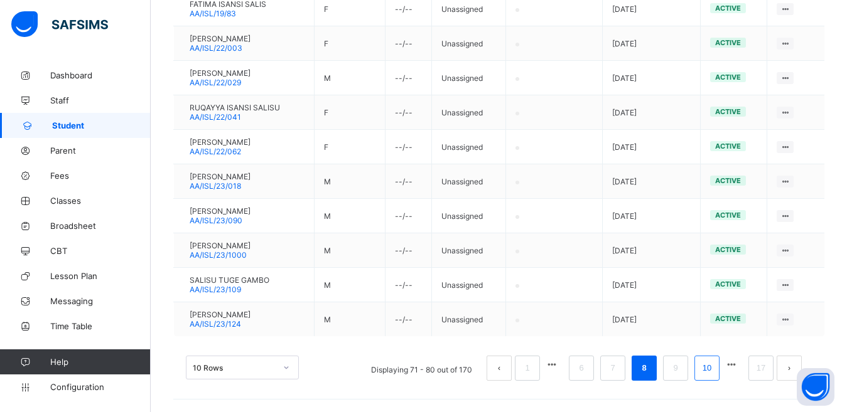
click at [714, 377] on li "10" at bounding box center [706, 368] width 25 height 25
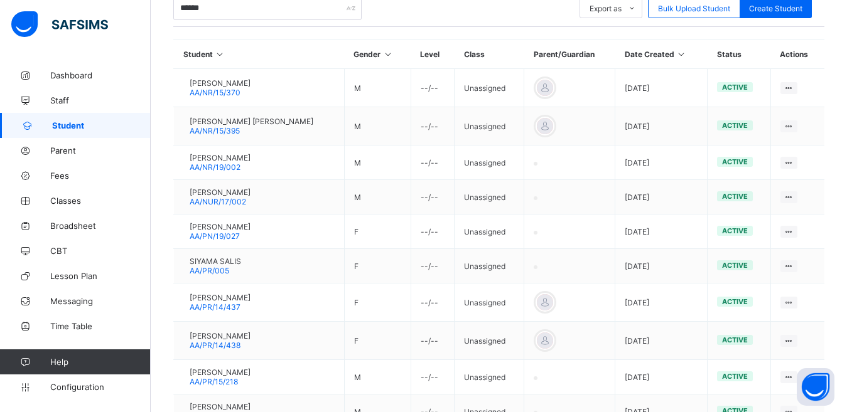
scroll to position [249, 0]
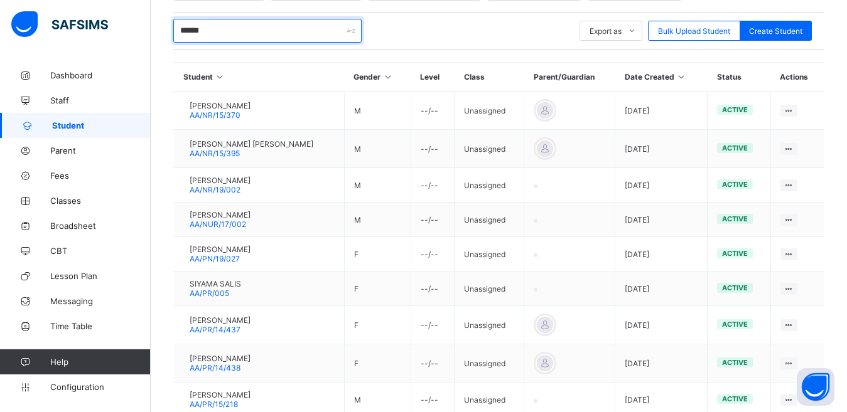
click at [218, 33] on input "******" at bounding box center [267, 31] width 188 height 24
type input "*"
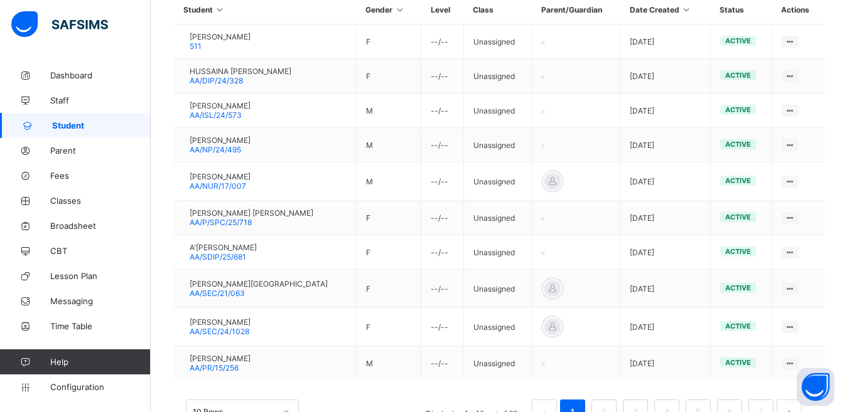
scroll to position [315, 0]
type input "********"
click at [609, 383] on link "2" at bounding box center [603, 413] width 12 height 16
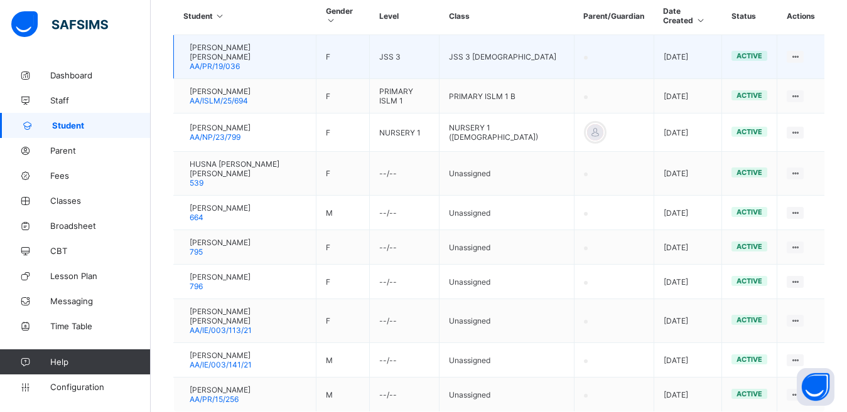
click at [183, 57] on div at bounding box center [183, 57] width 0 height 0
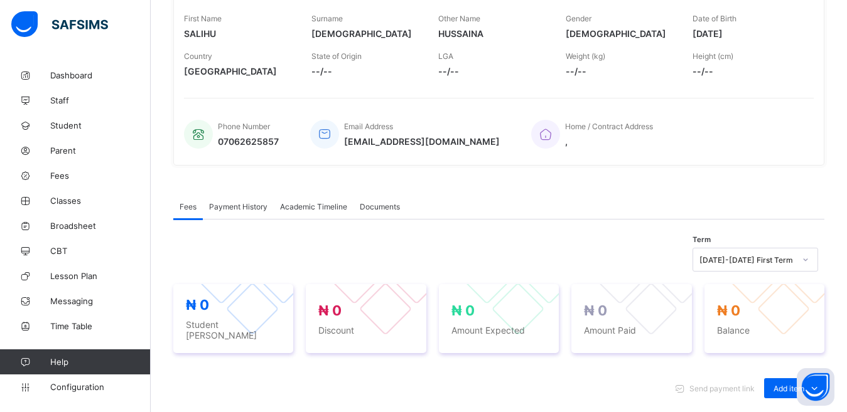
scroll to position [241, 0]
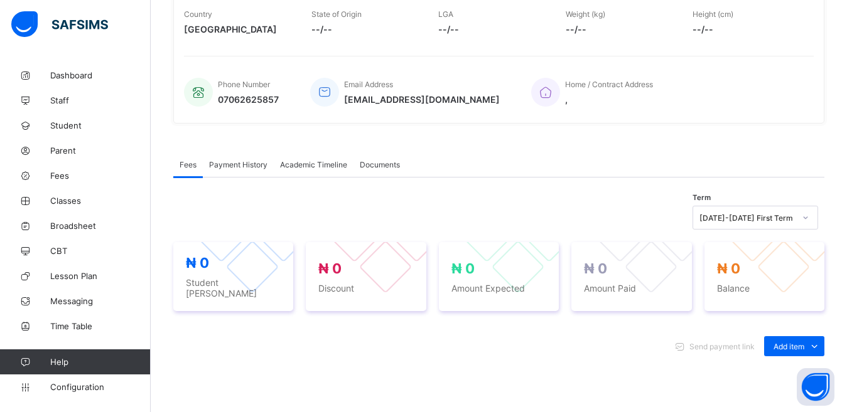
click at [241, 169] on span "Payment History" at bounding box center [238, 164] width 58 height 9
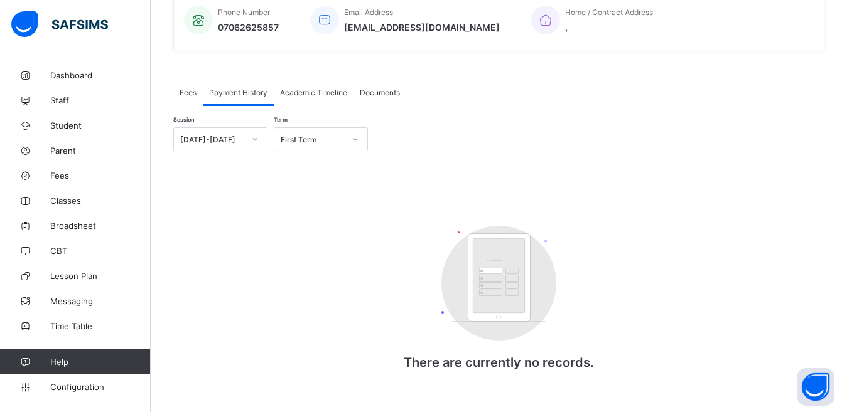
scroll to position [41, 0]
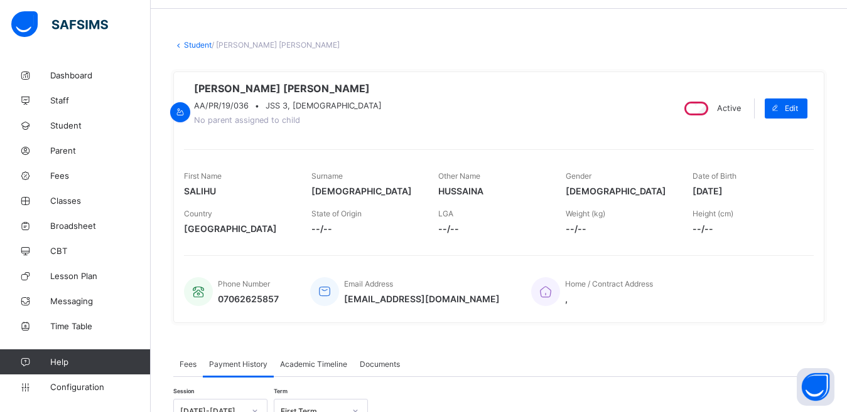
click at [189, 368] on span "Fees" at bounding box center [187, 364] width 17 height 9
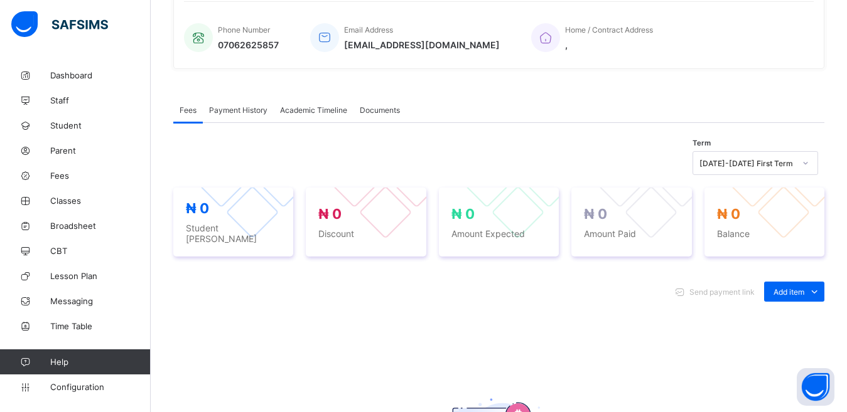
scroll to position [310, 0]
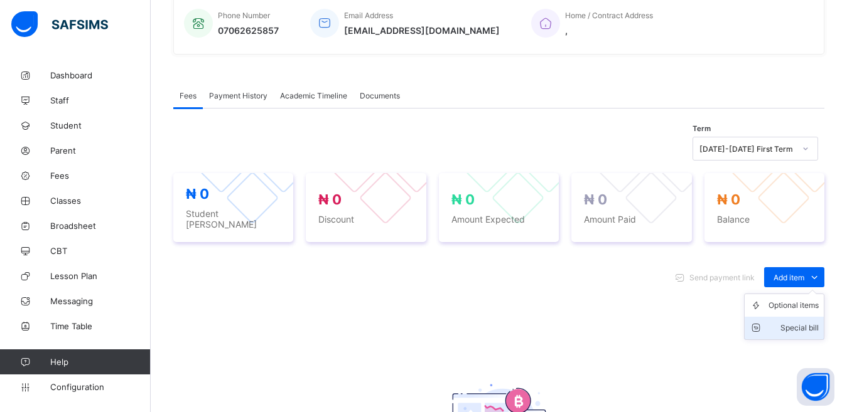
click at [815, 324] on div "Special bill" at bounding box center [793, 328] width 50 height 13
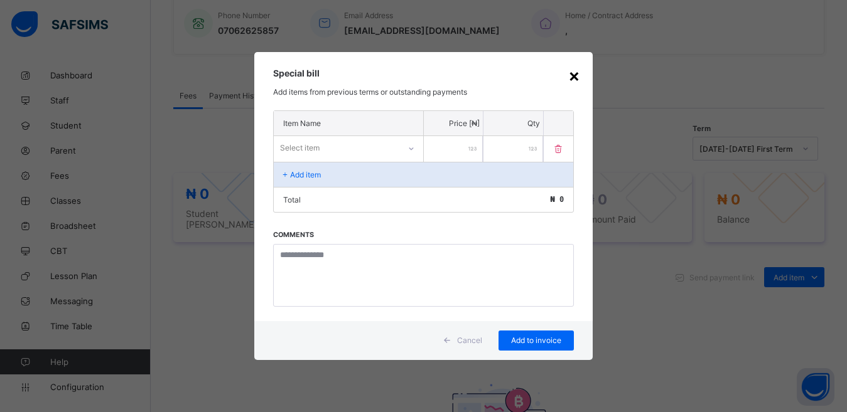
click at [577, 74] on div "×" at bounding box center [574, 75] width 12 height 21
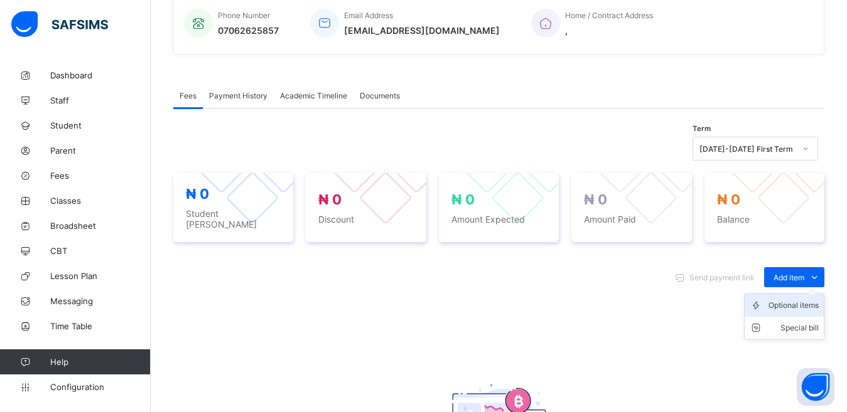
click at [805, 301] on div "Optional items" at bounding box center [793, 305] width 50 height 13
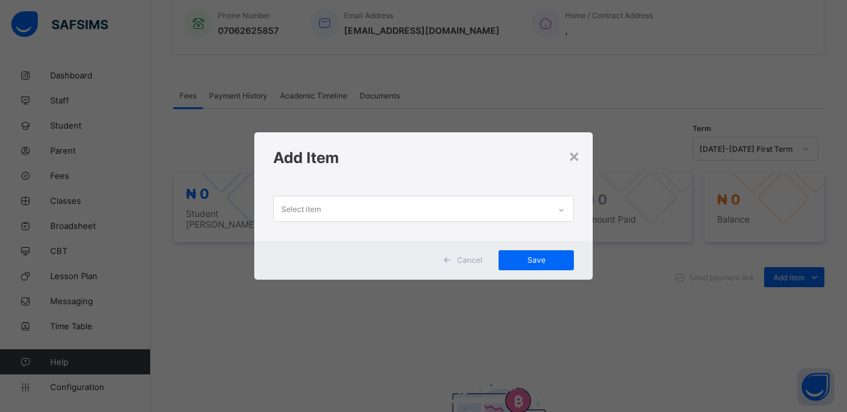
click at [475, 206] on div "Select item" at bounding box center [412, 208] width 276 height 24
click at [575, 159] on div "×" at bounding box center [574, 155] width 12 height 21
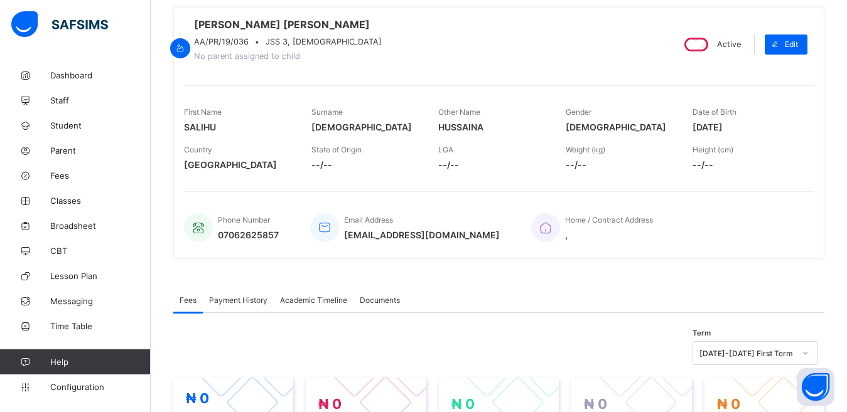
scroll to position [73, 0]
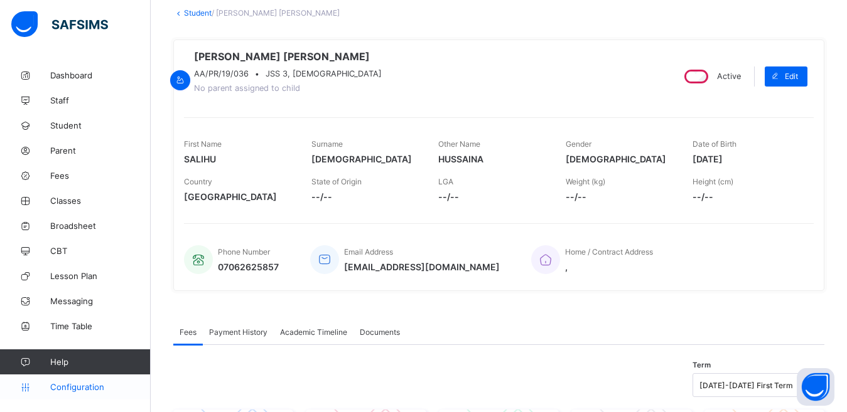
click at [65, 383] on span "Configuration" at bounding box center [100, 387] width 100 height 10
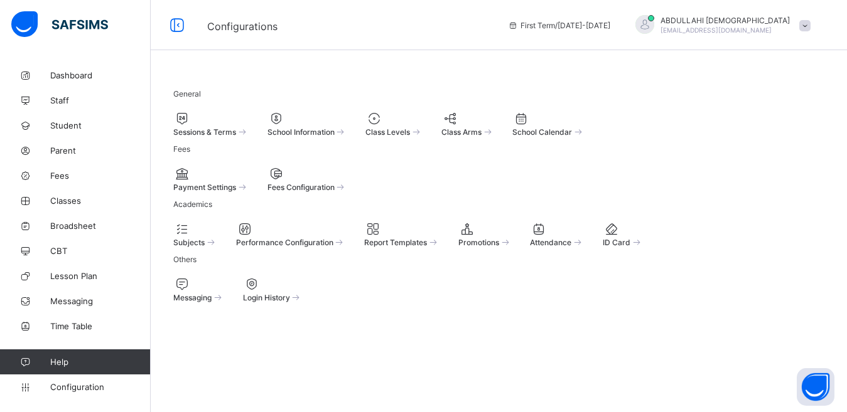
click at [347, 181] on div "Fees Configuration" at bounding box center [307, 186] width 80 height 11
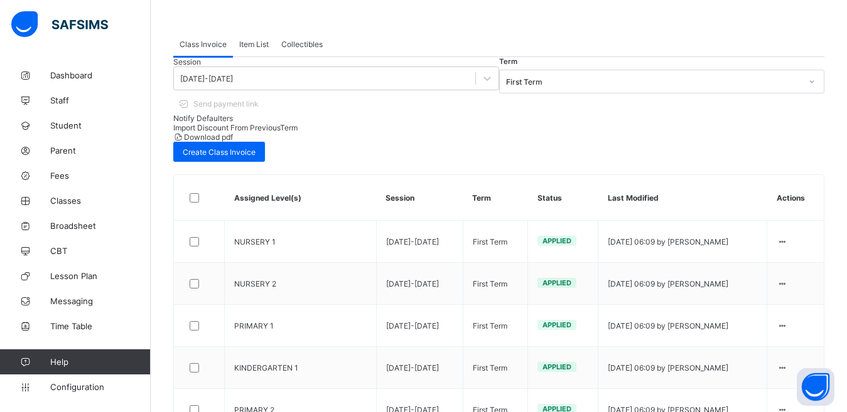
scroll to position [73, 0]
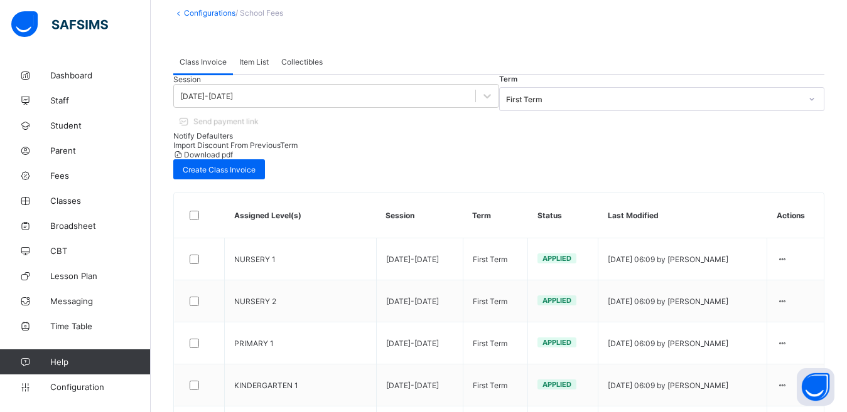
click at [259, 117] on span "Send payment link" at bounding box center [225, 121] width 65 height 9
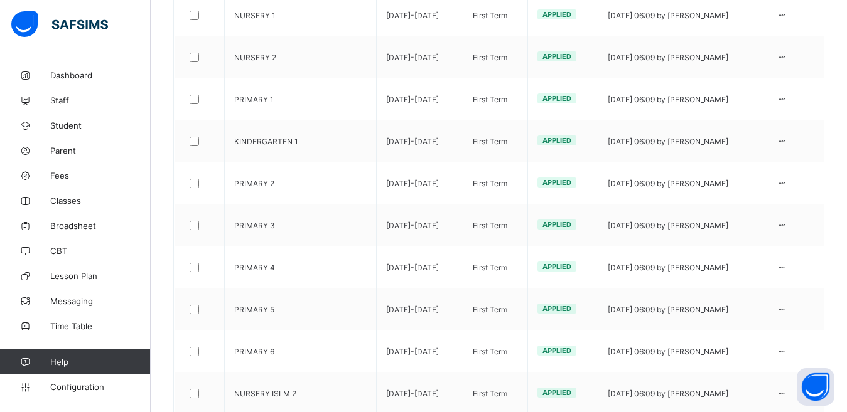
scroll to position [0, 0]
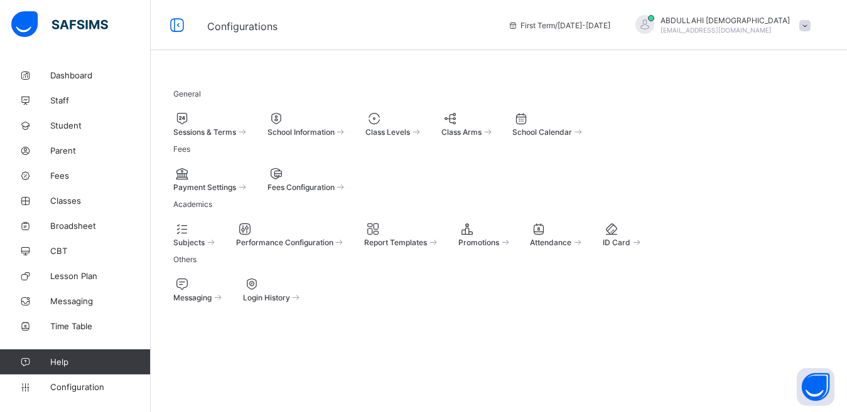
scroll to position [73, 0]
click at [459, 111] on span at bounding box center [450, 118] width 18 height 15
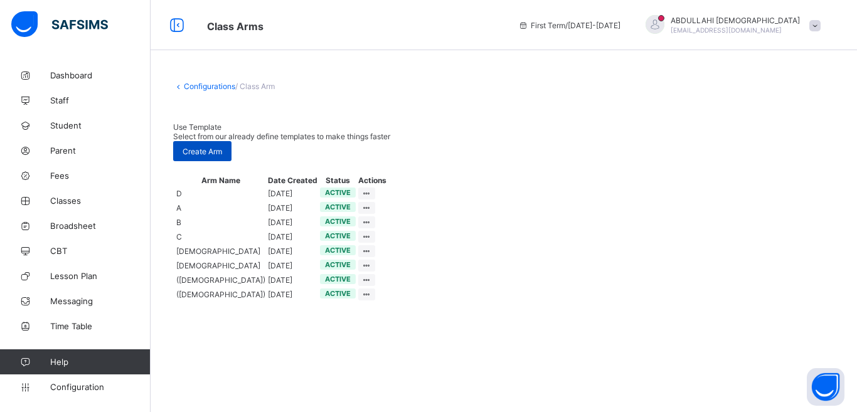
click at [222, 147] on span "Create Arm" at bounding box center [203, 151] width 40 height 9
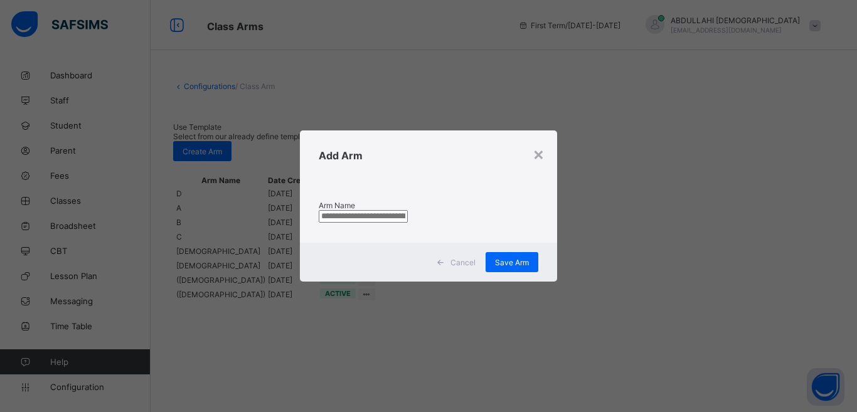
click at [408, 212] on input "text" at bounding box center [363, 216] width 89 height 13
click at [539, 153] on div "×" at bounding box center [539, 153] width 12 height 21
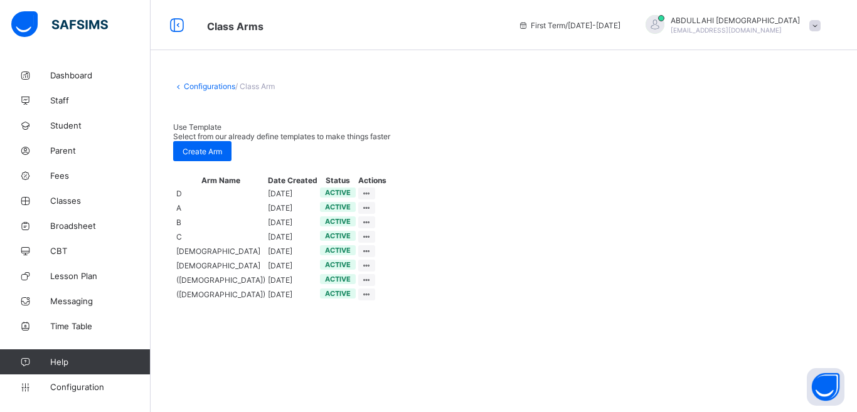
click at [222, 132] on span "Use Template" at bounding box center [197, 126] width 48 height 9
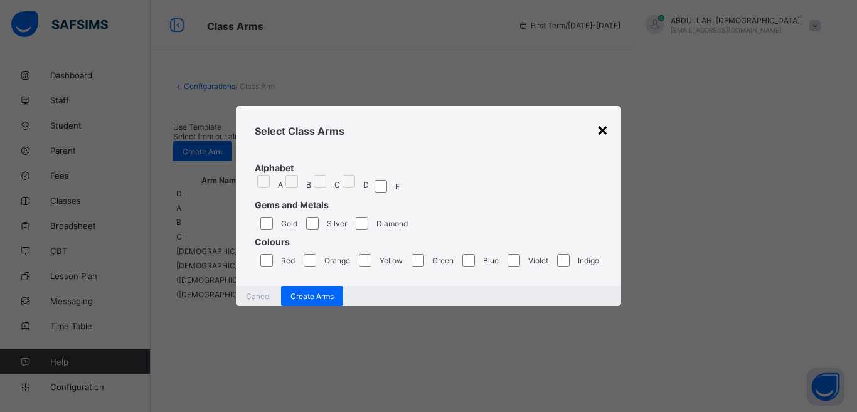
click at [601, 119] on div "×" at bounding box center [603, 129] width 12 height 21
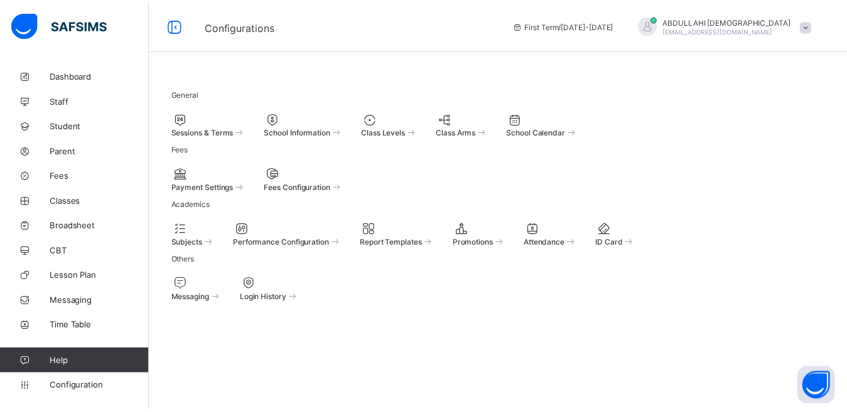
scroll to position [73, 0]
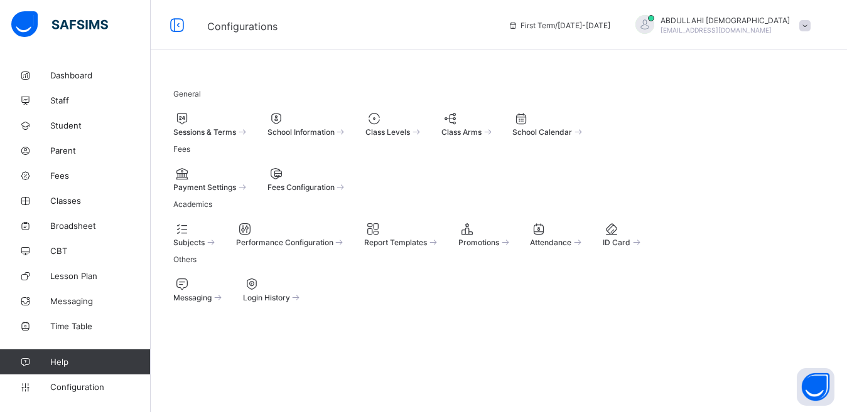
click at [422, 111] on div "Class Levels" at bounding box center [393, 124] width 57 height 26
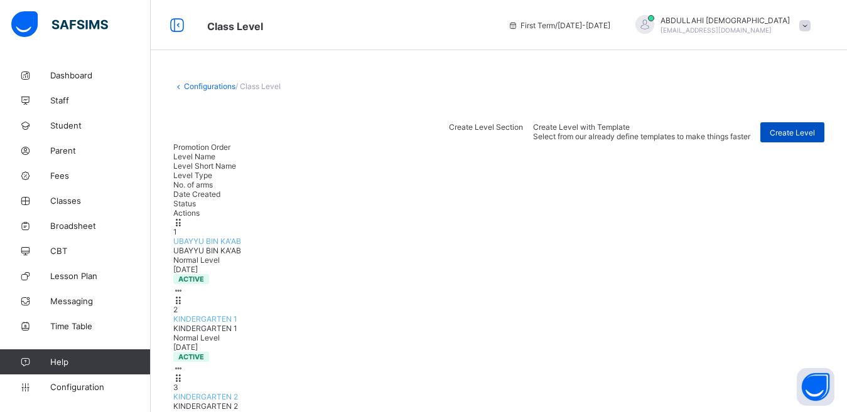
click at [824, 130] on div "Create Level" at bounding box center [792, 132] width 64 height 20
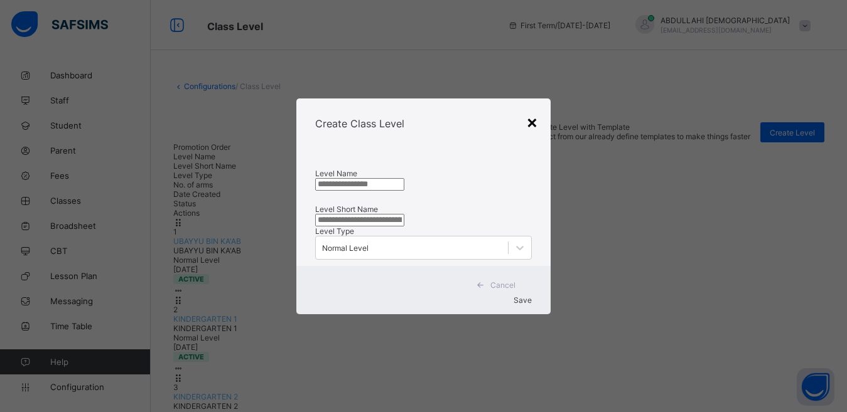
click at [530, 111] on div "×" at bounding box center [532, 121] width 12 height 21
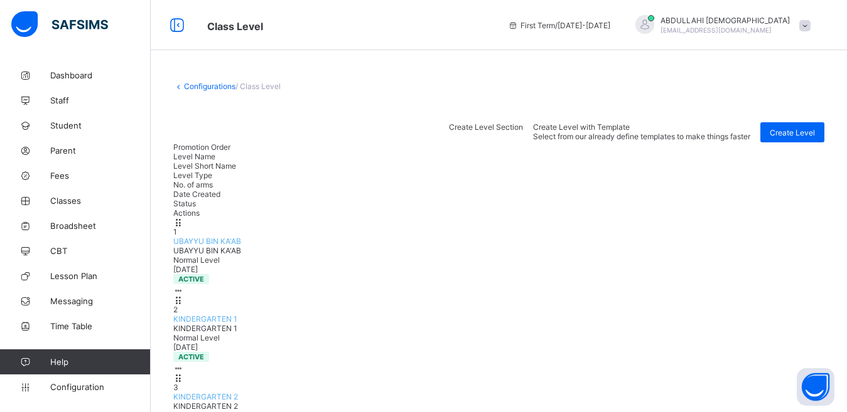
click at [523, 132] on span "Create Level Section" at bounding box center [486, 126] width 74 height 9
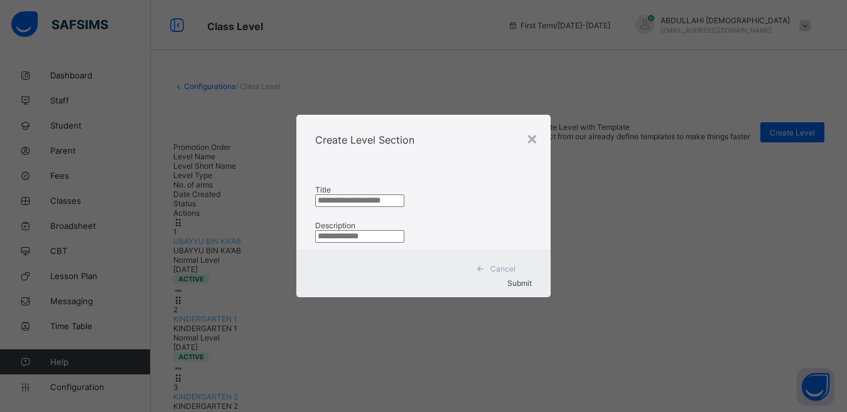
click at [404, 195] on input "text" at bounding box center [359, 201] width 89 height 13
click at [533, 127] on div "×" at bounding box center [532, 137] width 12 height 21
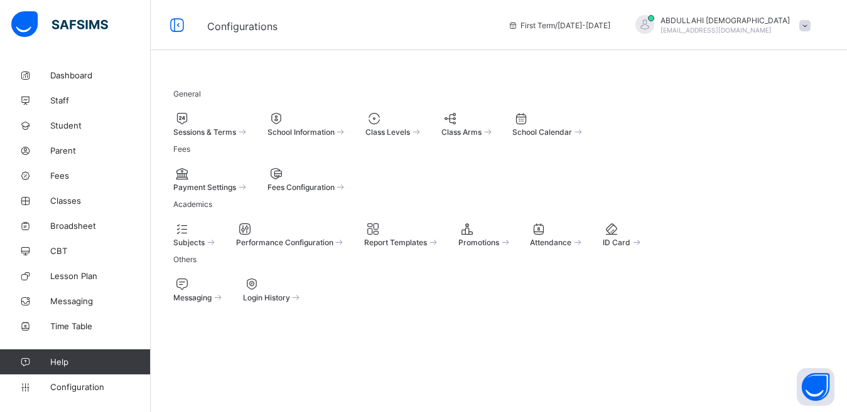
scroll to position [73, 0]
click at [233, 183] on span "Payment Settings" at bounding box center [204, 187] width 63 height 9
click at [334, 183] on span "Fees Configuration" at bounding box center [300, 187] width 67 height 9
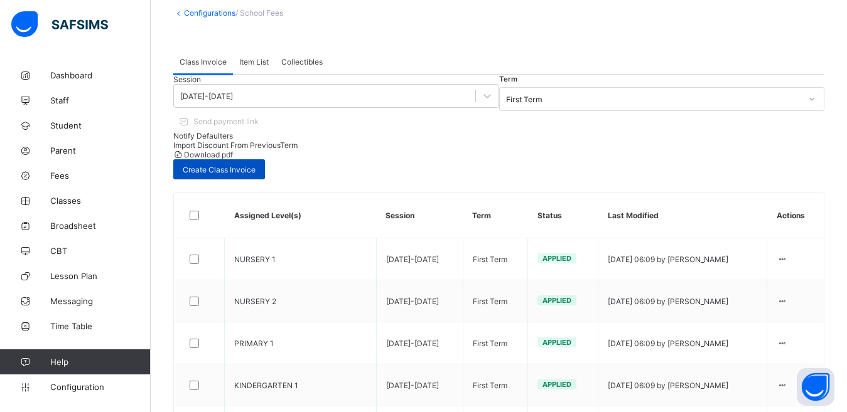
click at [265, 159] on div "Create Class Invoice" at bounding box center [219, 169] width 92 height 20
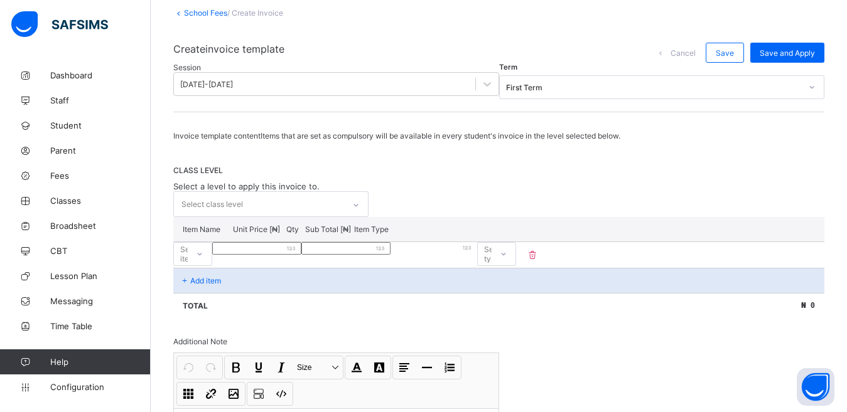
click at [306, 217] on div "Select class level" at bounding box center [259, 204] width 170 height 24
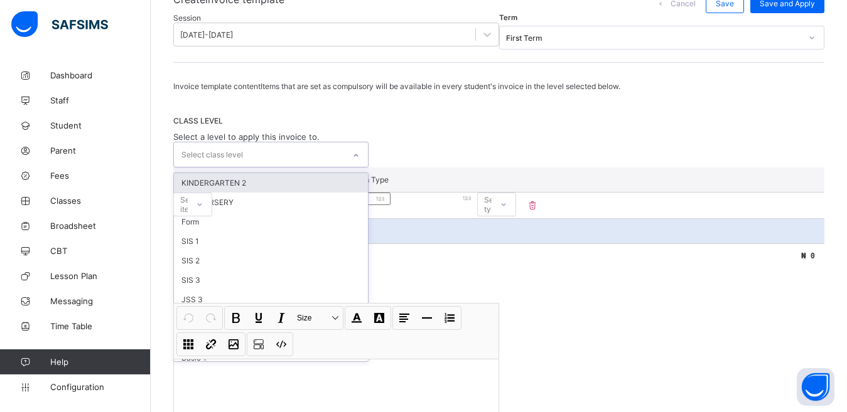
scroll to position [146, 0]
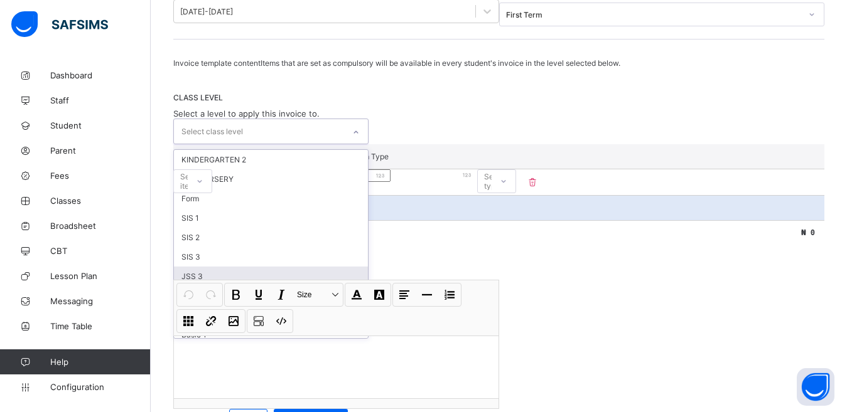
click at [251, 286] on div "JSS 3" at bounding box center [271, 276] width 194 height 19
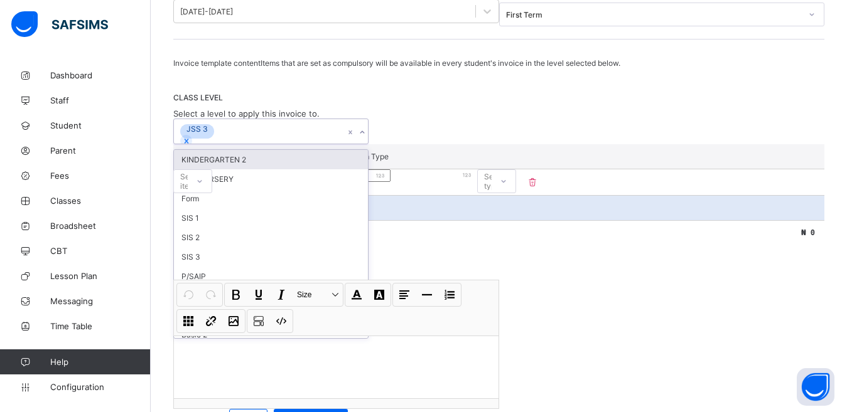
click at [393, 144] on div "option JSS 3, selected. option KINDERGARTEN 2 focused, 1 of 37. 36 results avai…" at bounding box center [498, 132] width 651 height 26
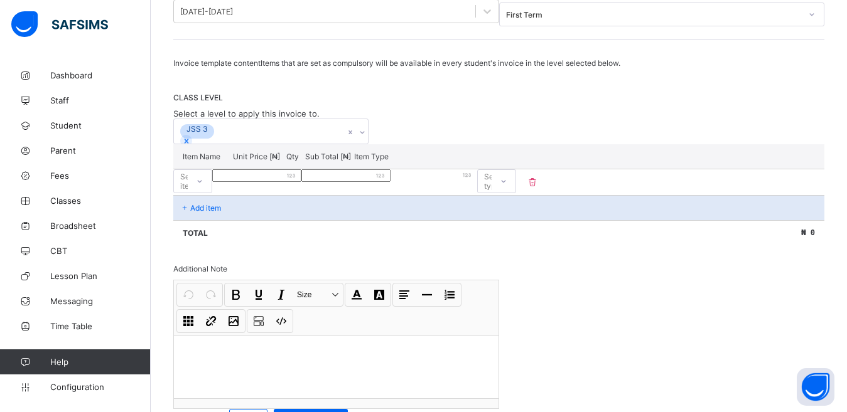
click at [318, 220] on div "Add item" at bounding box center [498, 207] width 651 height 25
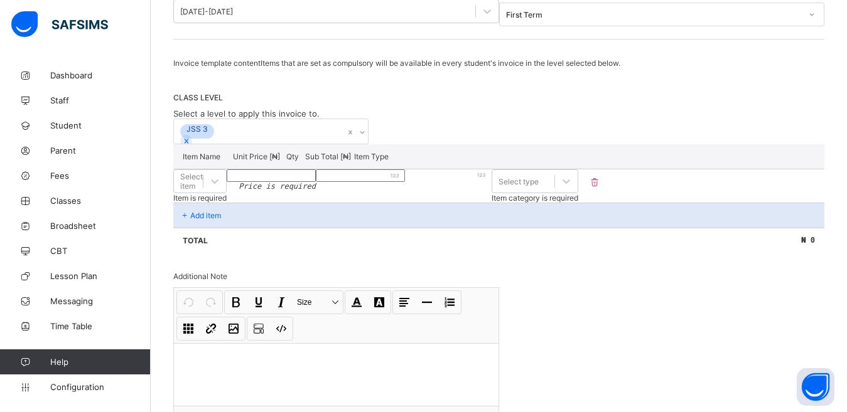
click at [216, 220] on p "Add item" at bounding box center [205, 215] width 31 height 9
click at [227, 193] on div "Select item" at bounding box center [199, 181] width 53 height 24
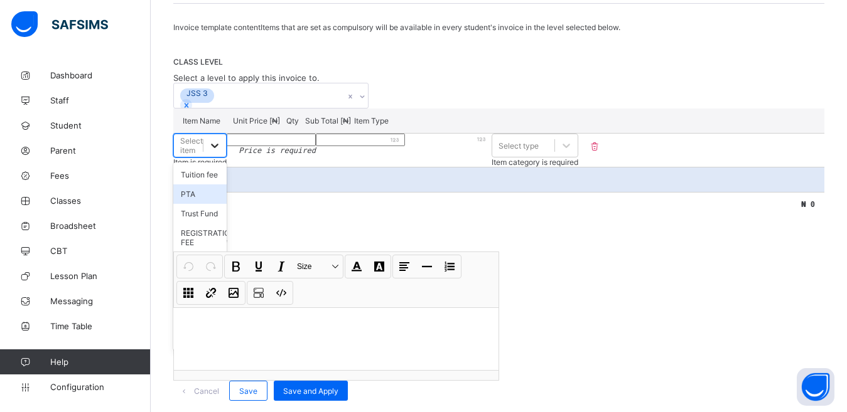
scroll to position [185, 0]
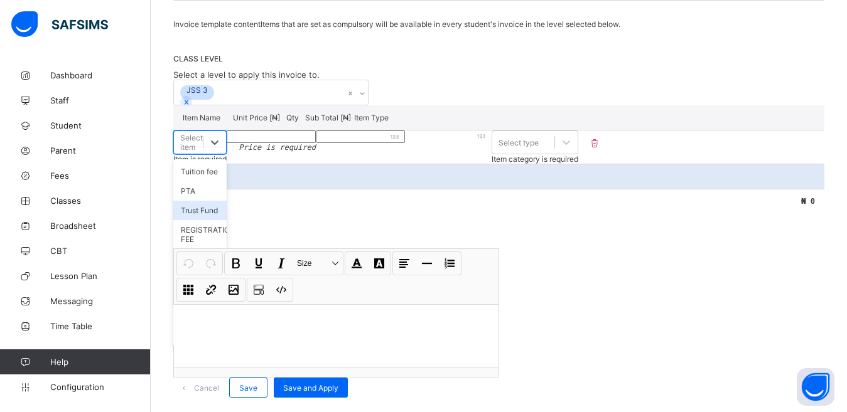
click at [227, 220] on div "Trust Fund" at bounding box center [199, 210] width 53 height 19
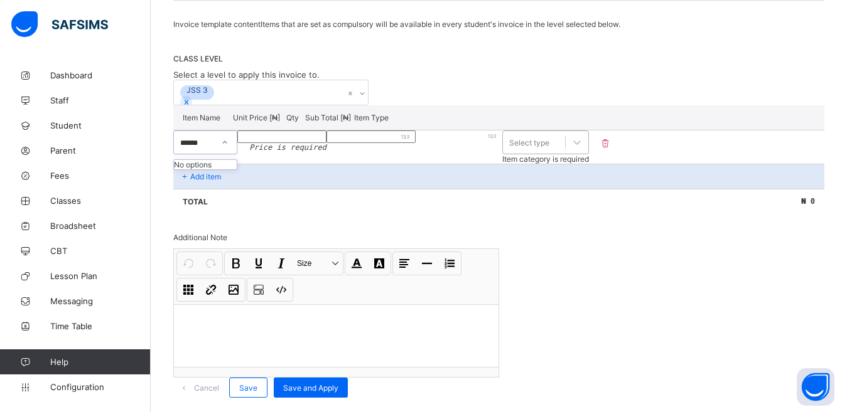
type input "******"
click at [549, 147] on div "Select type" at bounding box center [529, 142] width 40 height 9
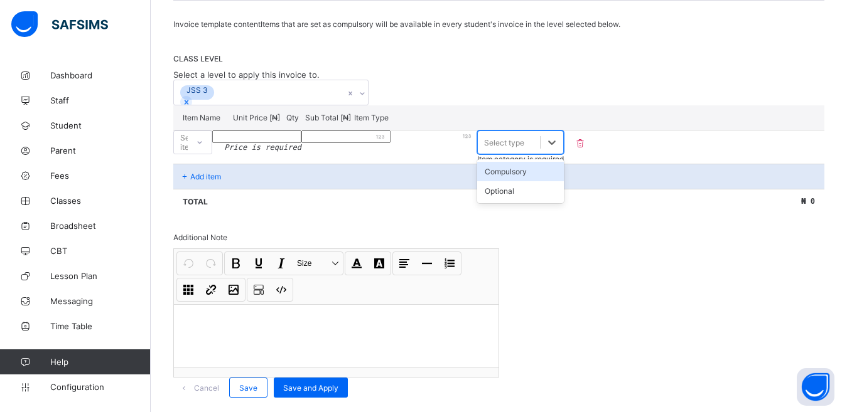
click at [564, 181] on div "Compulsory" at bounding box center [520, 171] width 87 height 19
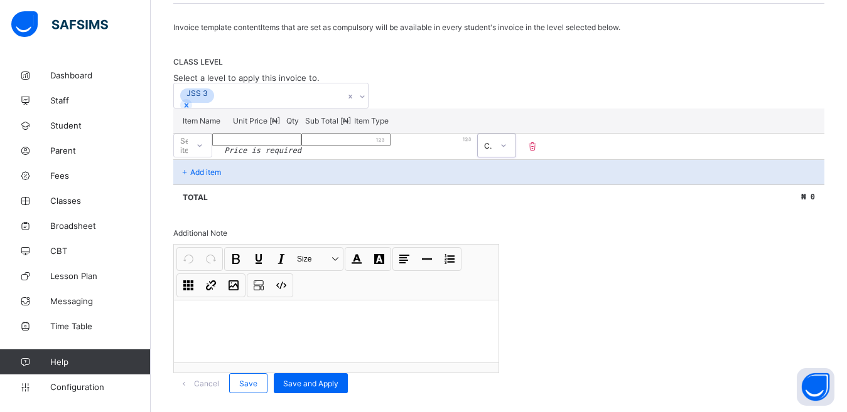
click at [208, 177] on p "Add item" at bounding box center [205, 172] width 31 height 9
click at [188, 154] on div "Select item" at bounding box center [181, 146] width 14 height 18
click at [211, 211] on div "PTA" at bounding box center [193, 201] width 38 height 19
click at [301, 146] on input "number" at bounding box center [256, 140] width 89 height 13
type input "*"
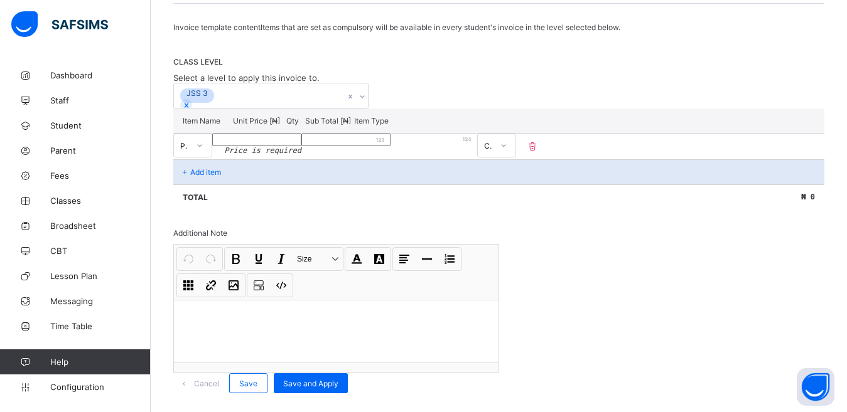
type input "*"
type input "***"
type input "****"
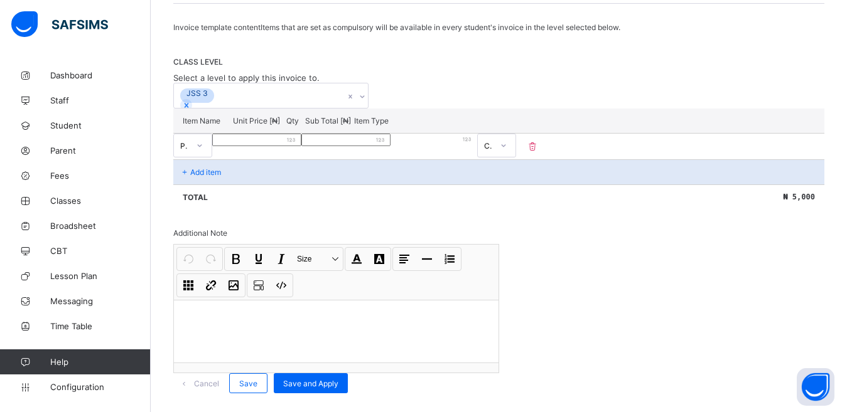
type input "****"
click at [217, 177] on p "Add item" at bounding box center [205, 172] width 31 height 9
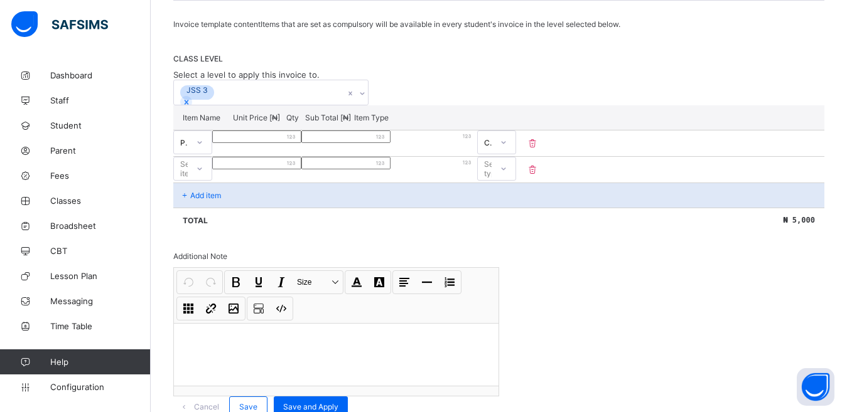
click at [215, 200] on p "Add item" at bounding box center [205, 195] width 31 height 9
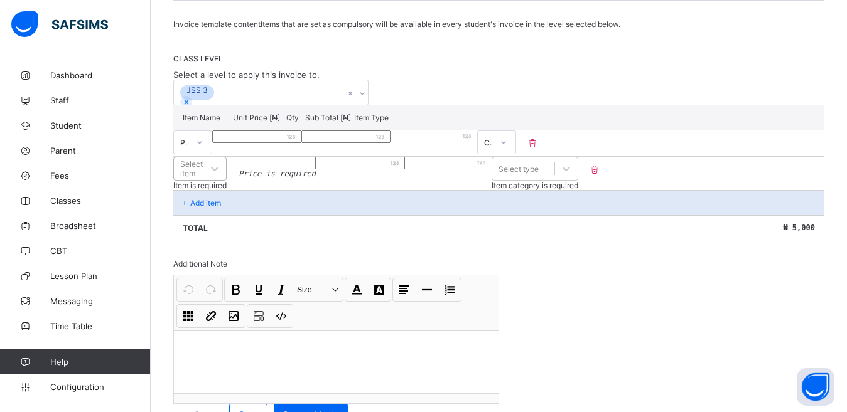
click at [292, 224] on div "Item Name Unit Price [ ₦ ] Qty Sub Total [ ₦ ] Item Type PTA **** * **** Compul…" at bounding box center [498, 172] width 651 height 135
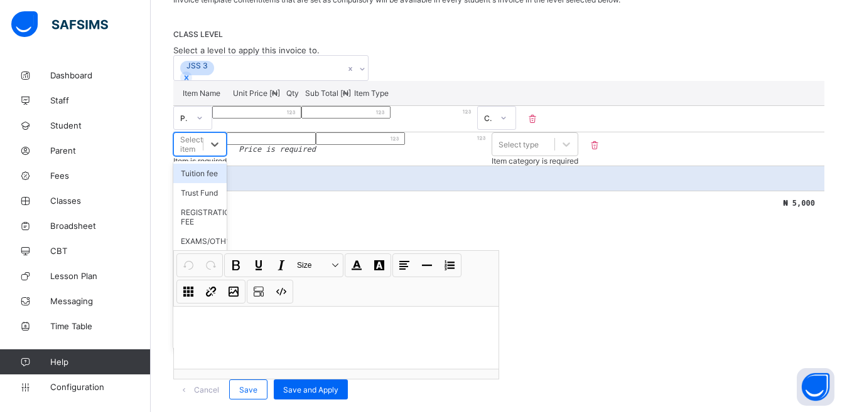
scroll to position [211, 0]
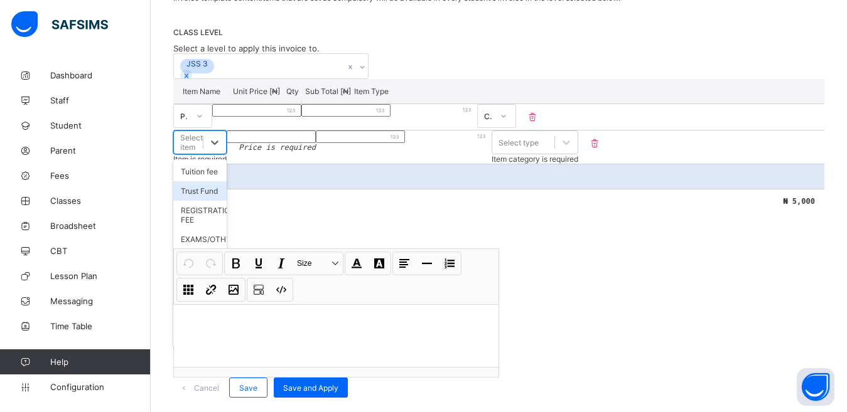
click at [227, 201] on div "Trust Fund" at bounding box center [199, 190] width 53 height 19
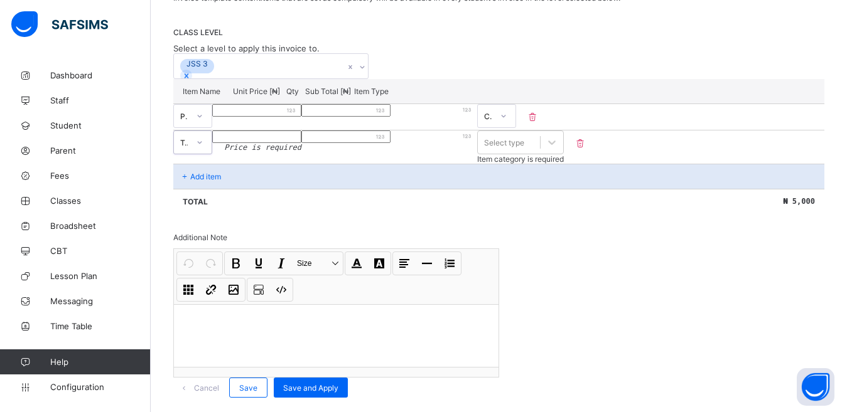
click at [301, 143] on input "number" at bounding box center [256, 137] width 89 height 13
type input "*"
type input "****"
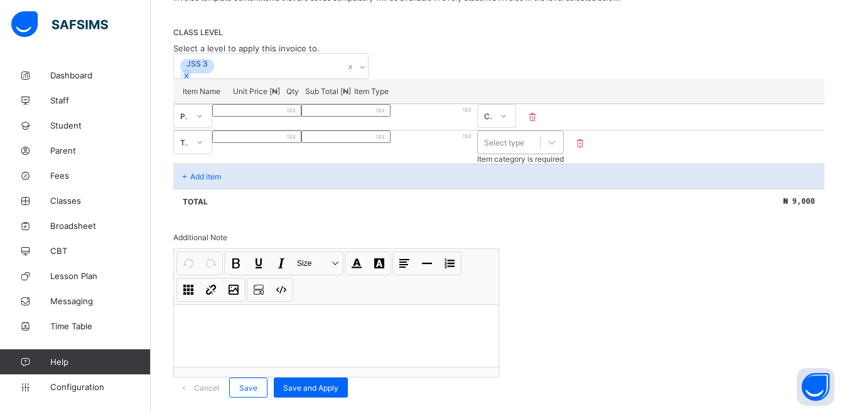
type input "****"
click at [524, 147] on div "Select type" at bounding box center [504, 142] width 40 height 9
click at [564, 181] on div "Compulsory" at bounding box center [520, 171] width 87 height 19
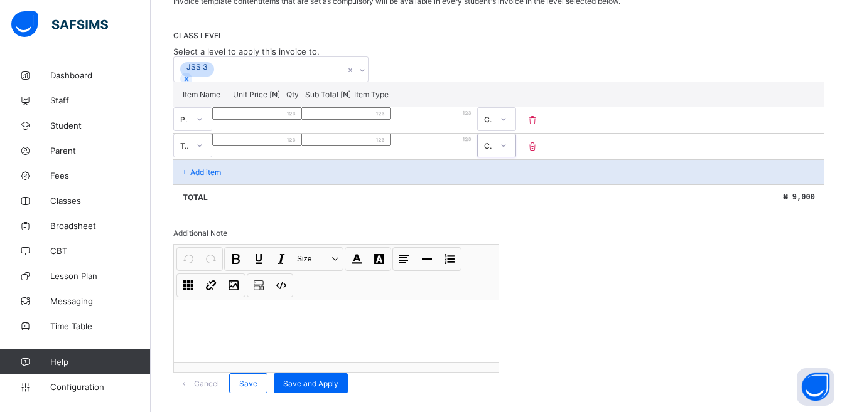
click at [218, 177] on p "Add item" at bounding box center [205, 172] width 31 height 9
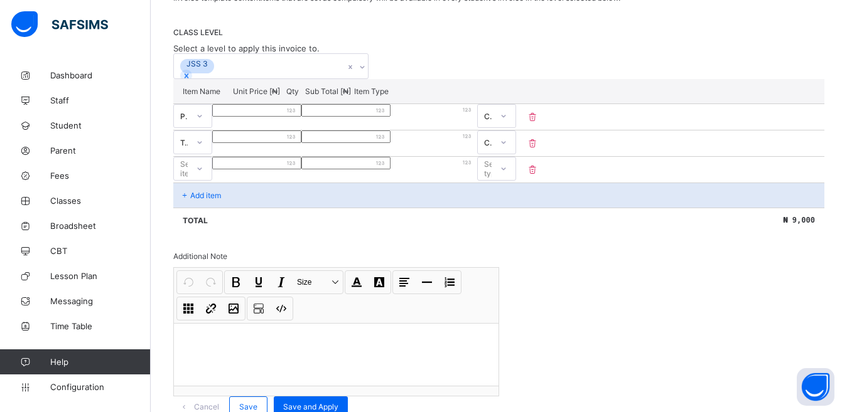
click at [212, 200] on p "Add item" at bounding box center [205, 195] width 31 height 9
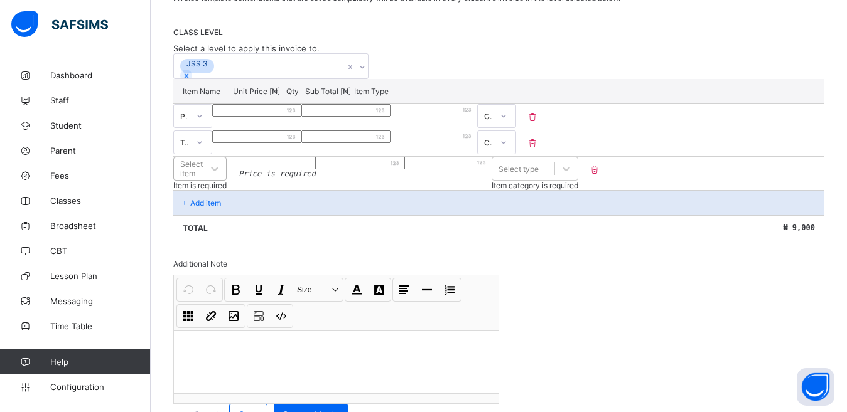
click at [203, 178] on div "Select item" at bounding box center [188, 169] width 29 height 18
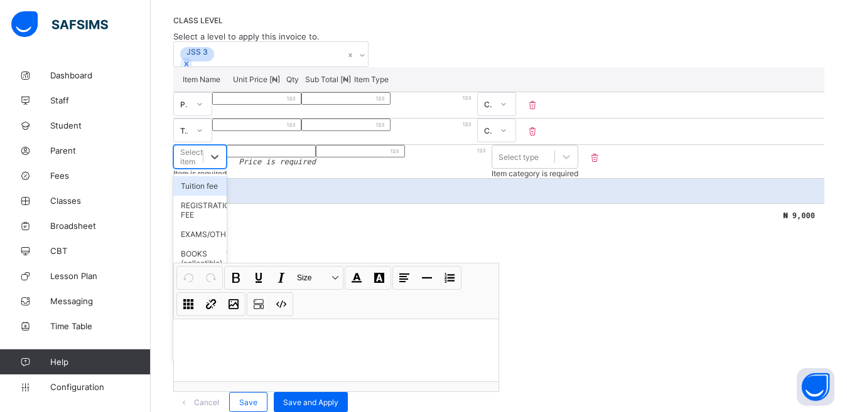
scroll to position [225, 0]
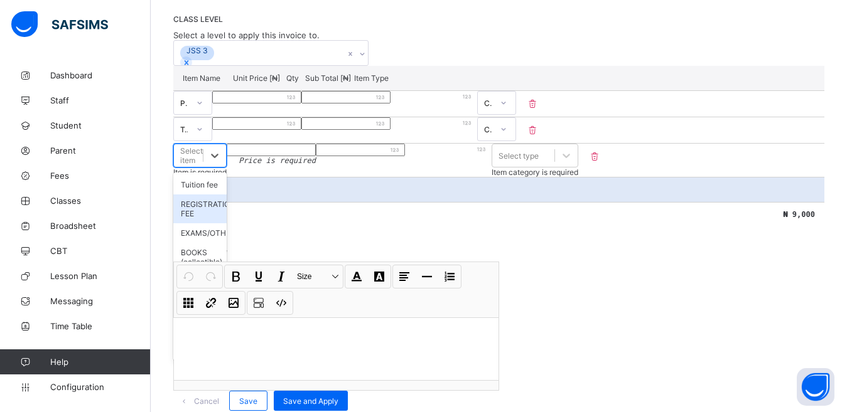
click at [227, 223] on div "REGISTRATION FEE" at bounding box center [199, 209] width 53 height 29
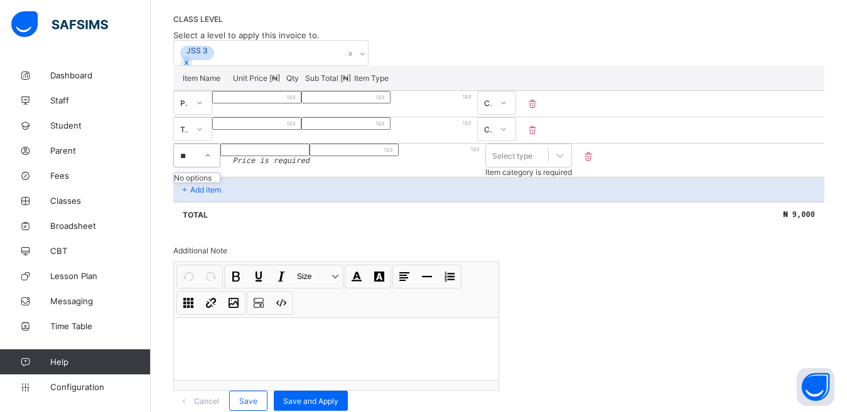
type input "*"
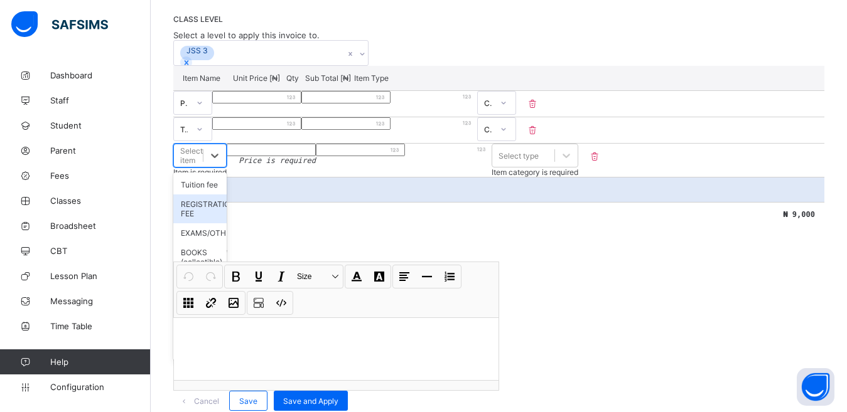
click at [227, 223] on div "REGISTRATION FEE" at bounding box center [199, 209] width 53 height 29
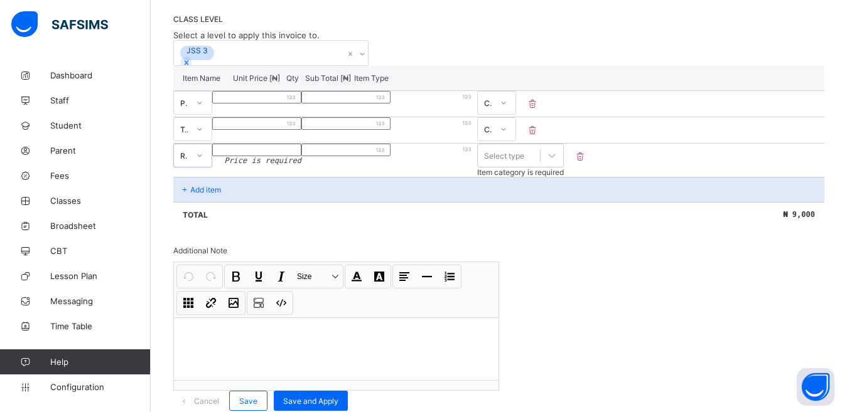
click at [301, 156] on input "number" at bounding box center [256, 150] width 89 height 13
type input "**"
type input "*****"
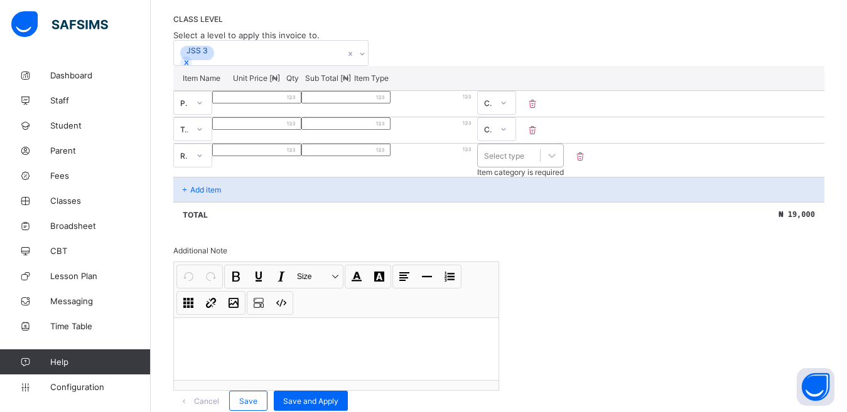
type input "*****"
click at [524, 161] on div "Select type" at bounding box center [504, 155] width 40 height 9
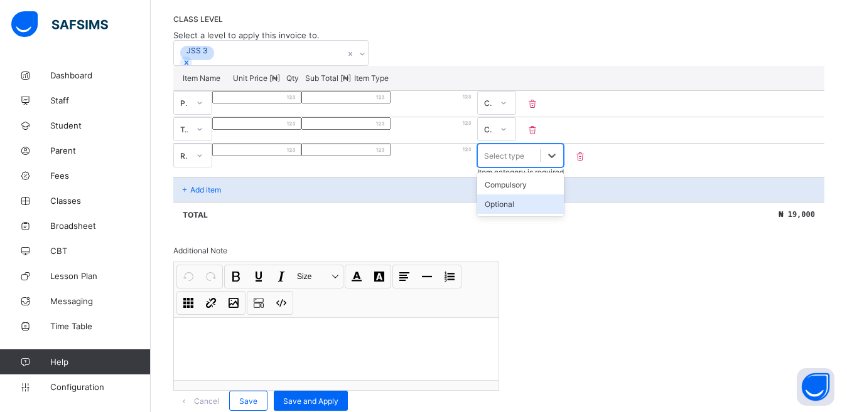
click at [564, 214] on div "Optional" at bounding box center [520, 204] width 87 height 19
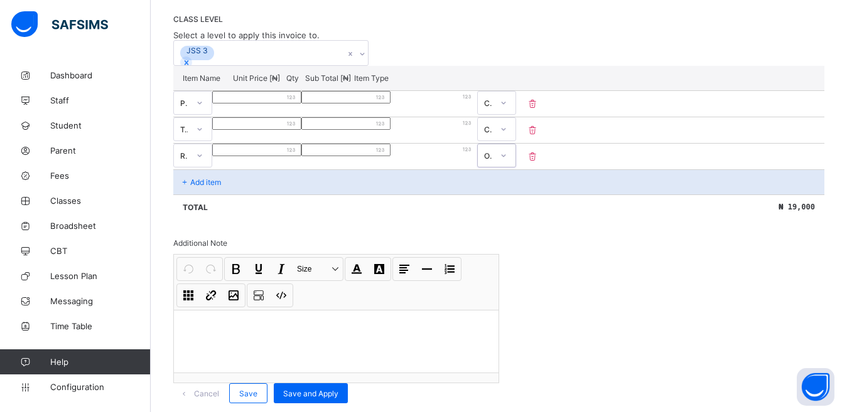
click at [215, 187] on p "Add item" at bounding box center [205, 182] width 31 height 9
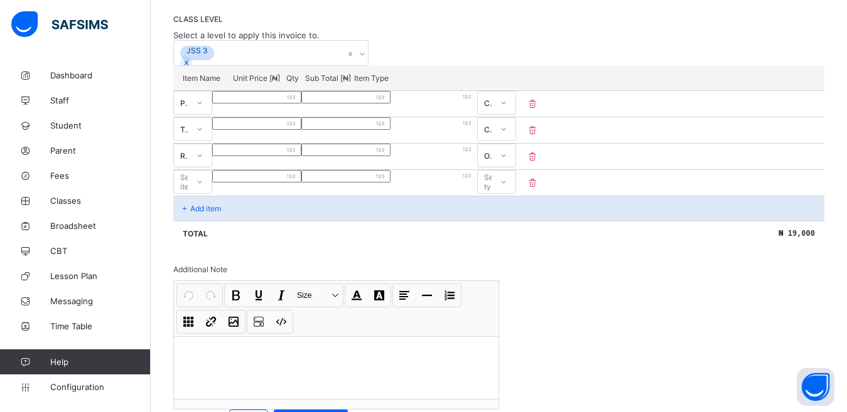
click at [188, 191] on div "Select item" at bounding box center [181, 182] width 14 height 18
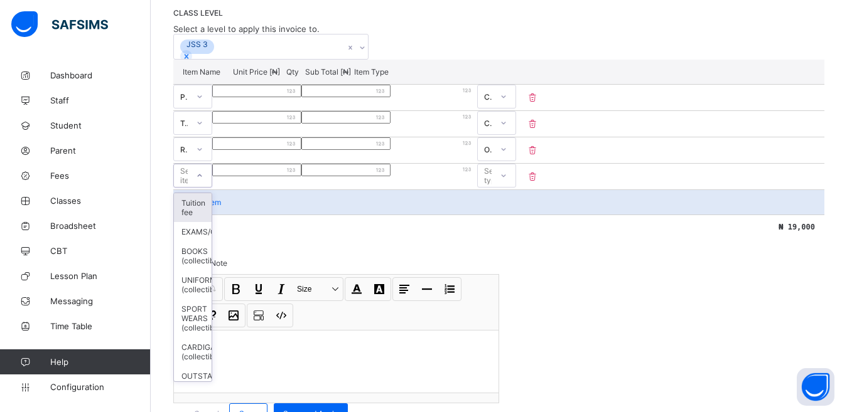
scroll to position [232, 0]
click at [211, 222] on div "Tuition fee" at bounding box center [193, 207] width 38 height 29
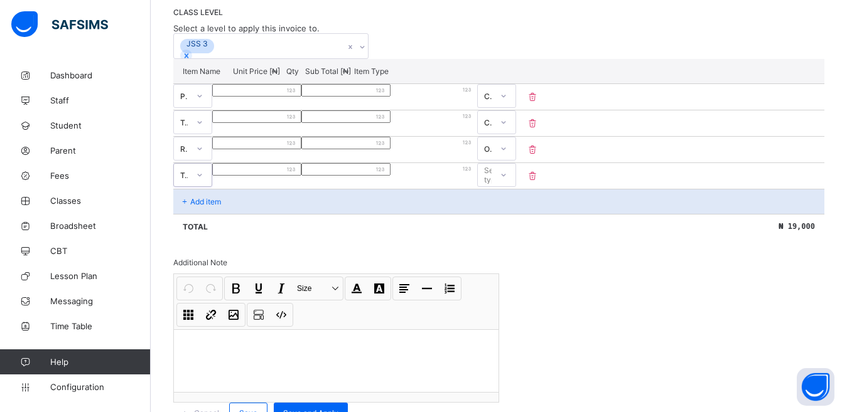
click at [301, 176] on input "number" at bounding box center [256, 169] width 89 height 13
type input "**"
type input "***"
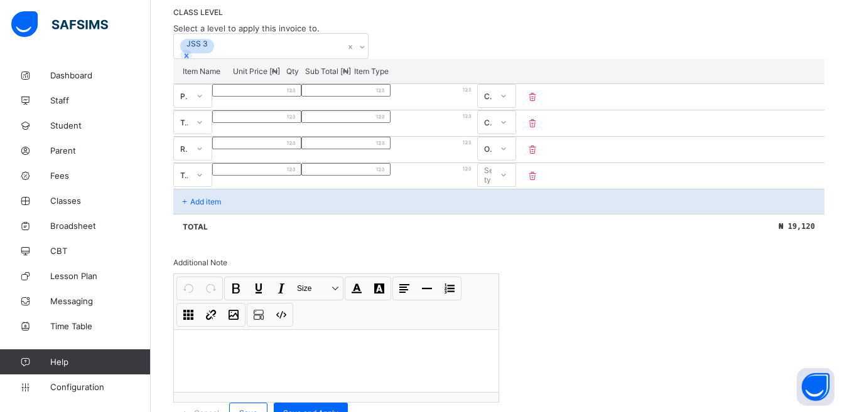
type input "*****"
type input "******"
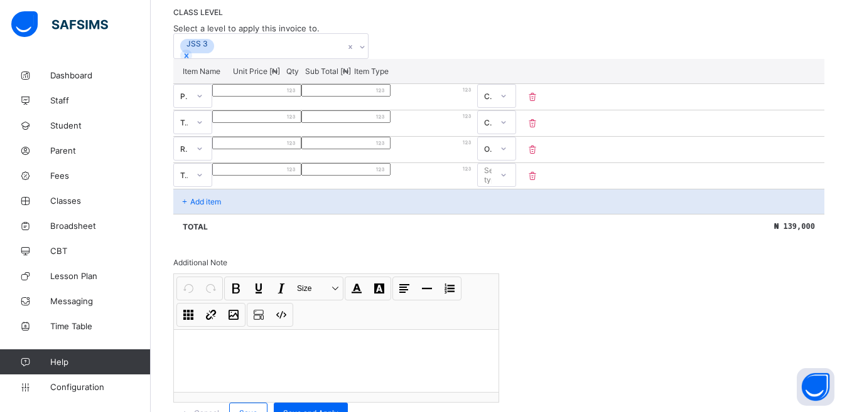
click at [506, 187] on div "Select type" at bounding box center [495, 175] width 23 height 24
click at [515, 212] on div "Compulsory" at bounding box center [497, 202] width 38 height 19
click at [209, 206] on p "Add item" at bounding box center [205, 201] width 31 height 9
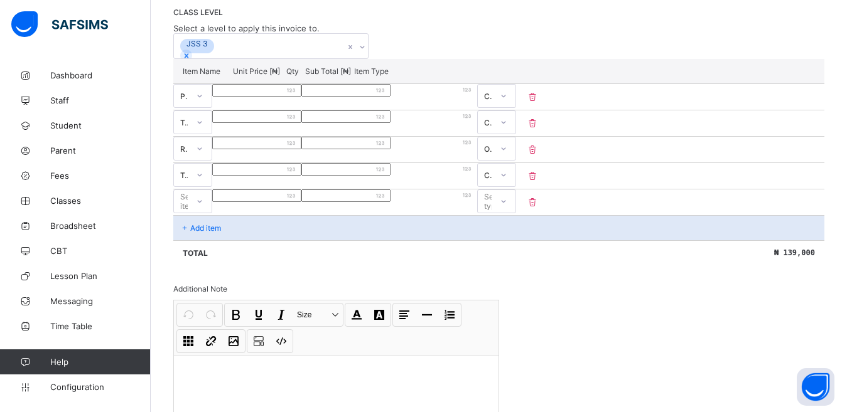
click at [211, 213] on div "Select item" at bounding box center [192, 202] width 39 height 24
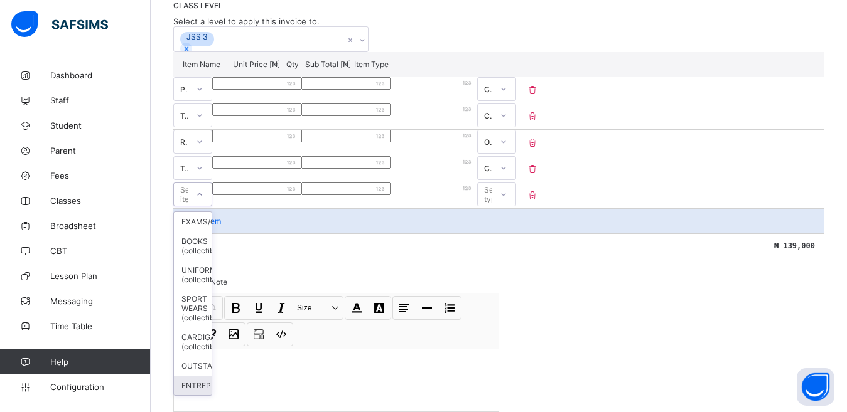
click at [211, 383] on div "ENTREPRENEURSHIP" at bounding box center [193, 385] width 38 height 19
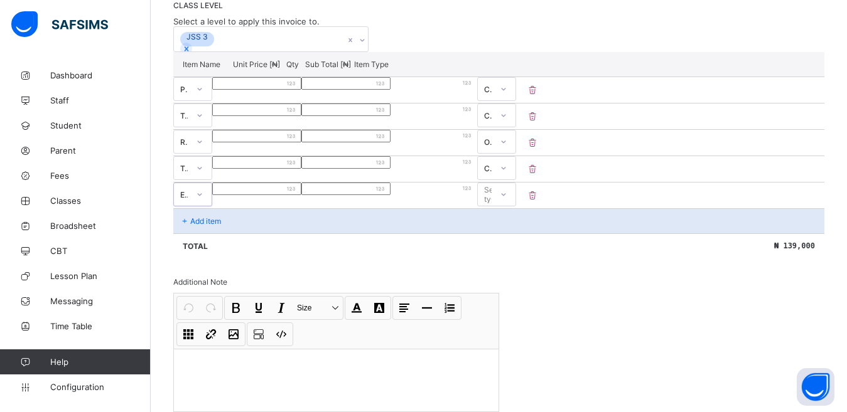
click at [301, 195] on input "number" at bounding box center [256, 189] width 89 height 13
type input "*"
type input "**"
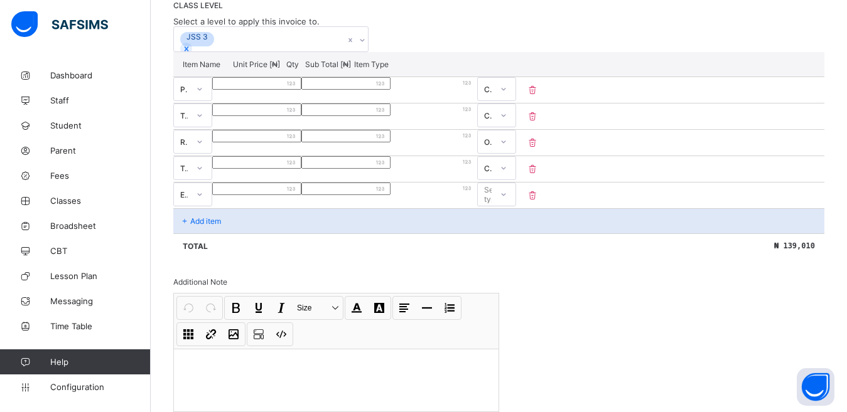
type input "****"
type input "*****"
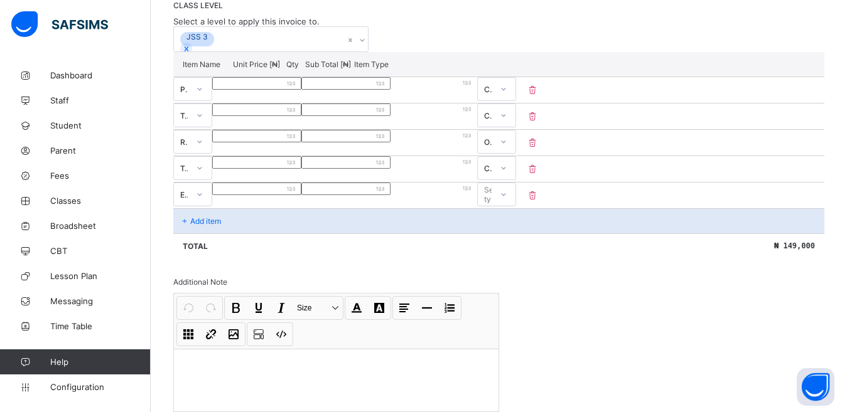
click at [506, 206] on div "Select type" at bounding box center [495, 195] width 23 height 24
click at [515, 232] on div "Compulsory" at bounding box center [497, 221] width 38 height 19
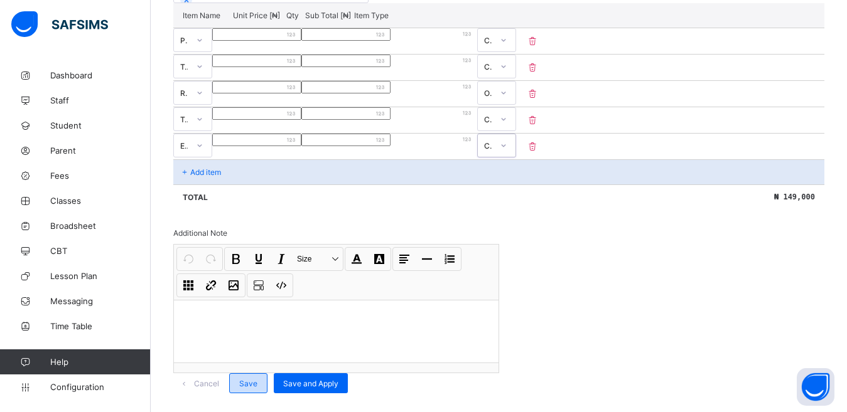
click at [257, 379] on span "Save" at bounding box center [248, 383] width 18 height 9
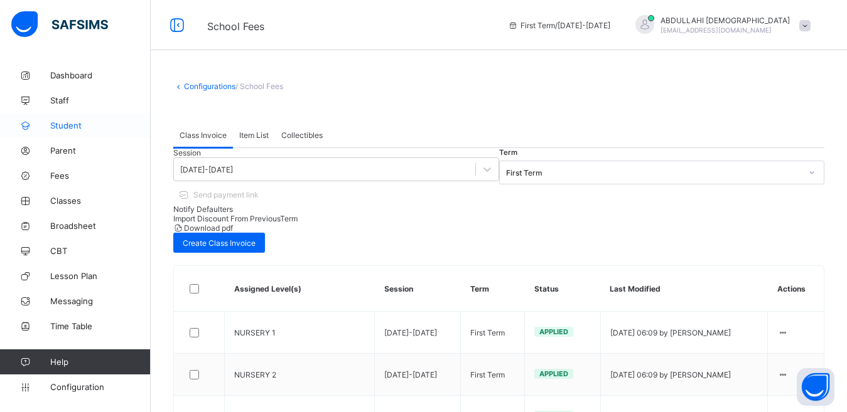
click at [74, 127] on span "Student" at bounding box center [100, 125] width 100 height 10
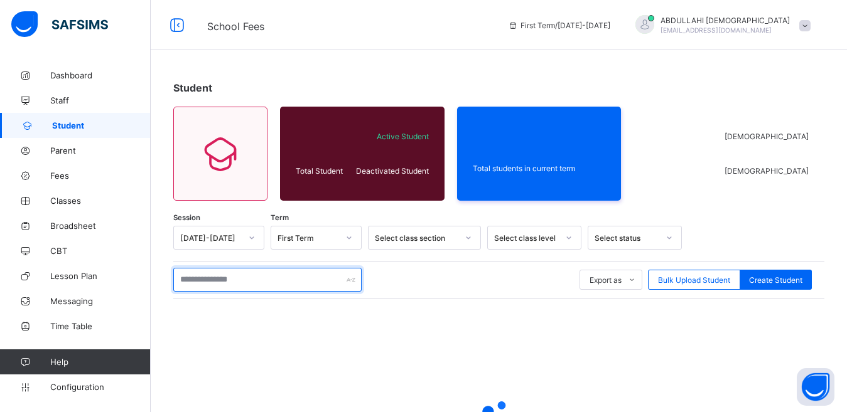
click at [236, 285] on input "text" at bounding box center [267, 280] width 188 height 24
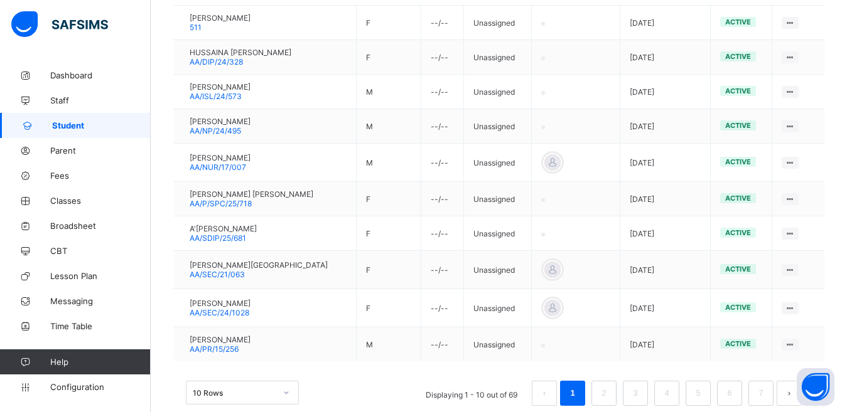
scroll to position [324, 0]
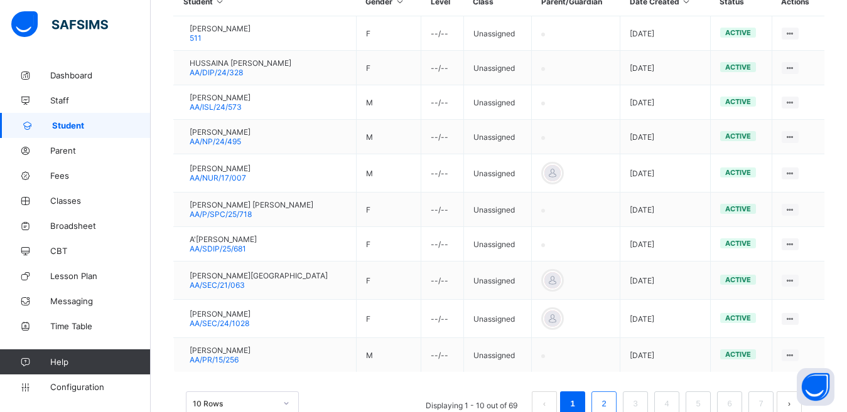
type input "********"
click at [609, 383] on link "2" at bounding box center [603, 404] width 12 height 16
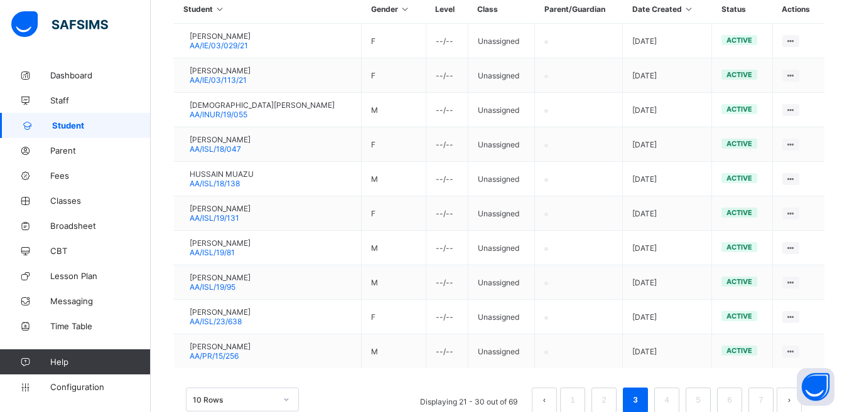
scroll to position [318, 0]
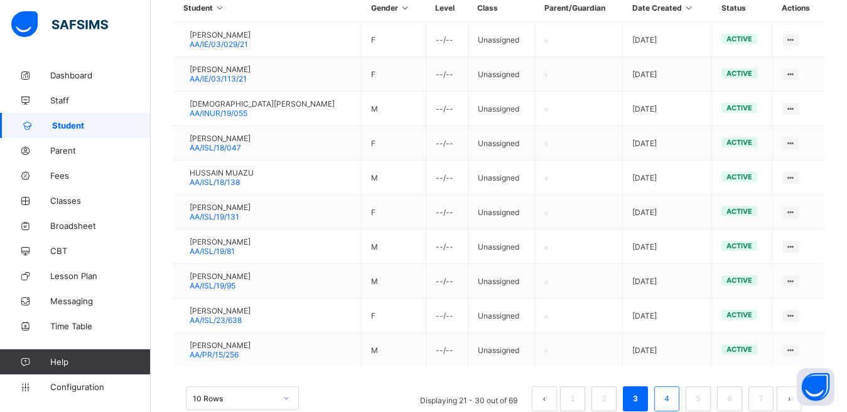
click at [672, 383] on link "4" at bounding box center [666, 399] width 12 height 16
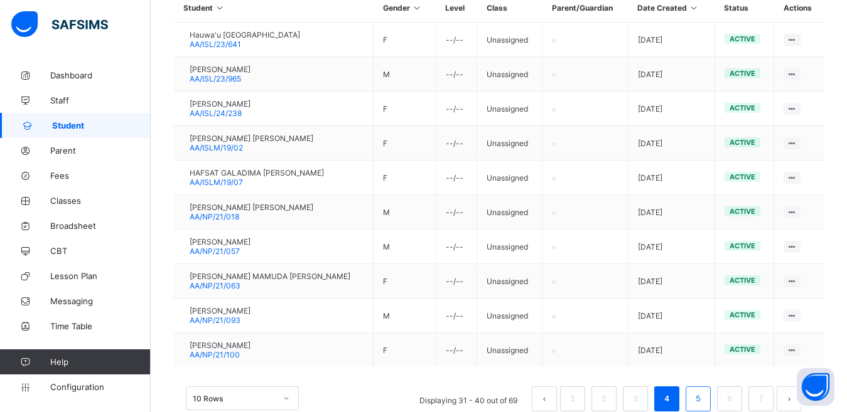
click at [704, 383] on link "5" at bounding box center [698, 399] width 12 height 16
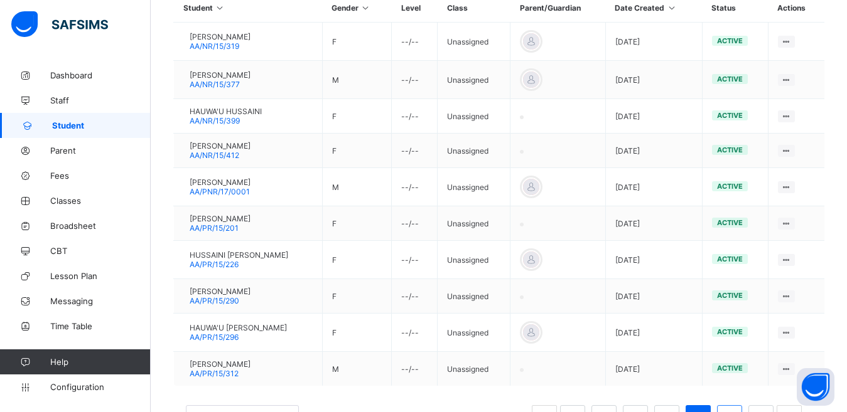
click at [732, 383] on li "6" at bounding box center [729, 417] width 25 height 25
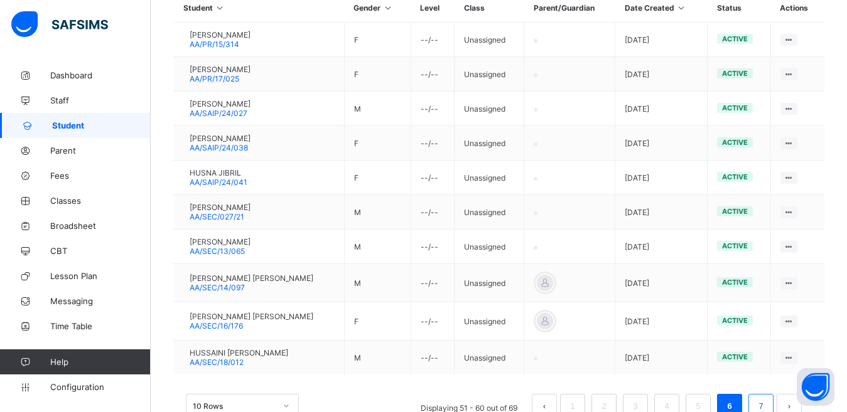
click at [766, 383] on link "7" at bounding box center [760, 407] width 12 height 16
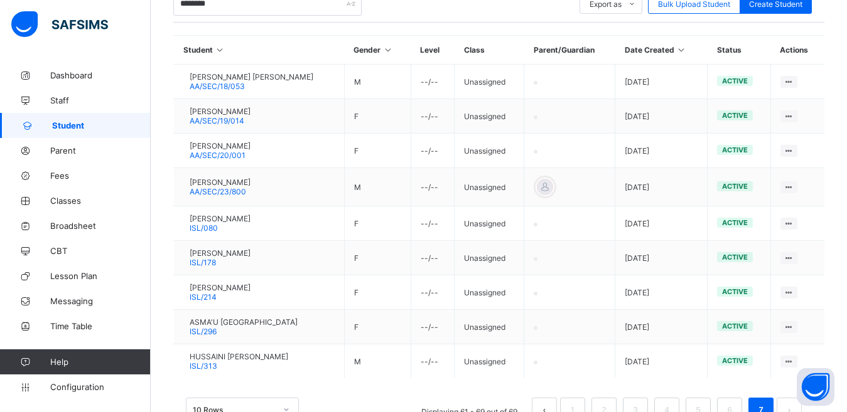
scroll to position [316, 0]
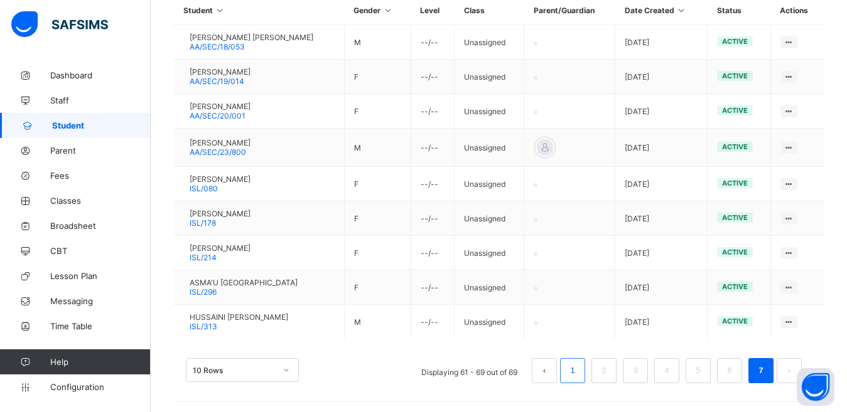
click at [577, 370] on link "1" at bounding box center [572, 371] width 12 height 16
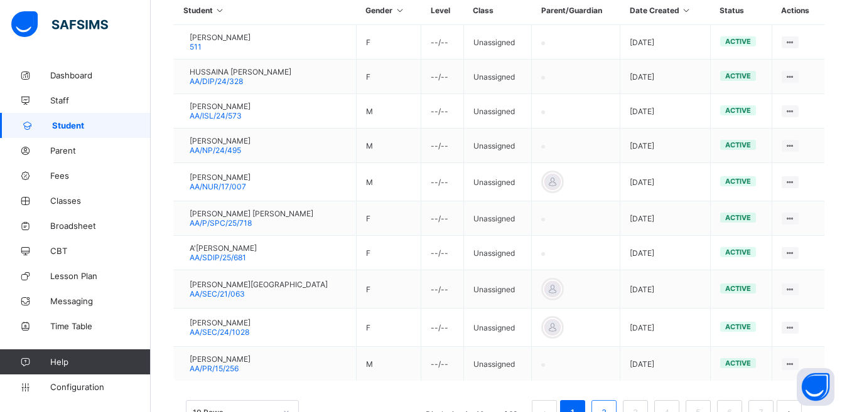
click at [607, 383] on li "2" at bounding box center [603, 412] width 25 height 25
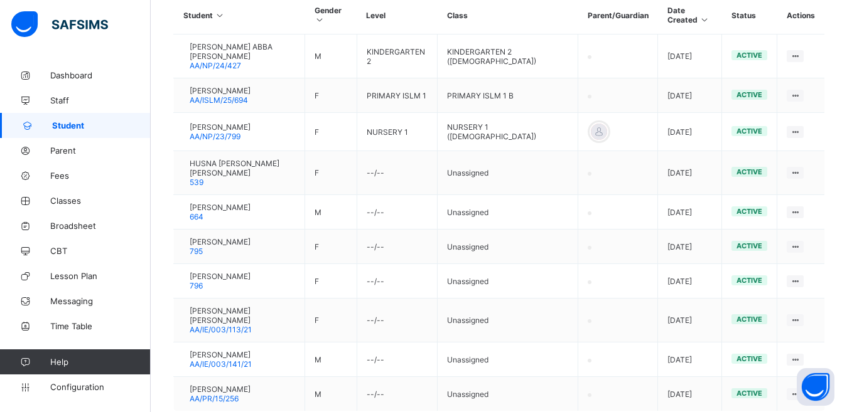
scroll to position [323, 0]
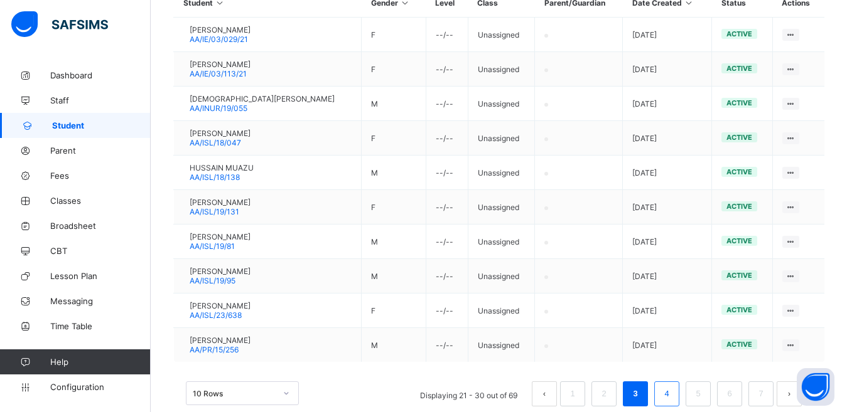
click at [672, 383] on link "4" at bounding box center [666, 394] width 12 height 16
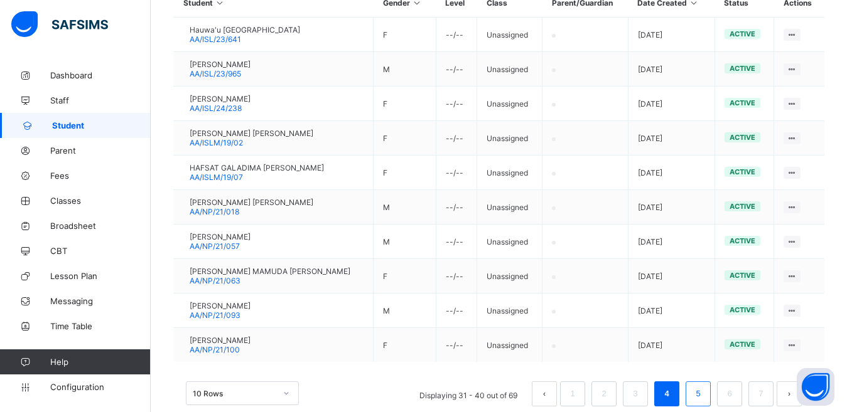
click at [704, 383] on link "5" at bounding box center [698, 394] width 12 height 16
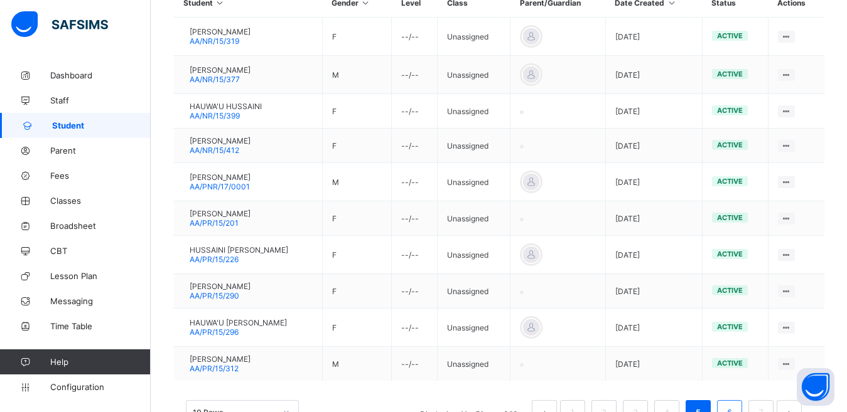
click at [735, 383] on link "6" at bounding box center [729, 413] width 12 height 16
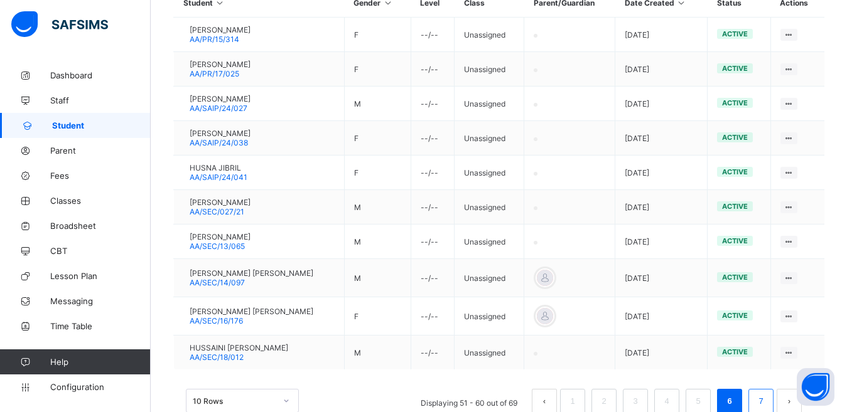
click at [766, 383] on link "7" at bounding box center [760, 401] width 12 height 16
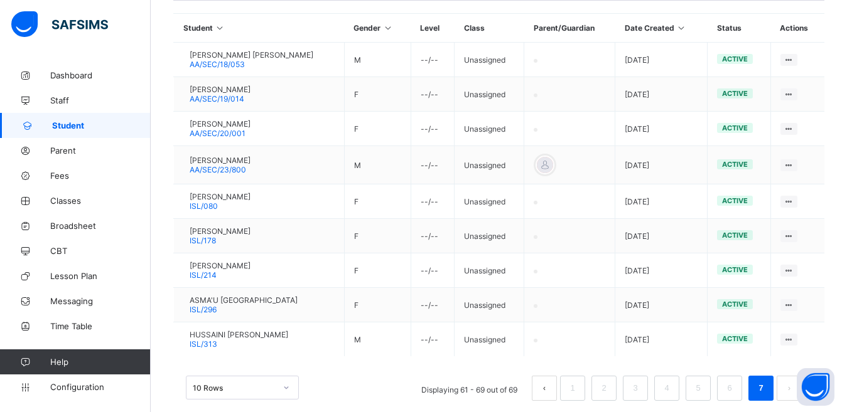
scroll to position [303, 0]
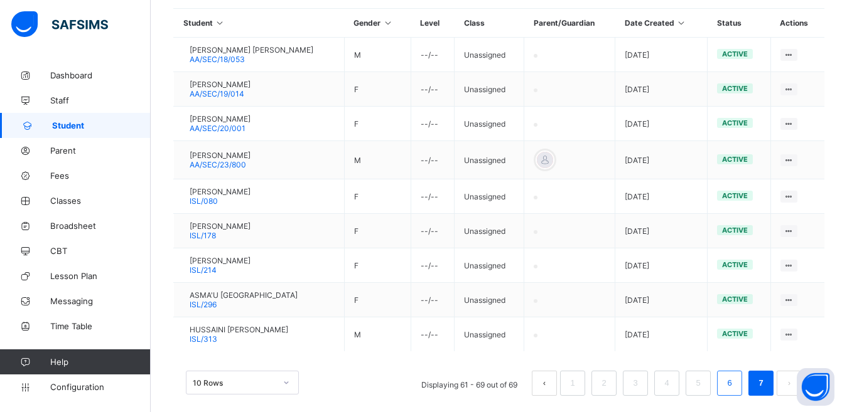
click at [735, 382] on link "6" at bounding box center [729, 383] width 12 height 16
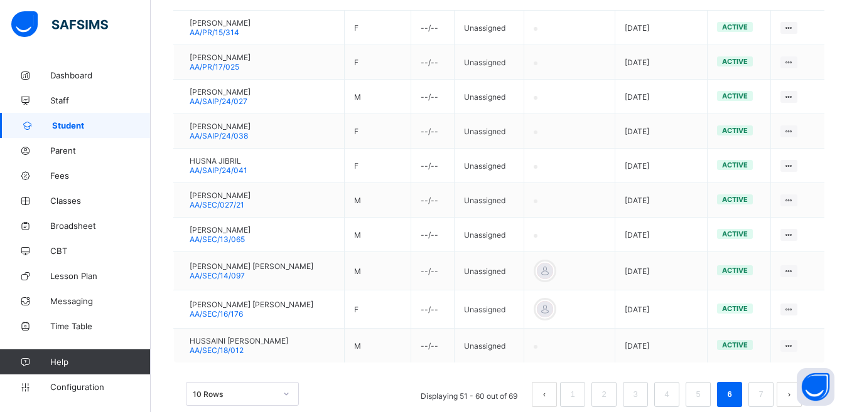
scroll to position [329, 0]
click at [766, 383] on link "7" at bounding box center [760, 396] width 12 height 16
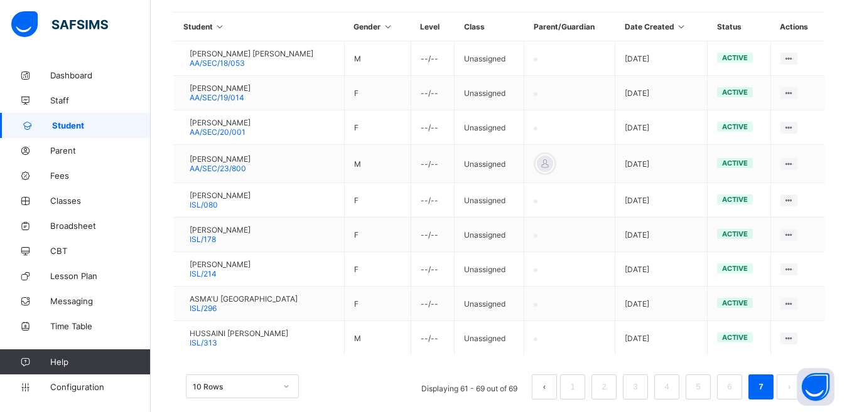
scroll to position [309, 0]
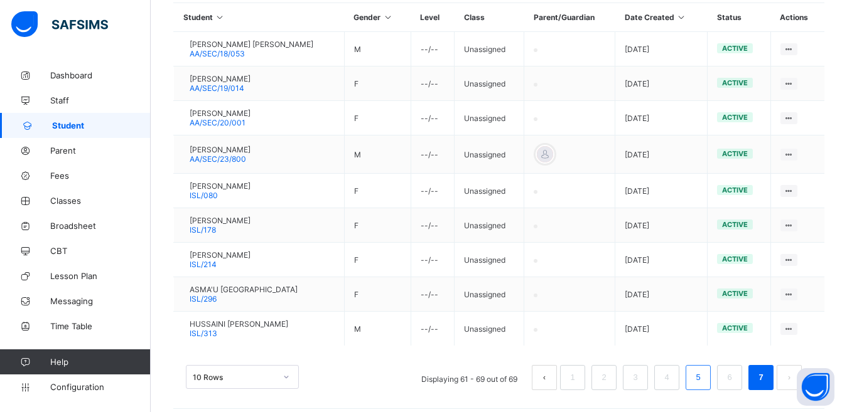
click at [701, 376] on li "5" at bounding box center [697, 377] width 25 height 25
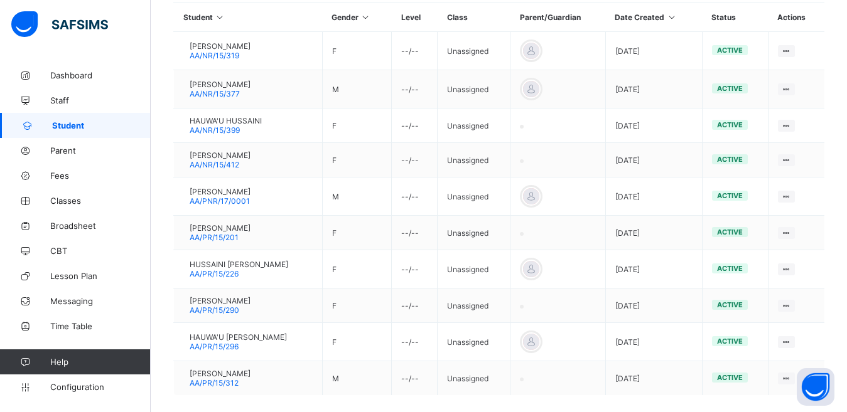
scroll to position [354, 0]
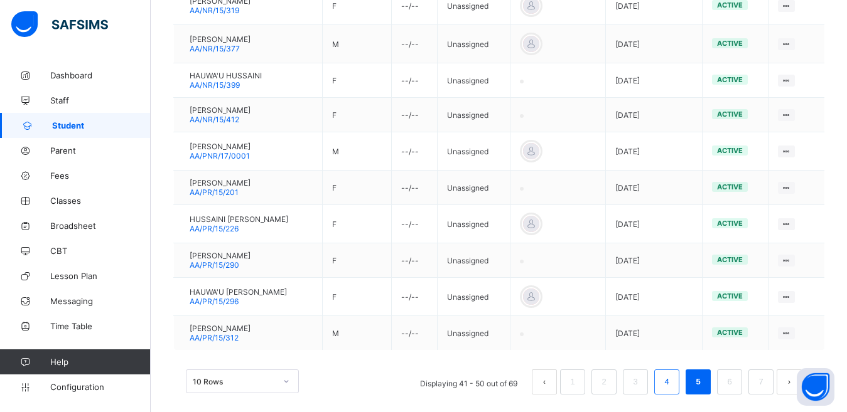
click at [672, 383] on link "4" at bounding box center [666, 382] width 12 height 16
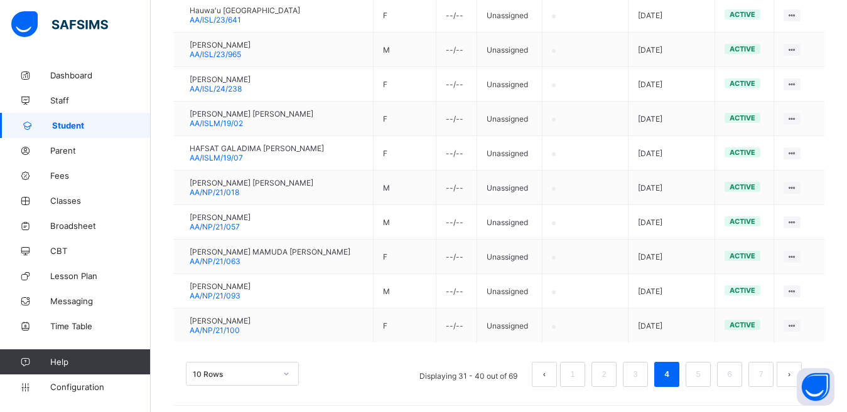
scroll to position [344, 0]
click at [641, 380] on link "3" at bounding box center [635, 373] width 12 height 16
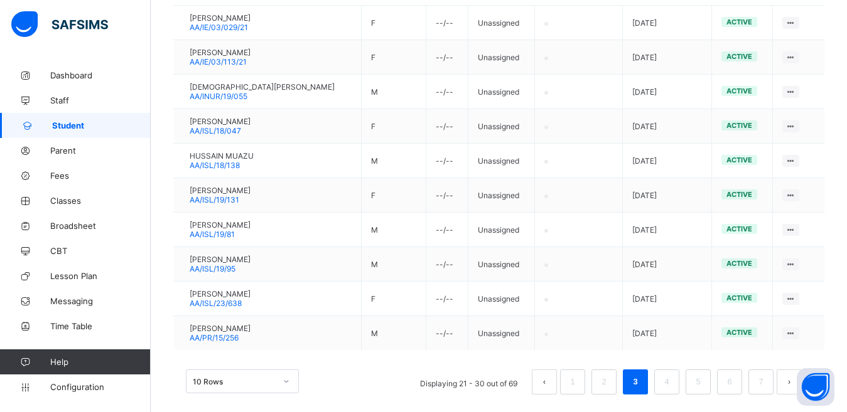
scroll to position [305, 0]
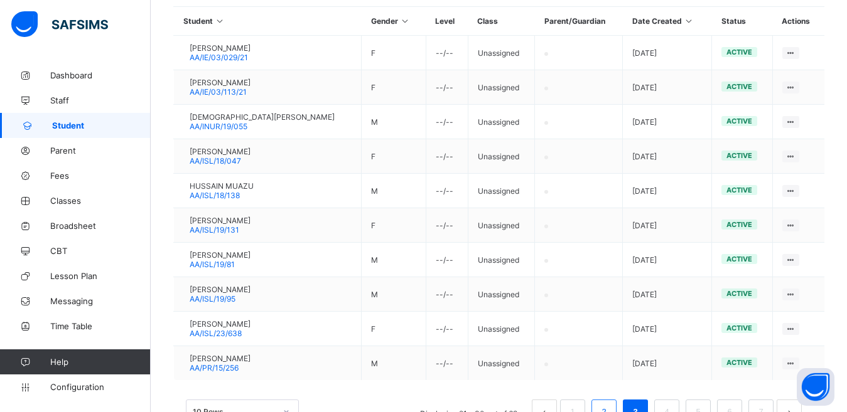
click at [616, 383] on li "2" at bounding box center [603, 412] width 25 height 25
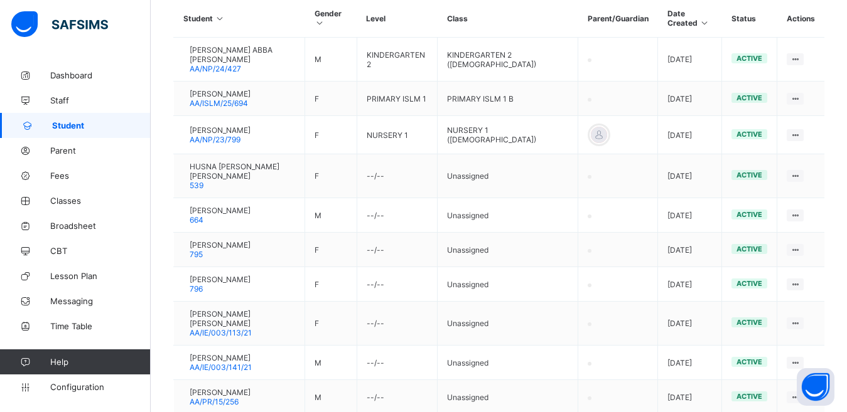
scroll to position [323, 0]
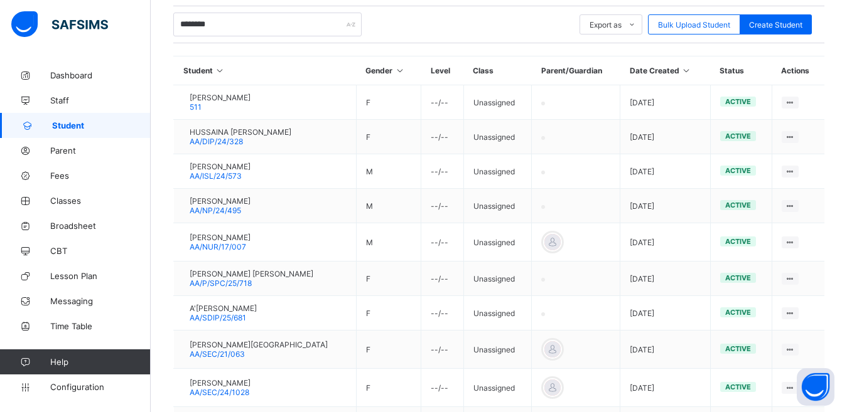
scroll to position [99, 0]
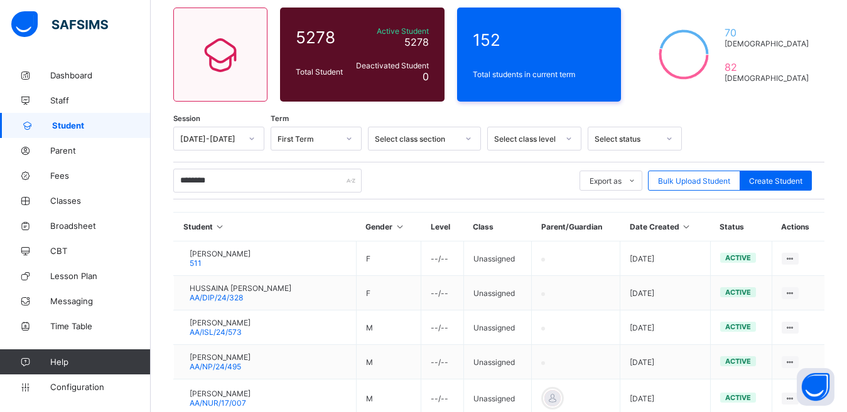
click at [511, 136] on div "Select class level" at bounding box center [526, 138] width 64 height 9
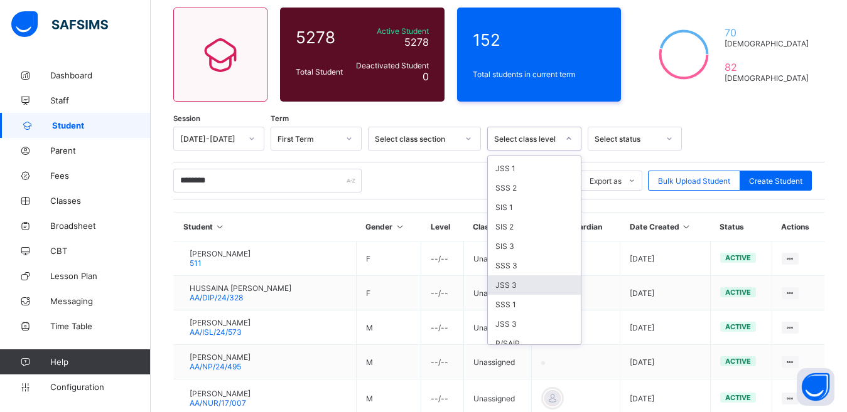
click at [550, 295] on div "JSS 3" at bounding box center [534, 285] width 93 height 19
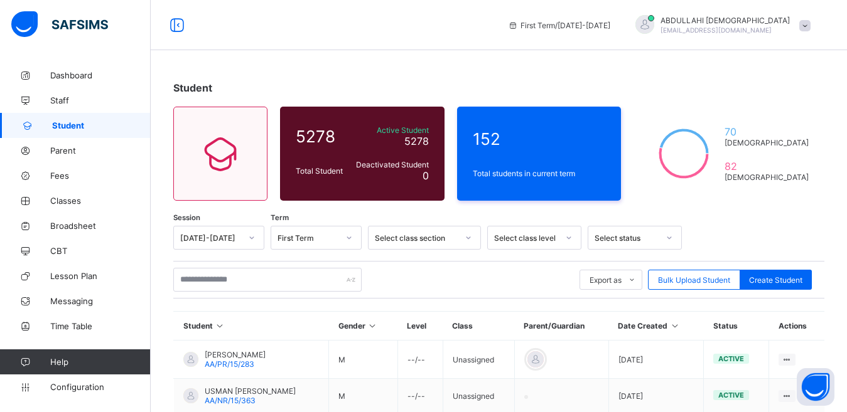
click at [458, 233] on div at bounding box center [468, 238] width 21 height 20
click at [626, 235] on div "Select status" at bounding box center [626, 237] width 64 height 9
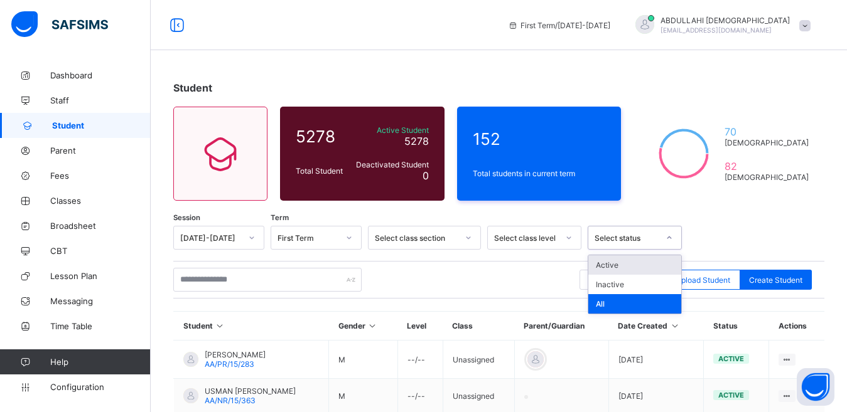
click at [626, 235] on div "Select status" at bounding box center [626, 237] width 64 height 9
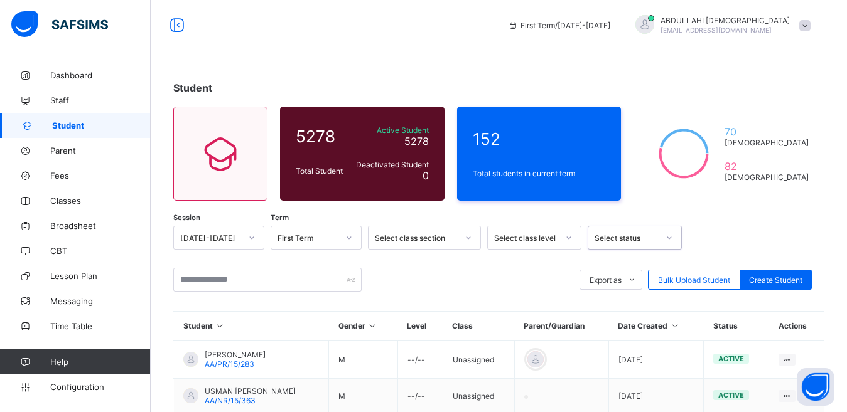
click at [538, 240] on div "Select class level" at bounding box center [534, 238] width 94 height 24
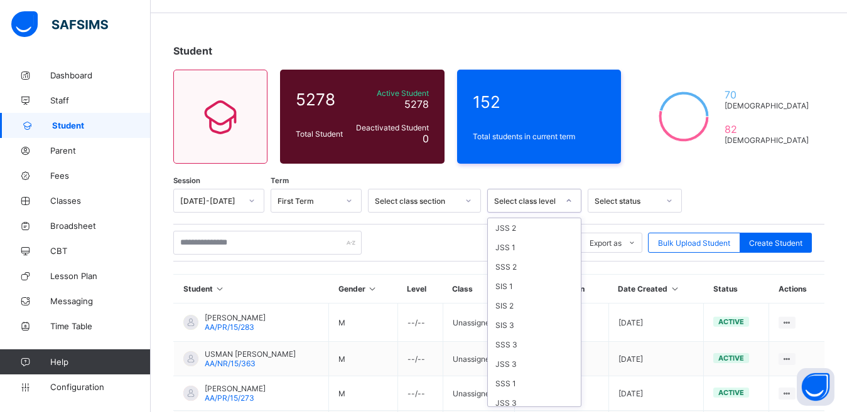
scroll to position [678, 0]
click at [529, 358] on div "JSS 3" at bounding box center [534, 347] width 93 height 19
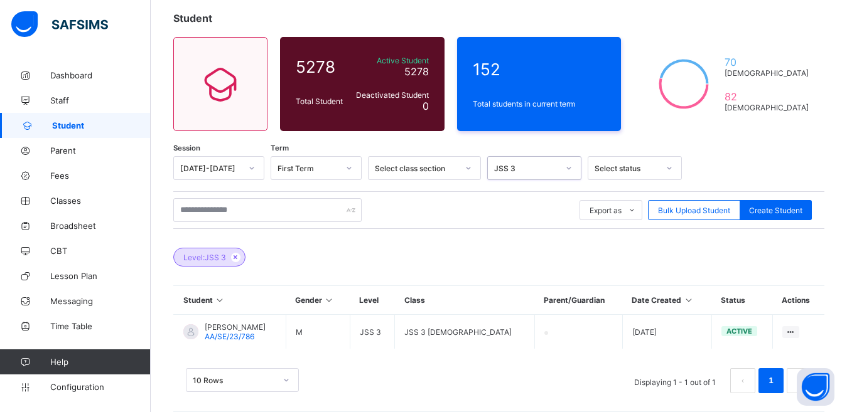
scroll to position [82, 0]
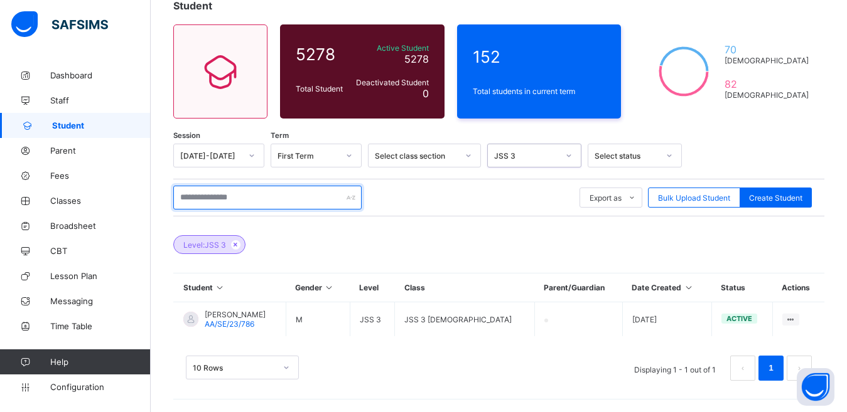
click at [257, 193] on input "text" at bounding box center [267, 198] width 188 height 24
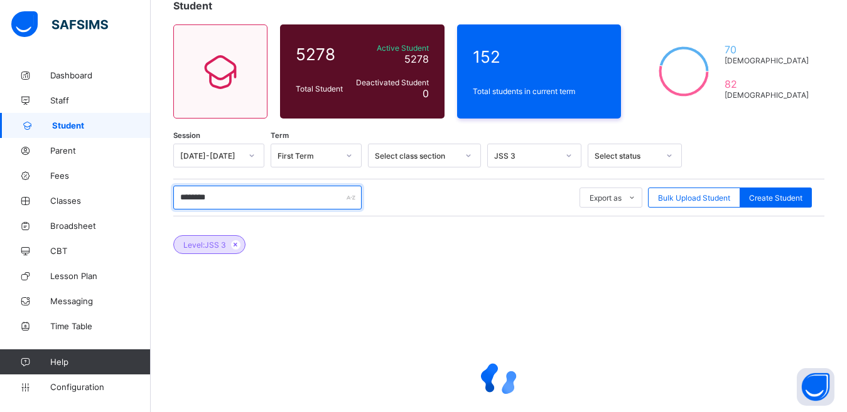
type input "********"
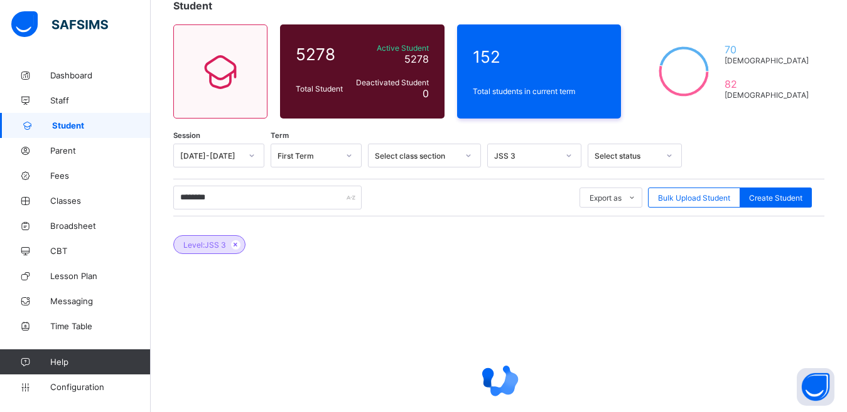
click at [567, 160] on icon at bounding box center [569, 155] width 8 height 13
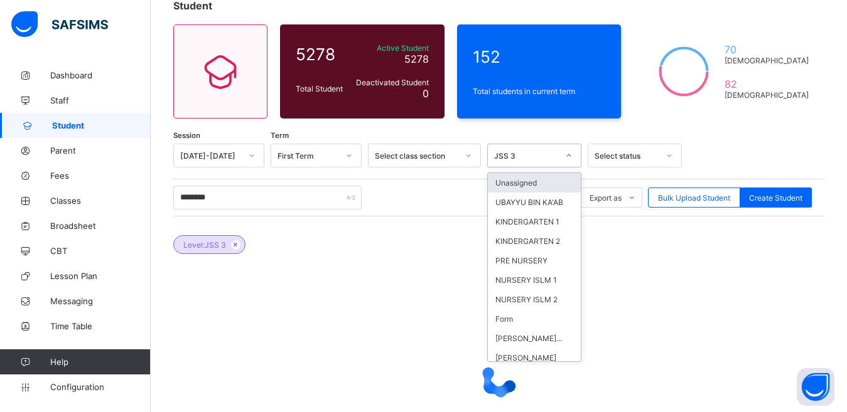
click at [540, 182] on div "Unassigned" at bounding box center [534, 182] width 93 height 19
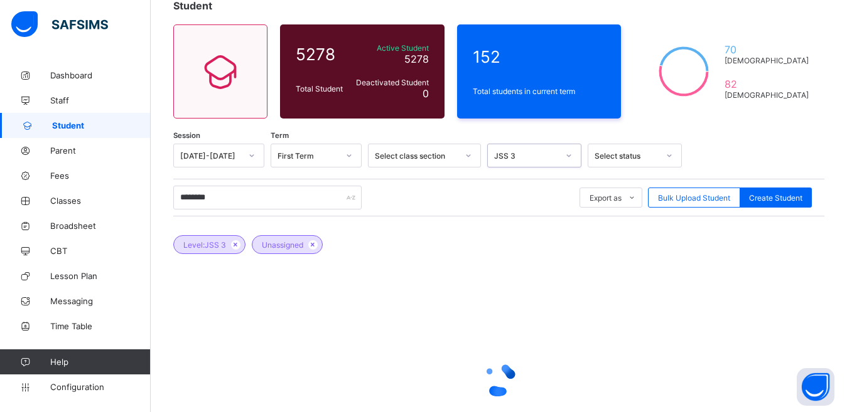
click at [560, 161] on div at bounding box center [568, 156] width 21 height 20
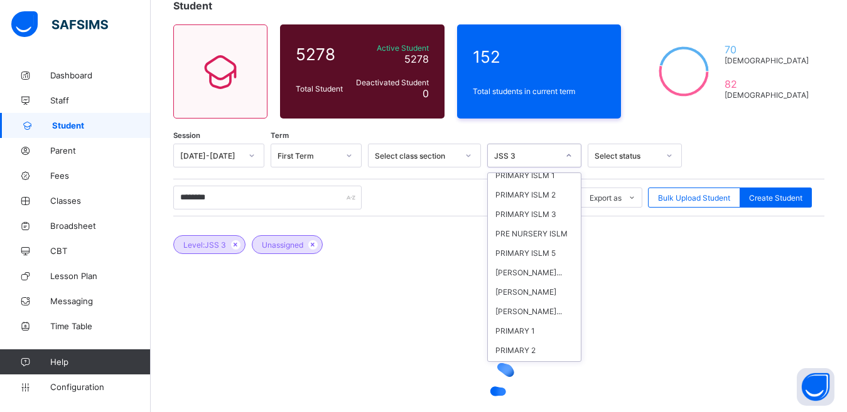
scroll to position [301, 0]
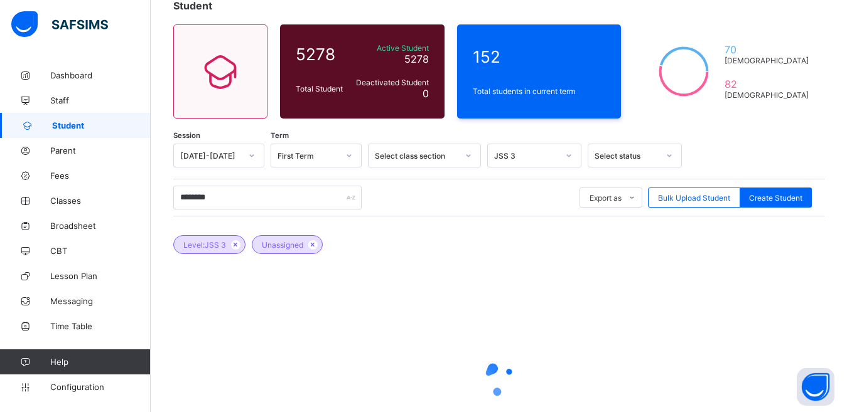
click at [610, 328] on div at bounding box center [498, 379] width 651 height 238
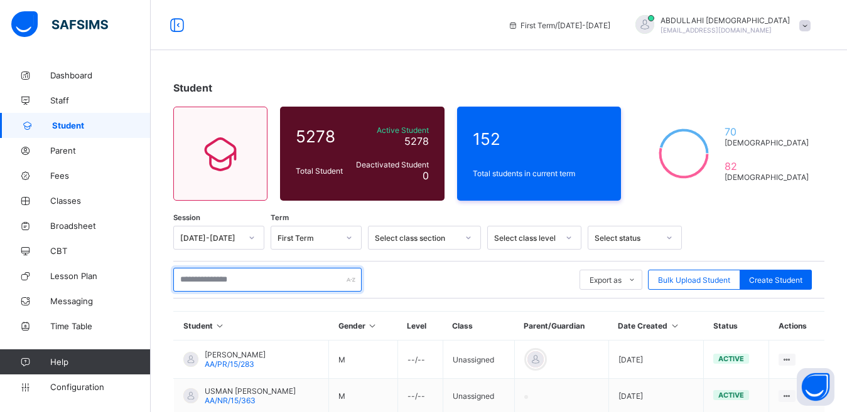
click at [242, 279] on input "text" at bounding box center [267, 280] width 188 height 24
type input "*"
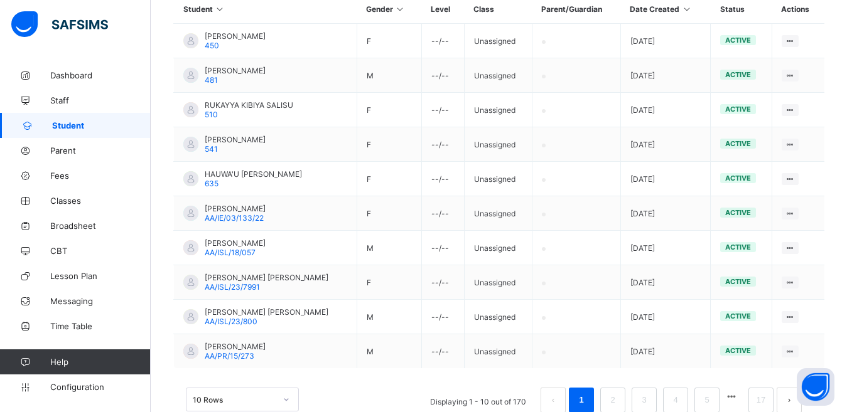
scroll to position [310, 0]
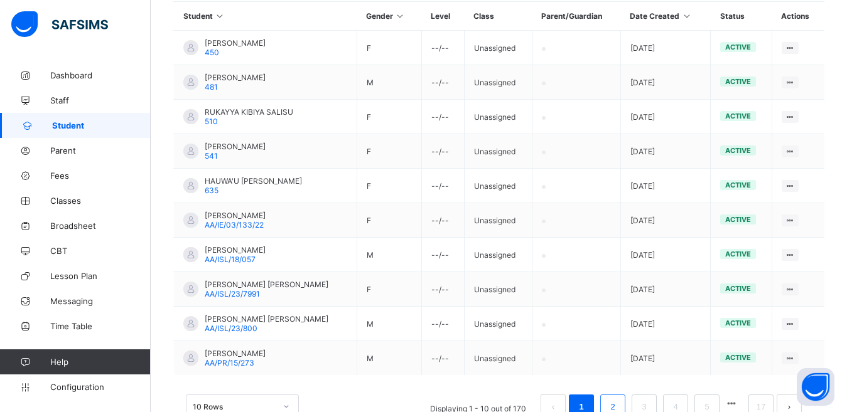
type input "******"
click at [618, 407] on link "2" at bounding box center [612, 407] width 12 height 16
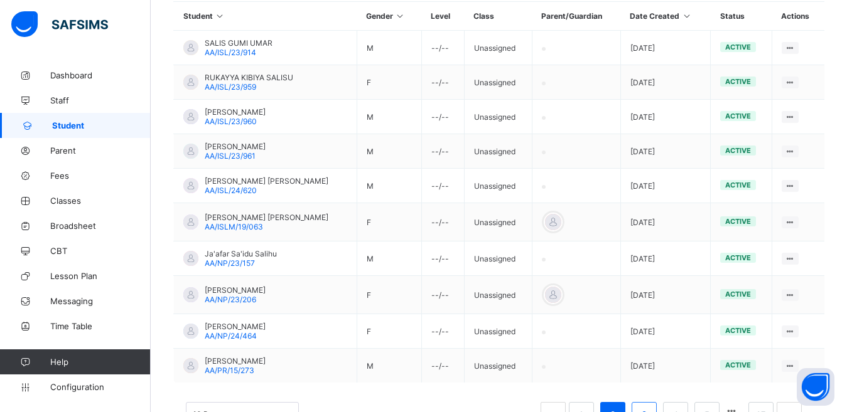
click at [650, 405] on li "3" at bounding box center [643, 414] width 25 height 25
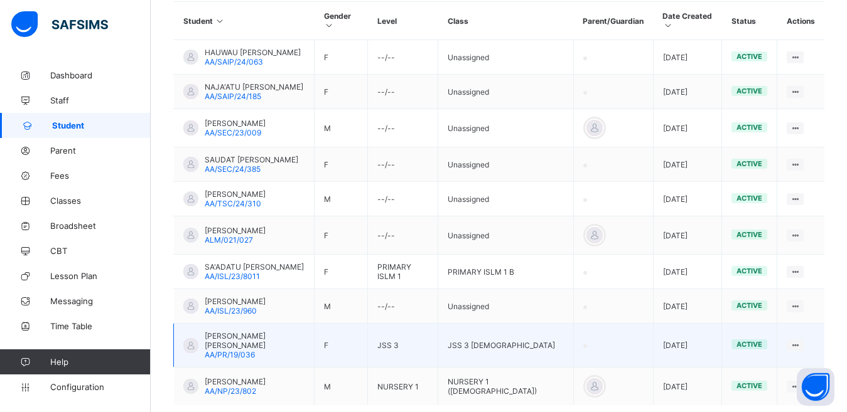
click at [190, 338] on div at bounding box center [190, 345] width 15 height 15
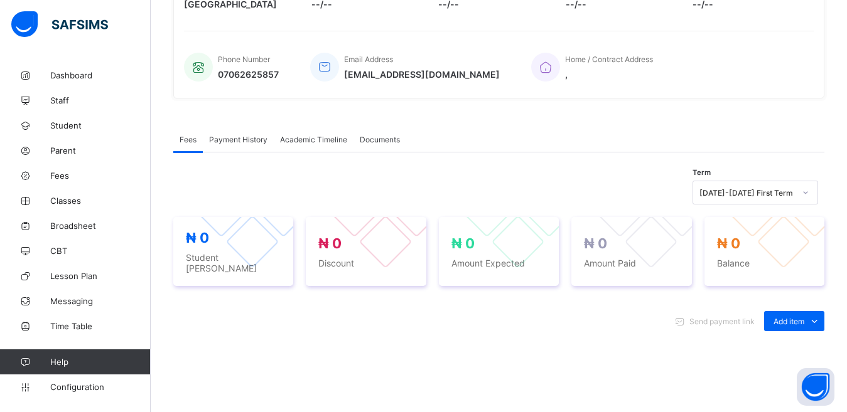
scroll to position [310, 0]
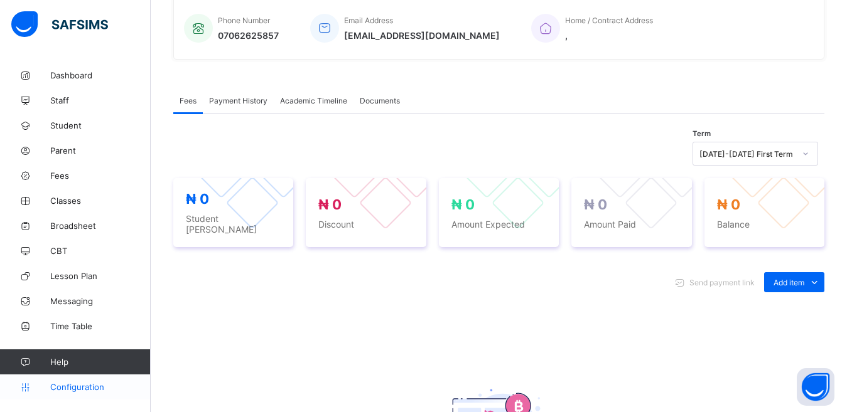
click at [80, 388] on span "Configuration" at bounding box center [100, 387] width 100 height 10
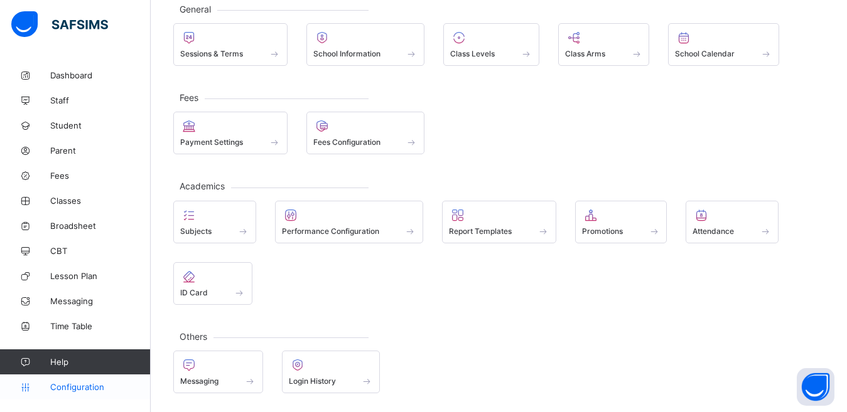
scroll to position [79, 0]
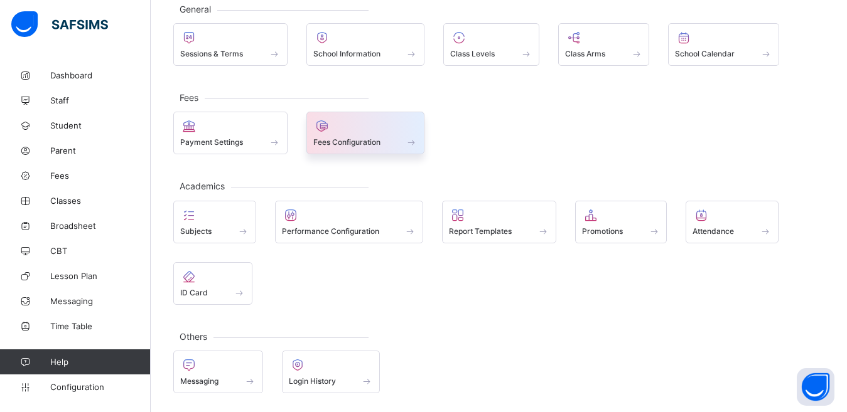
click at [345, 146] on span "Fees Configuration" at bounding box center [346, 141] width 67 height 9
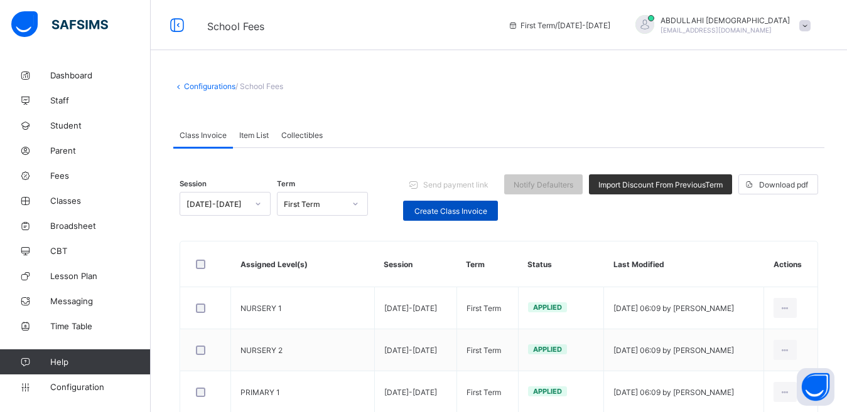
click at [446, 205] on div "Create Class Invoice" at bounding box center [450, 211] width 95 height 20
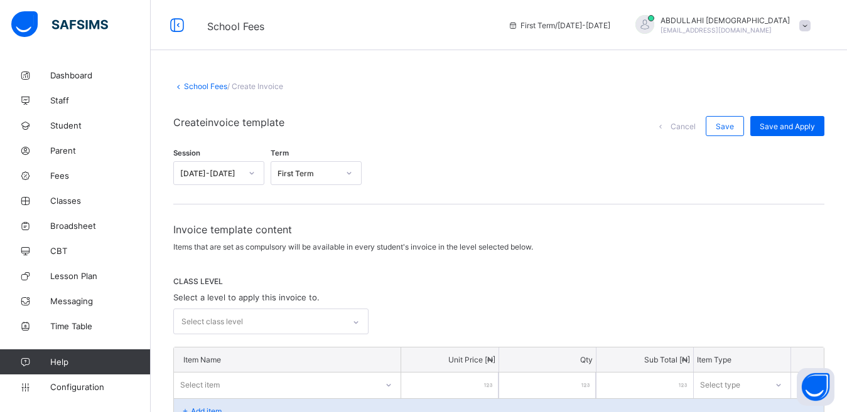
click at [431, 174] on div "Session 2025-2026 Term First Term" at bounding box center [498, 170] width 651 height 43
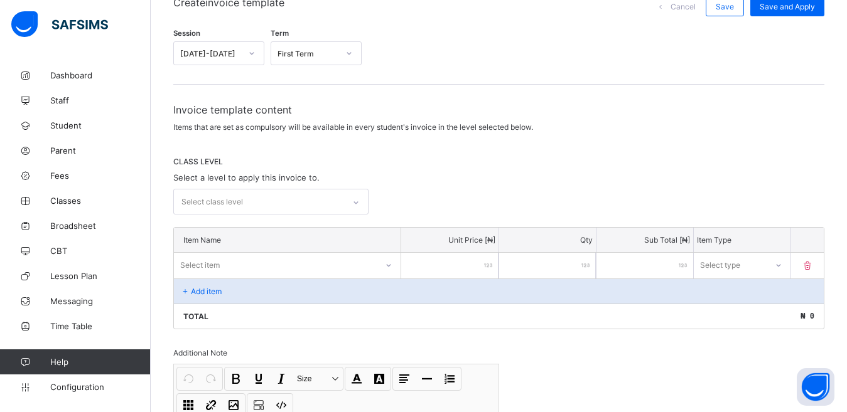
scroll to position [129, 0]
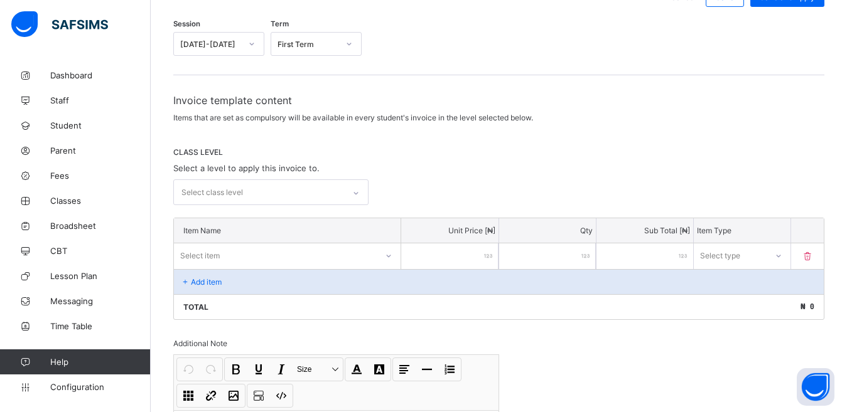
click at [355, 191] on div at bounding box center [355, 193] width 21 height 20
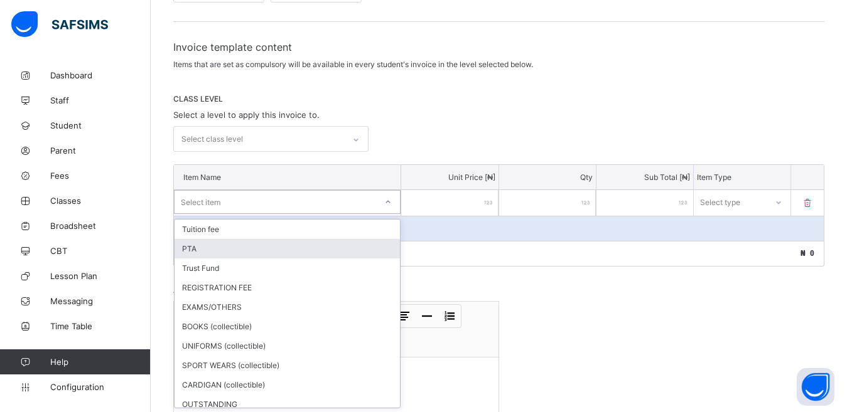
scroll to position [183, 0]
click at [366, 213] on div "option PTA focused, 2 of 11. 11 results available. Use Up and Down to choose op…" at bounding box center [287, 202] width 227 height 24
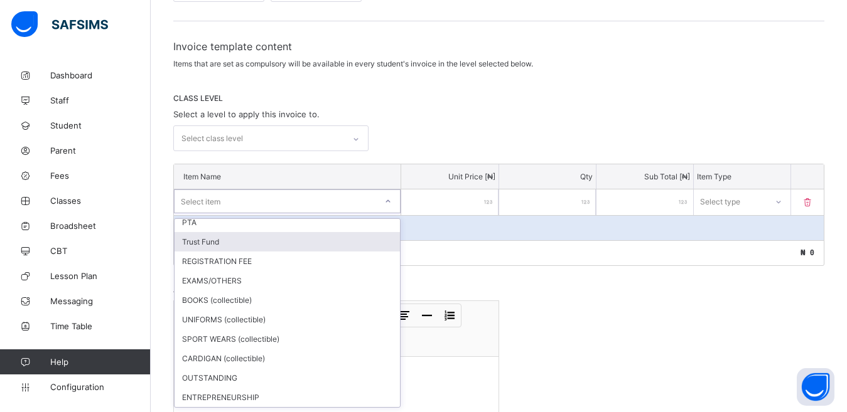
scroll to position [0, 0]
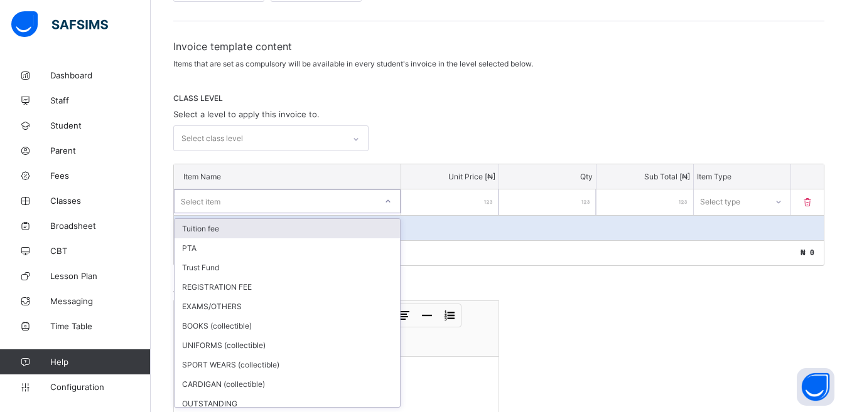
click at [339, 139] on div "Select class level" at bounding box center [259, 138] width 170 height 24
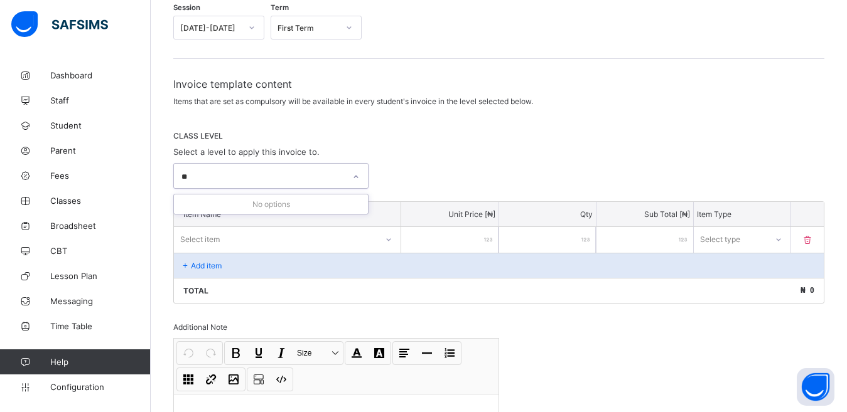
type input "*"
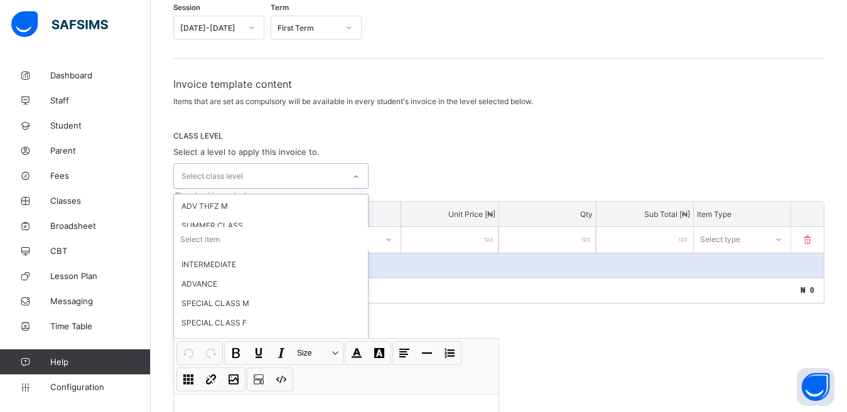
scroll to position [512, 0]
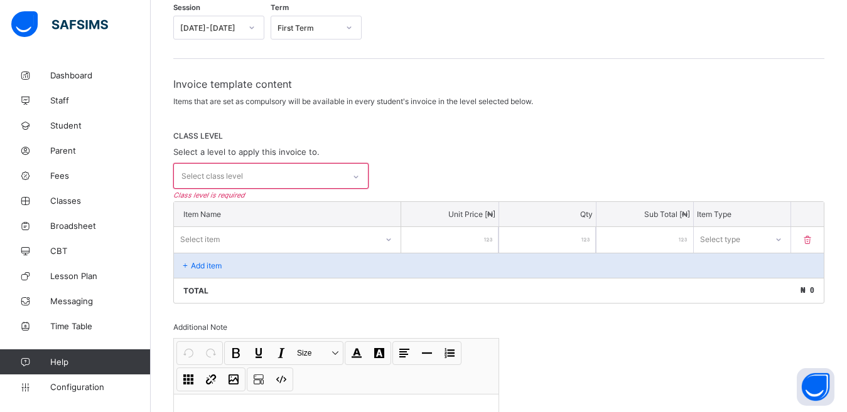
click at [423, 153] on div "CLASS LEVEL Select a level to apply this invoice to. Select class level Class l…" at bounding box center [498, 160] width 651 height 58
click at [308, 170] on div "Select class level" at bounding box center [259, 176] width 170 height 24
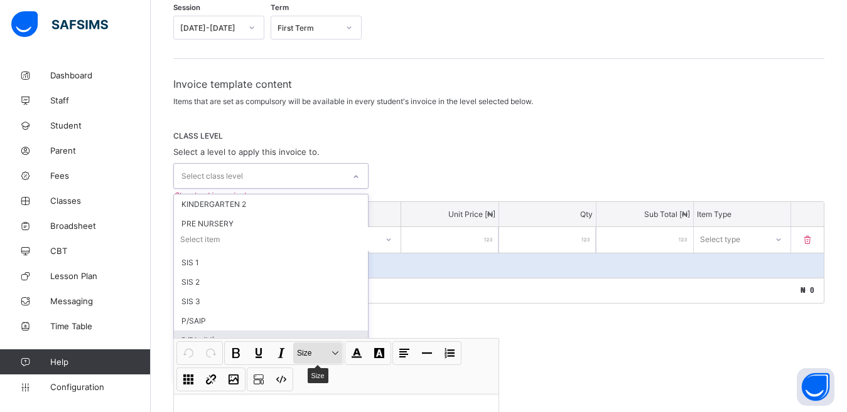
click at [335, 352] on button "Size Size" at bounding box center [317, 353] width 49 height 21
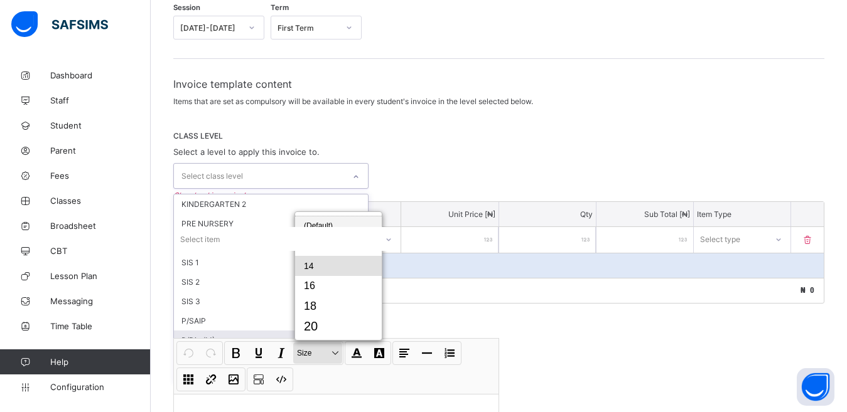
click at [308, 265] on button "14" at bounding box center [338, 266] width 87 height 20
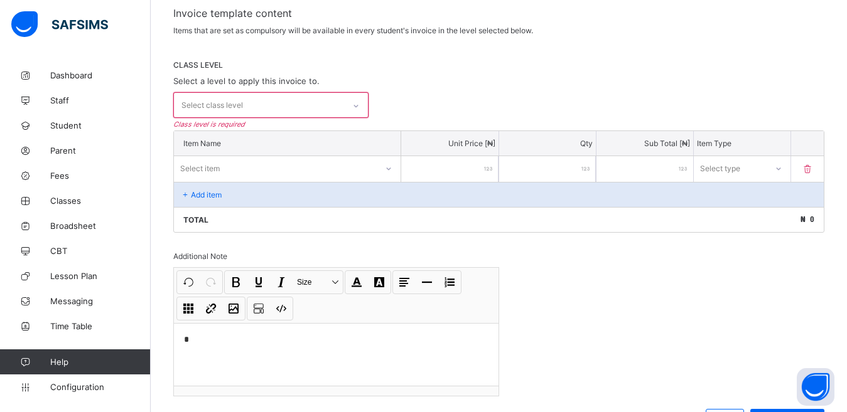
scroll to position [216, 0]
click at [187, 282] on button "Undo CTRL+ Z" at bounding box center [188, 282] width 21 height 21
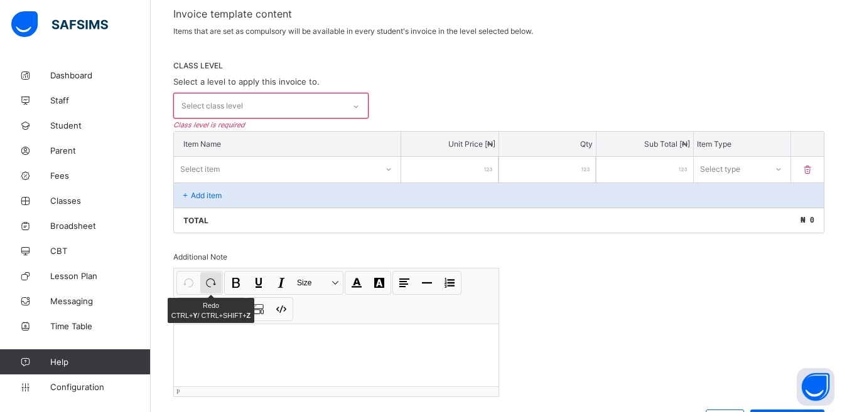
click at [214, 282] on button "Redo CTRL+ Y / CTRL+SHIFT+ Z" at bounding box center [210, 282] width 21 height 21
click at [296, 111] on div "Select class level" at bounding box center [259, 106] width 170 height 24
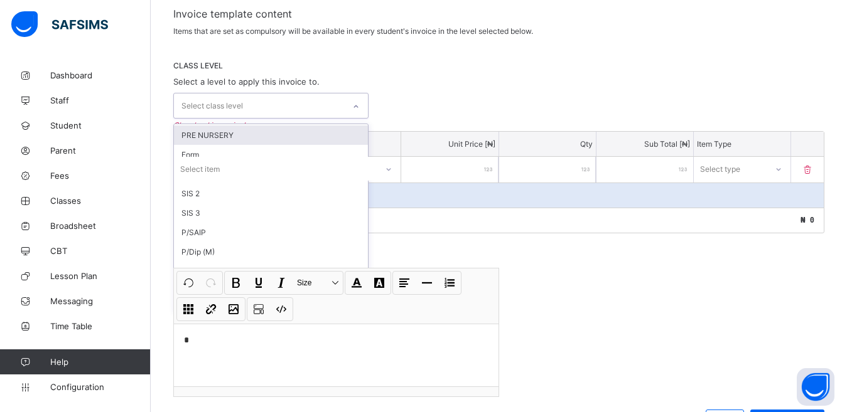
scroll to position [0, 0]
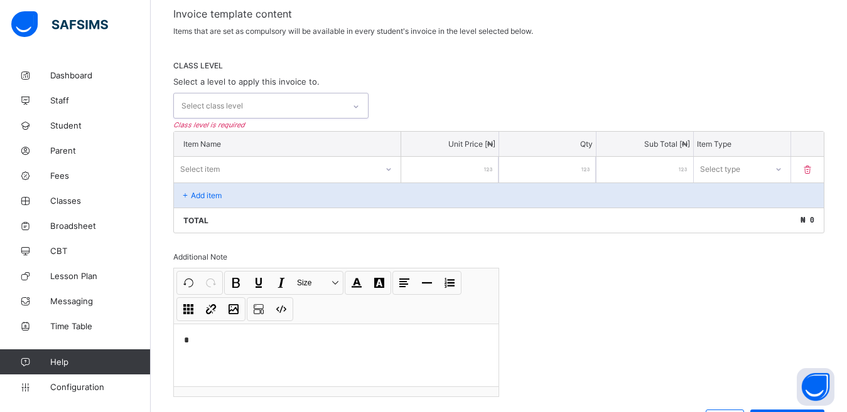
click at [360, 106] on icon at bounding box center [356, 106] width 8 height 13
click at [358, 106] on icon at bounding box center [356, 107] width 4 height 3
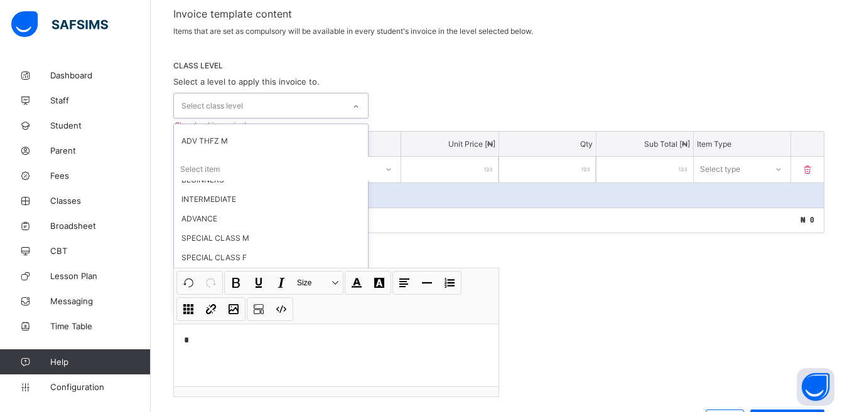
scroll to position [512, 0]
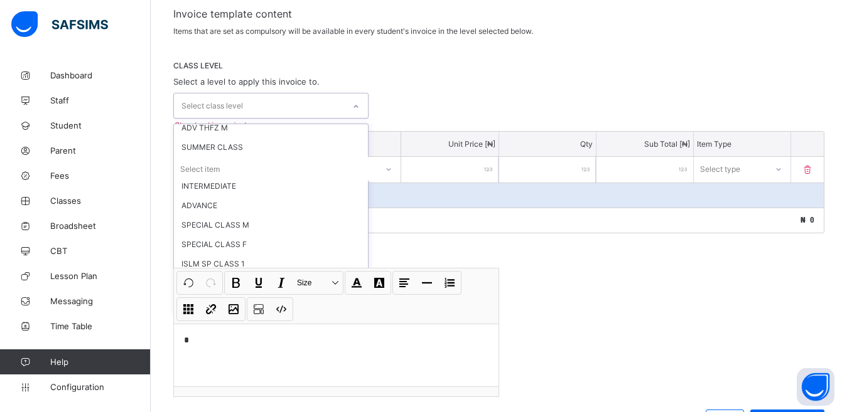
click at [428, 322] on div "Undo CTRL+ Z Redo CTRL+ Y / CTRL+SHIFT+ Z Bold CTRL+ B Underline CTRL+ U Italic…" at bounding box center [336, 296] width 324 height 55
click at [446, 70] on div "CLASS LEVEL Select a level to apply this invoice to. option PRE NURSERY focused…" at bounding box center [498, 90] width 651 height 58
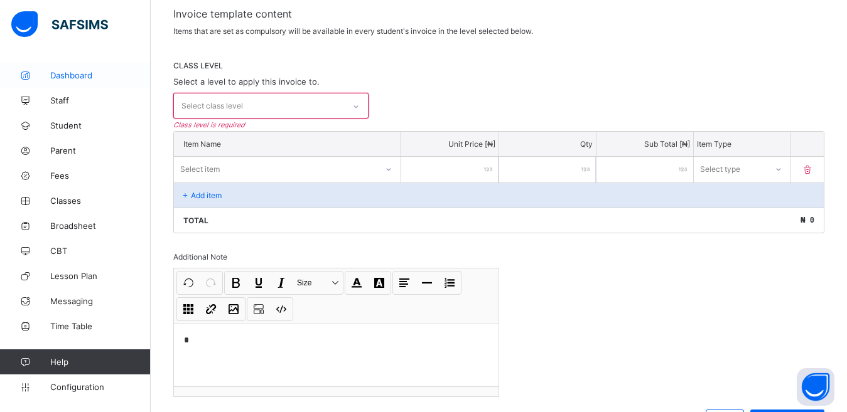
click at [82, 80] on link "Dashboard" at bounding box center [75, 75] width 151 height 25
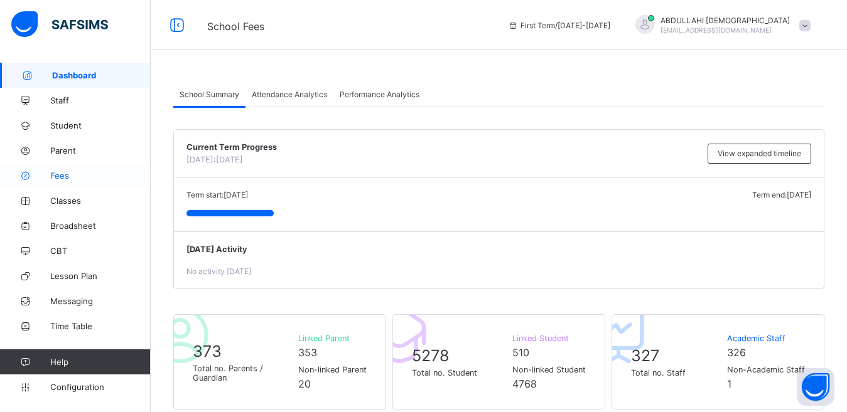
click at [63, 176] on span "Fees" at bounding box center [100, 176] width 100 height 10
click at [60, 173] on span "Fees" at bounding box center [100, 176] width 100 height 10
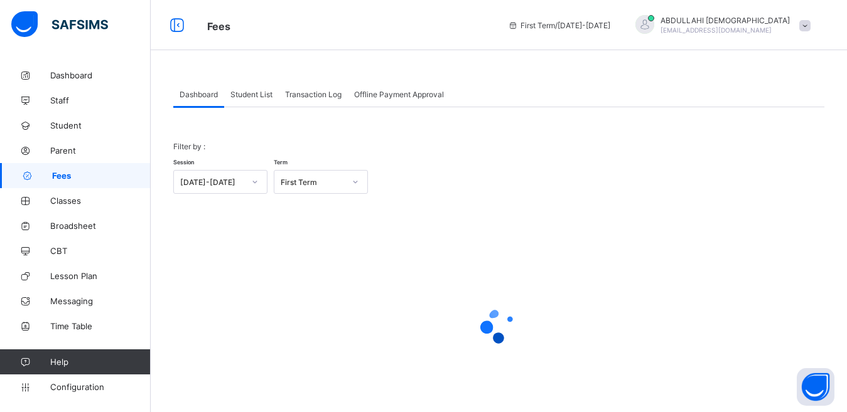
click at [267, 97] on span "Student List" at bounding box center [251, 94] width 42 height 9
click at [254, 94] on span "Student List" at bounding box center [251, 94] width 42 height 9
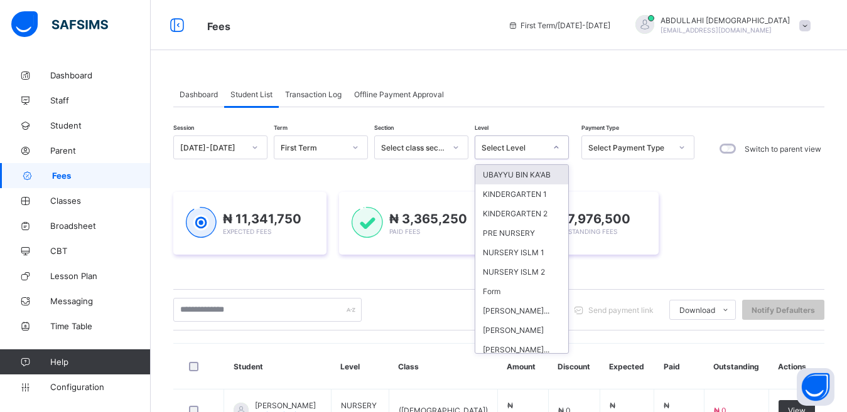
click at [513, 144] on div "Select Level" at bounding box center [513, 147] width 64 height 9
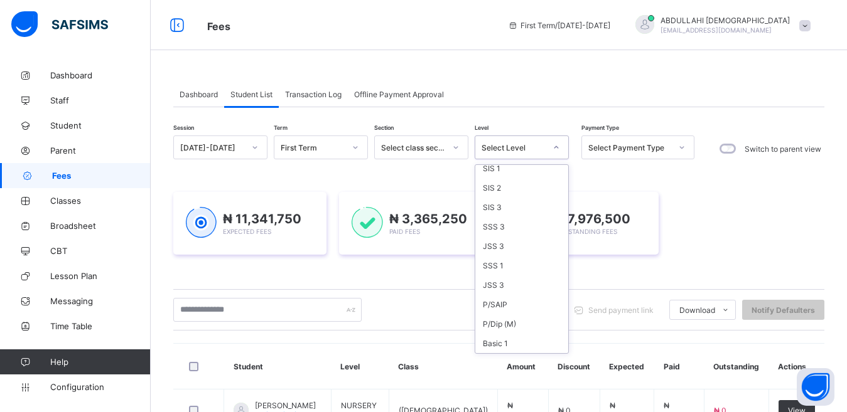
scroll to position [768, 0]
click at [508, 233] on div "JSS 3" at bounding box center [521, 223] width 93 height 19
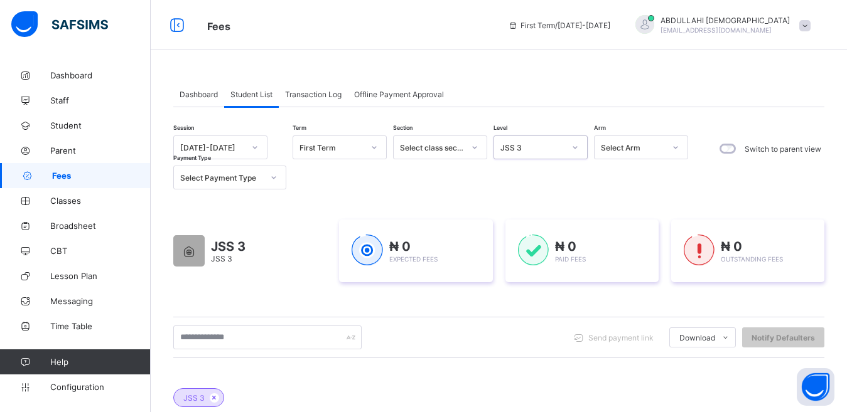
click at [535, 151] on div "JSS 3" at bounding box center [532, 147] width 64 height 9
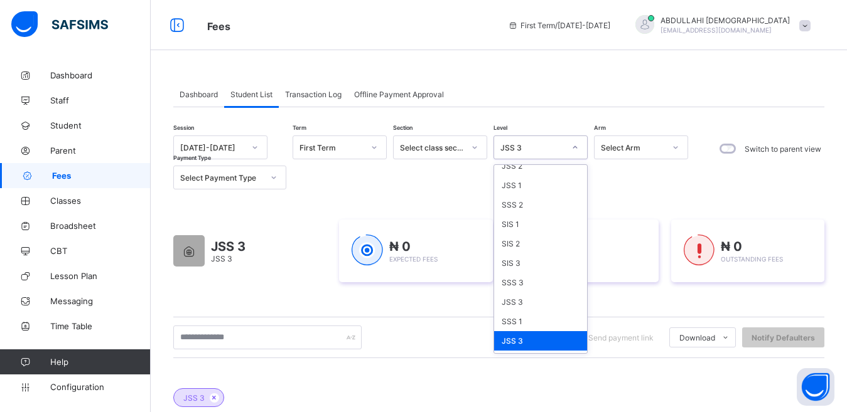
scroll to position [658, 0]
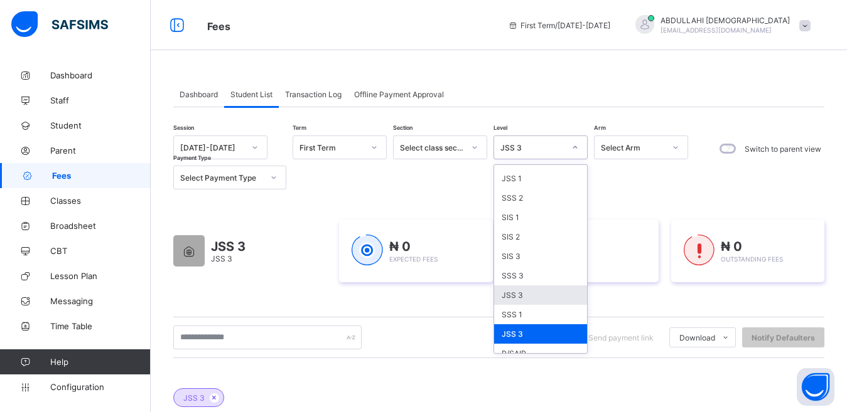
click at [524, 305] on div "JSS 3" at bounding box center [540, 295] width 93 height 19
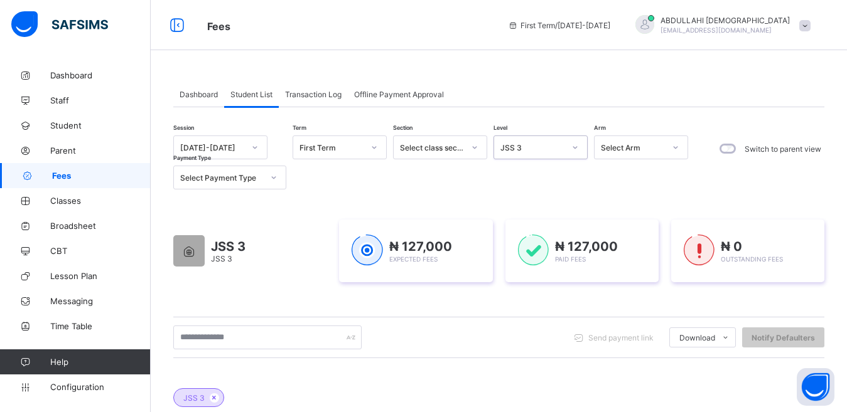
click at [573, 146] on icon at bounding box center [575, 147] width 8 height 13
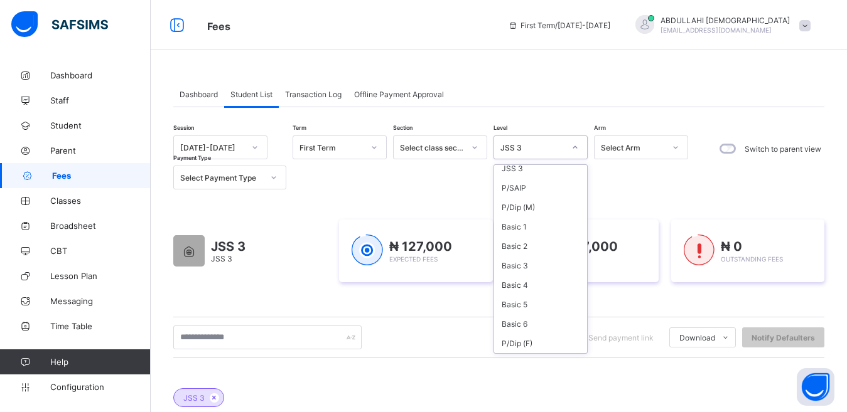
scroll to position [811, 0]
click at [530, 191] on div "JSS 3" at bounding box center [540, 180] width 93 height 19
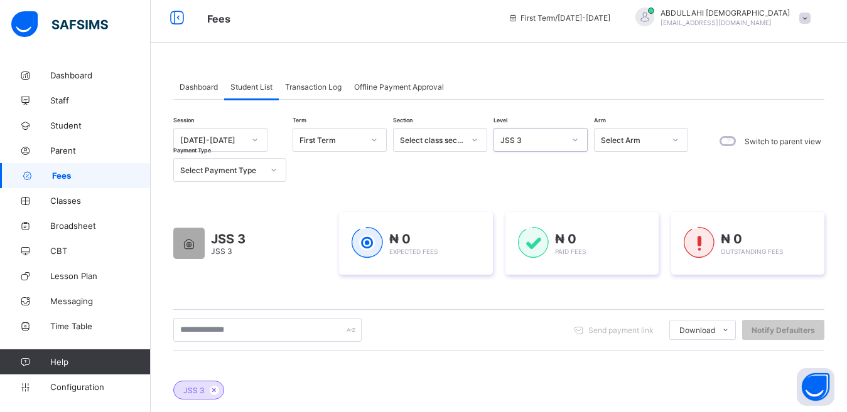
scroll to position [0, 0]
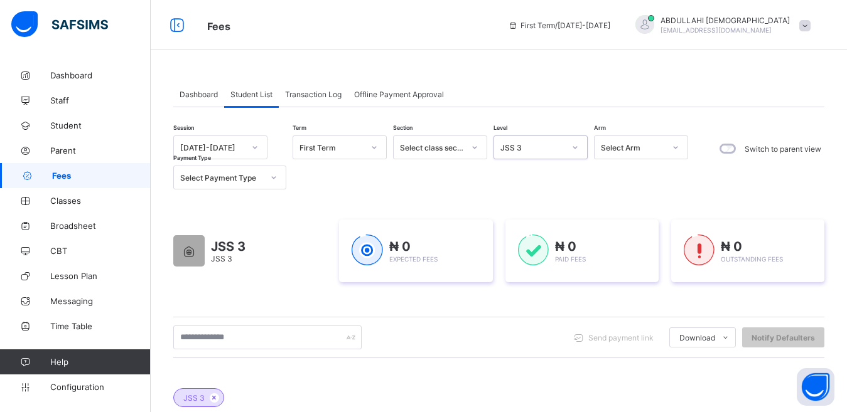
click at [656, 151] on div "Select Arm" at bounding box center [633, 147] width 64 height 9
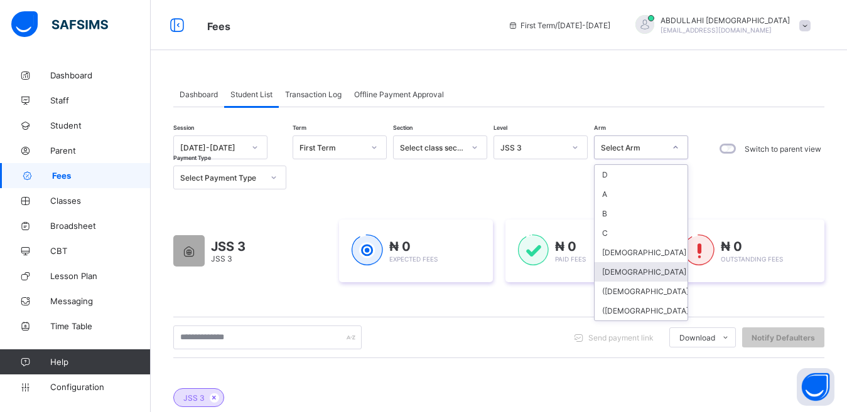
click at [629, 270] on div "[DEMOGRAPHIC_DATA]" at bounding box center [640, 271] width 93 height 19
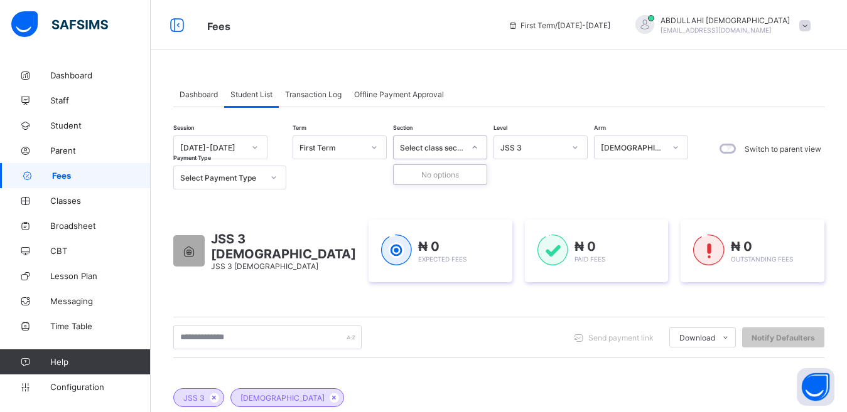
click at [436, 146] on div "Select class section" at bounding box center [432, 147] width 64 height 9
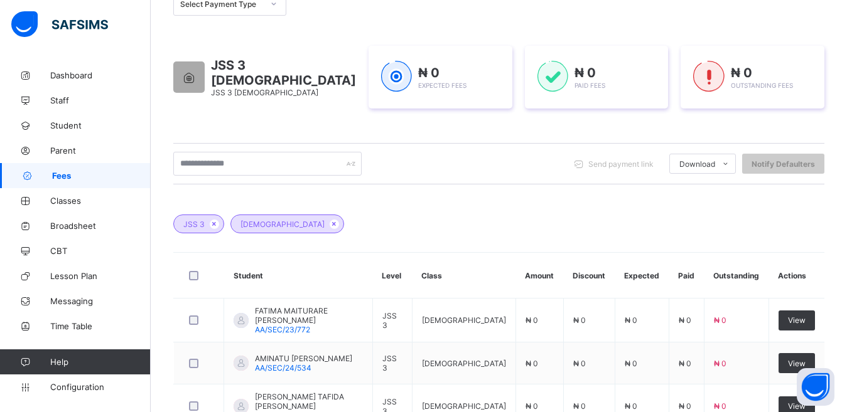
scroll to position [180, 0]
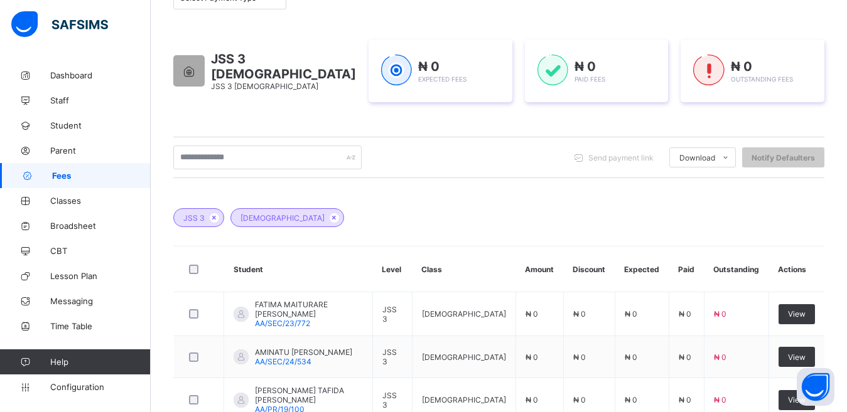
click at [173, 55] on div "Dashboard Student List Transaction Log Offline Payment Approval Student List Mo…" at bounding box center [499, 337] width 696 height 909
click at [185, 70] on icon at bounding box center [189, 71] width 16 height 13
click at [418, 63] on span "₦ 0" at bounding box center [428, 66] width 21 height 15
click at [381, 69] on img at bounding box center [396, 70] width 31 height 31
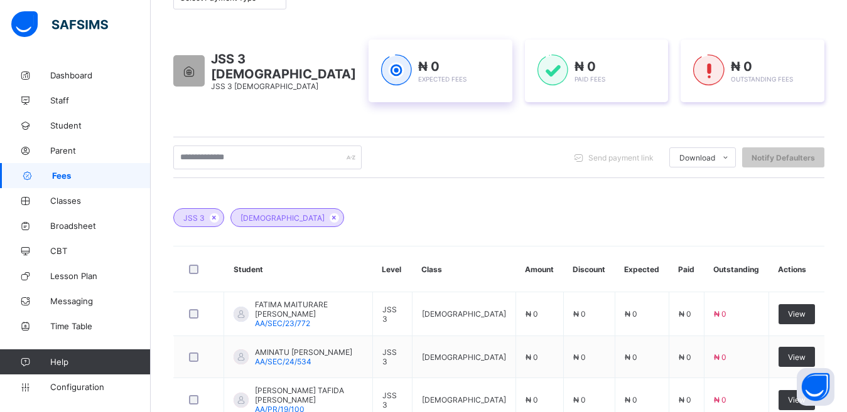
click at [381, 69] on img at bounding box center [396, 70] width 31 height 31
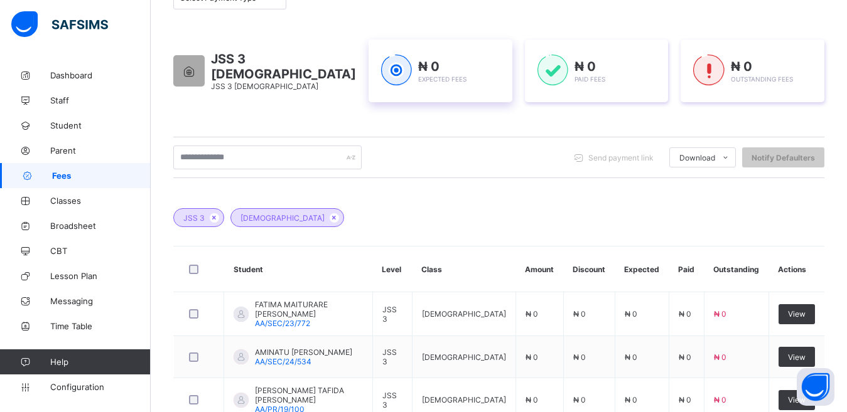
click at [381, 69] on img at bounding box center [396, 70] width 31 height 31
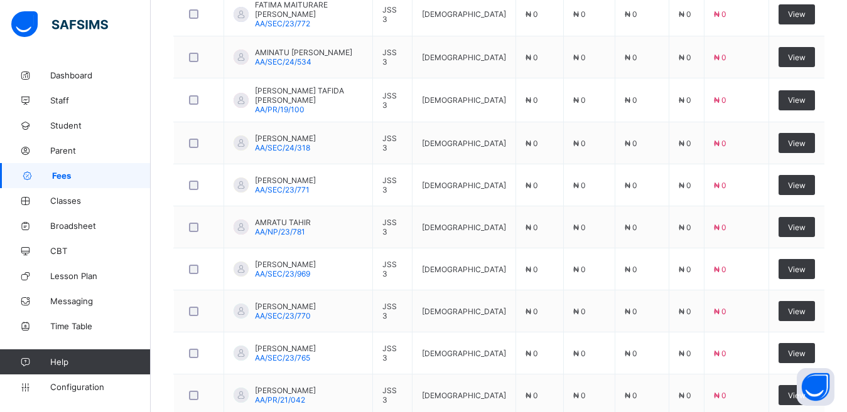
scroll to position [556, 0]
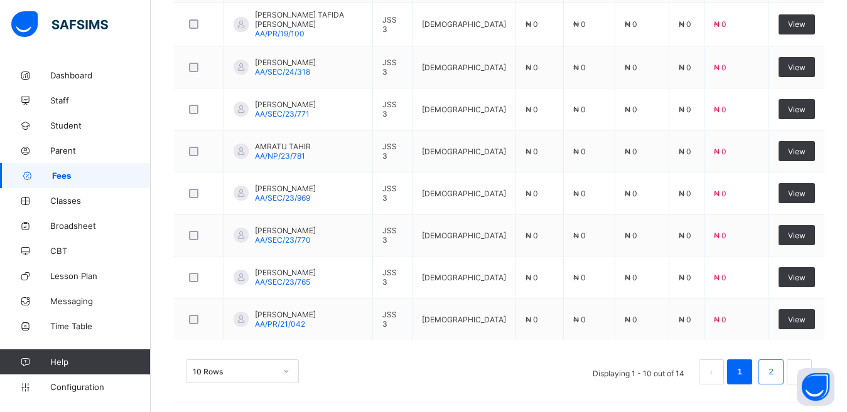
click at [776, 375] on link "2" at bounding box center [770, 372] width 12 height 16
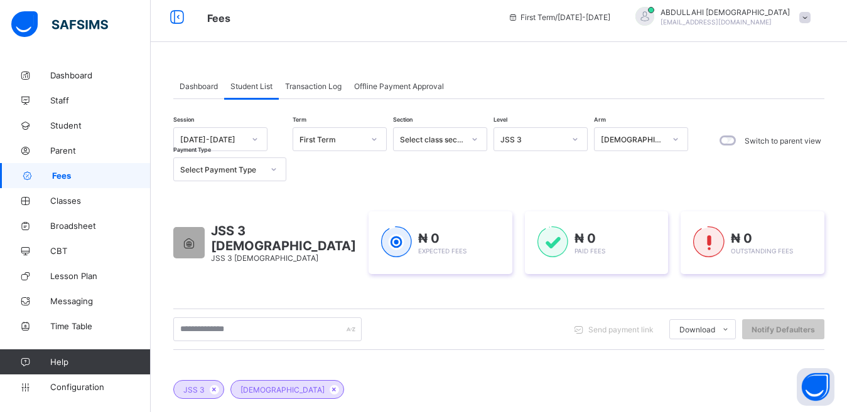
scroll to position [0, 0]
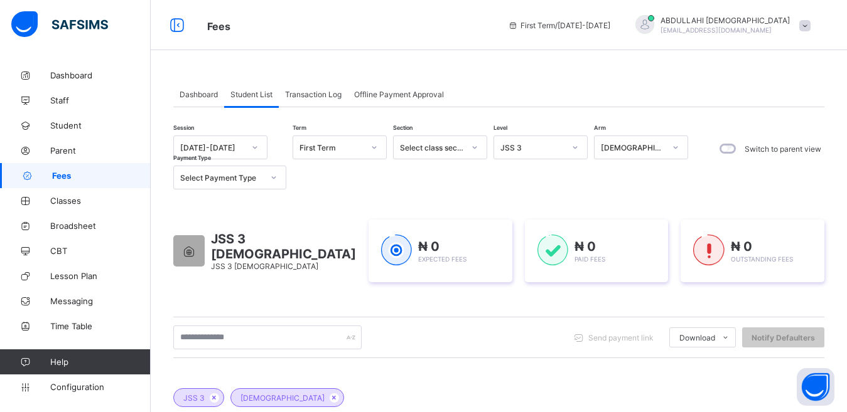
click at [336, 151] on div "First Term" at bounding box center [331, 147] width 64 height 9
click at [324, 213] on div "First Term" at bounding box center [339, 213] width 93 height 19
click at [241, 180] on div "Select Payment Type" at bounding box center [221, 177] width 83 height 9
click at [322, 174] on div "Session 2025-2026 Term First Term Section Select class section Level JSS 3 Arm …" at bounding box center [433, 163] width 521 height 54
click at [69, 385] on span "Configuration" at bounding box center [100, 387] width 100 height 10
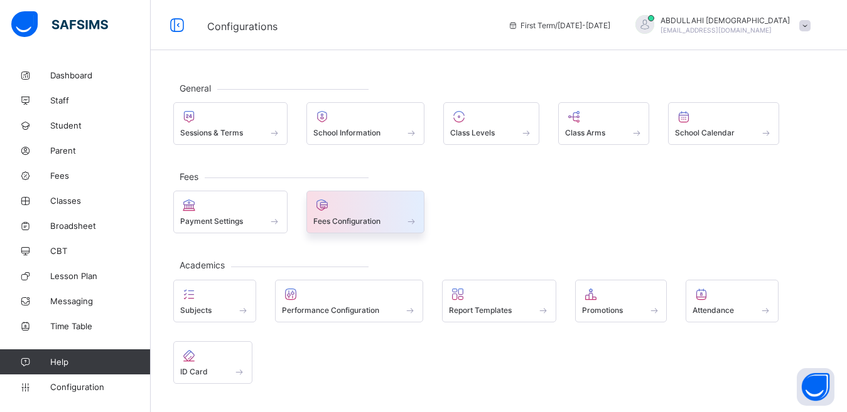
click at [339, 203] on div at bounding box center [365, 205] width 105 height 15
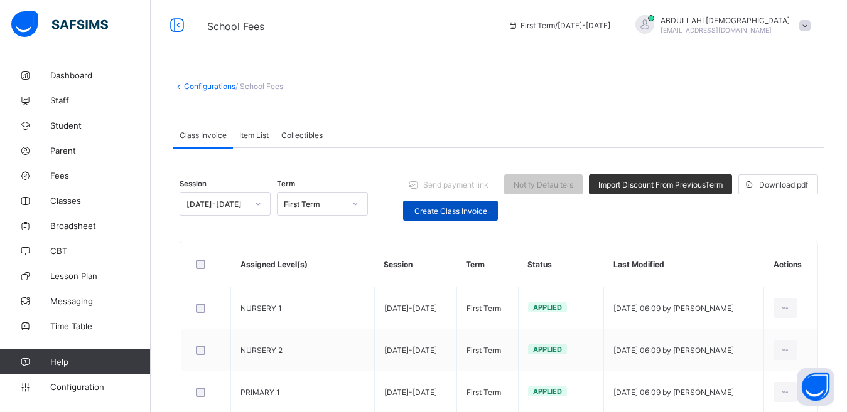
click at [473, 212] on span "Create Class Invoice" at bounding box center [450, 210] width 76 height 9
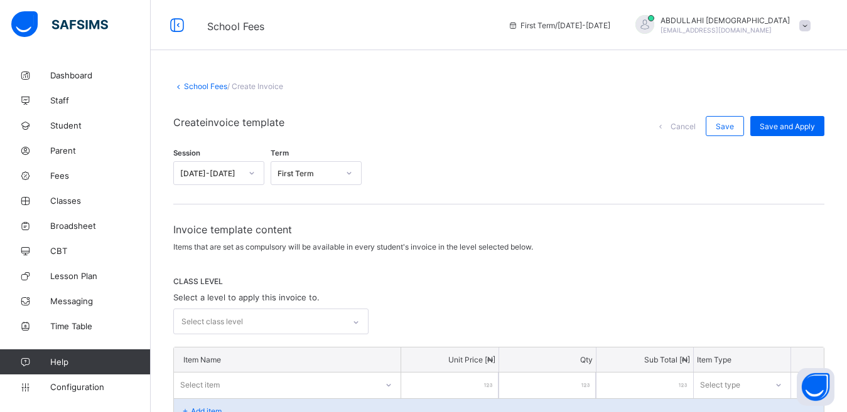
click at [360, 323] on div "Select class level" at bounding box center [270, 322] width 195 height 26
click at [64, 129] on span "Student" at bounding box center [100, 125] width 100 height 10
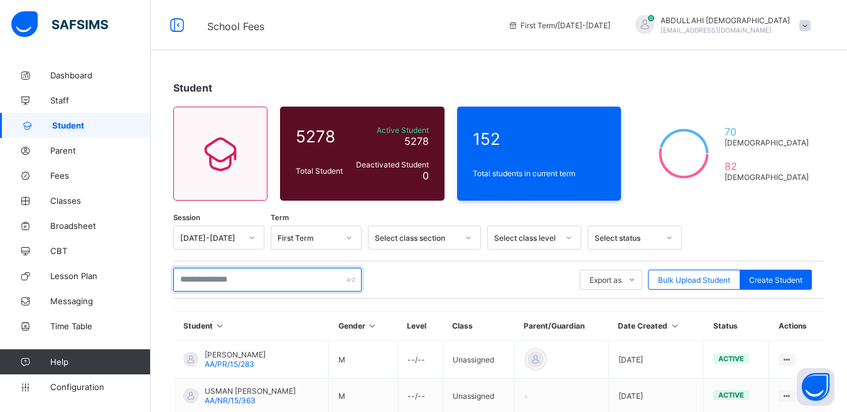
click at [246, 282] on input "text" at bounding box center [267, 280] width 188 height 24
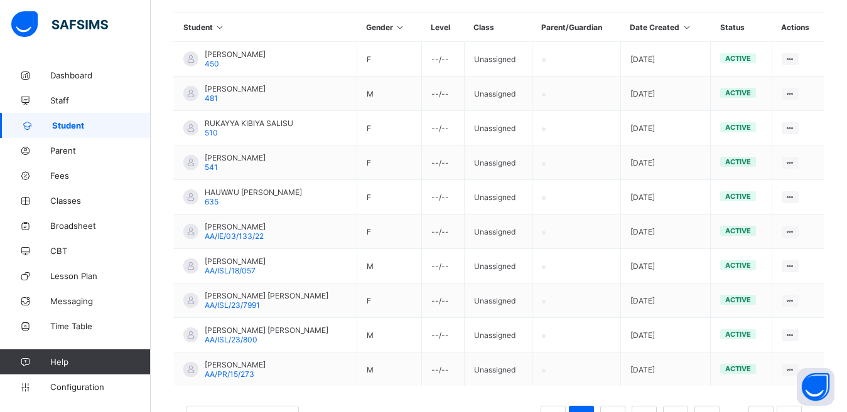
scroll to position [306, 0]
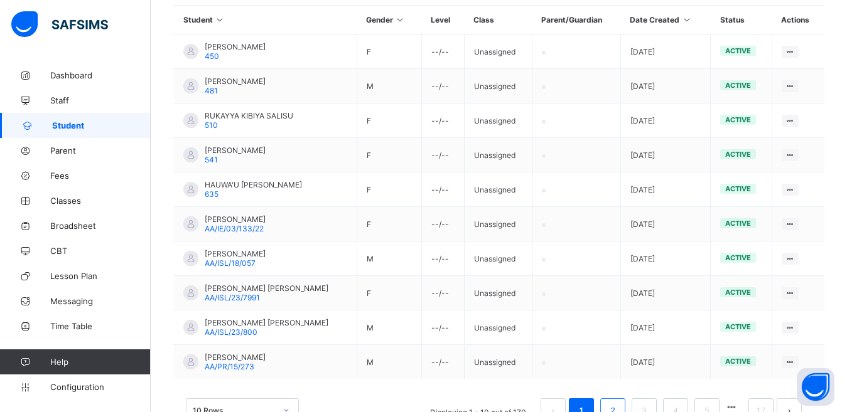
type input "******"
click at [618, 404] on link "2" at bounding box center [612, 411] width 12 height 16
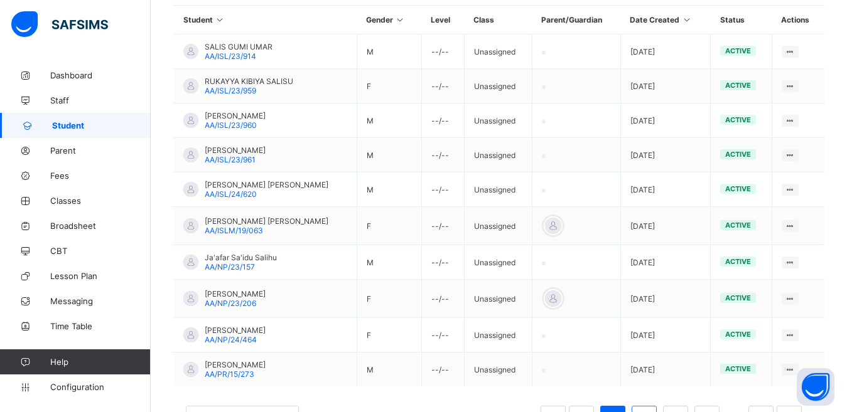
click at [652, 409] on li "3" at bounding box center [643, 418] width 25 height 25
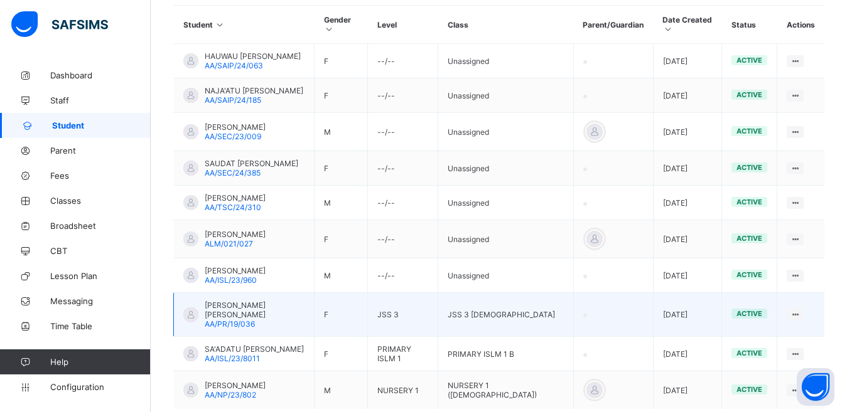
click at [190, 308] on div at bounding box center [190, 315] width 15 height 15
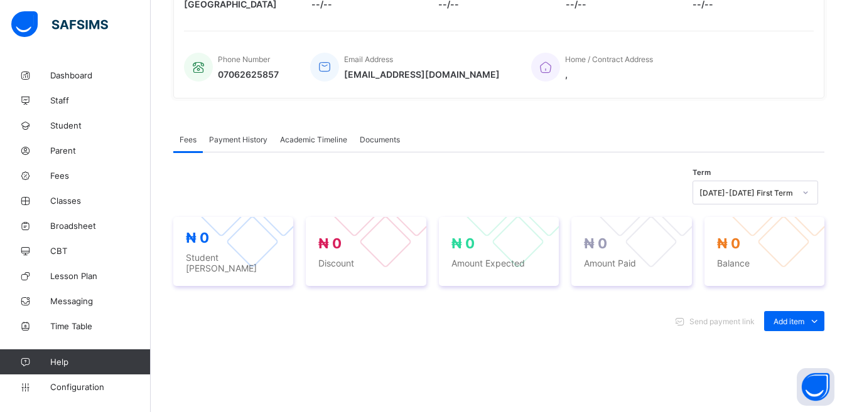
scroll to position [306, 0]
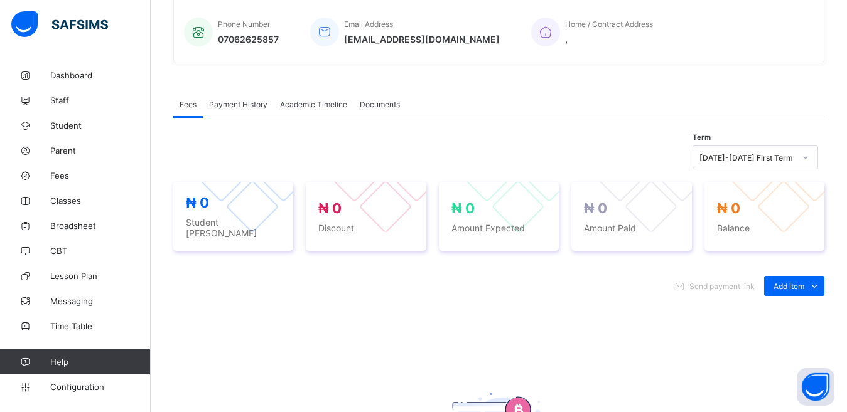
drag, startPoint x: 247, startPoint y: 107, endPoint x: 360, endPoint y: 48, distance: 127.4
click at [360, 48] on div "× Delete Document This action would delete the document with name: from the sys…" at bounding box center [499, 178] width 696 height 842
click at [618, 318] on div "Send payment link Add item Optional items Special bill No record found There is…" at bounding box center [498, 409] width 651 height 291
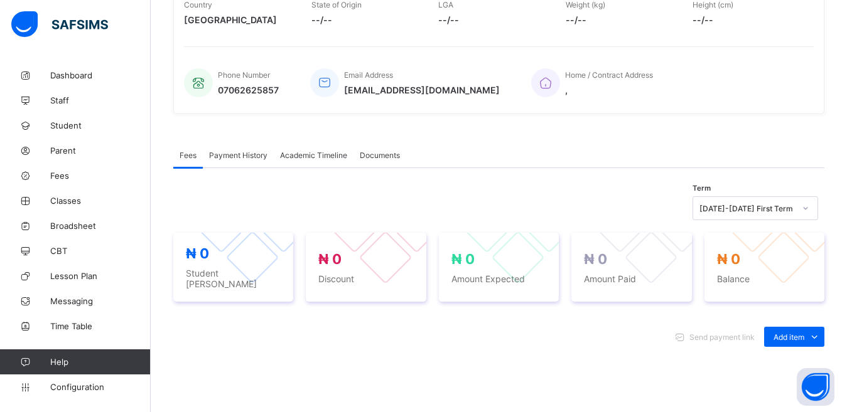
scroll to position [204, 0]
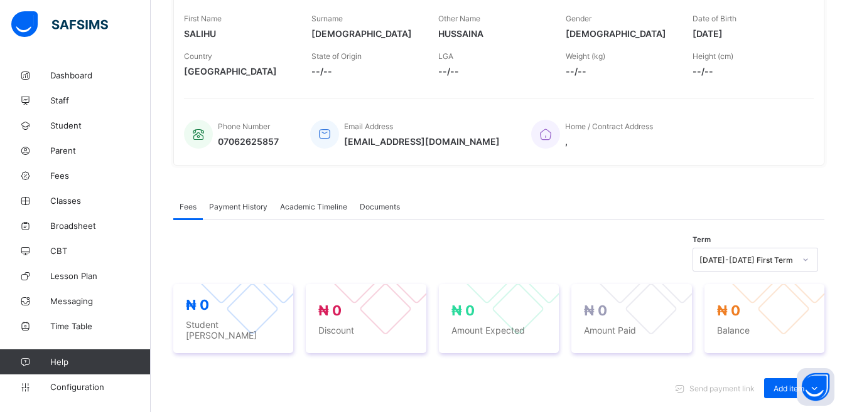
click at [303, 203] on span "Academic Timeline" at bounding box center [313, 206] width 67 height 9
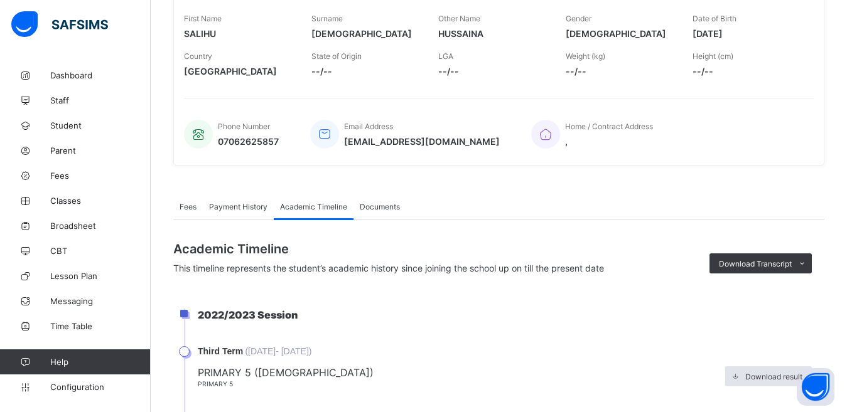
click at [375, 207] on span "Documents" at bounding box center [380, 206] width 40 height 9
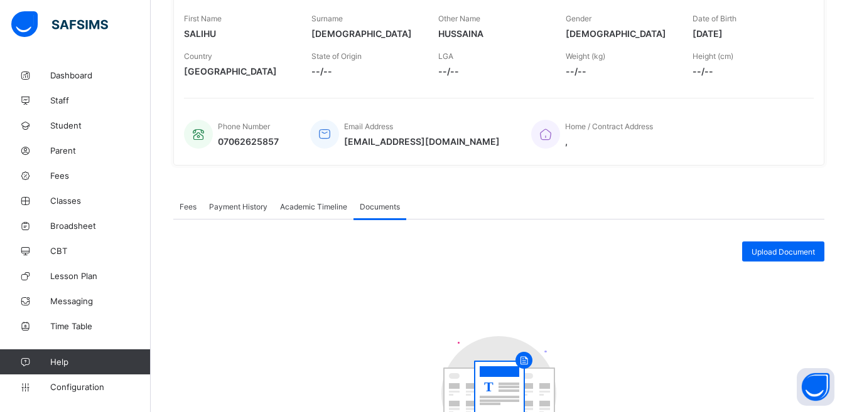
click at [186, 206] on span "Fees" at bounding box center [187, 206] width 17 height 9
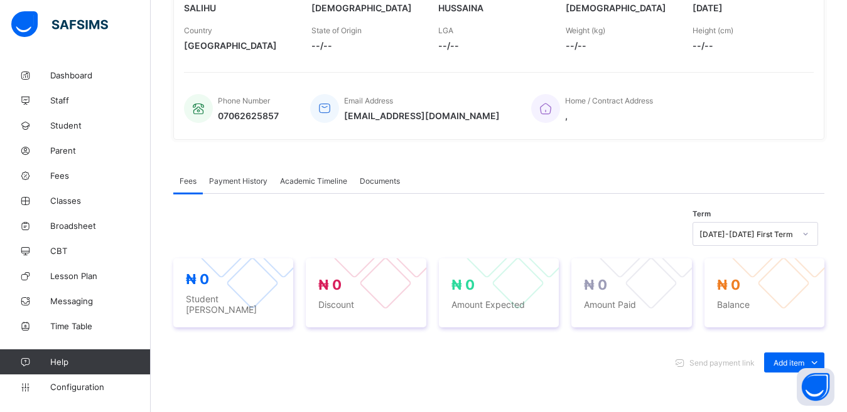
scroll to position [228, 0]
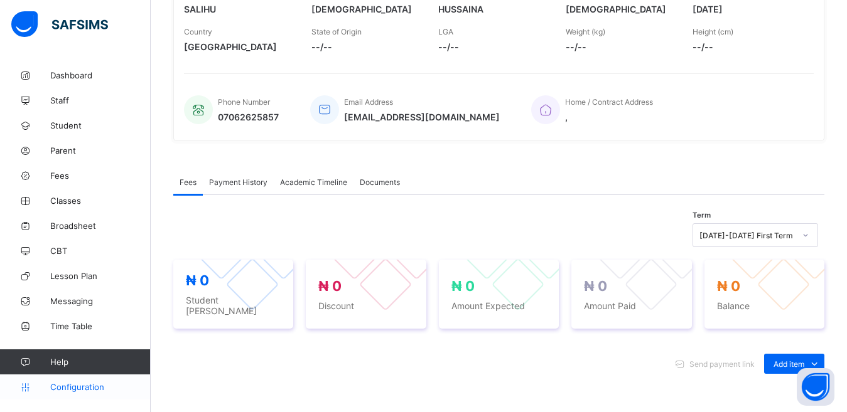
click at [74, 389] on span "Configuration" at bounding box center [100, 387] width 100 height 10
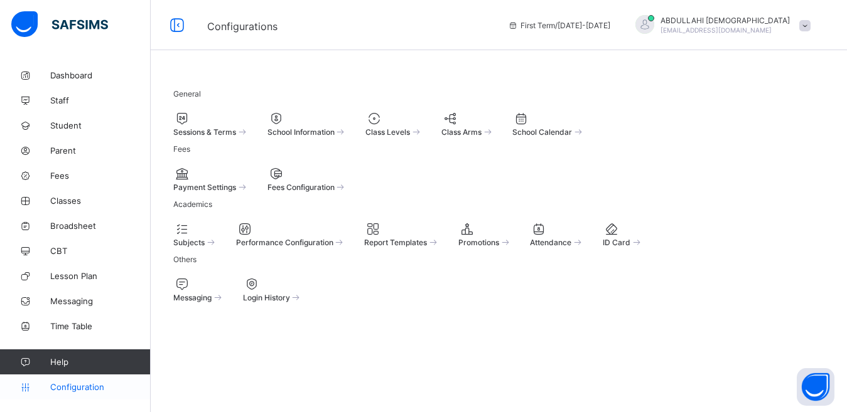
scroll to position [79, 0]
click at [226, 183] on span "Payment Settings" at bounding box center [204, 187] width 63 height 9
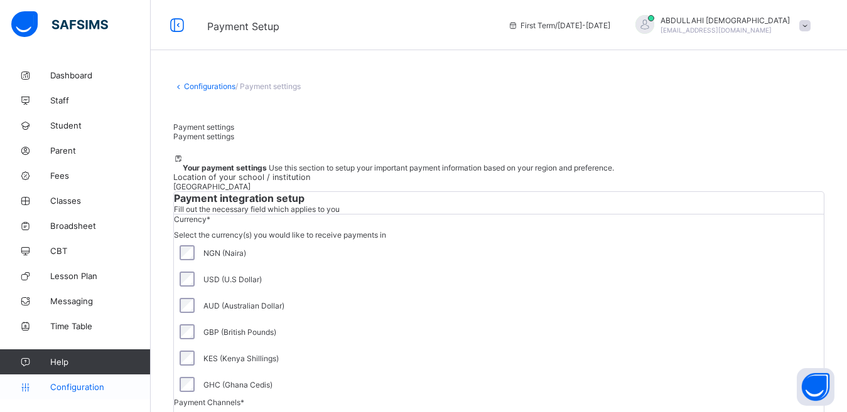
click at [73, 383] on span "Configuration" at bounding box center [100, 387] width 100 height 10
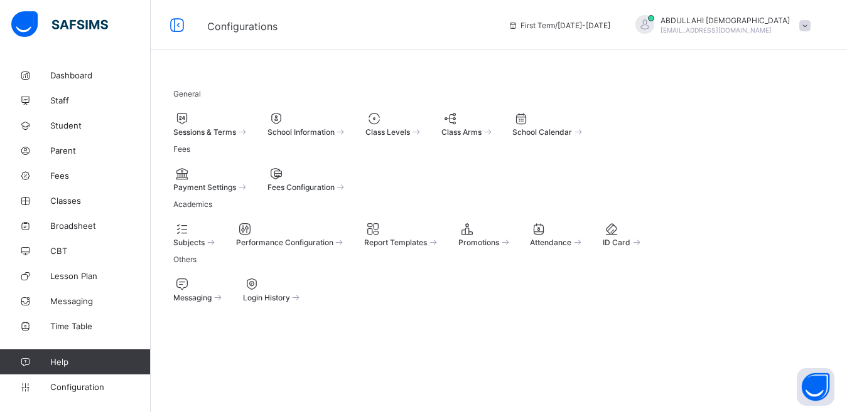
click at [422, 122] on div at bounding box center [393, 118] width 57 height 15
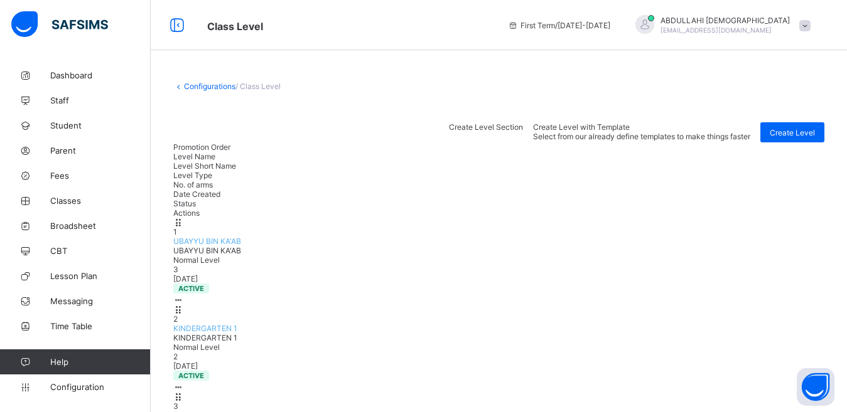
click at [523, 132] on span "Create Level Section" at bounding box center [486, 126] width 74 height 9
click at [798, 126] on div "Create Level" at bounding box center [792, 132] width 64 height 20
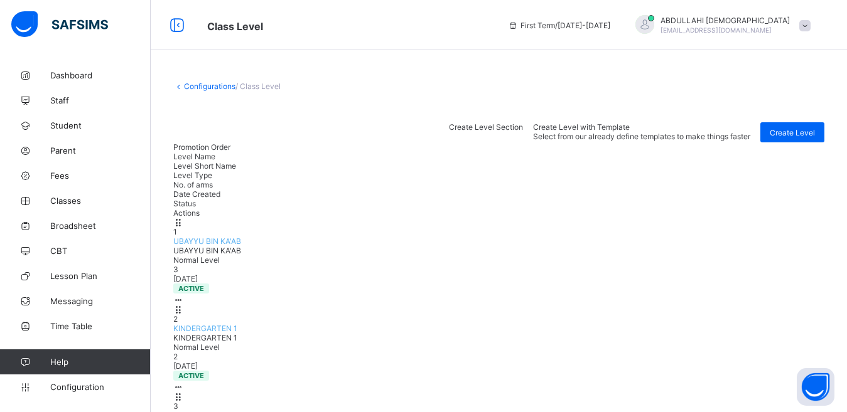
type input "*"
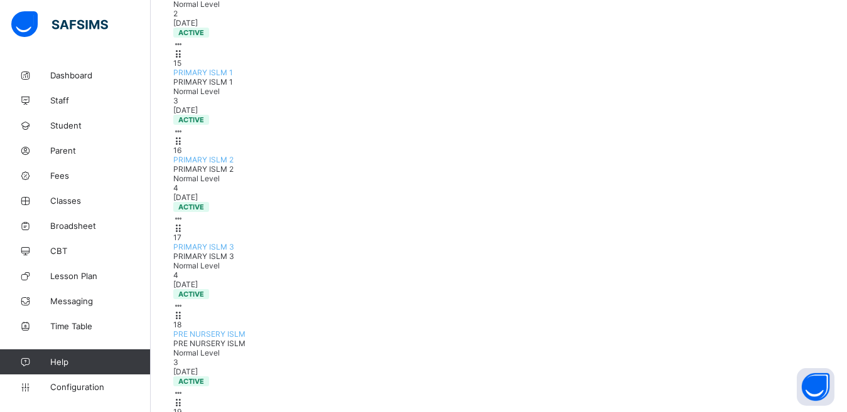
scroll to position [1397, 0]
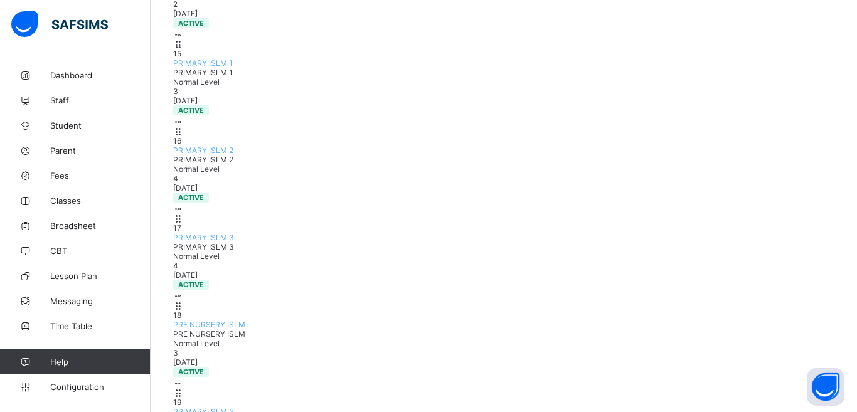
type input "***"
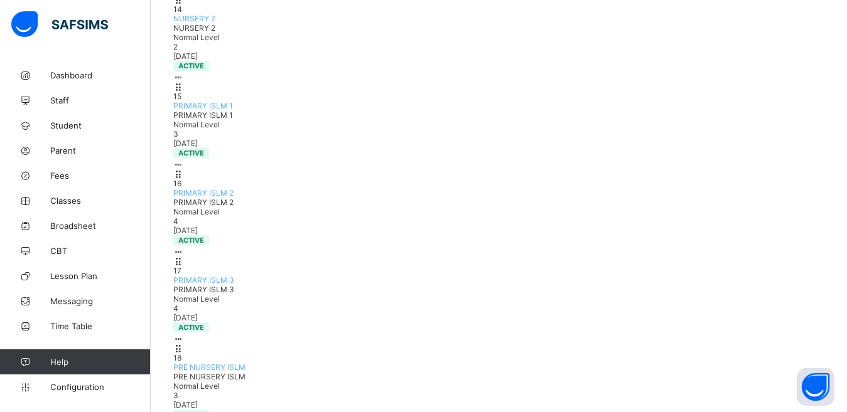
scroll to position [1388, 0]
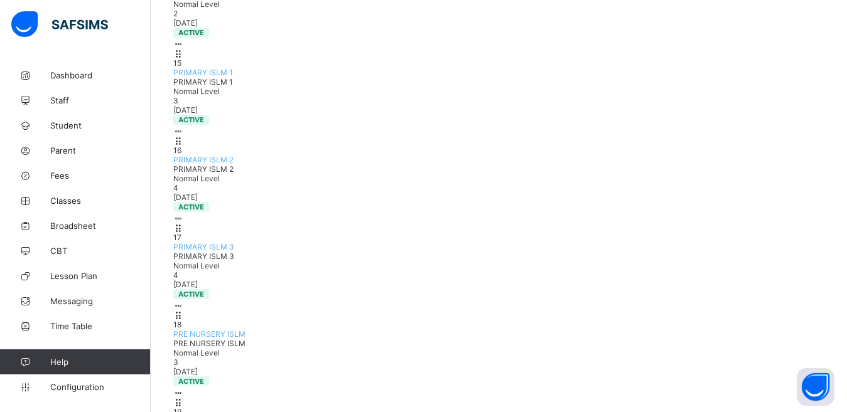
type input "*****"
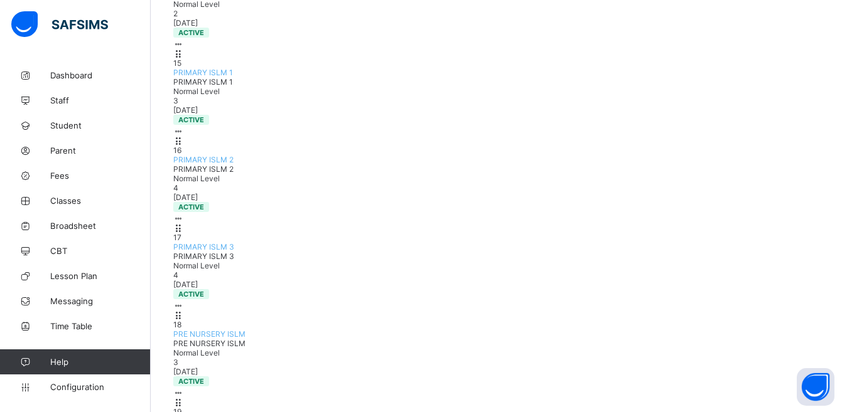
type input "*****"
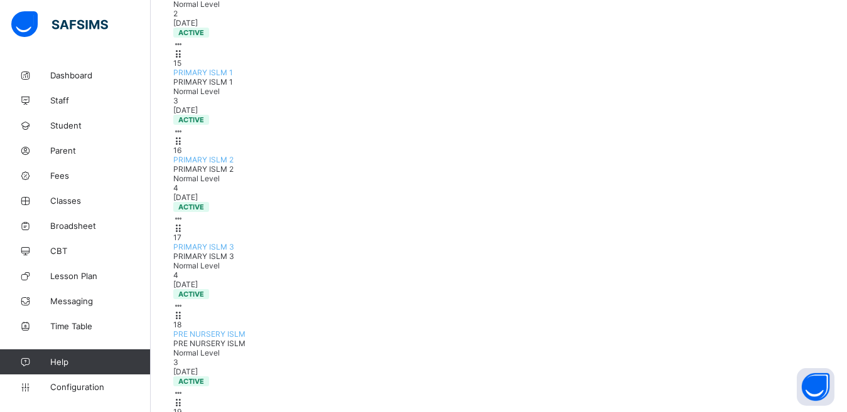
type input "*****"
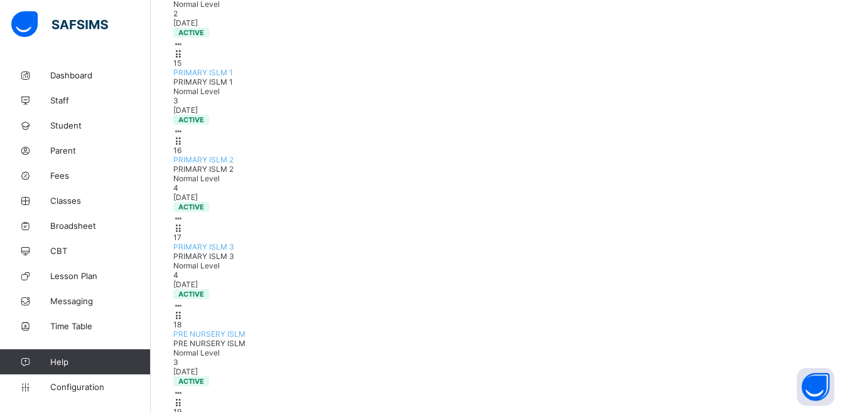
type input "*****"
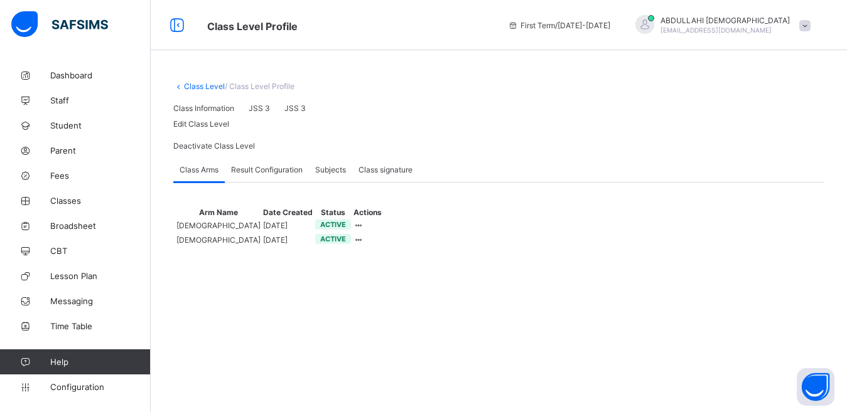
scroll to position [38, 0]
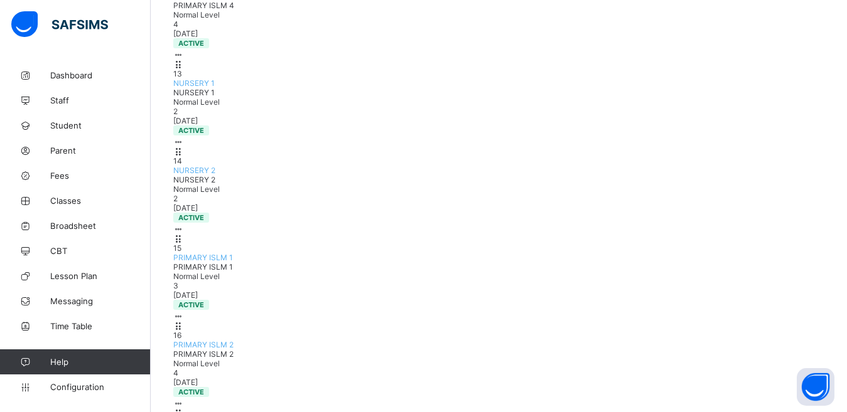
scroll to position [1288, 0]
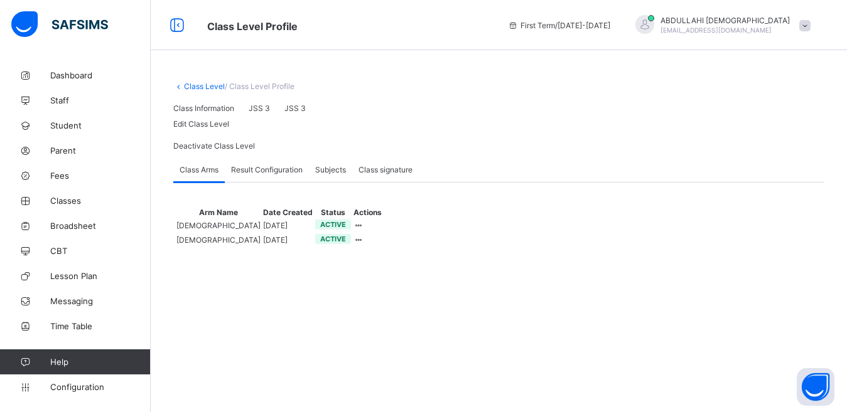
scroll to position [38, 0]
click at [358, 255] on div "View Details" at bounding box center [336, 248] width 44 height 13
click at [229, 129] on span "Edit Class Level" at bounding box center [201, 123] width 56 height 9
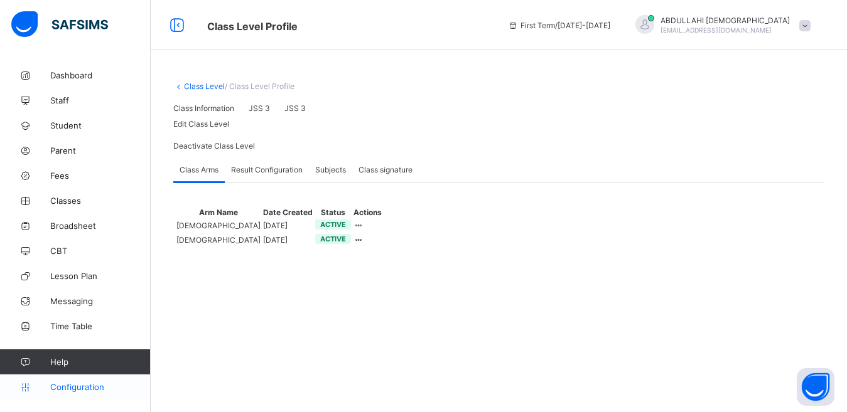
click at [78, 386] on span "Configuration" at bounding box center [100, 387] width 100 height 10
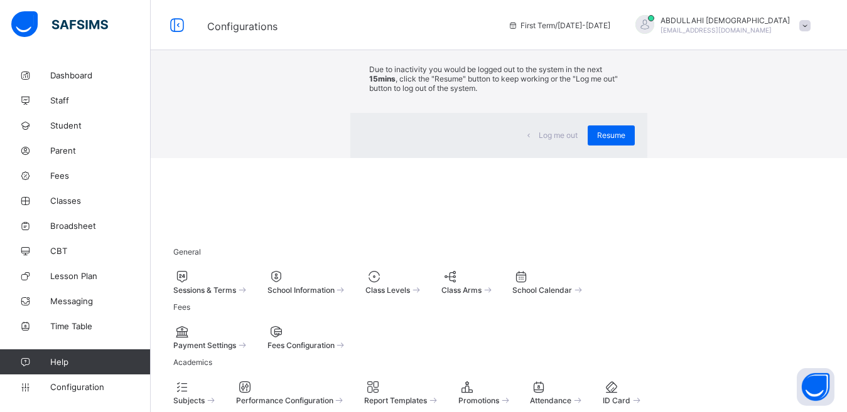
click at [623, 34] on div "×" at bounding box center [629, 23] width 12 height 21
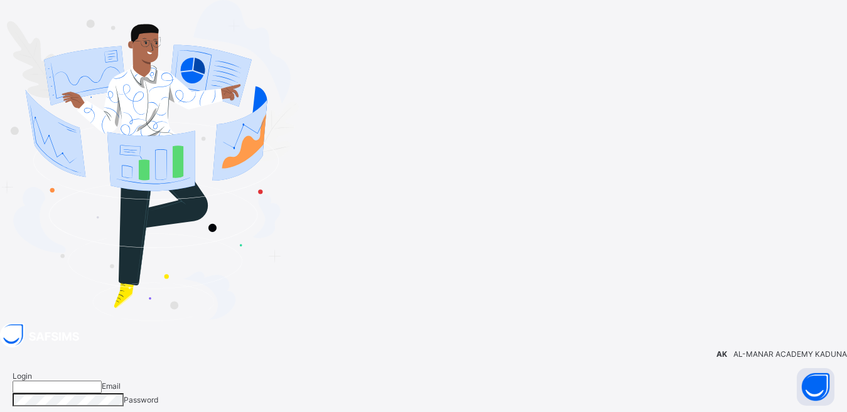
type input "**********"
